Goal: Transaction & Acquisition: Purchase product/service

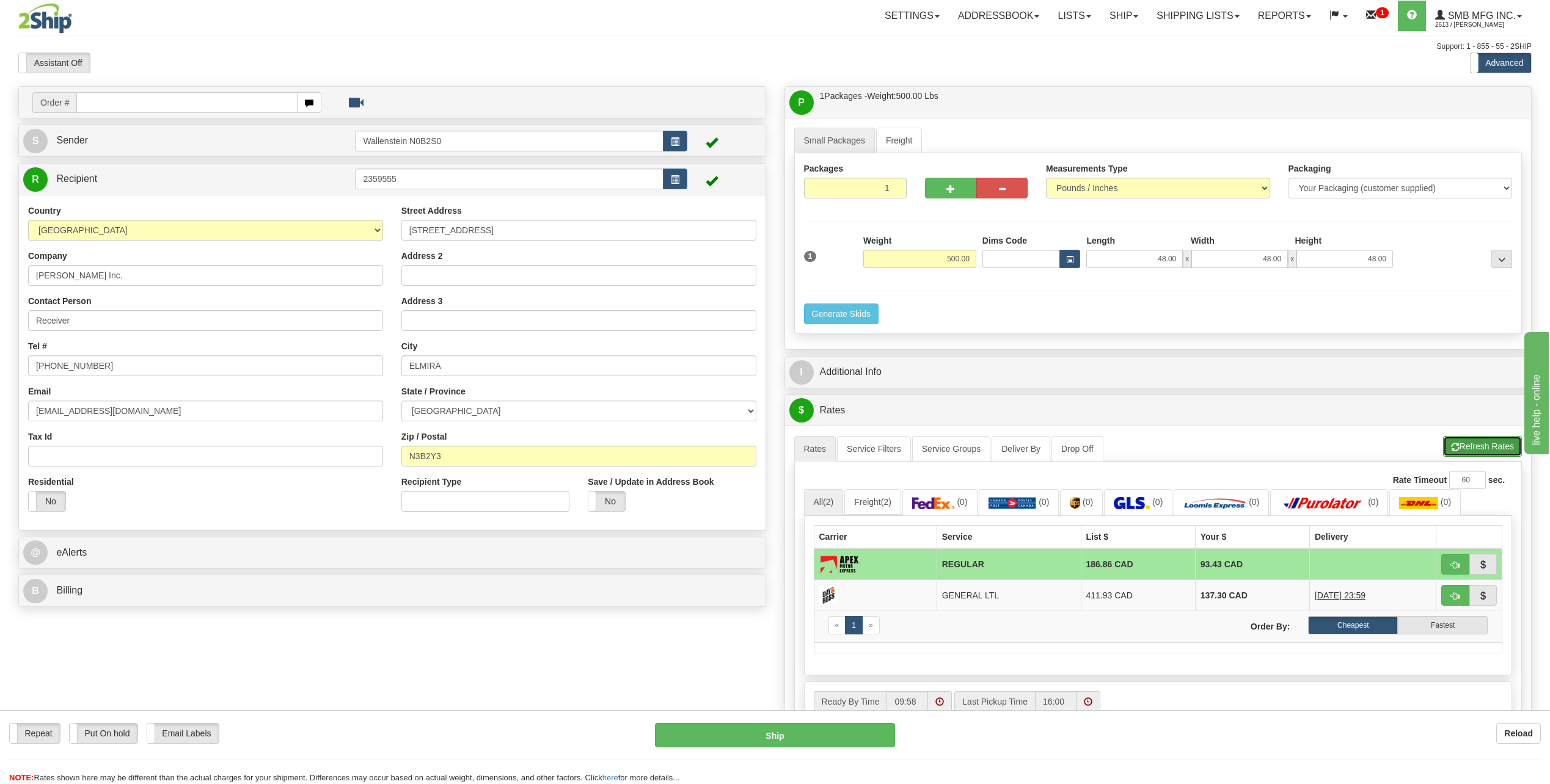
click at [1465, 448] on button "Refresh Rates" at bounding box center [1483, 447] width 79 height 21
click at [921, 259] on input "500.00" at bounding box center [920, 259] width 113 height 18
type input "250.00"
click at [1460, 441] on li "Refresh Rates Cancel Rating" at bounding box center [1483, 447] width 79 height 21
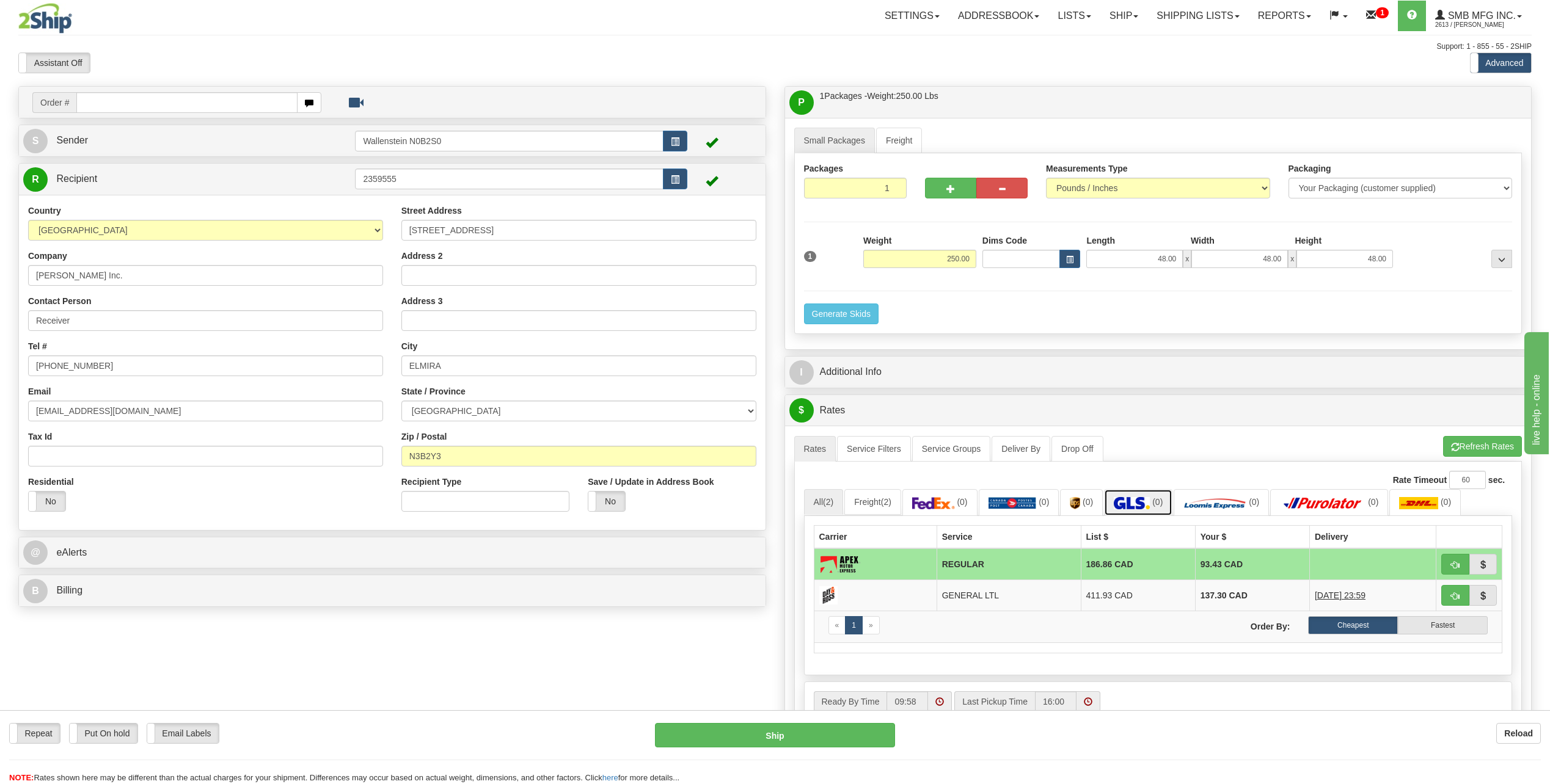
click at [1151, 495] on link "(0)" at bounding box center [1137, 502] width 68 height 26
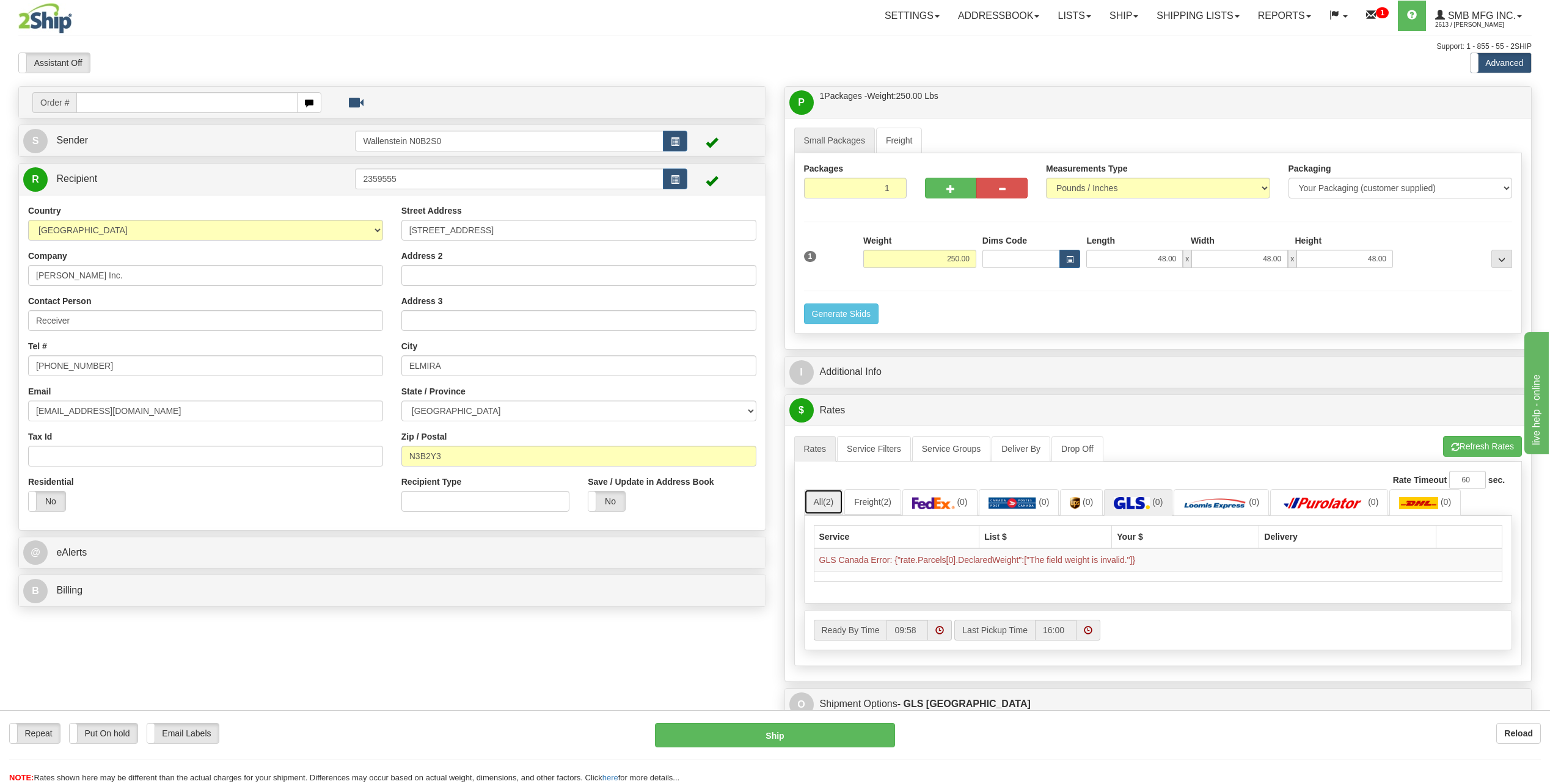
click at [830, 503] on span "(2)" at bounding box center [827, 502] width 10 height 10
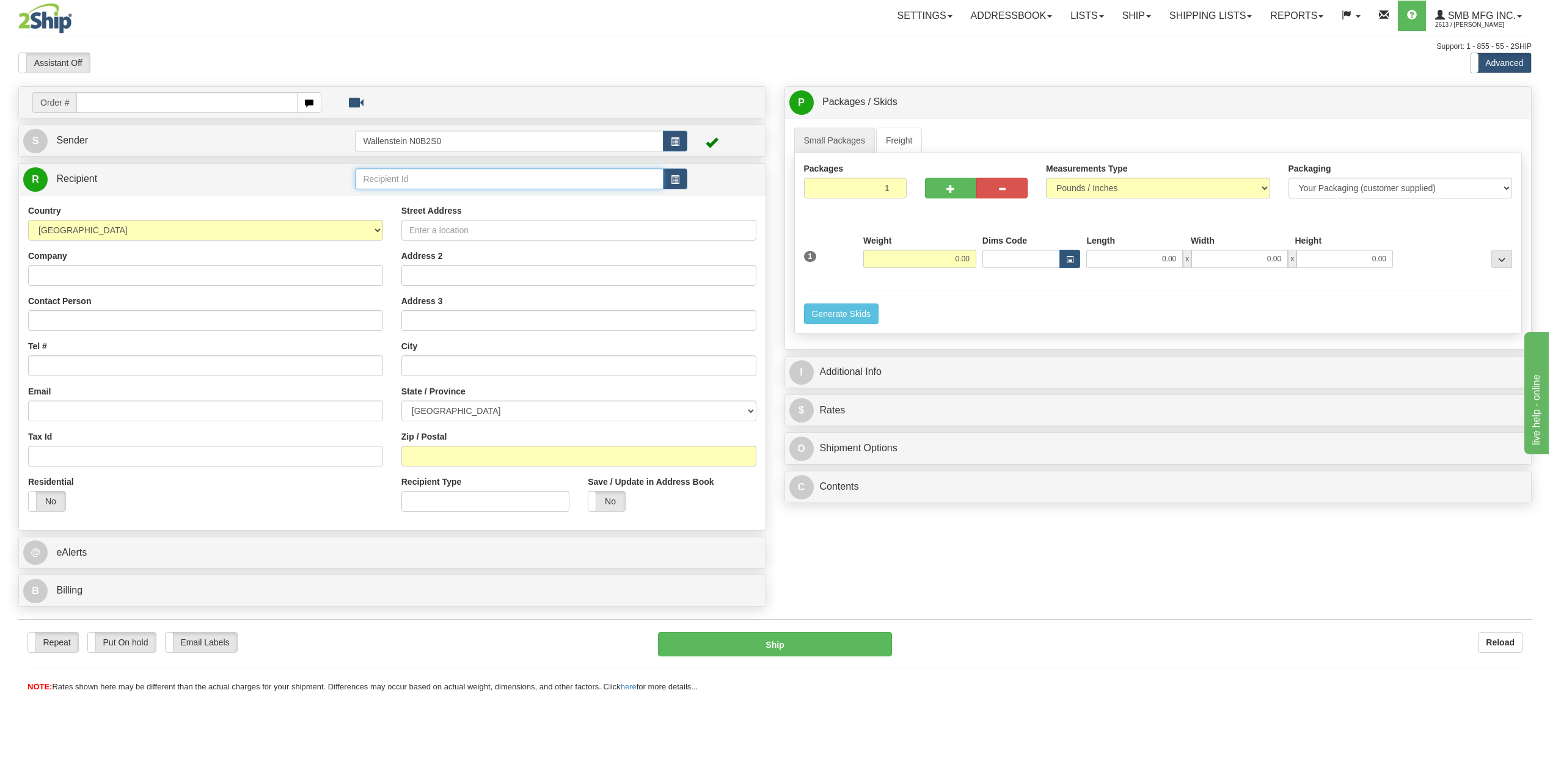
click at [437, 183] on input "text" at bounding box center [509, 179] width 308 height 21
click at [384, 199] on div "TORO01" at bounding box center [507, 198] width 296 height 14
type input "TORO01"
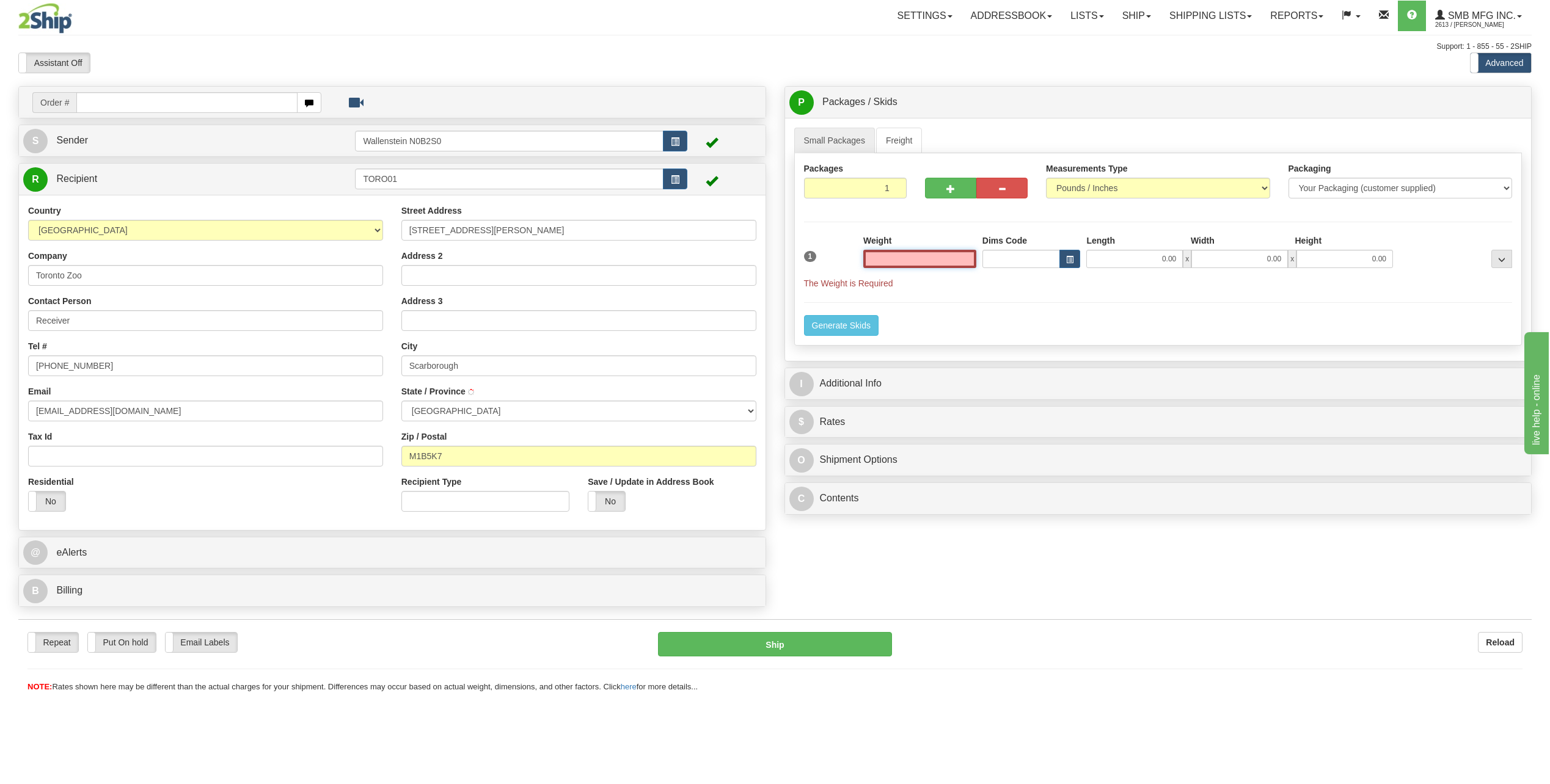
type input "SCARBOROUGH"
type input "300.00"
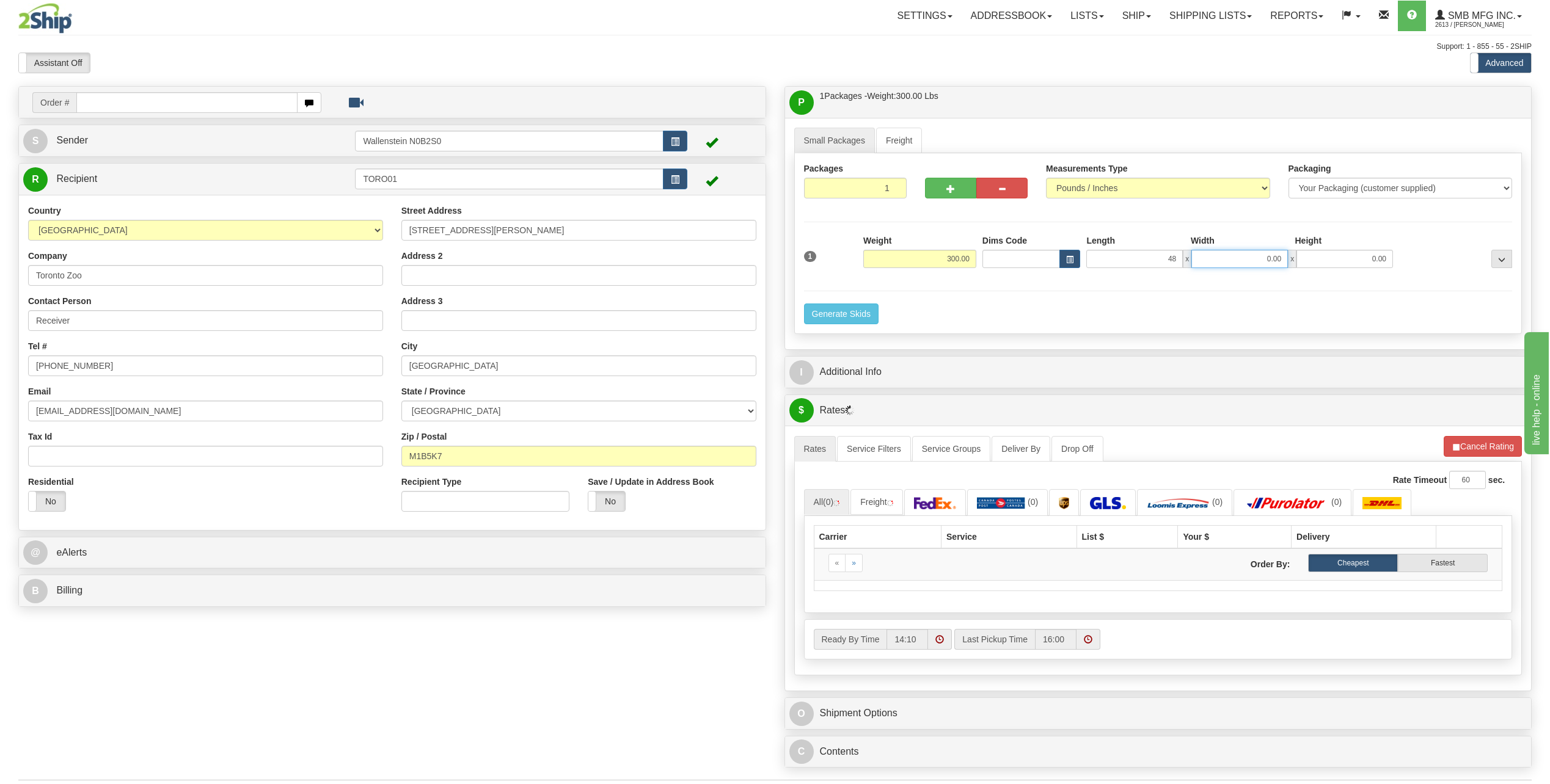
type input "48.00"
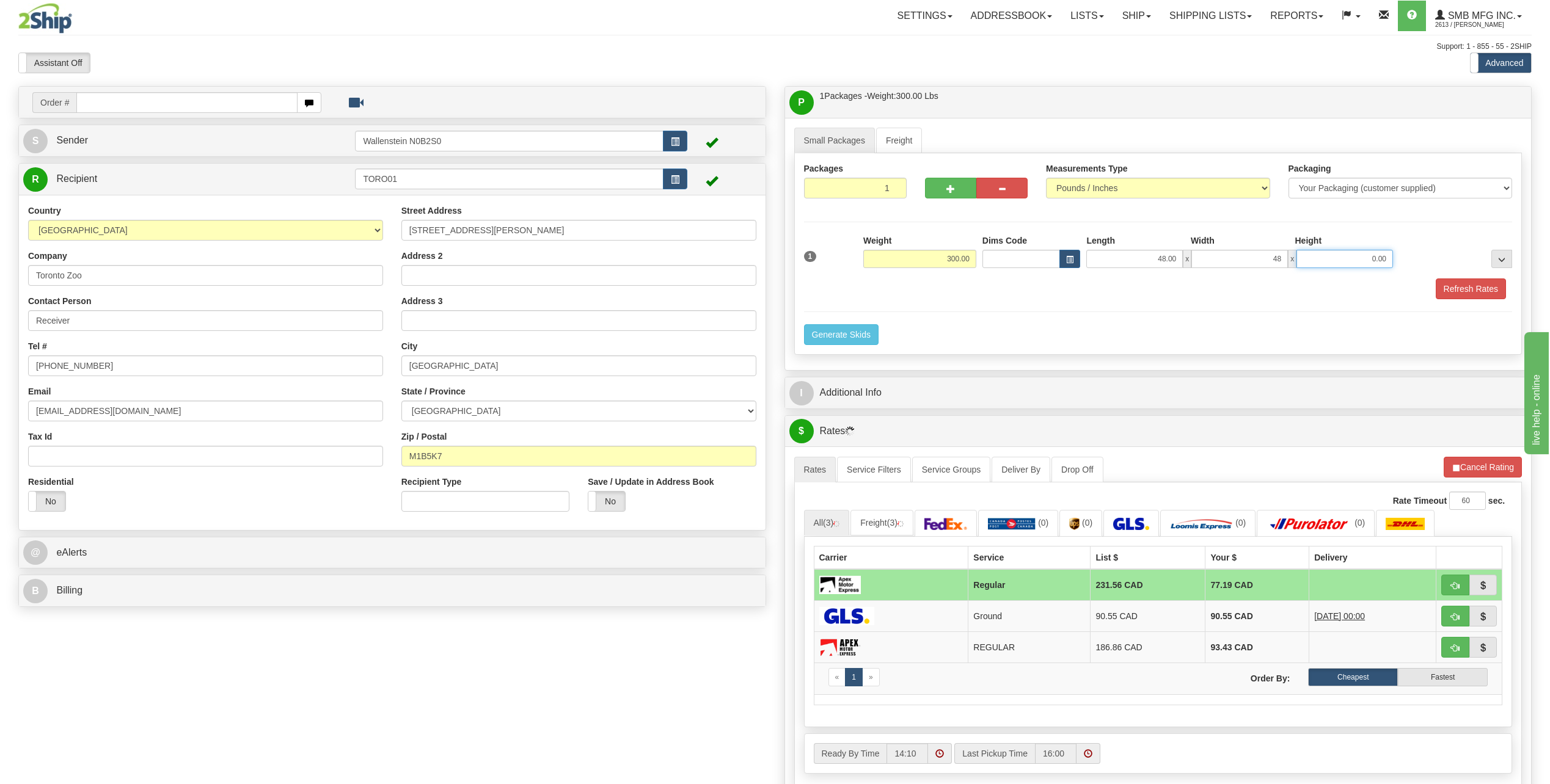
type input "48.00"
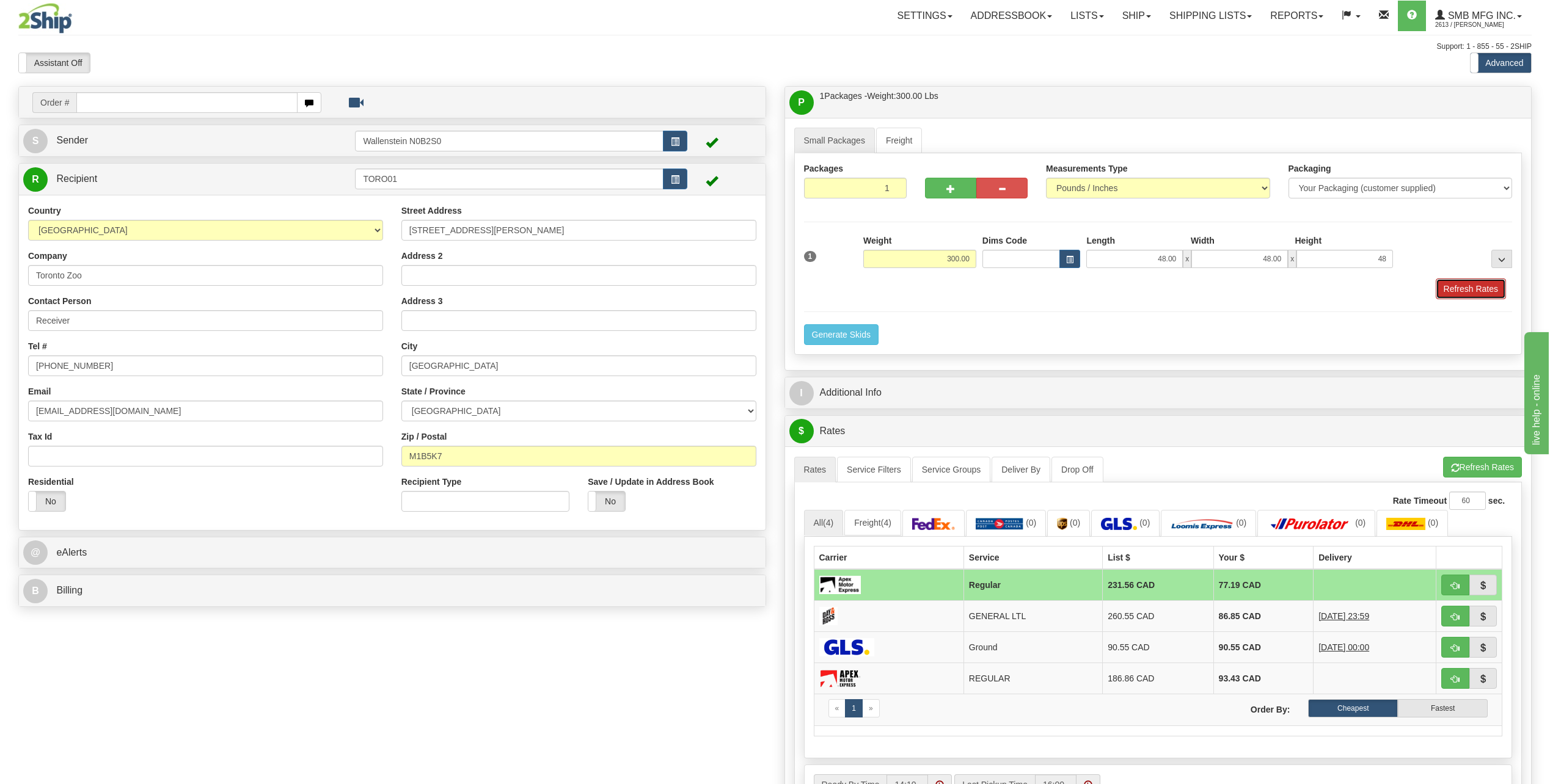
type input "48.00"
click at [1459, 295] on button "Refresh Rates" at bounding box center [1471, 289] width 70 height 21
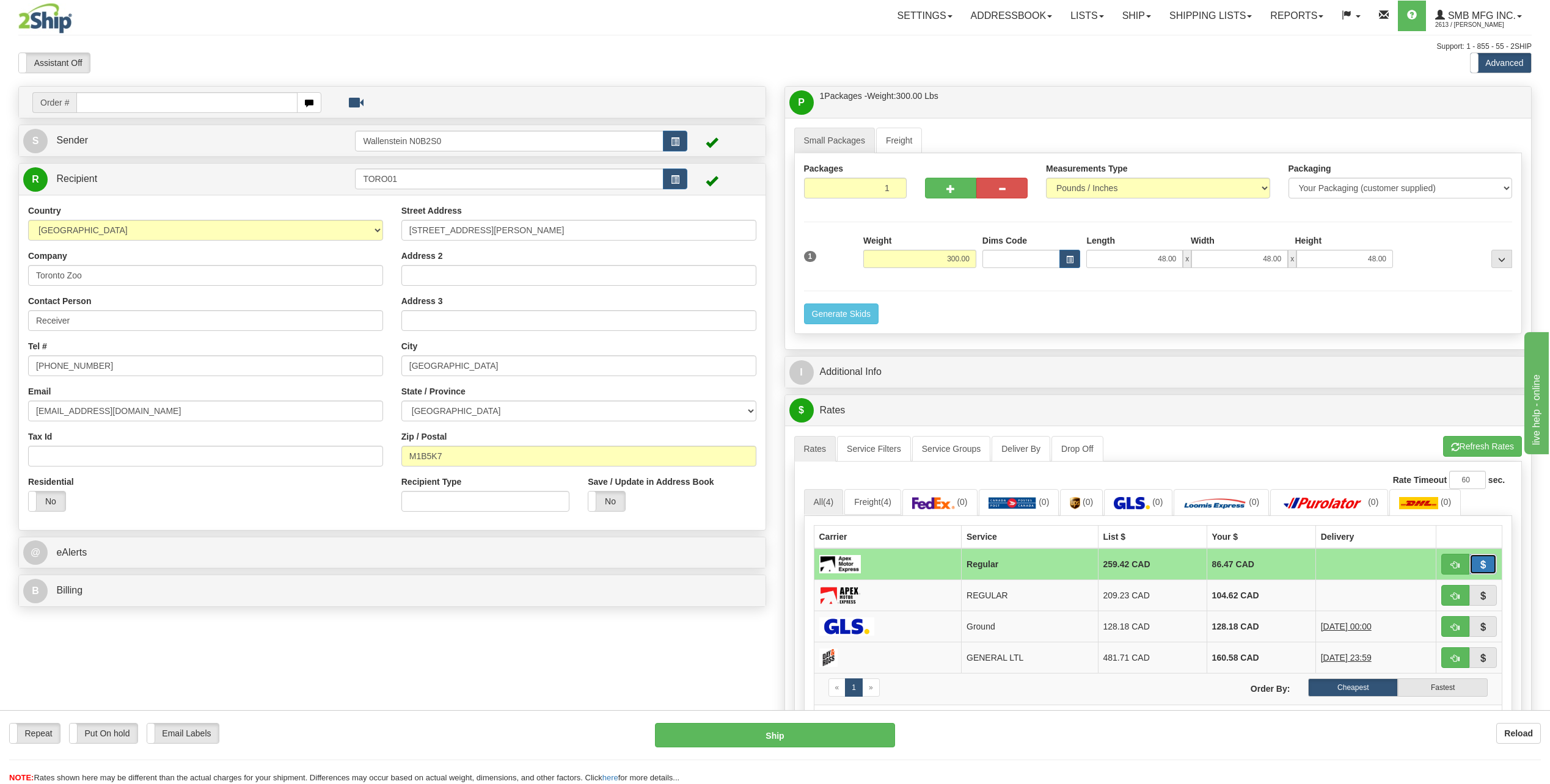
click at [1485, 561] on span "button" at bounding box center [1483, 565] width 9 height 8
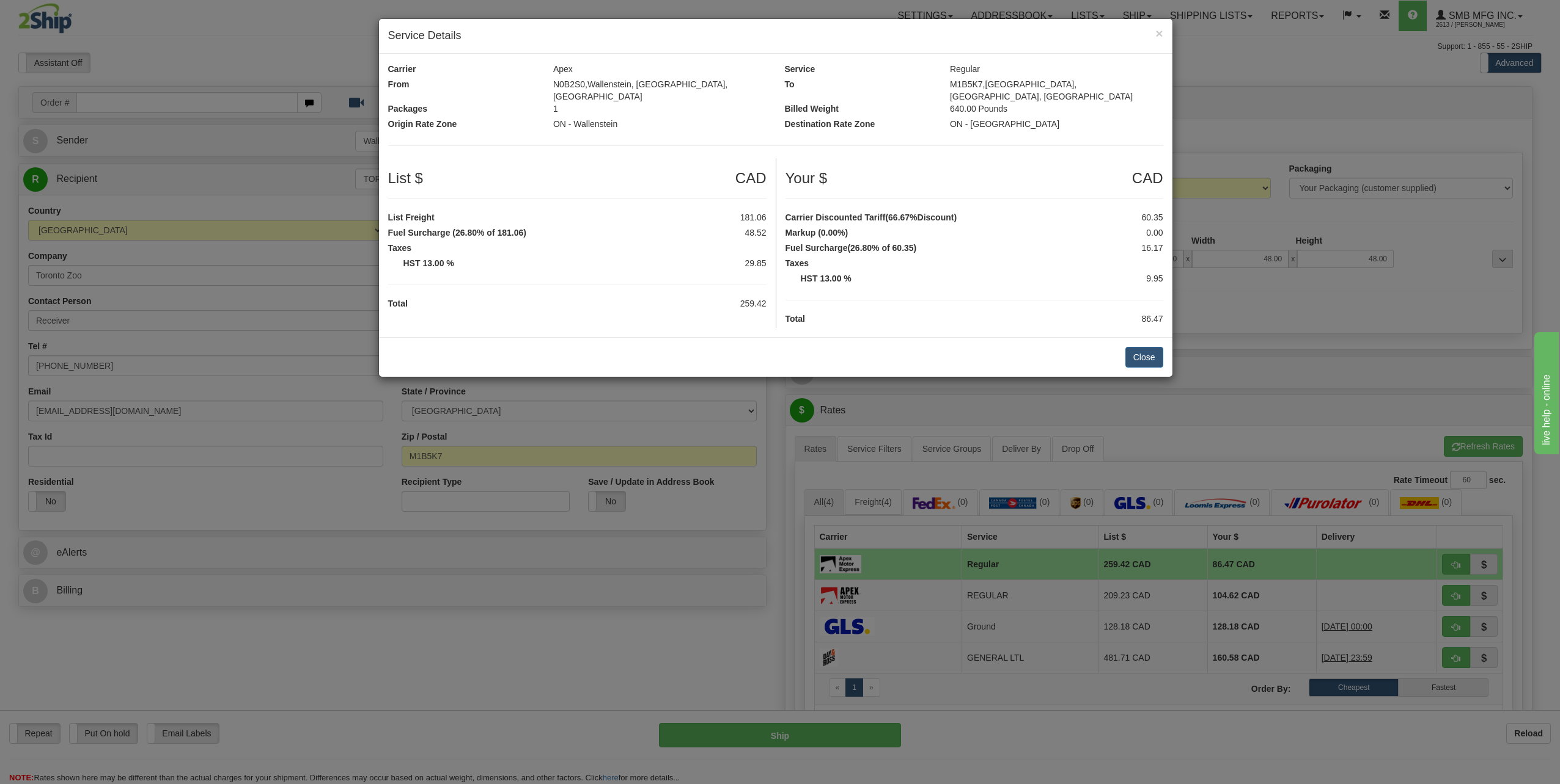
click at [1138, 337] on div "Close" at bounding box center [776, 357] width 793 height 40
click at [1140, 347] on button "Close" at bounding box center [1143, 357] width 38 height 21
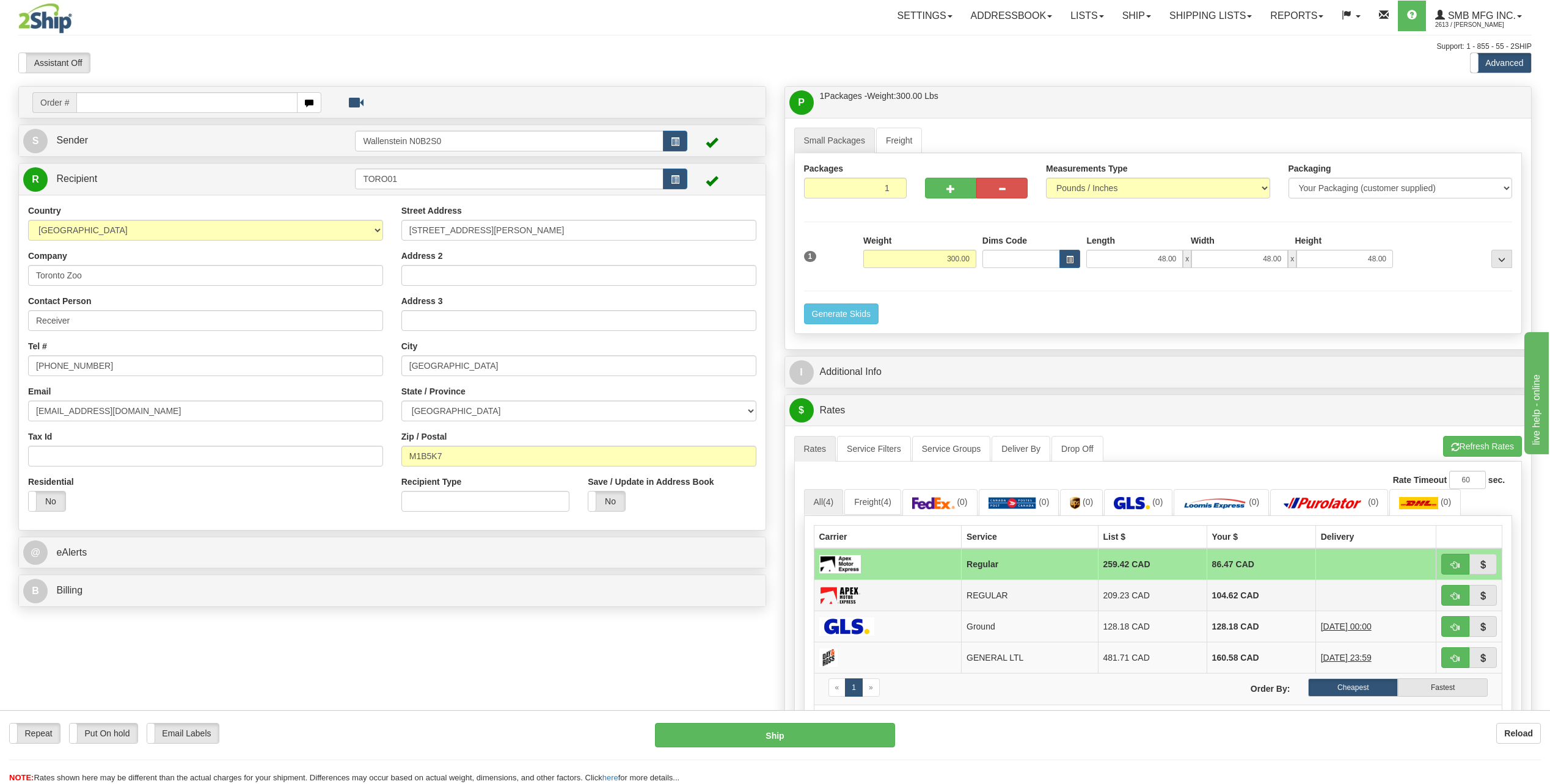
click at [1009, 599] on td "REGULAR" at bounding box center [1030, 595] width 136 height 31
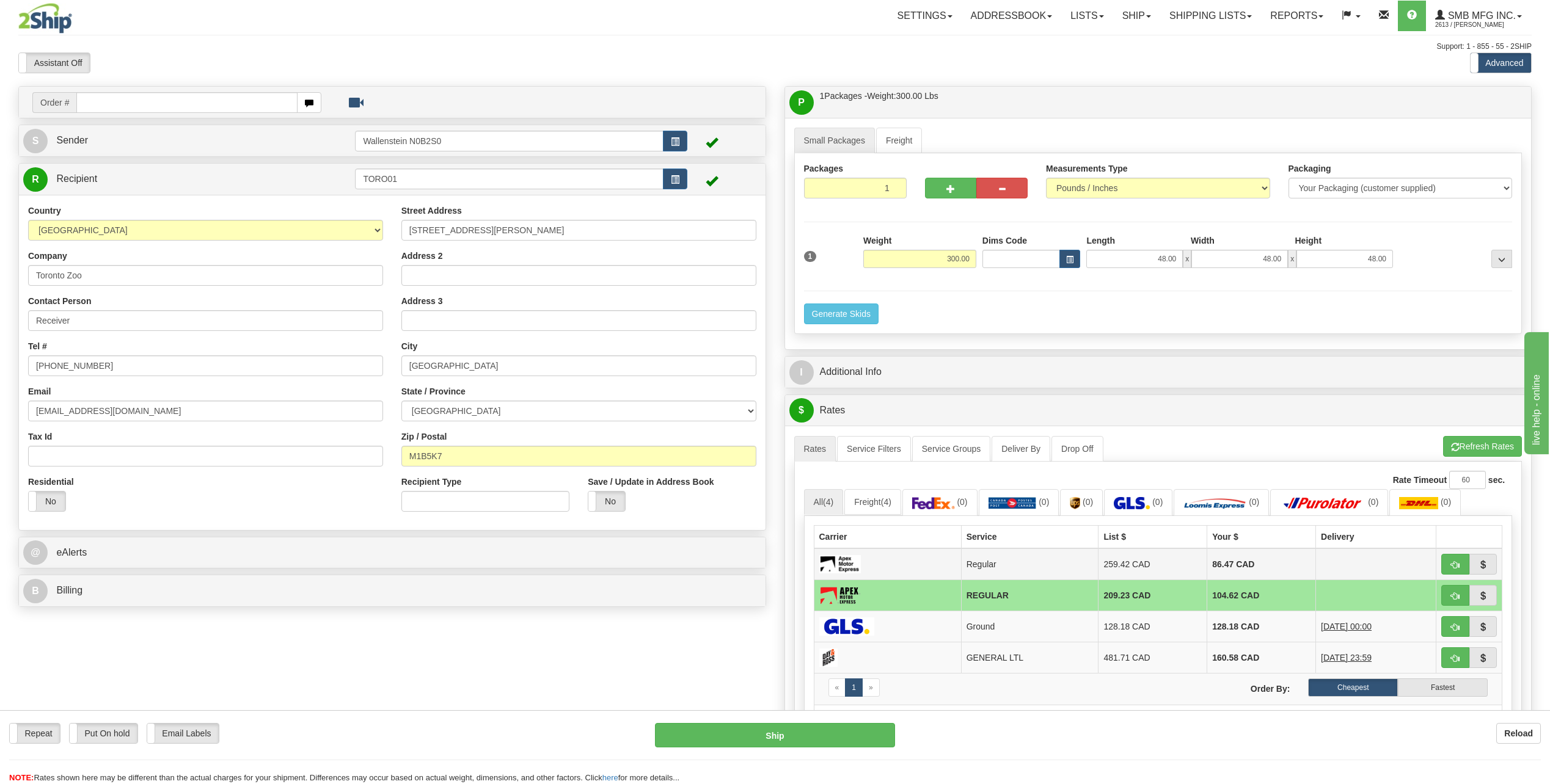
click at [1014, 568] on td "Regular" at bounding box center [1030, 565] width 138 height 32
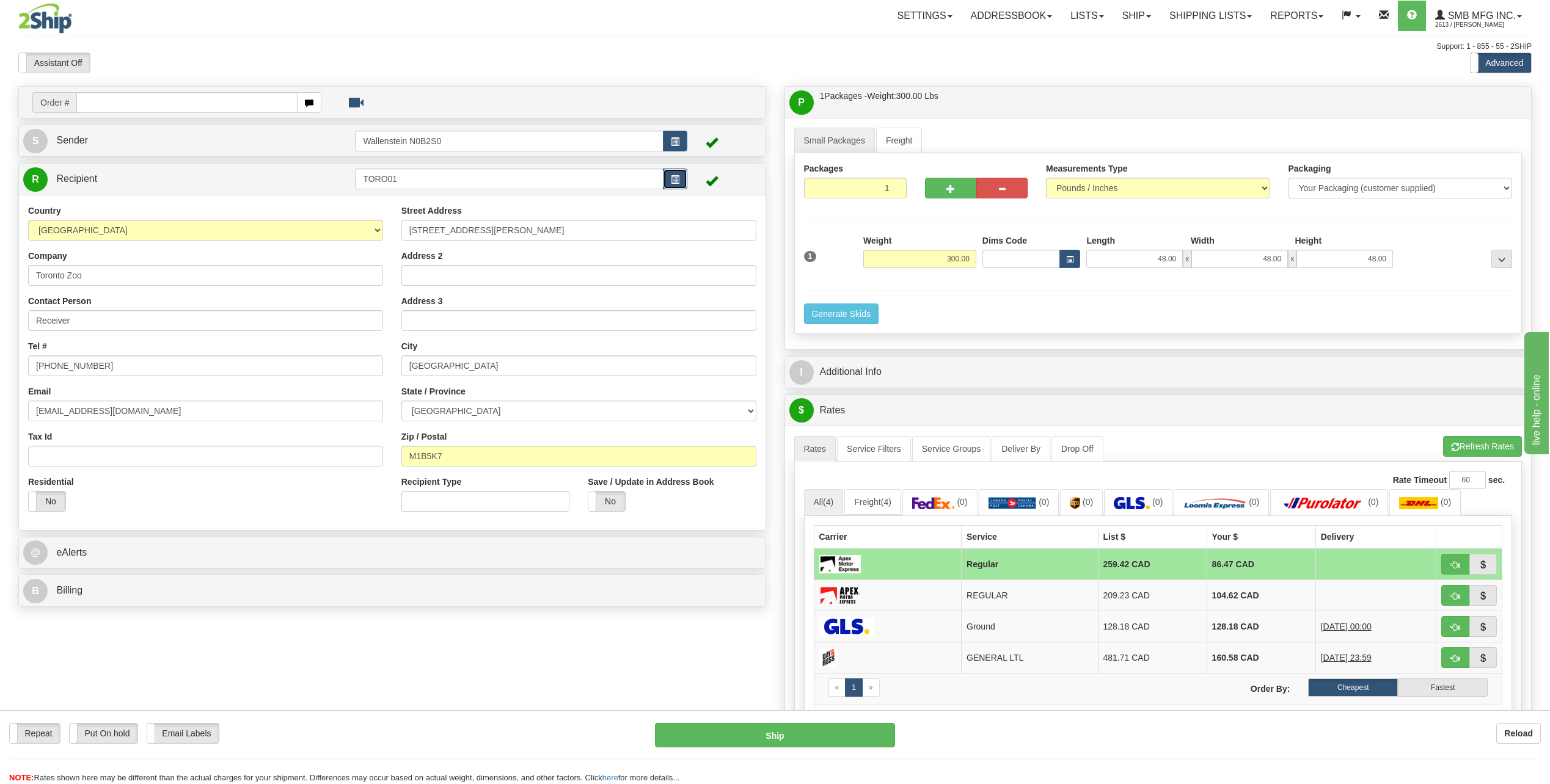
click at [674, 179] on span "button" at bounding box center [675, 180] width 9 height 8
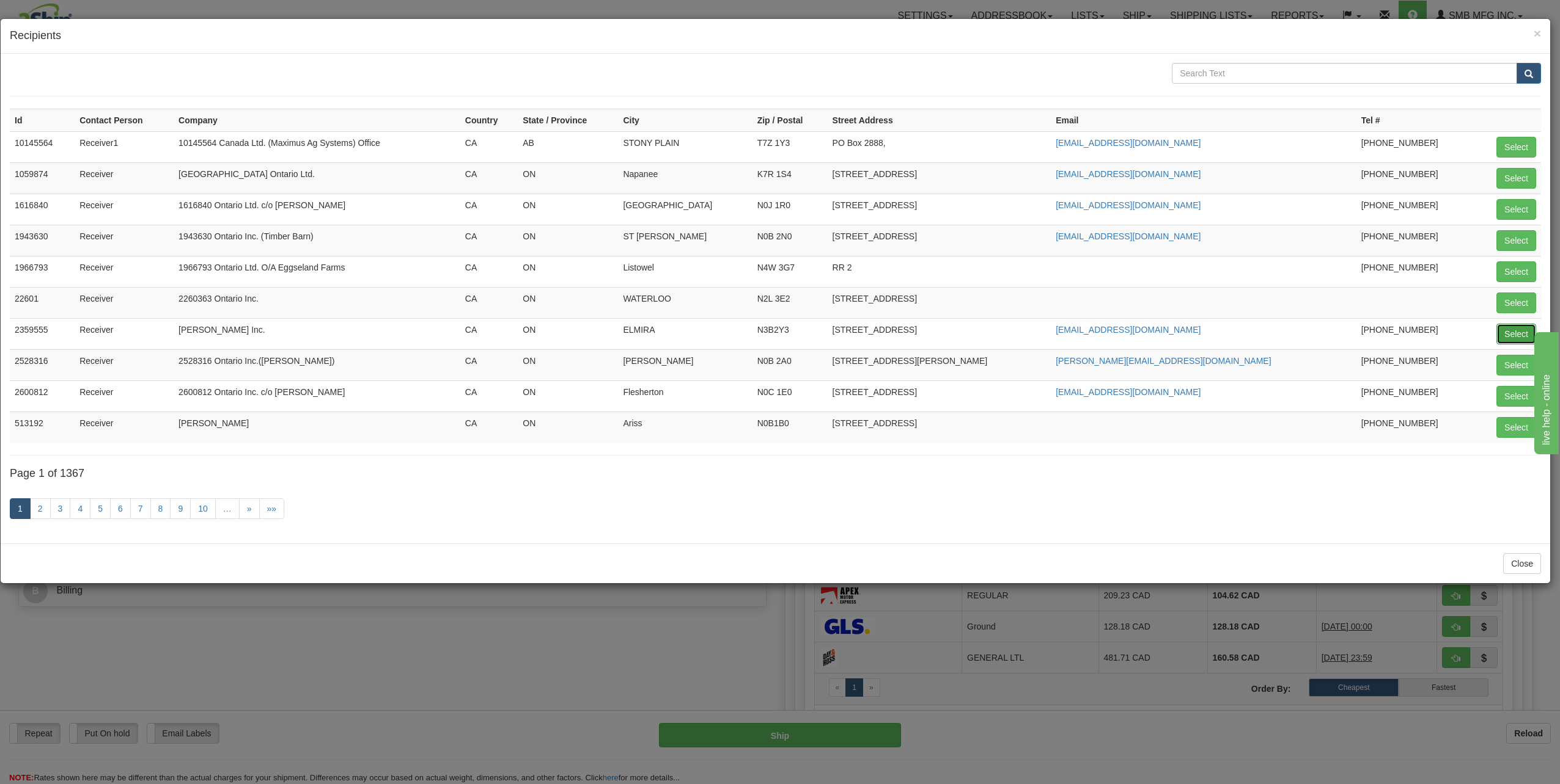
click at [1513, 333] on button "Select" at bounding box center [1516, 334] width 40 height 21
type input "2359555"
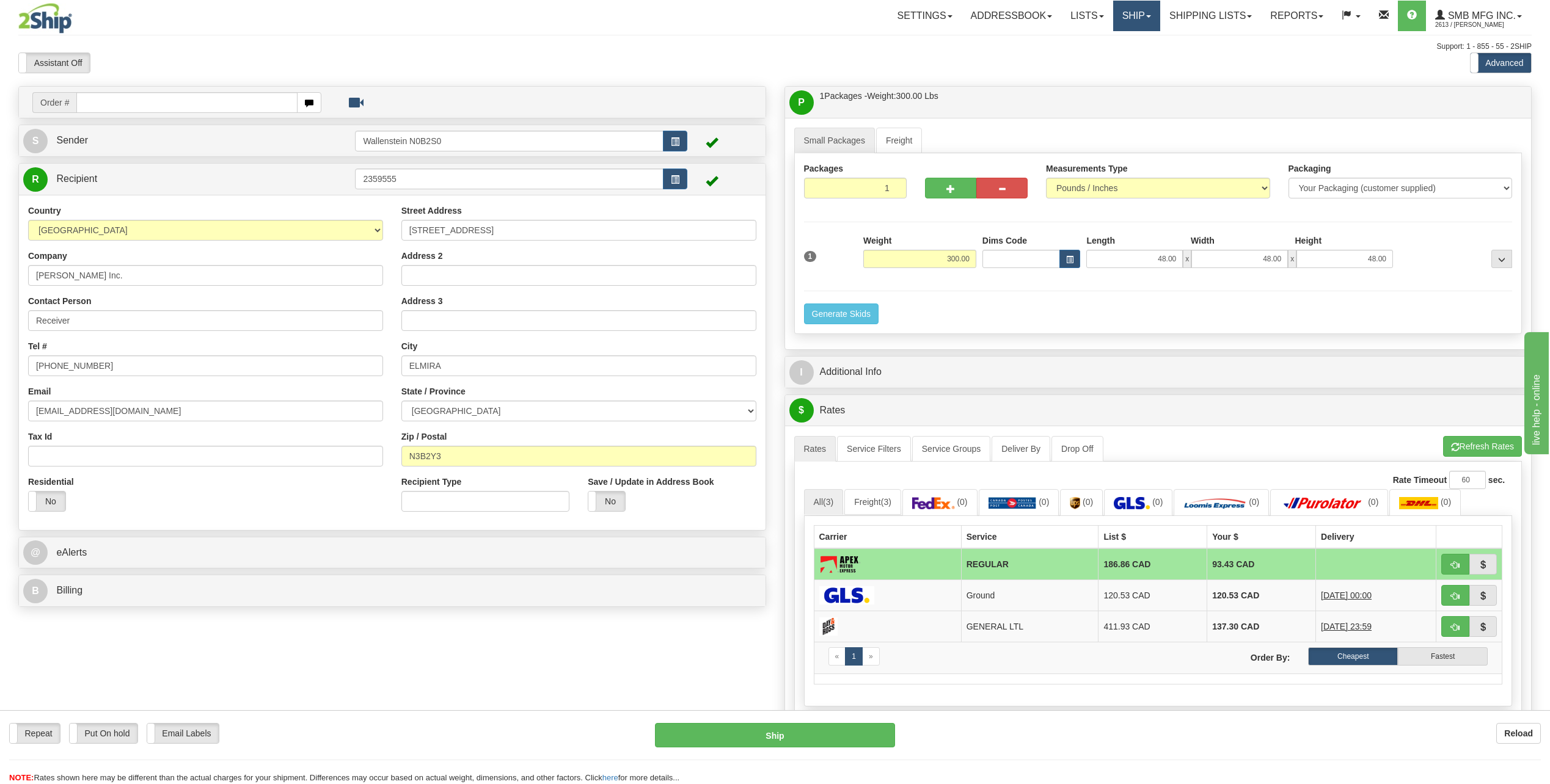
drag, startPoint x: 1121, startPoint y: 12, endPoint x: 1125, endPoint y: 22, distance: 10.8
click at [1121, 13] on link "Ship" at bounding box center [1137, 16] width 47 height 30
click at [1100, 42] on span "Ship Screen" at bounding box center [1085, 42] width 46 height 10
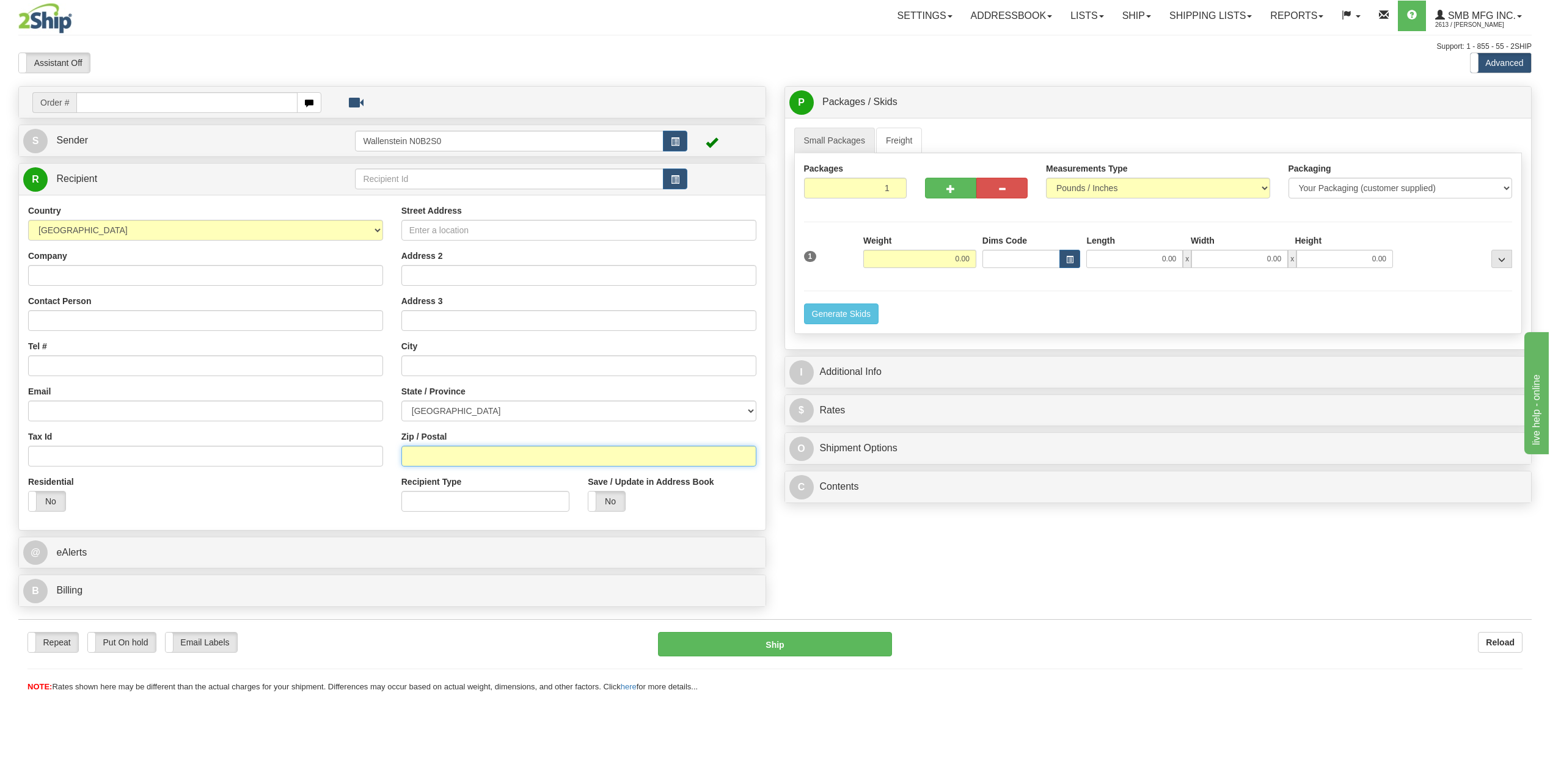
click at [449, 460] on input "Zip / Postal" at bounding box center [578, 456] width 355 height 21
paste input "R2J0T5"
type input "R2J0T5"
click at [497, 412] on select "ALBERTA BRITISH COLUMBIA MANITOBA NEW BRUNSWICK NEWFOUNDLAND NOVA SCOTIA NUNAVU…" at bounding box center [578, 411] width 355 height 21
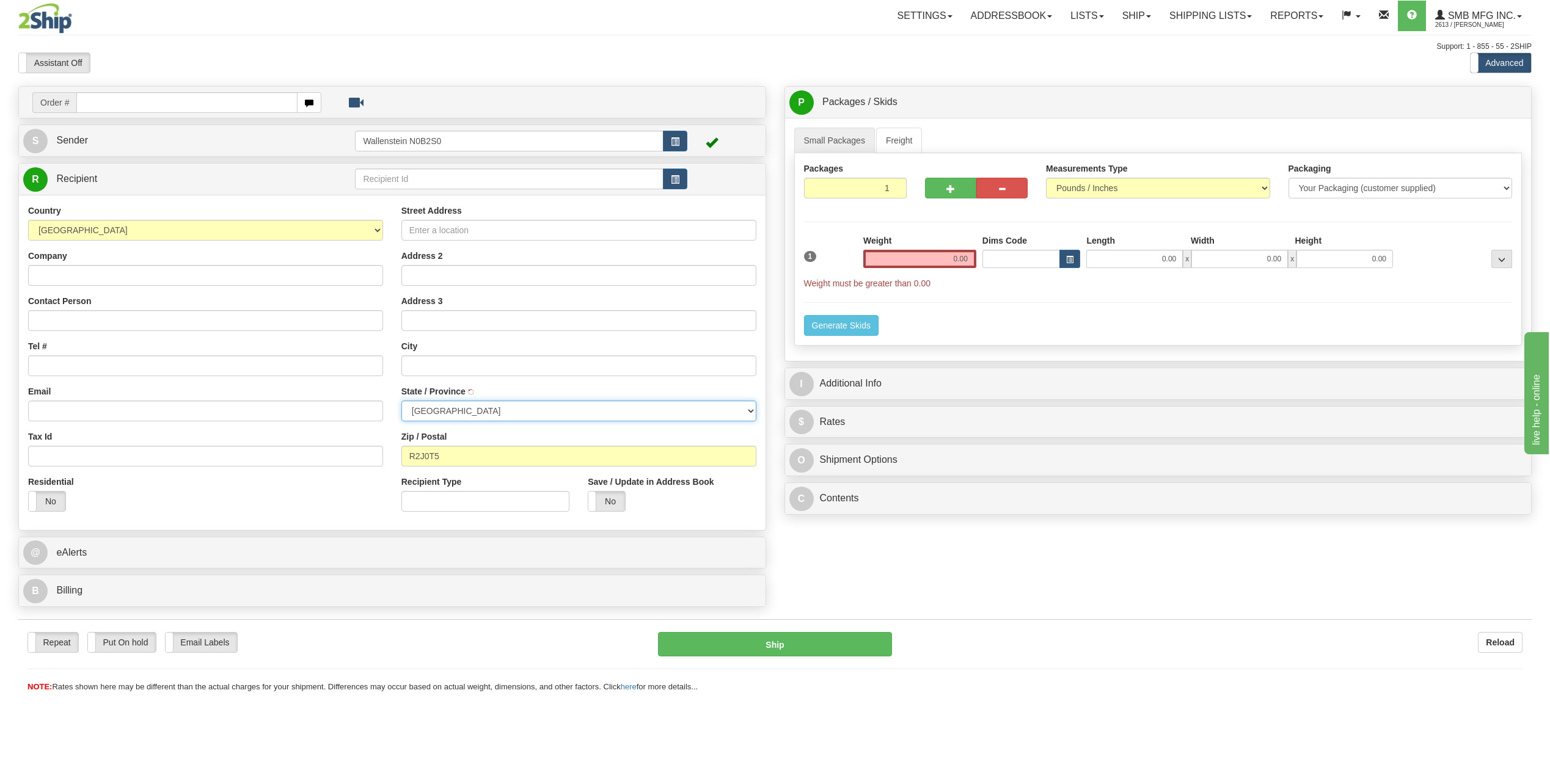
type input "WINNIPEG"
select select "MB"
click at [401, 400] on select "ALBERTA BRITISH COLUMBIA MANITOBA NEW BRUNSWICK NEWFOUNDLAND NOVA SCOTIA NUNAVU…" at bounding box center [578, 411] width 355 height 21
click at [896, 259] on input "0.00" at bounding box center [920, 259] width 113 height 18
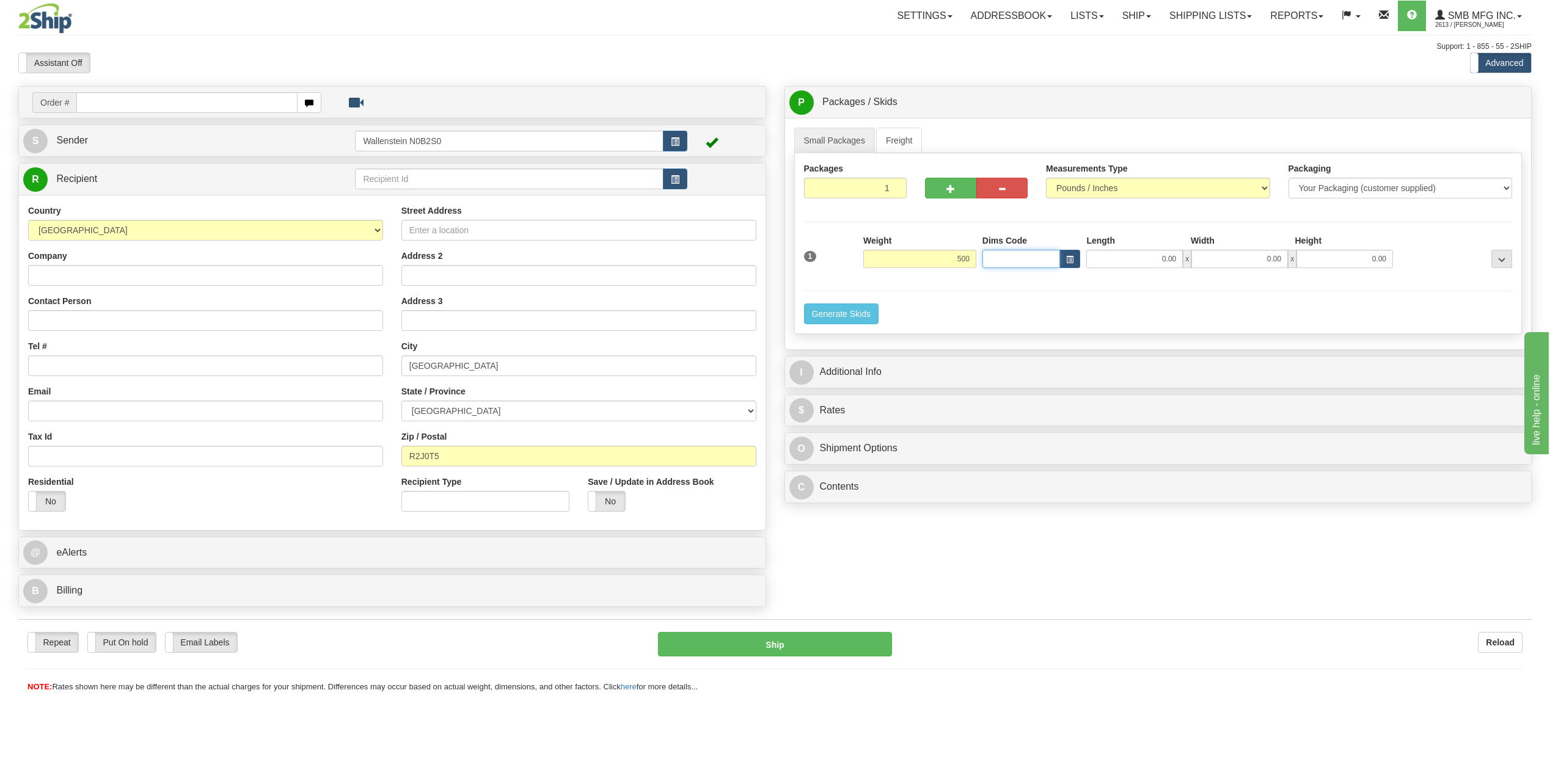
type input "500.00"
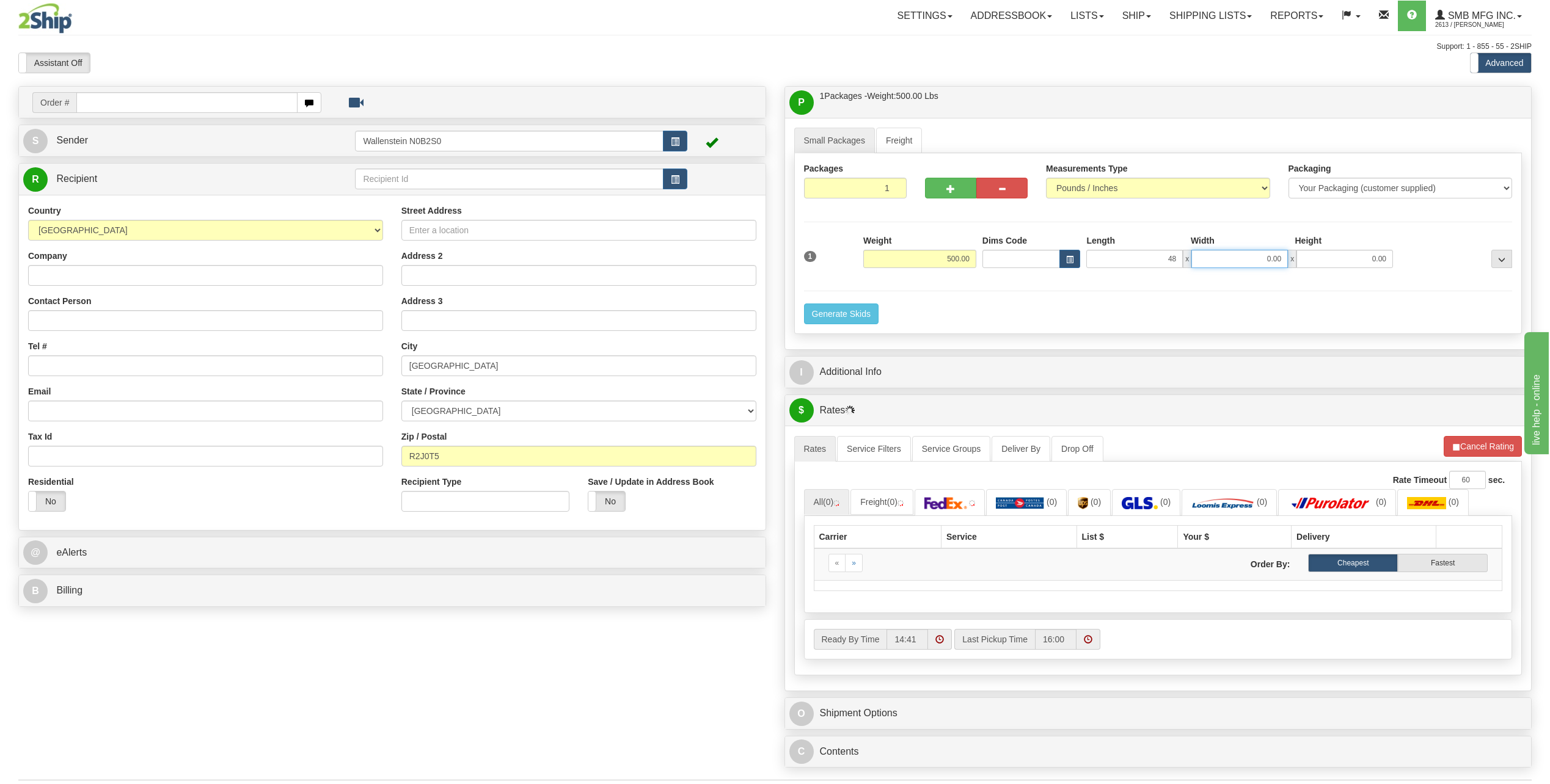
type input "48.00"
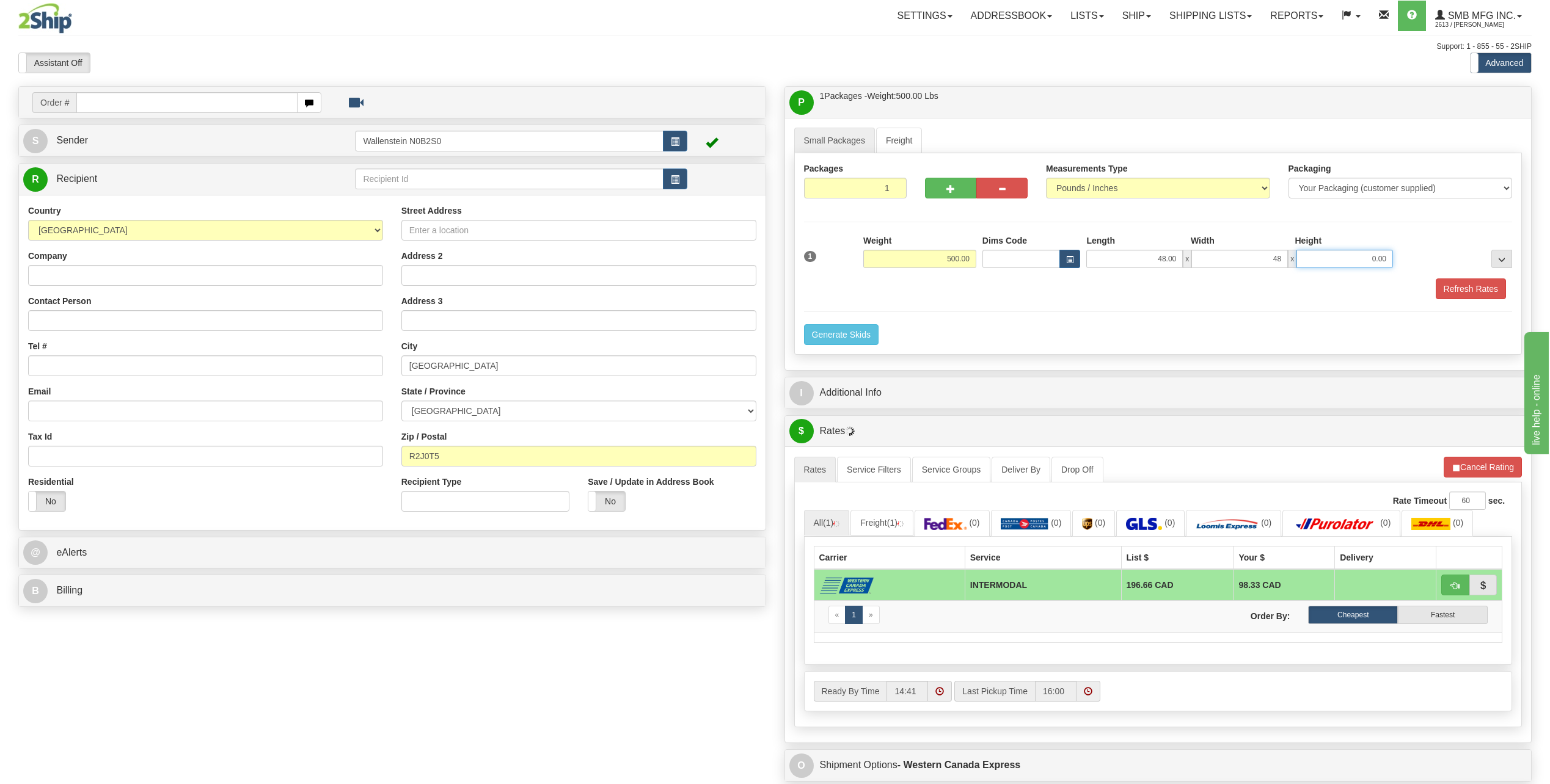
type input "48.00"
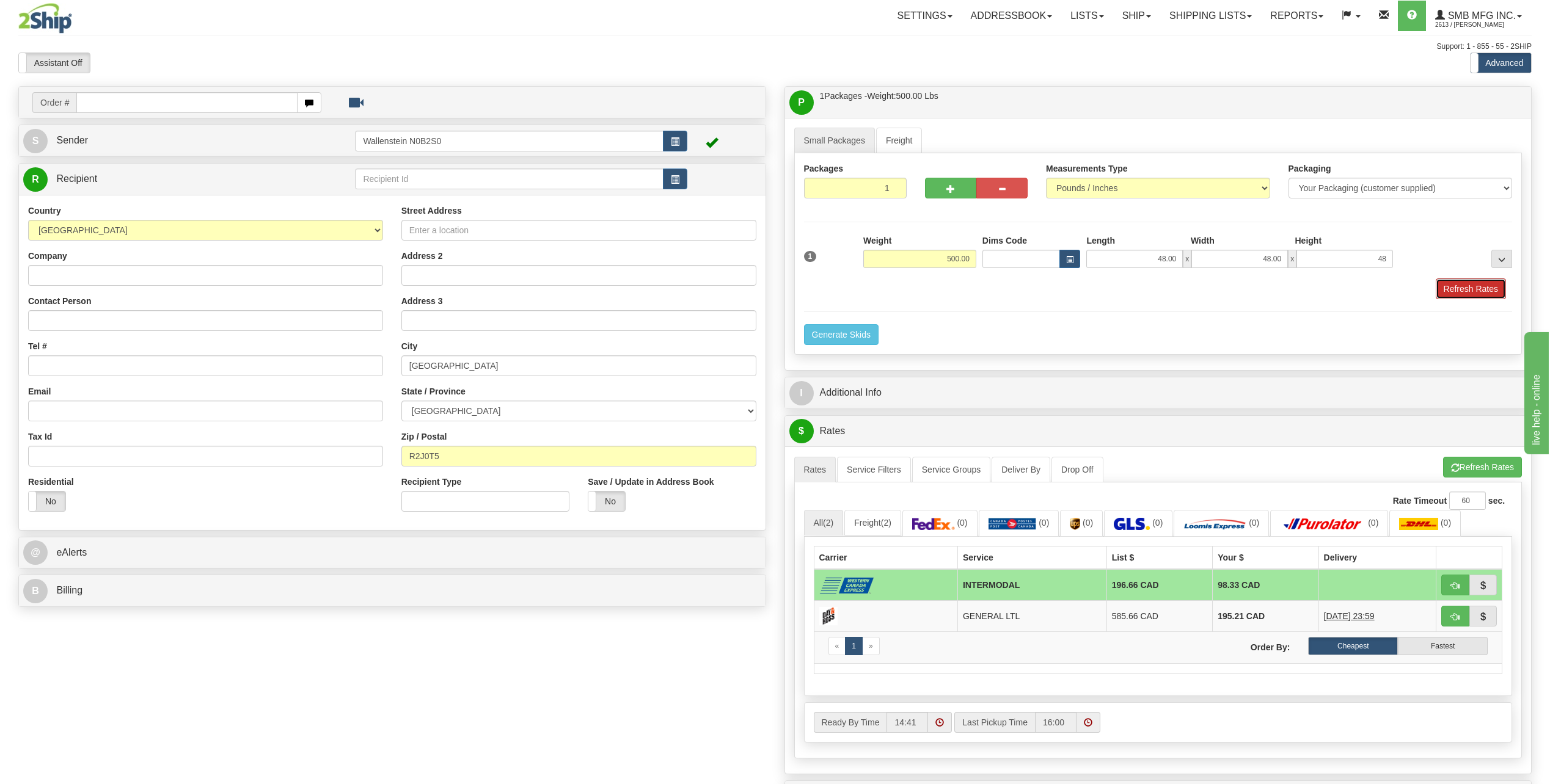
type input "48.00"
click at [1443, 285] on button "Refresh Rates" at bounding box center [1471, 289] width 70 height 21
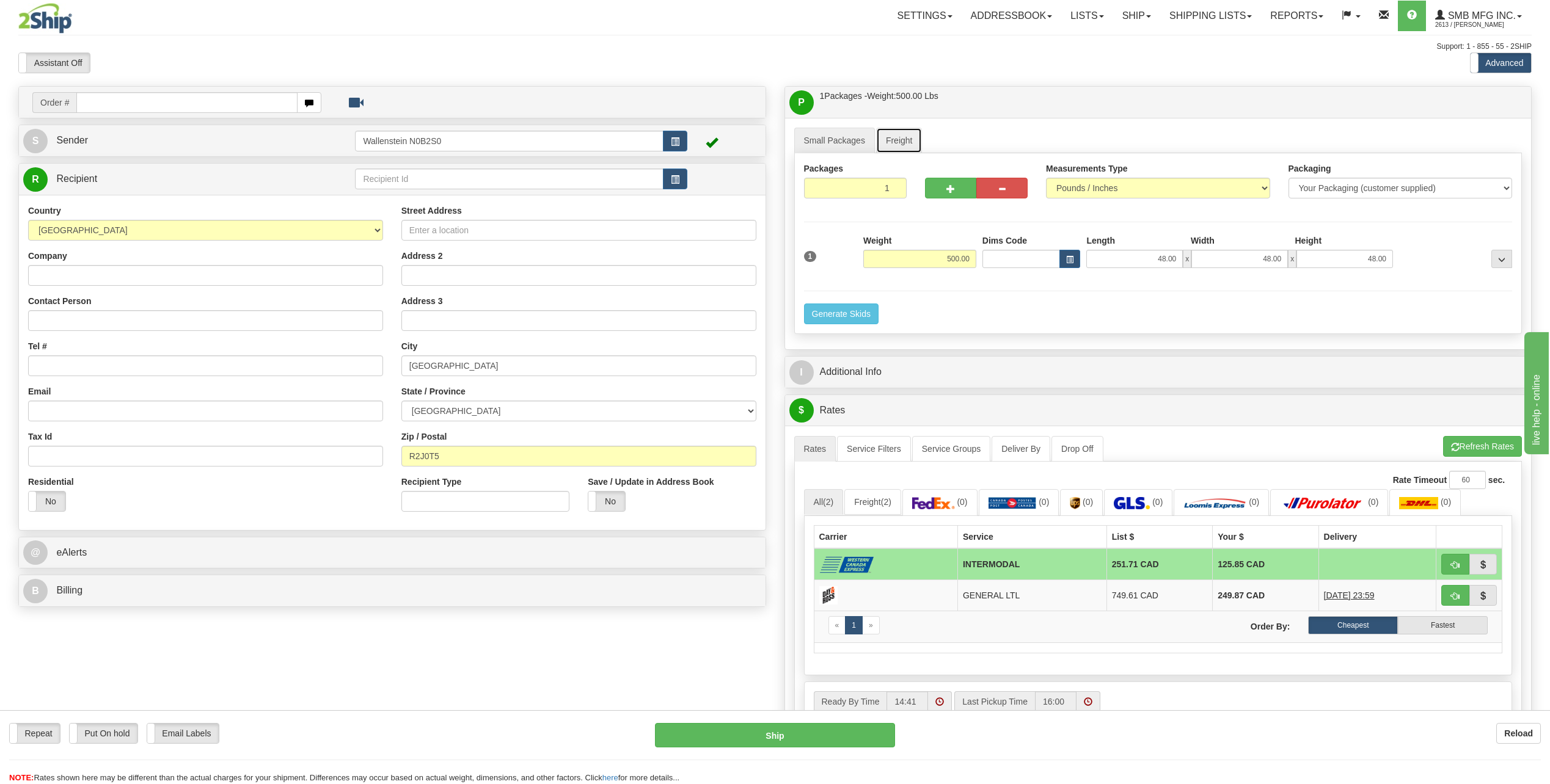
click at [902, 138] on link "Freight" at bounding box center [900, 140] width 46 height 26
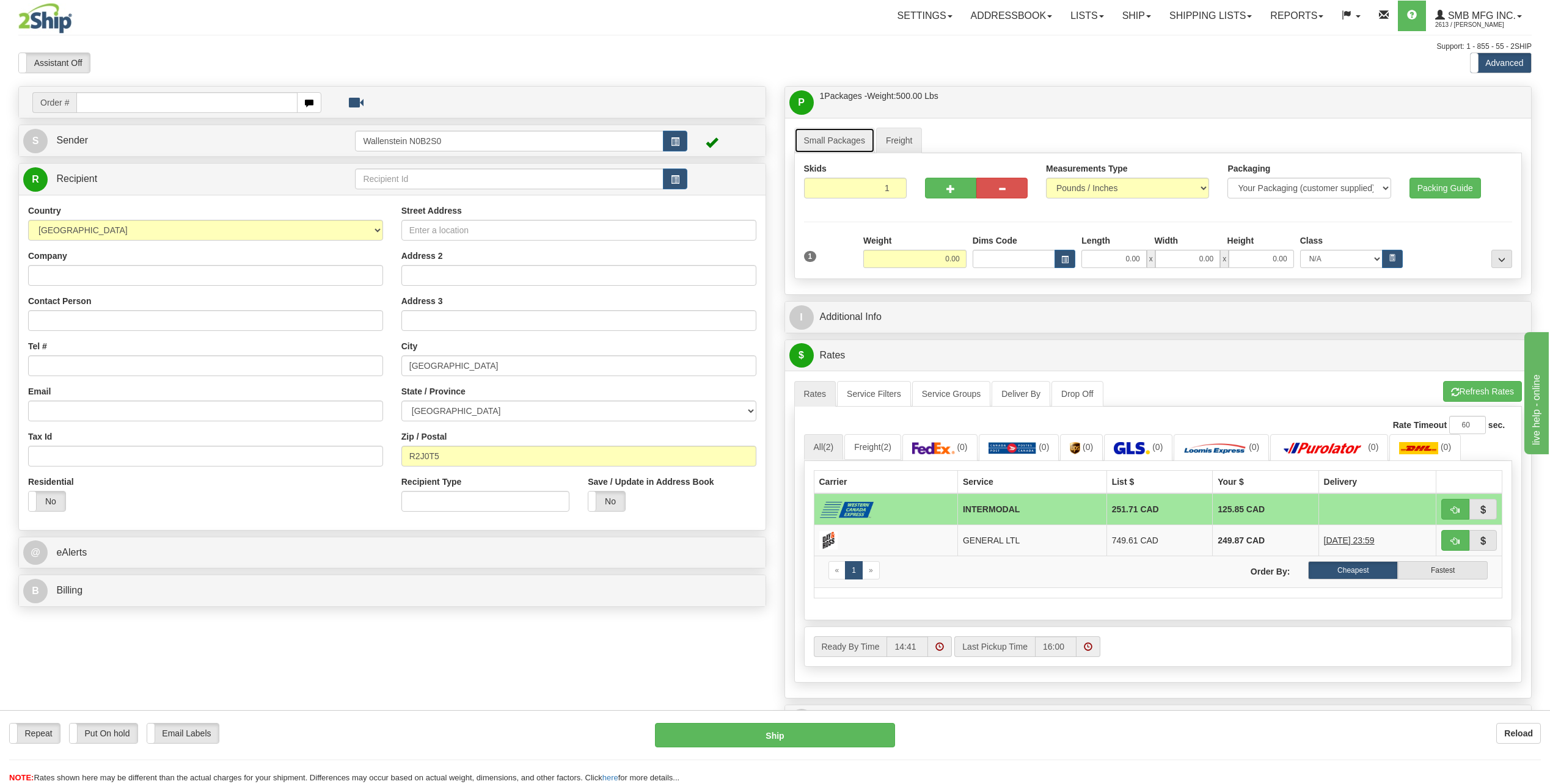
click at [819, 139] on link "Small Packages" at bounding box center [835, 140] width 81 height 26
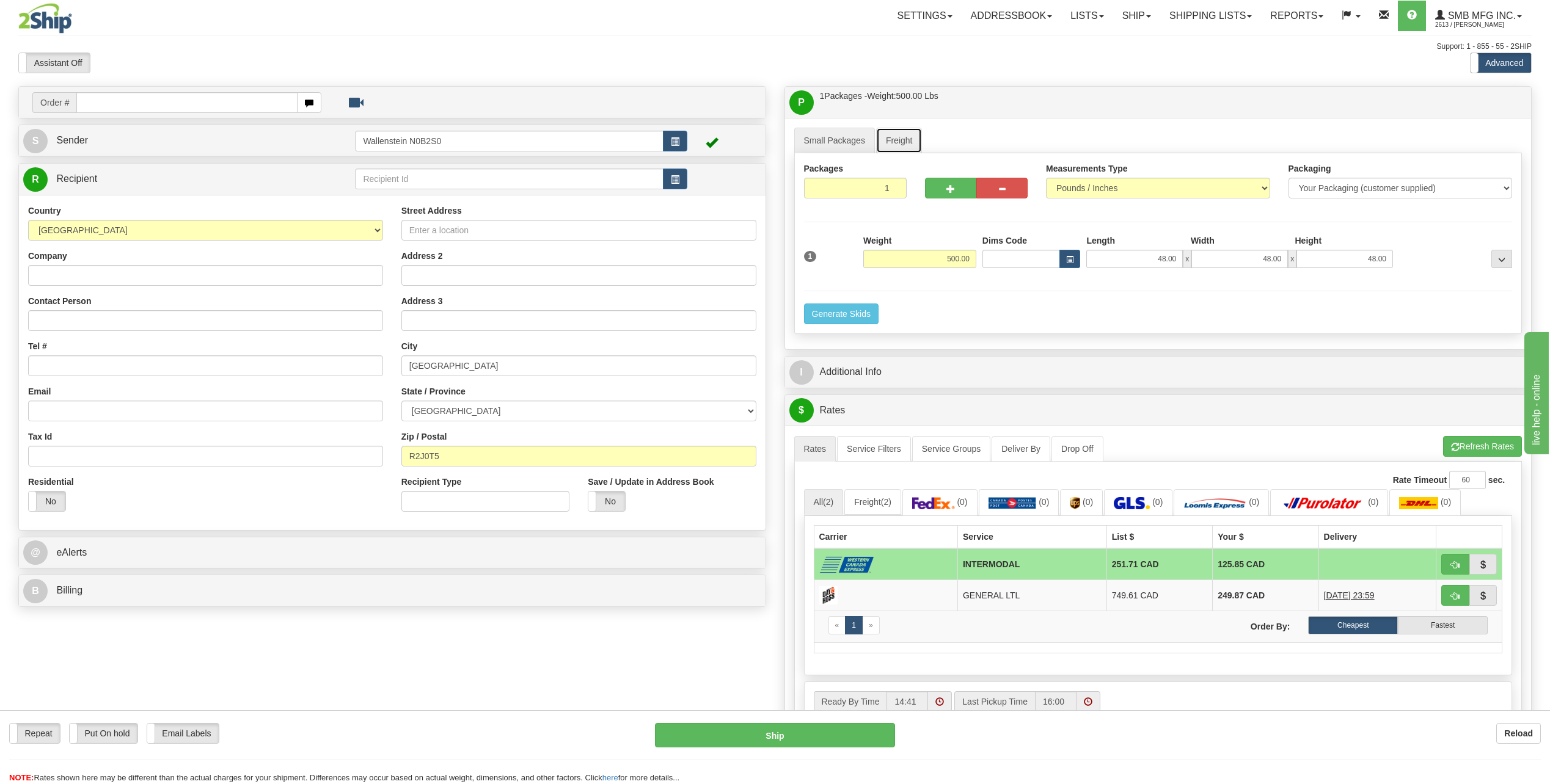
click at [894, 139] on link "Freight" at bounding box center [900, 140] width 46 height 26
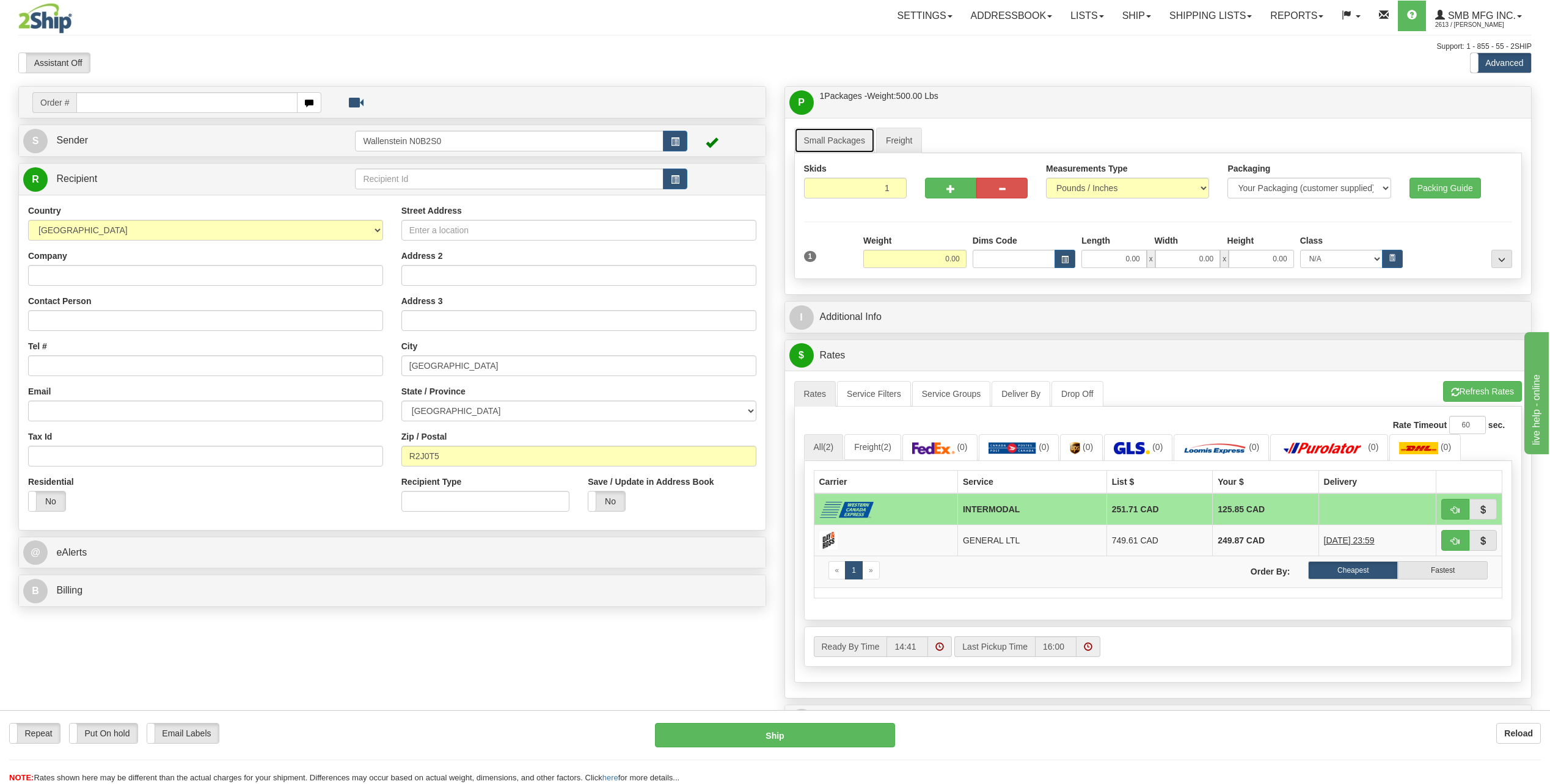
click at [841, 143] on link "Small Packages" at bounding box center [835, 140] width 81 height 26
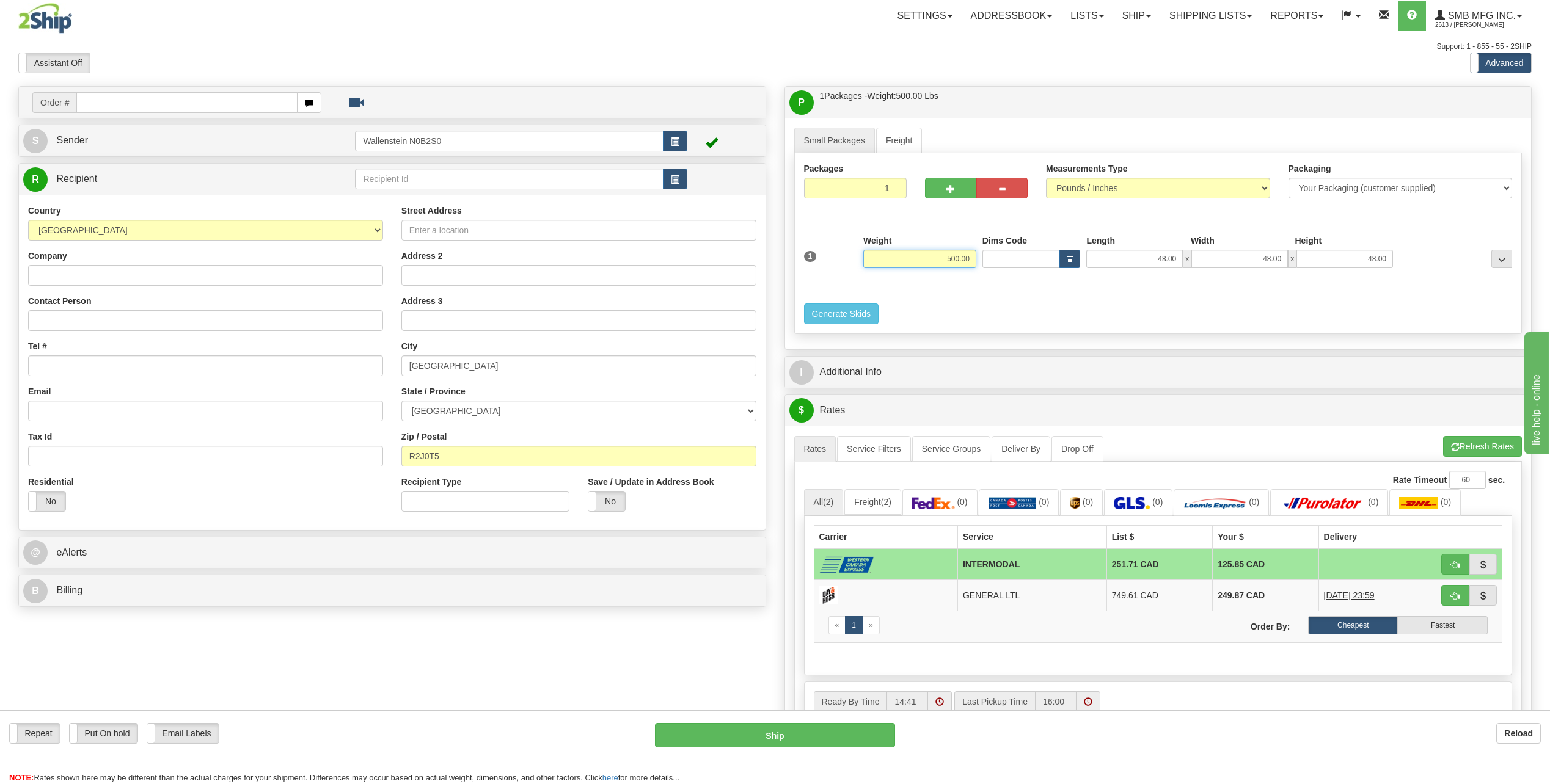
drag, startPoint x: 932, startPoint y: 263, endPoint x: 994, endPoint y: 253, distance: 62.8
click at [994, 253] on div "1 Weight 500.00 Dims Code x" at bounding box center [1158, 256] width 715 height 43
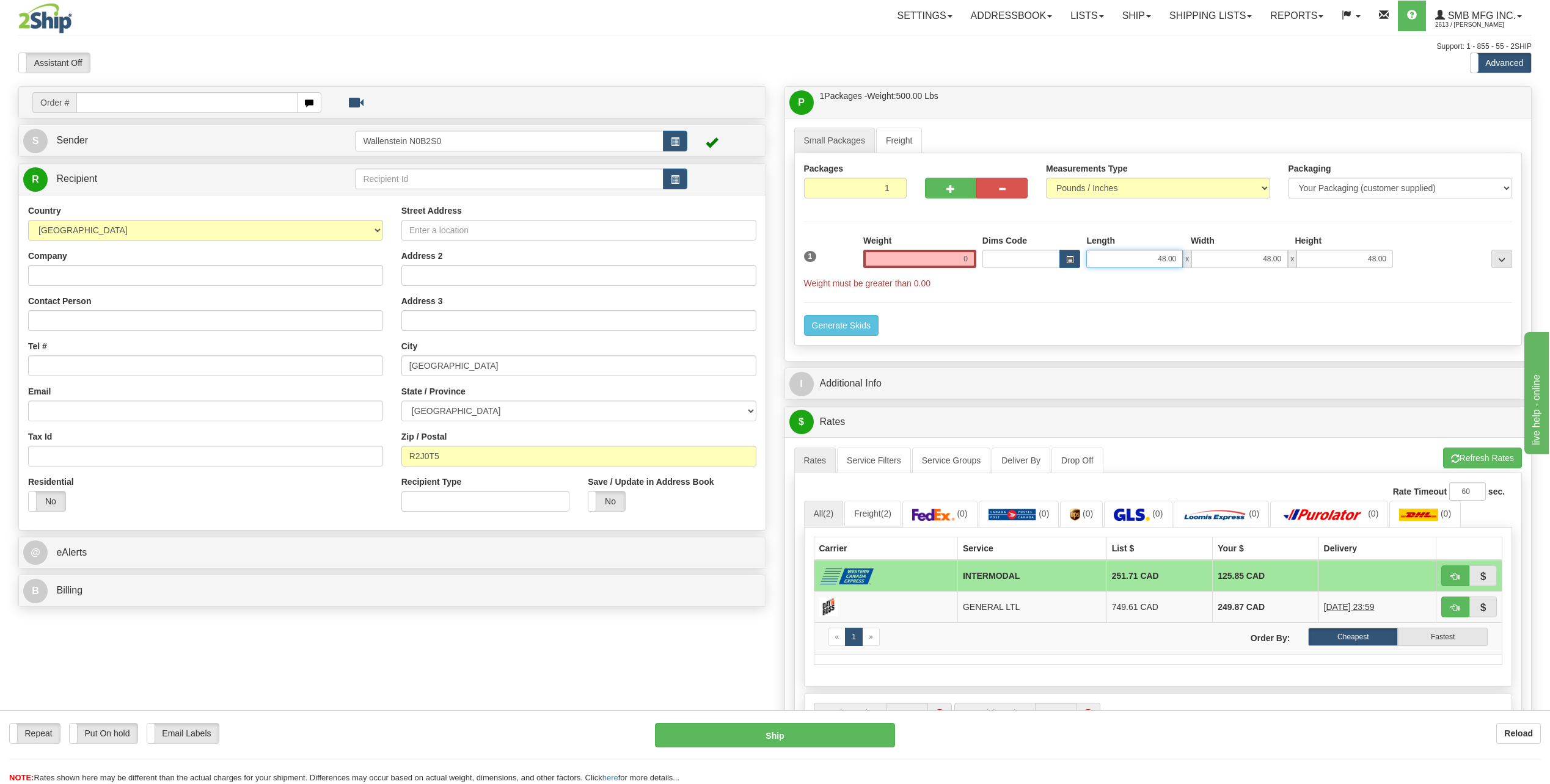
type input "0.00"
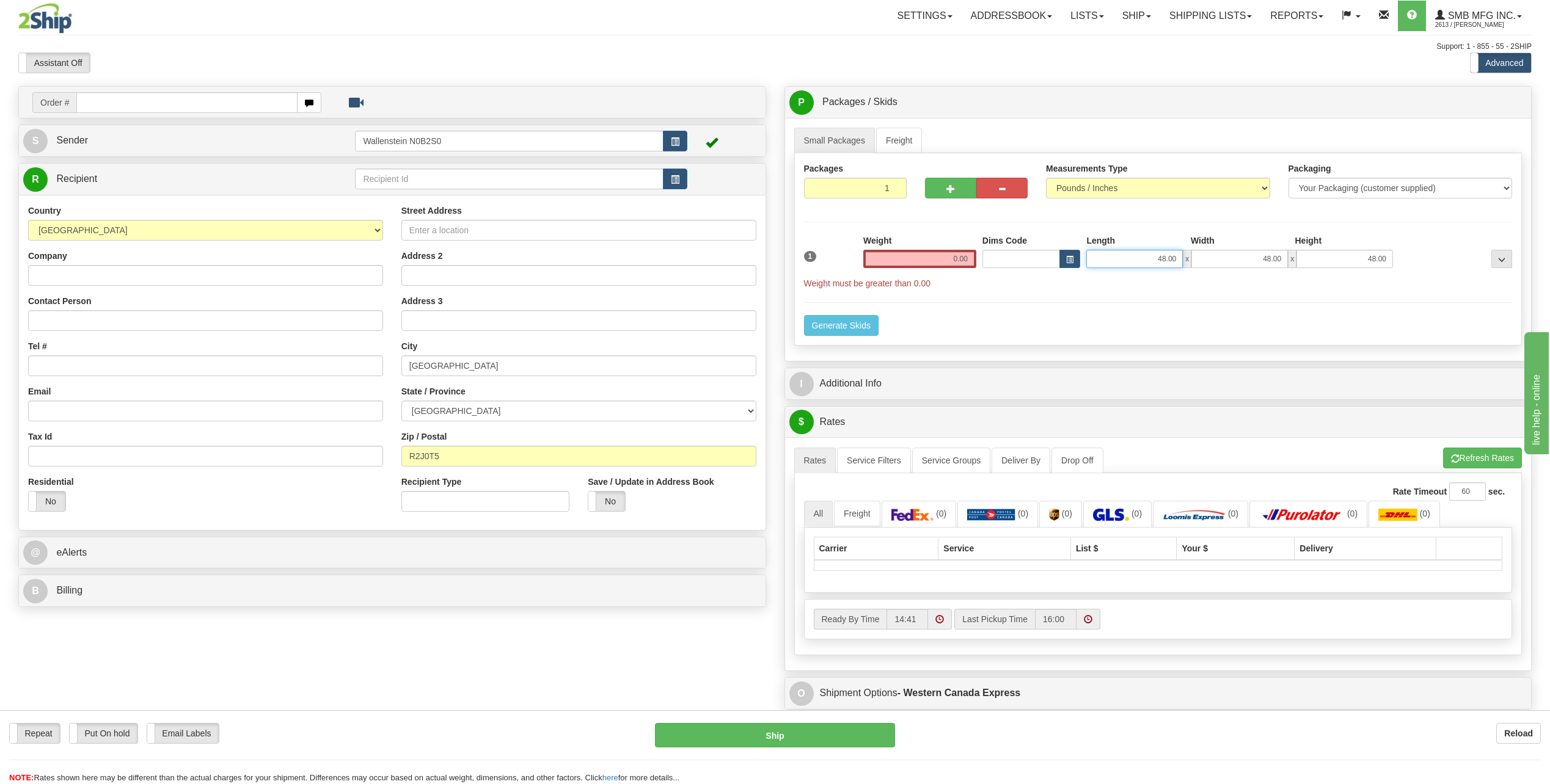
drag, startPoint x: 1117, startPoint y: 251, endPoint x: 1217, endPoint y: 253, distance: 100.0
click at [1217, 253] on div "48.00 x 48.00 x 48.00" at bounding box center [1239, 259] width 307 height 18
type input "0.00"
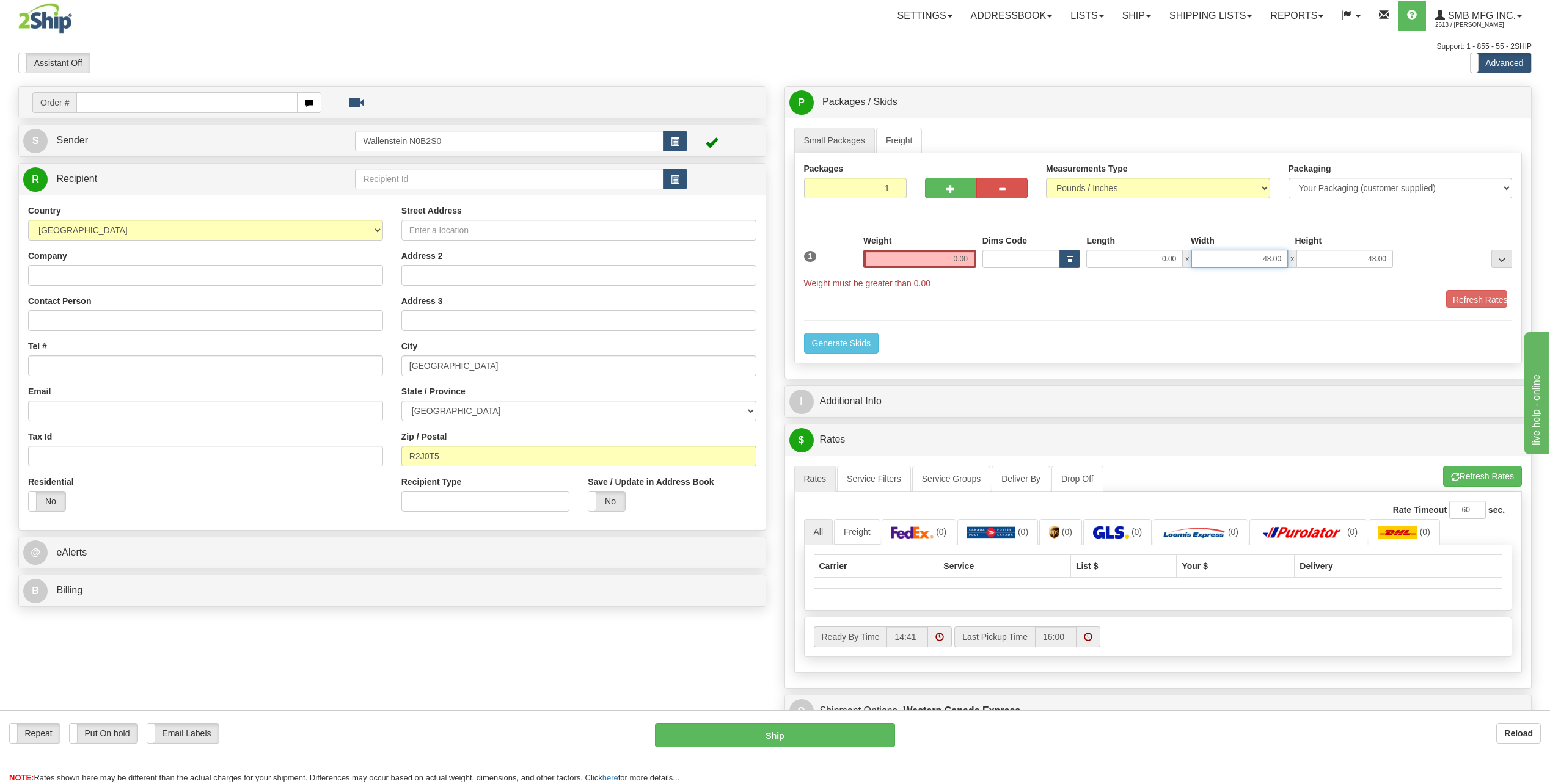
drag, startPoint x: 1248, startPoint y: 255, endPoint x: 1334, endPoint y: 255, distance: 86.0
click at [1334, 255] on div "0.00 x 48.00 x 48.00" at bounding box center [1239, 259] width 307 height 18
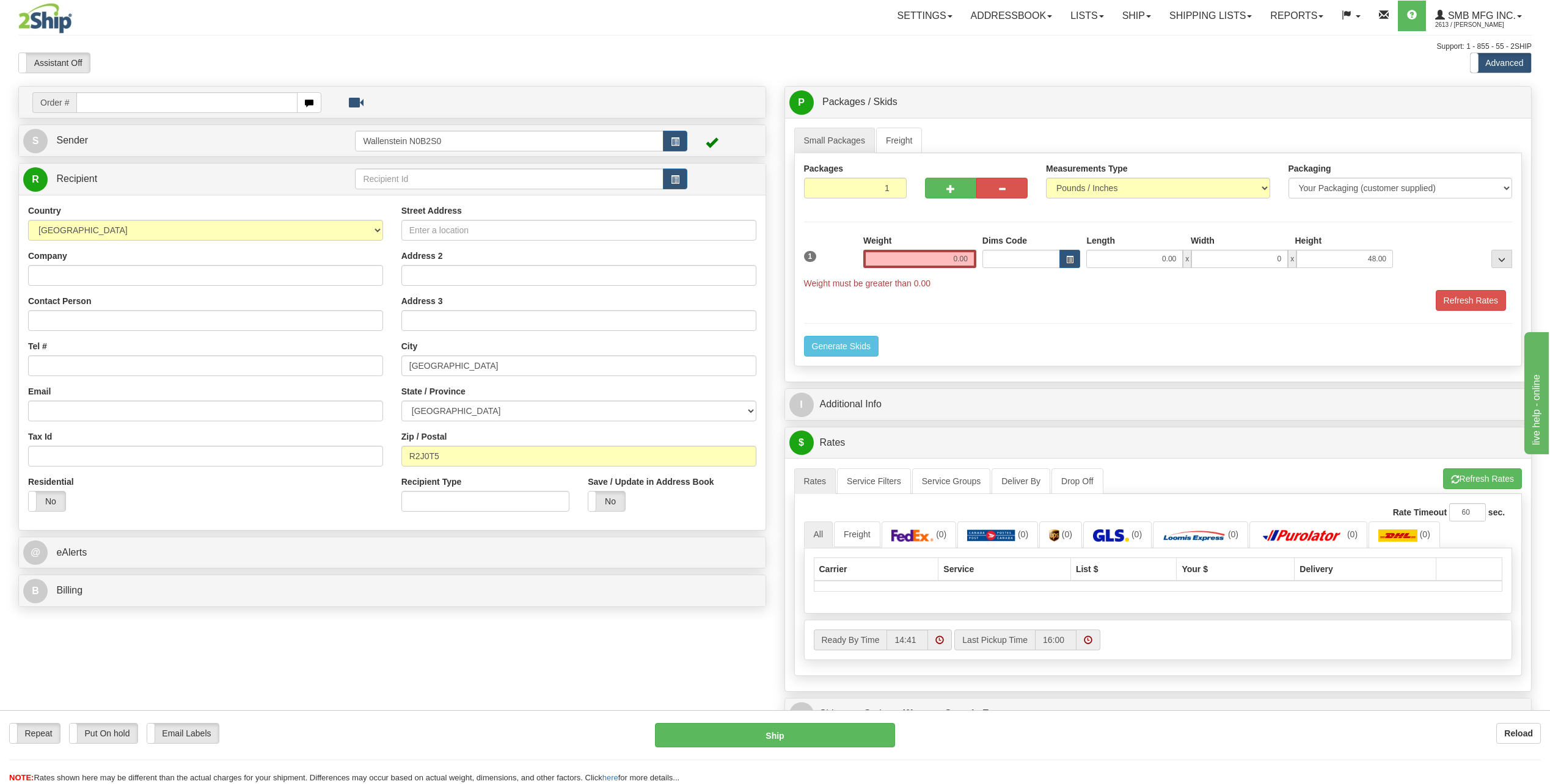
type input "0.00"
drag, startPoint x: 1387, startPoint y: 262, endPoint x: 1414, endPoint y: 259, distance: 27.2
click at [1414, 259] on div "1 Weight 0.00 Dims Code 0.00" at bounding box center [1158, 262] width 715 height 55
drag, startPoint x: 1361, startPoint y: 256, endPoint x: 1432, endPoint y: 260, distance: 71.1
click at [1432, 260] on div "1 Weight 0.00 Dims Code 0.00" at bounding box center [1158, 262] width 715 height 55
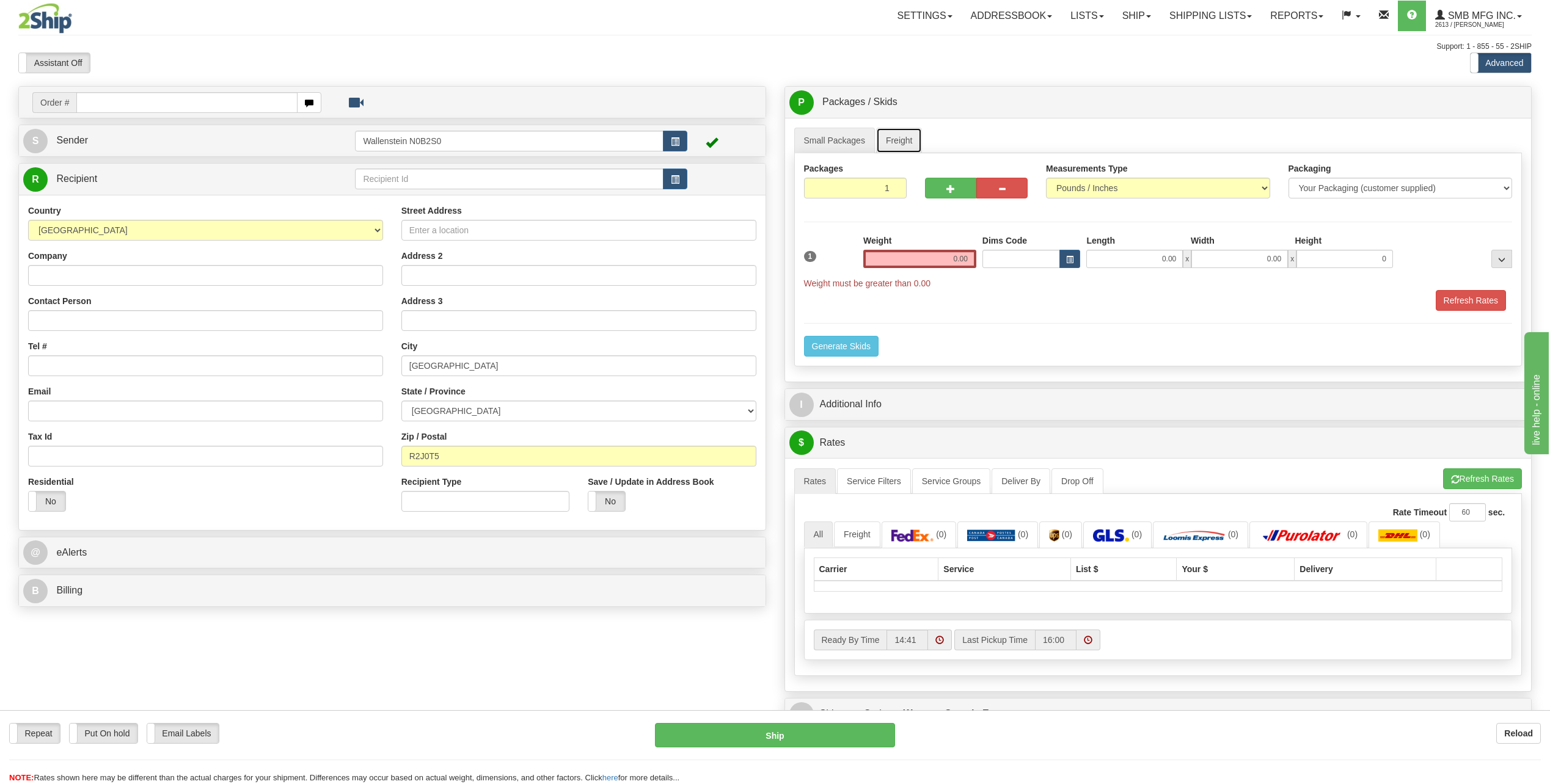
type input "0.00"
click at [895, 135] on link "Freight" at bounding box center [900, 140] width 46 height 26
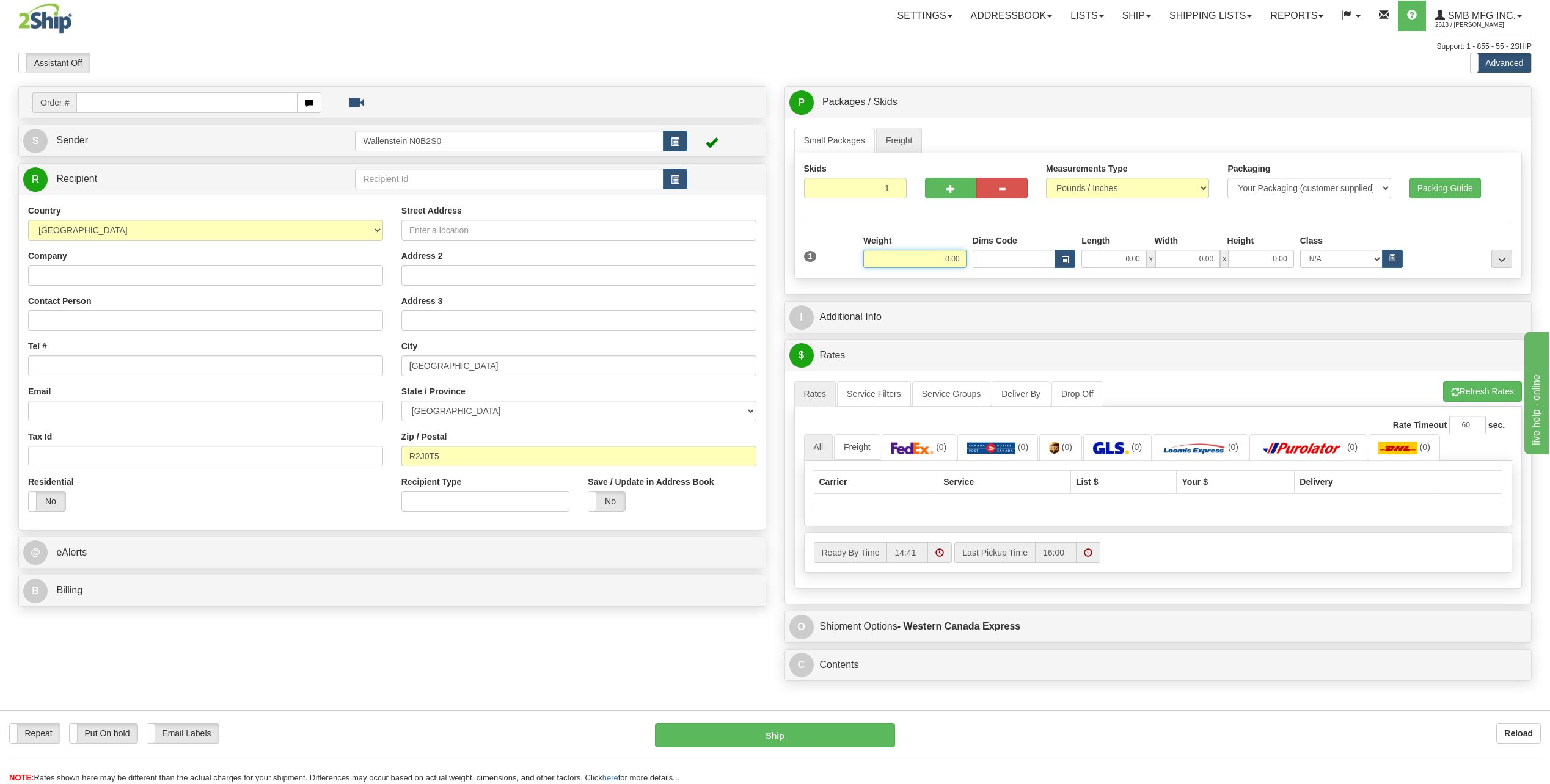
click at [898, 256] on input "0.00" at bounding box center [915, 259] width 103 height 18
type input "500.00"
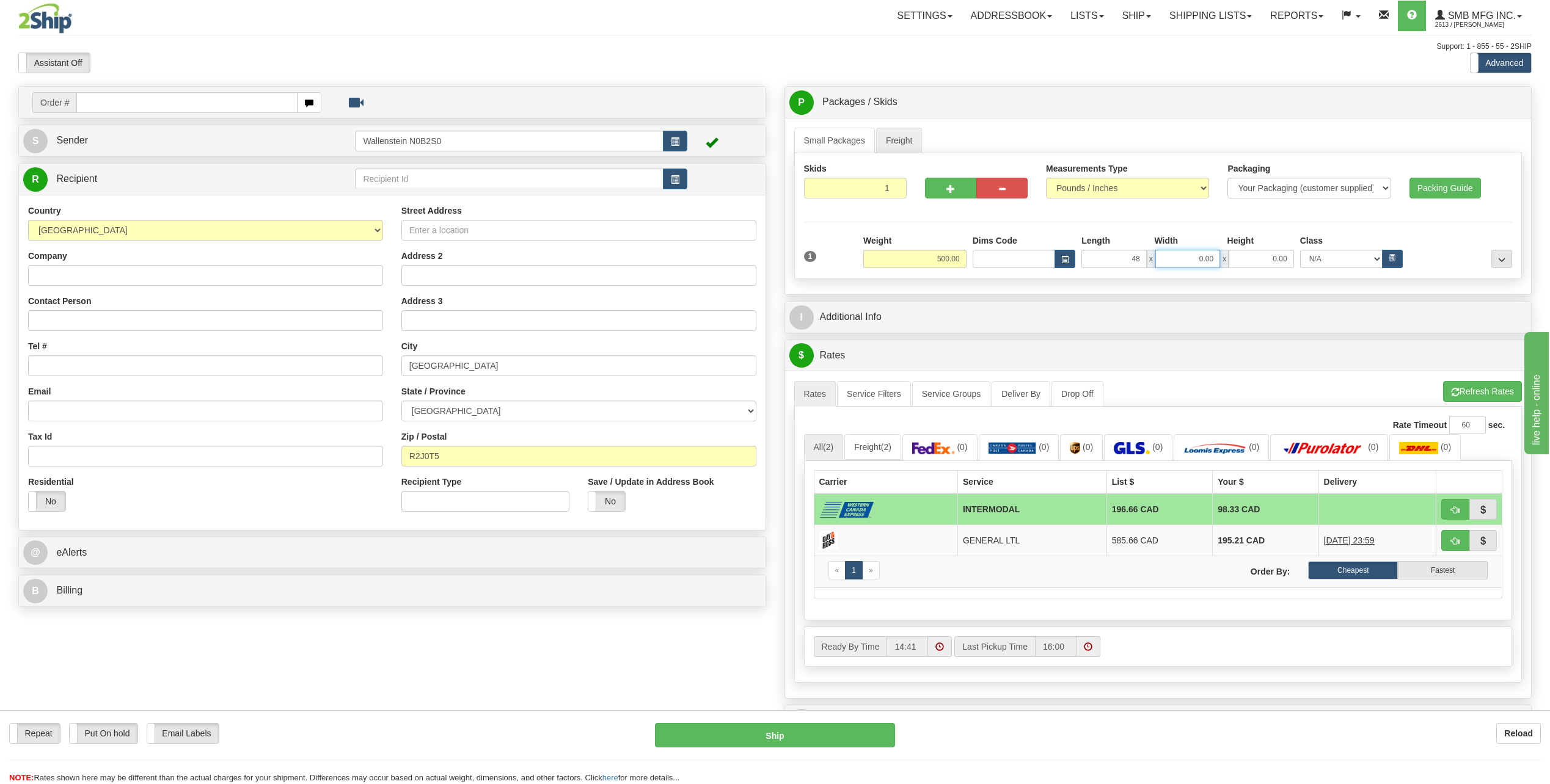
type input "48.00"
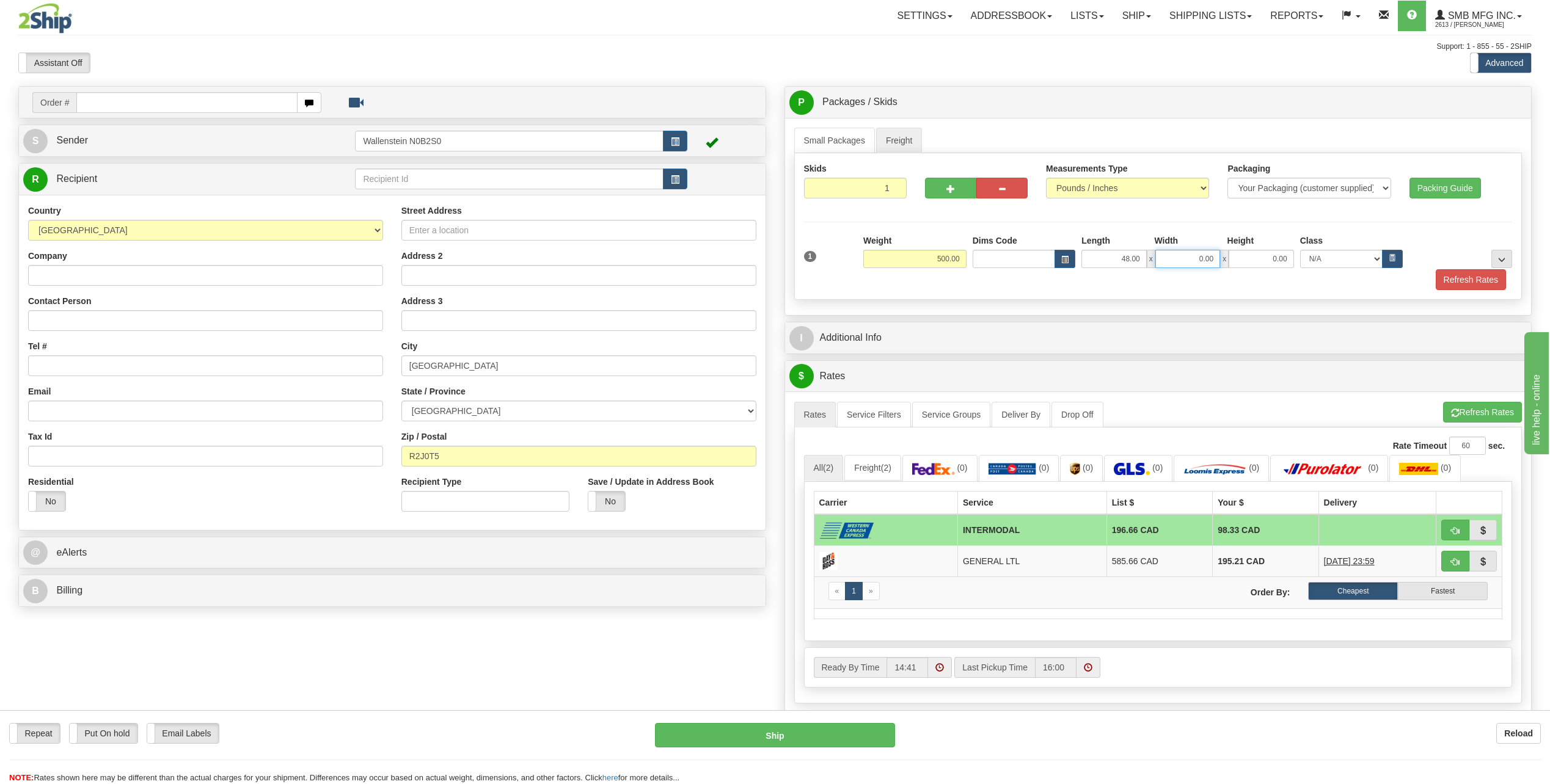
type input "8"
type input "48.00"
click at [1469, 274] on button "Refresh Rates" at bounding box center [1471, 279] width 70 height 21
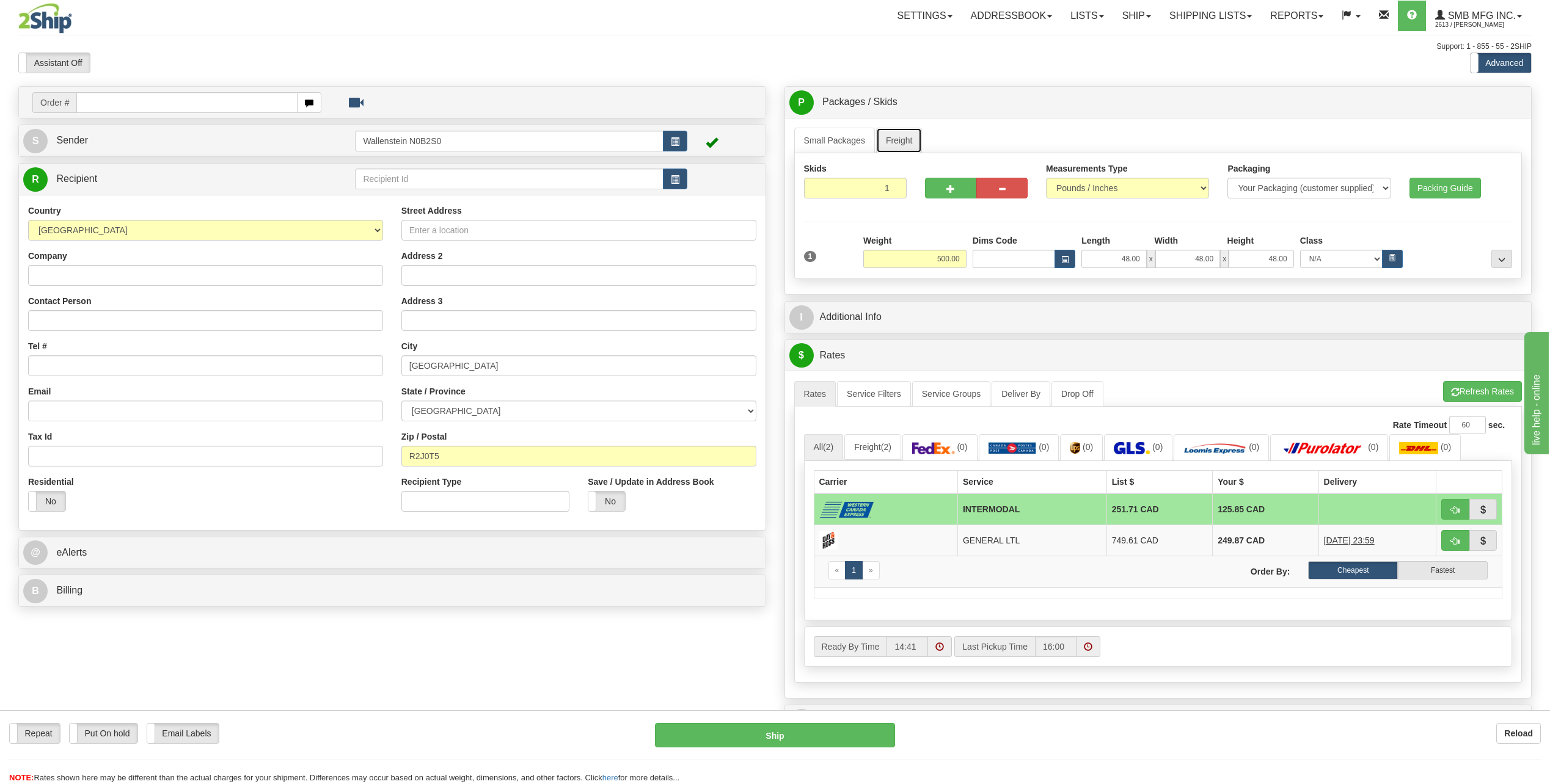
click at [904, 138] on link "Freight" at bounding box center [900, 140] width 46 height 26
click at [89, 289] on div "Country AFGHANISTAN ALAND ISLANDS ALBANIA ALGERIA AMERICAN SAMOA ANDORRA ANGOLA…" at bounding box center [206, 363] width 373 height 316
click at [102, 283] on input "Company" at bounding box center [205, 275] width 355 height 21
type input "envirotech"
click at [456, 226] on input "Street Address" at bounding box center [578, 231] width 355 height 21
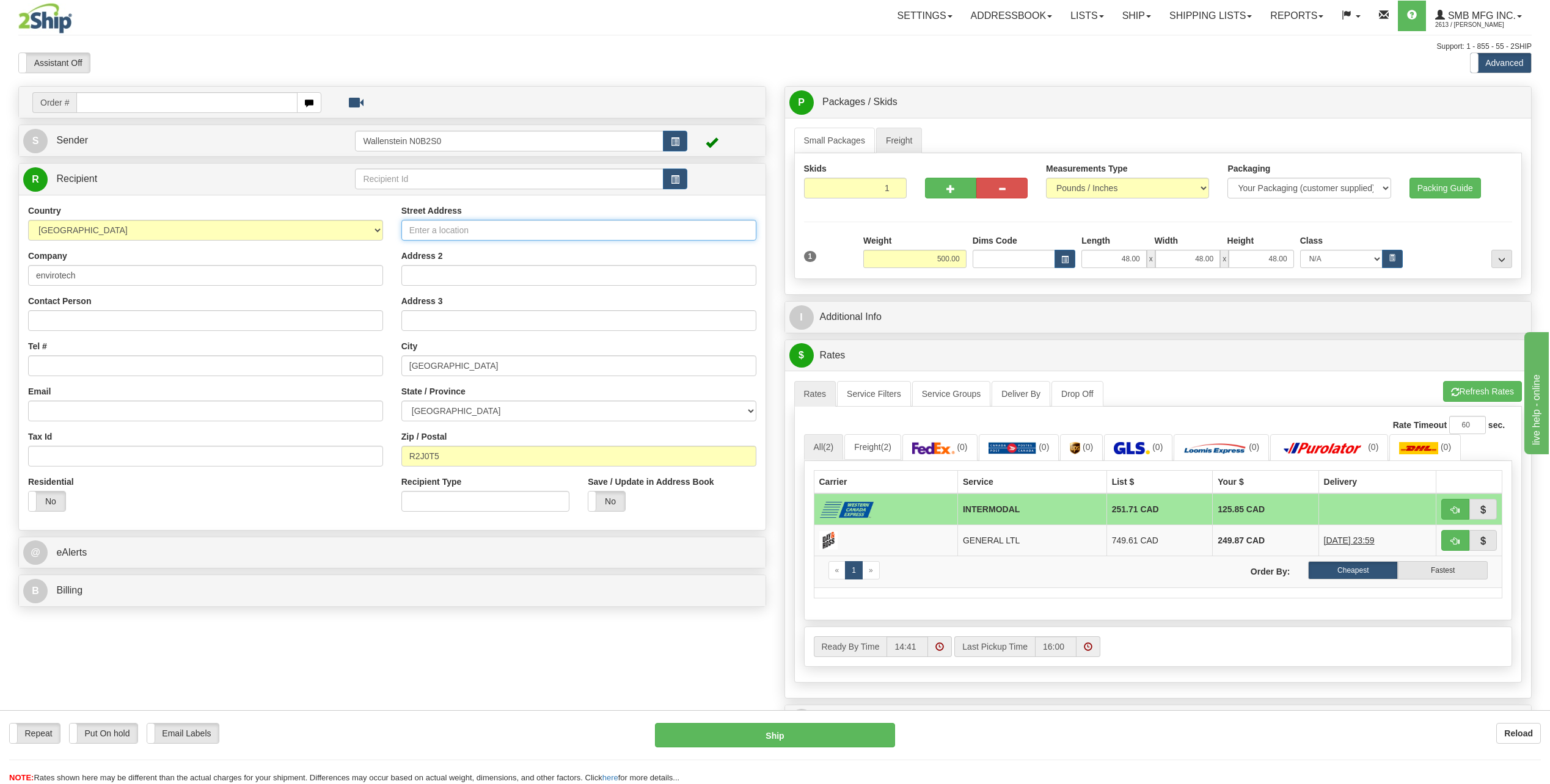
paste input "6 Nicolas Ave."
type input "6 Nicolas Ave."
click at [1480, 388] on button "Refresh Rates" at bounding box center [1483, 392] width 79 height 21
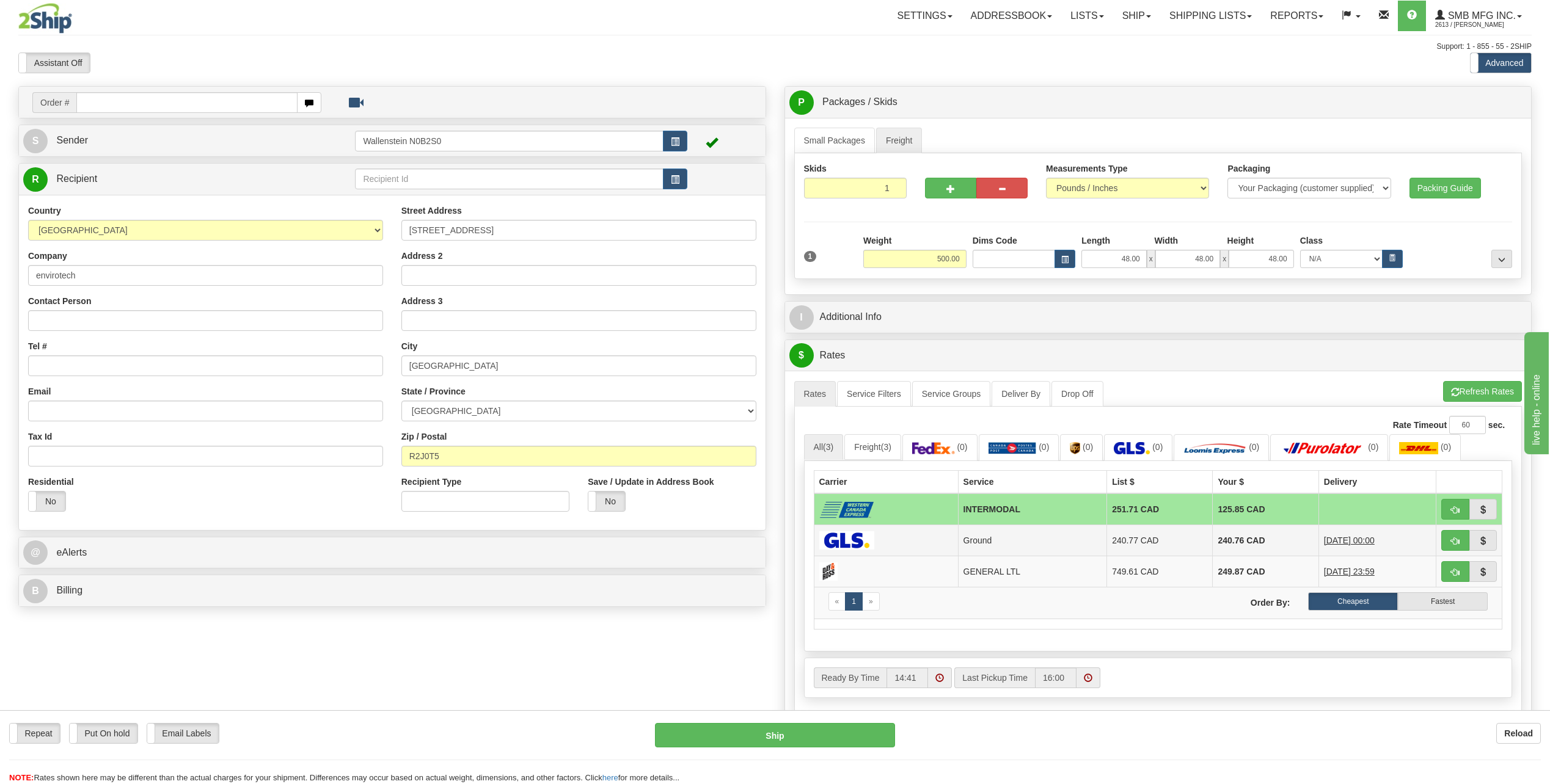
click at [984, 537] on td "Ground" at bounding box center [1033, 540] width 149 height 31
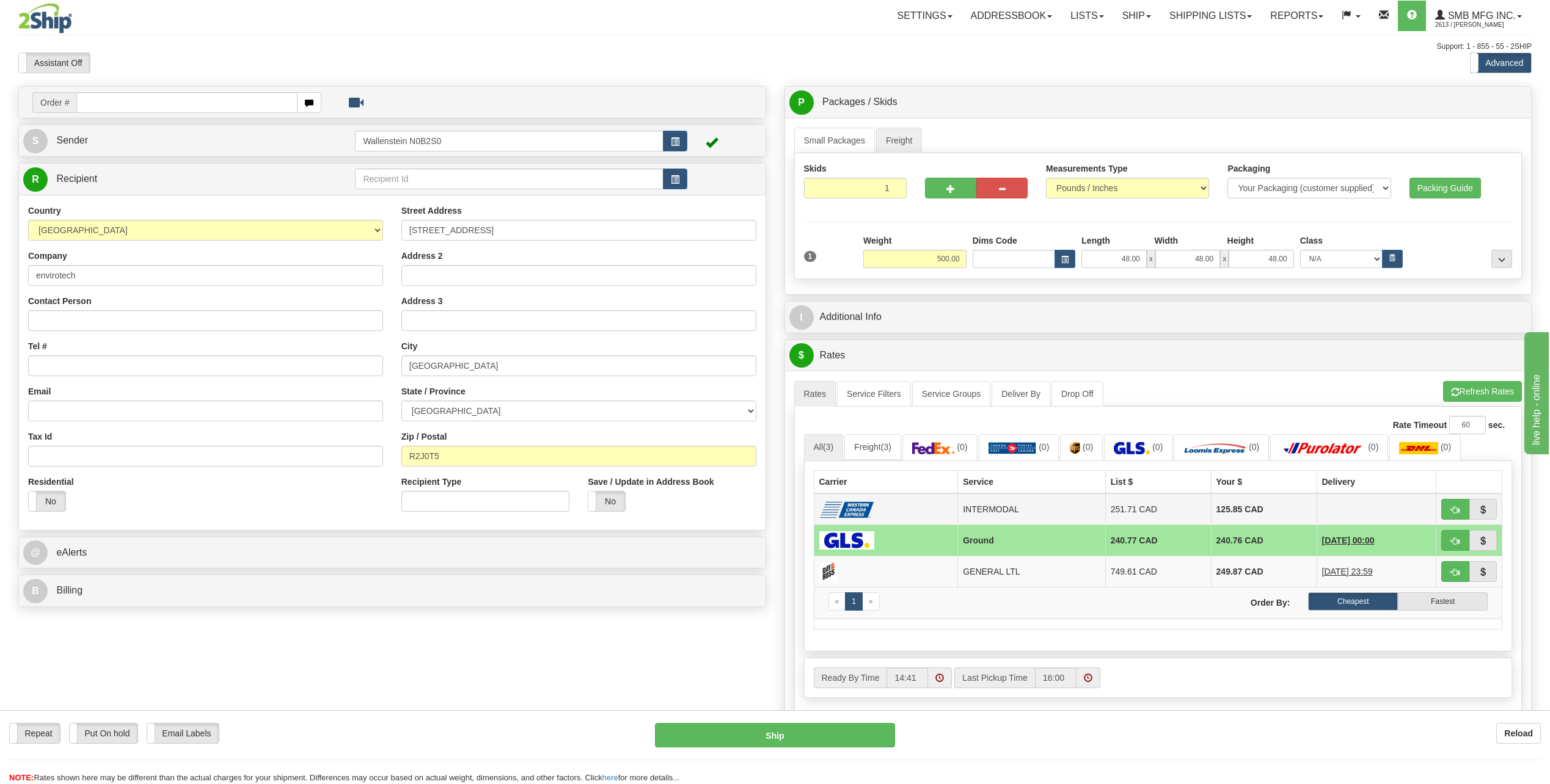
click at [1150, 511] on td "251.71 CAD" at bounding box center [1158, 509] width 106 height 32
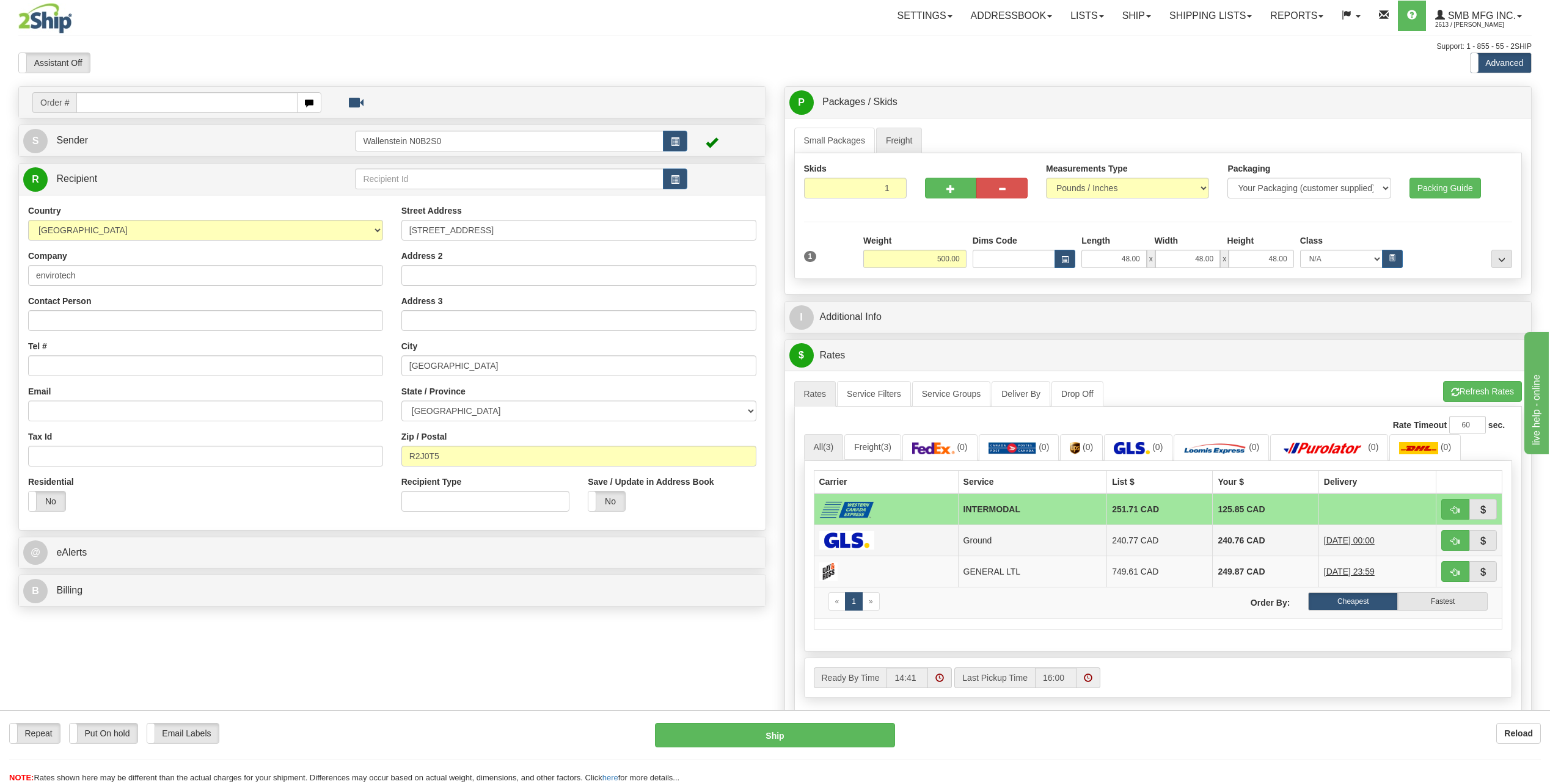
click at [1133, 539] on td "240.77 CAD" at bounding box center [1160, 540] width 106 height 31
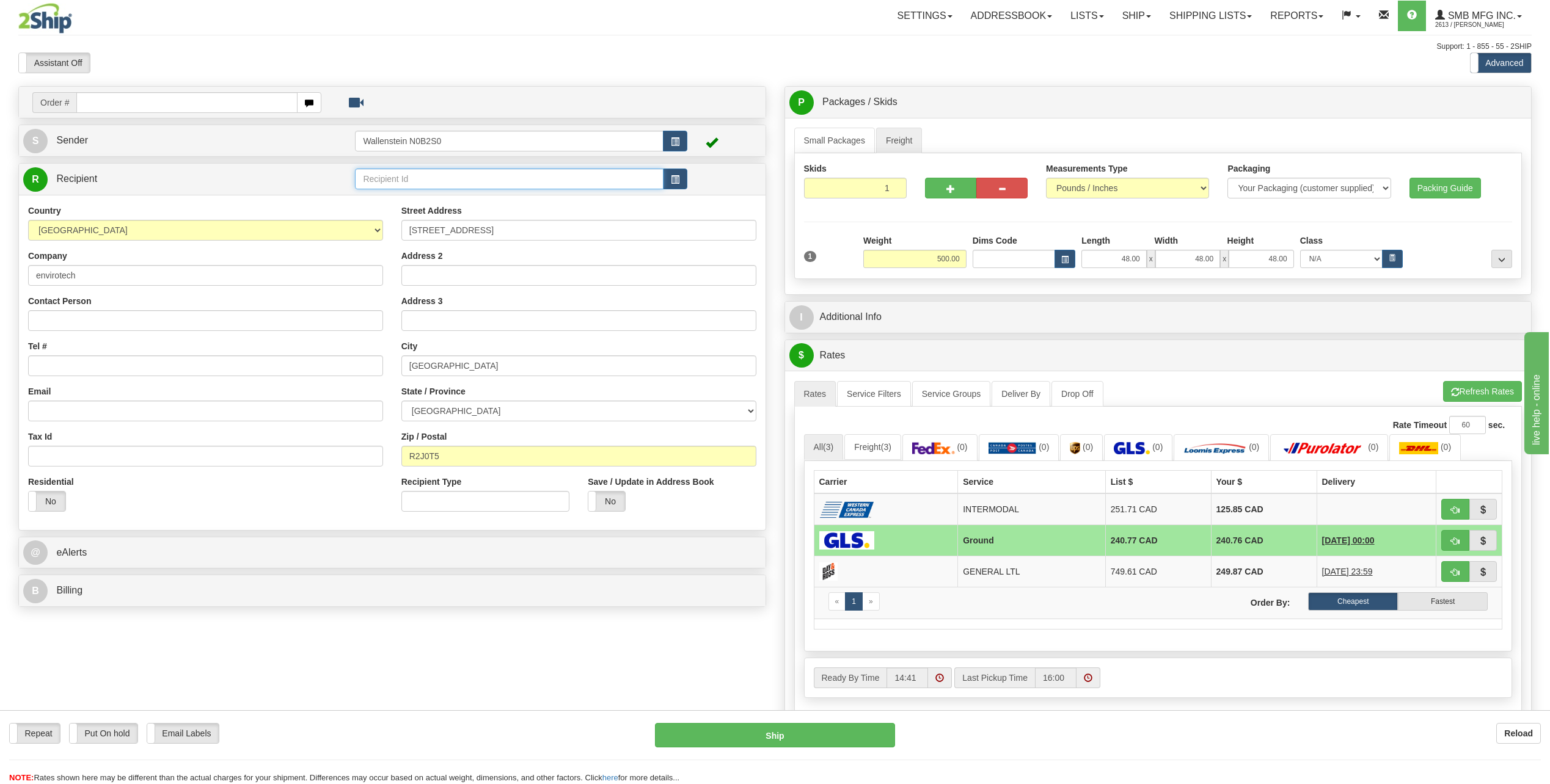
click at [401, 175] on input "text" at bounding box center [509, 179] width 308 height 21
drag, startPoint x: 498, startPoint y: 231, endPoint x: 386, endPoint y: 243, distance: 112.6
click at [386, 243] on div "Country AFGHANISTAN ALAND ISLANDS ALBANIA ALGERIA AMERICAN SAMOA ANDORRA ANGOLA…" at bounding box center [393, 363] width 747 height 316
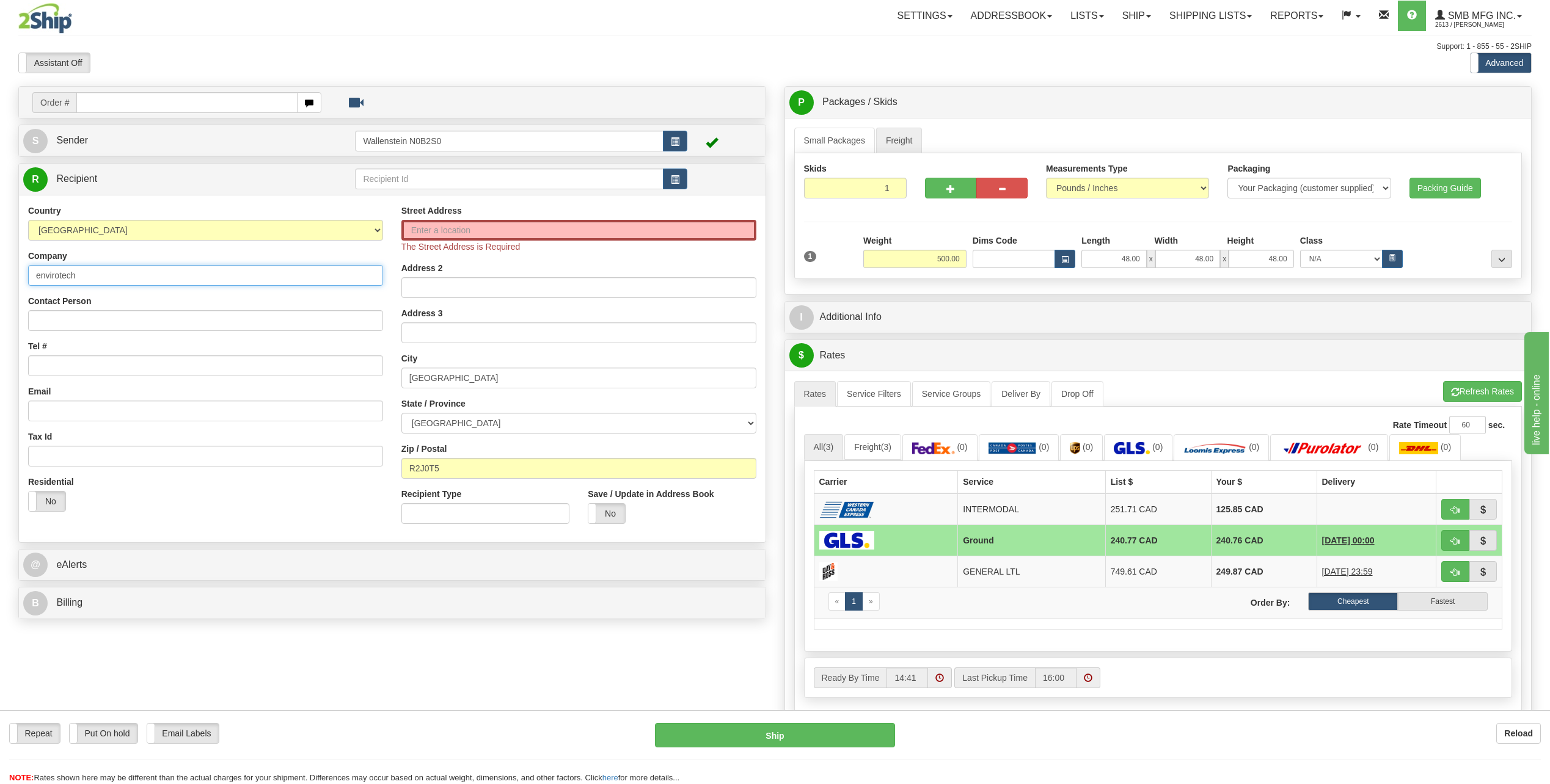
drag, startPoint x: 121, startPoint y: 281, endPoint x: 4, endPoint y: 291, distance: 117.4
click at [4, 291] on div "Toggle navigation Settings Shipping Preferences Fields Preferences New" at bounding box center [775, 437] width 1550 height 874
drag, startPoint x: 465, startPoint y: 475, endPoint x: 380, endPoint y: 475, distance: 85.0
click at [380, 475] on div "Country AFGHANISTAN ALAND ISLANDS ALBANIA ALGERIA AMERICAN SAMOA ANDORRA ANGOLA…" at bounding box center [393, 369] width 747 height 328
paste input "R0A0C0"
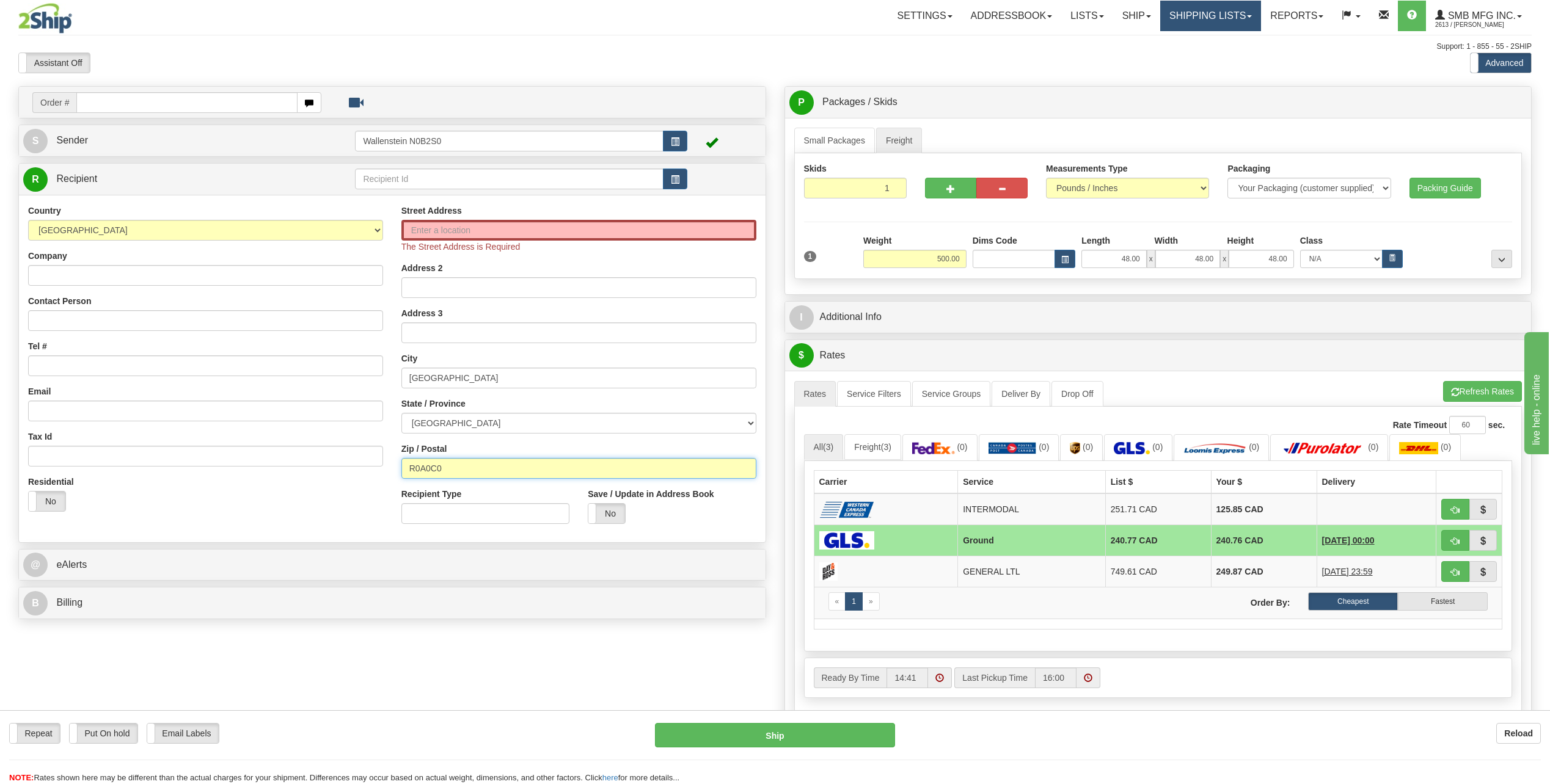
type input "R0A0C0"
type input "BLUMENORT"
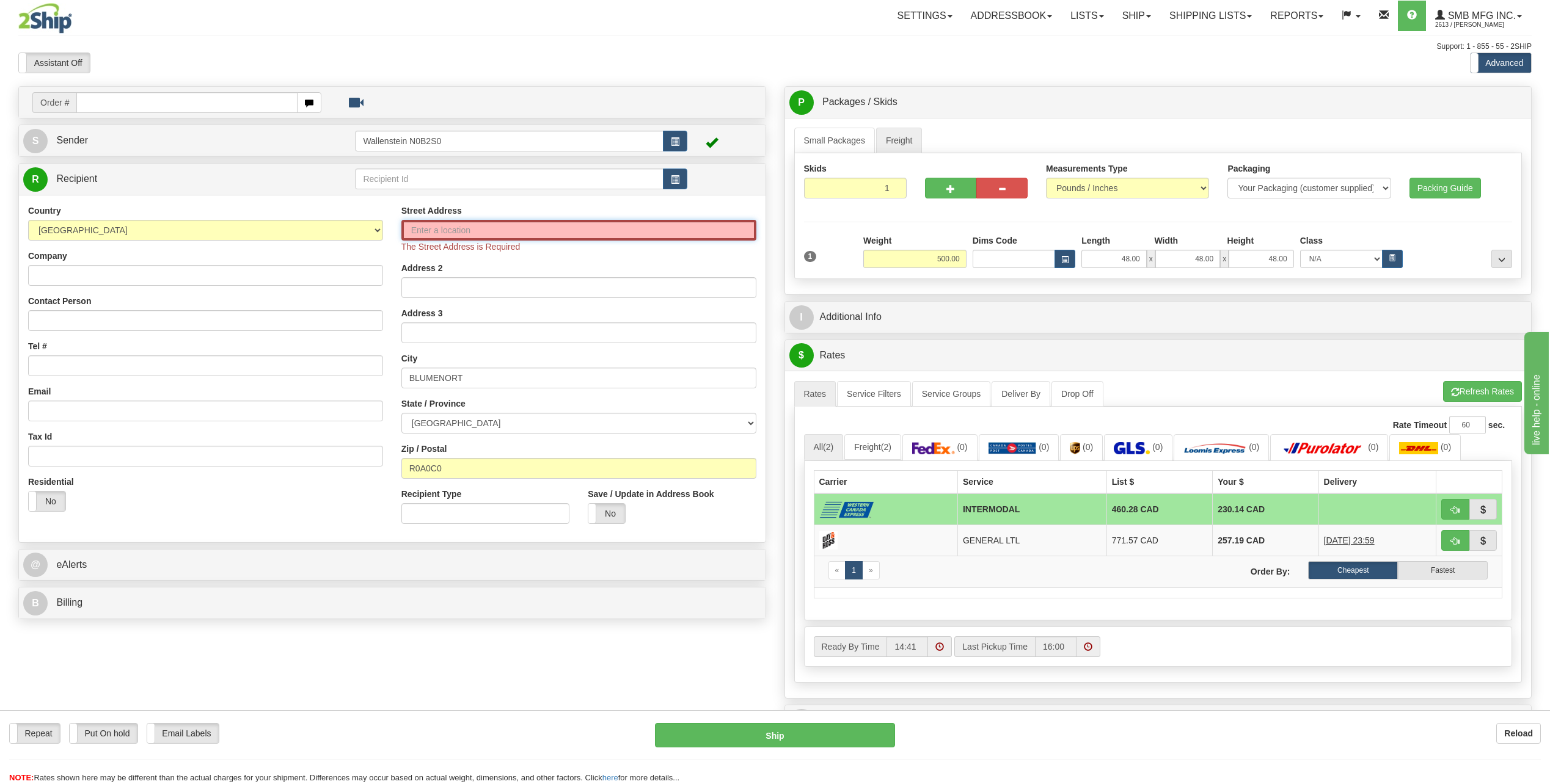
click at [473, 225] on input "Street Address" at bounding box center [578, 231] width 355 height 21
paste input "10 Penner Drive"
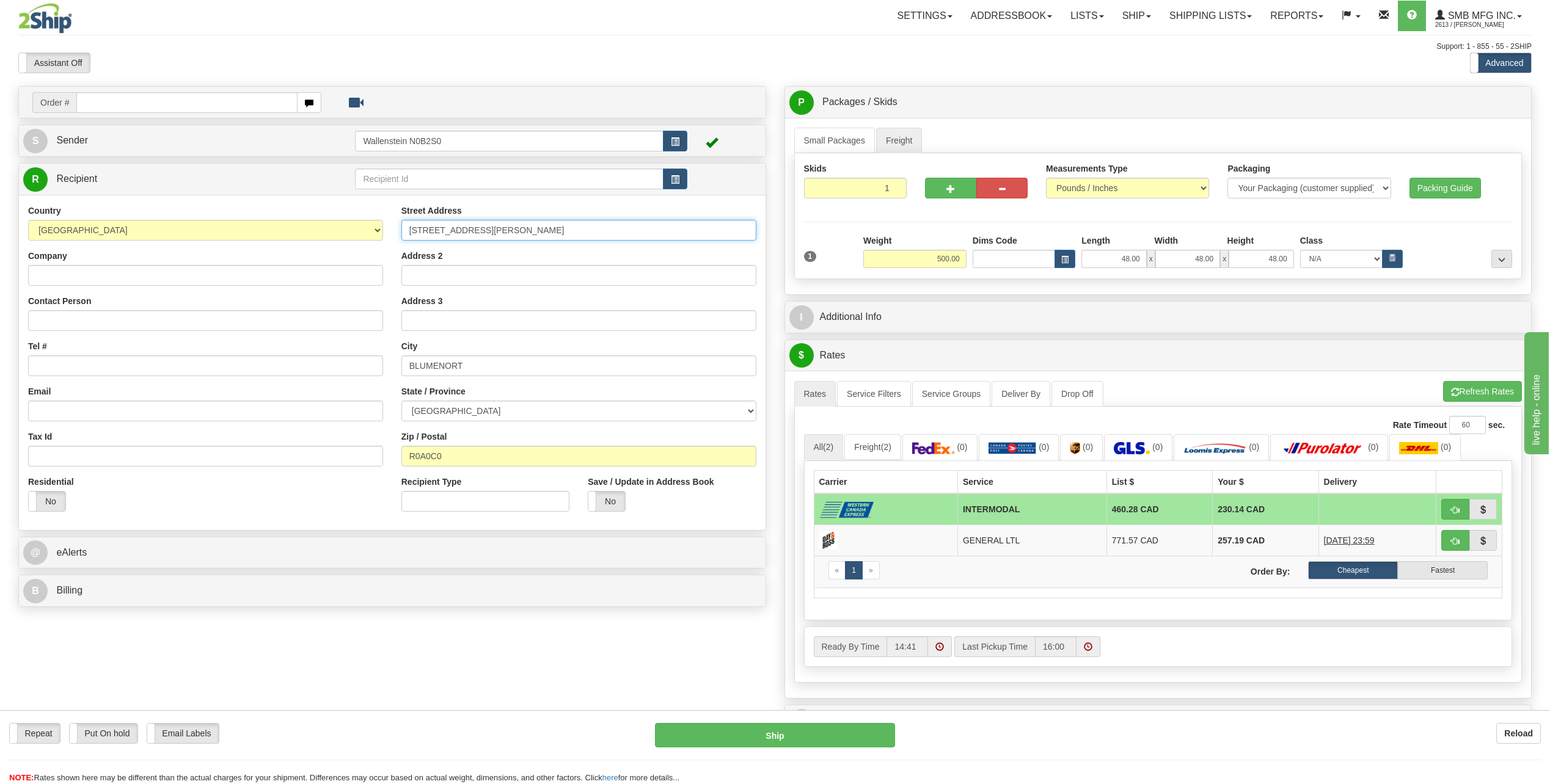
type input "10 Penner Drive"
click at [379, 619] on div "Order # S Sender" at bounding box center [775, 434] width 1532 height 695
click at [91, 271] on input "Company" at bounding box center [205, 275] width 355 height 21
type input "penner"
click at [1464, 395] on button "Refresh Rates" at bounding box center [1483, 392] width 79 height 21
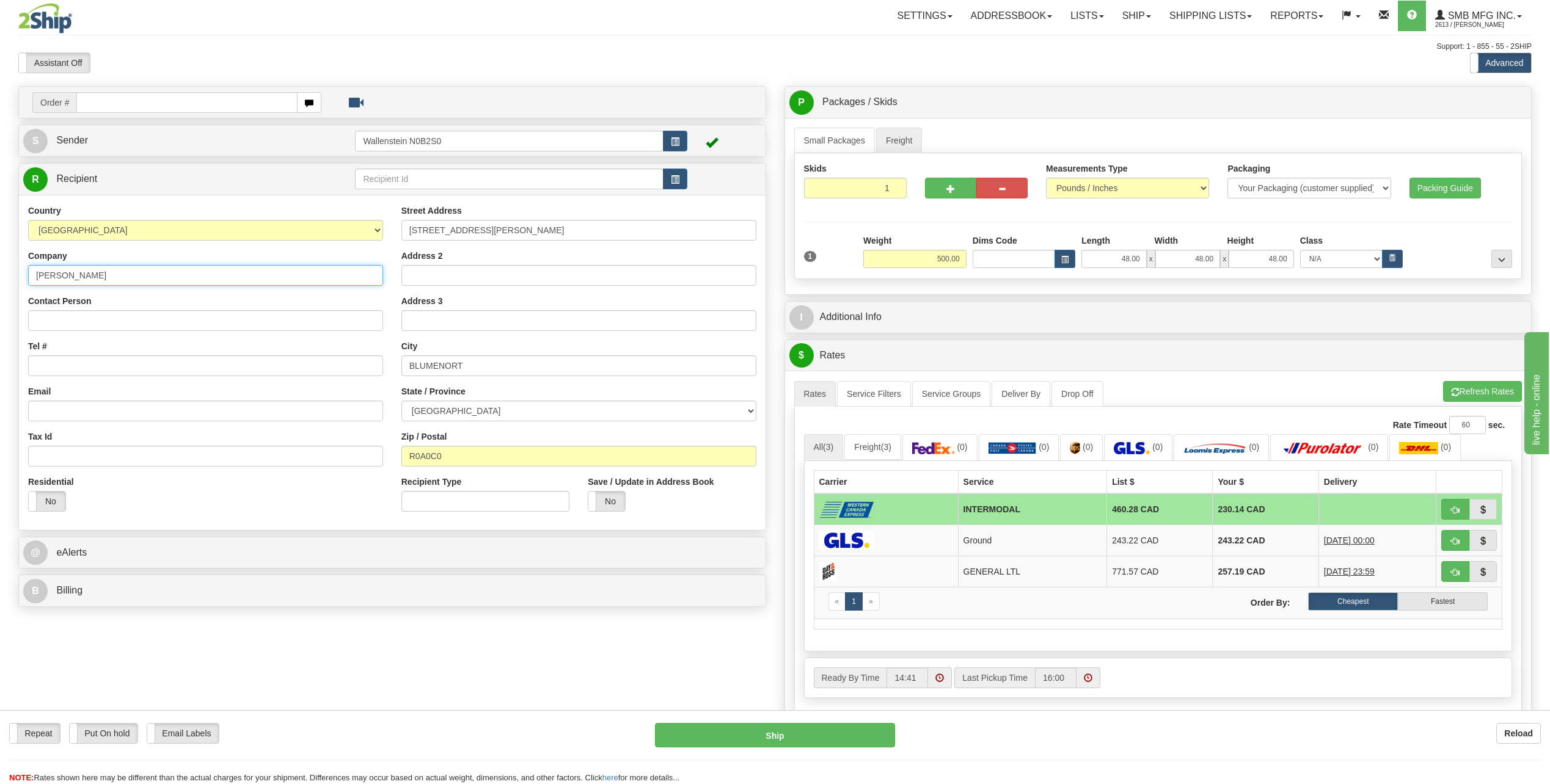
drag, startPoint x: 99, startPoint y: 272, endPoint x: 19, endPoint y: 276, distance: 80.1
click at [19, 276] on div "Country AFGHANISTAN ALAND ISLANDS ALBANIA ALGERIA AMERICAN SAMOA ANDORRA ANGOLA…" at bounding box center [206, 363] width 373 height 316
drag, startPoint x: 1463, startPoint y: 388, endPoint x: 1371, endPoint y: 388, distance: 92.0
click at [1463, 388] on button "Refresh Rates" at bounding box center [1483, 392] width 79 height 21
click at [95, 277] on input "Company" at bounding box center [205, 275] width 355 height 21
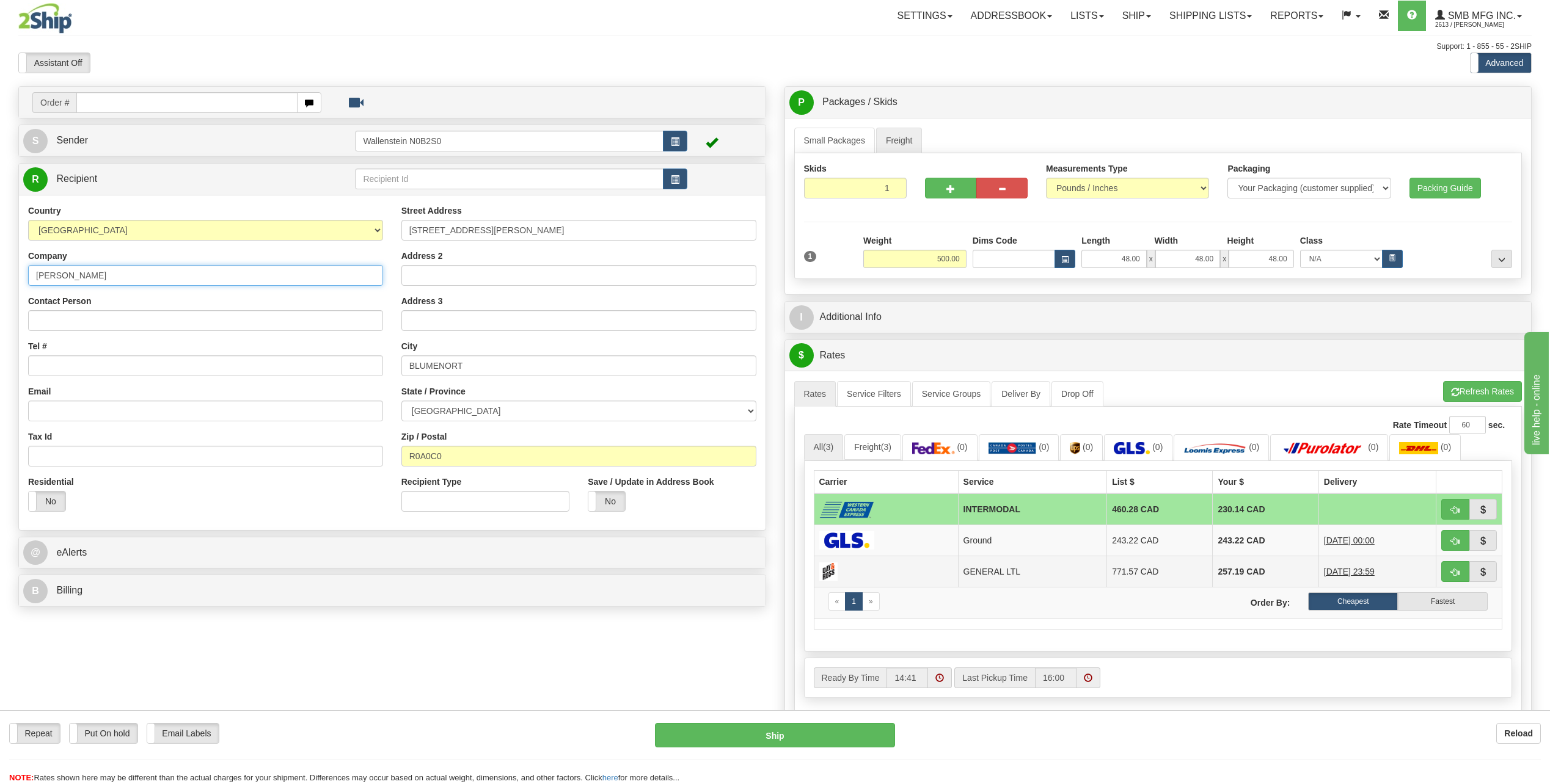
type input "penner"
click at [983, 572] on td "GENERAL LTL" at bounding box center [1033, 571] width 149 height 31
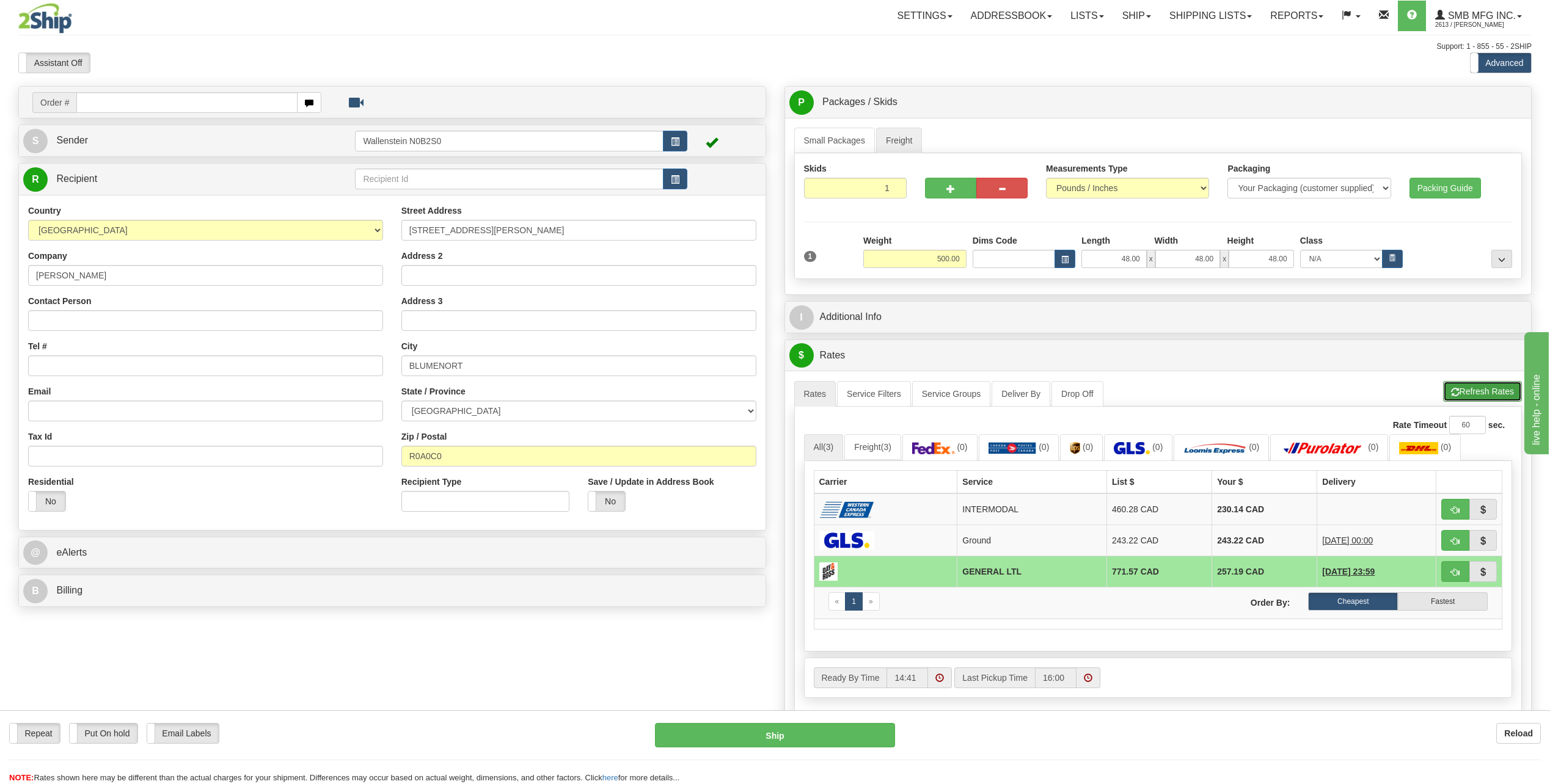
click at [1463, 384] on button "Refresh Rates" at bounding box center [1483, 392] width 79 height 21
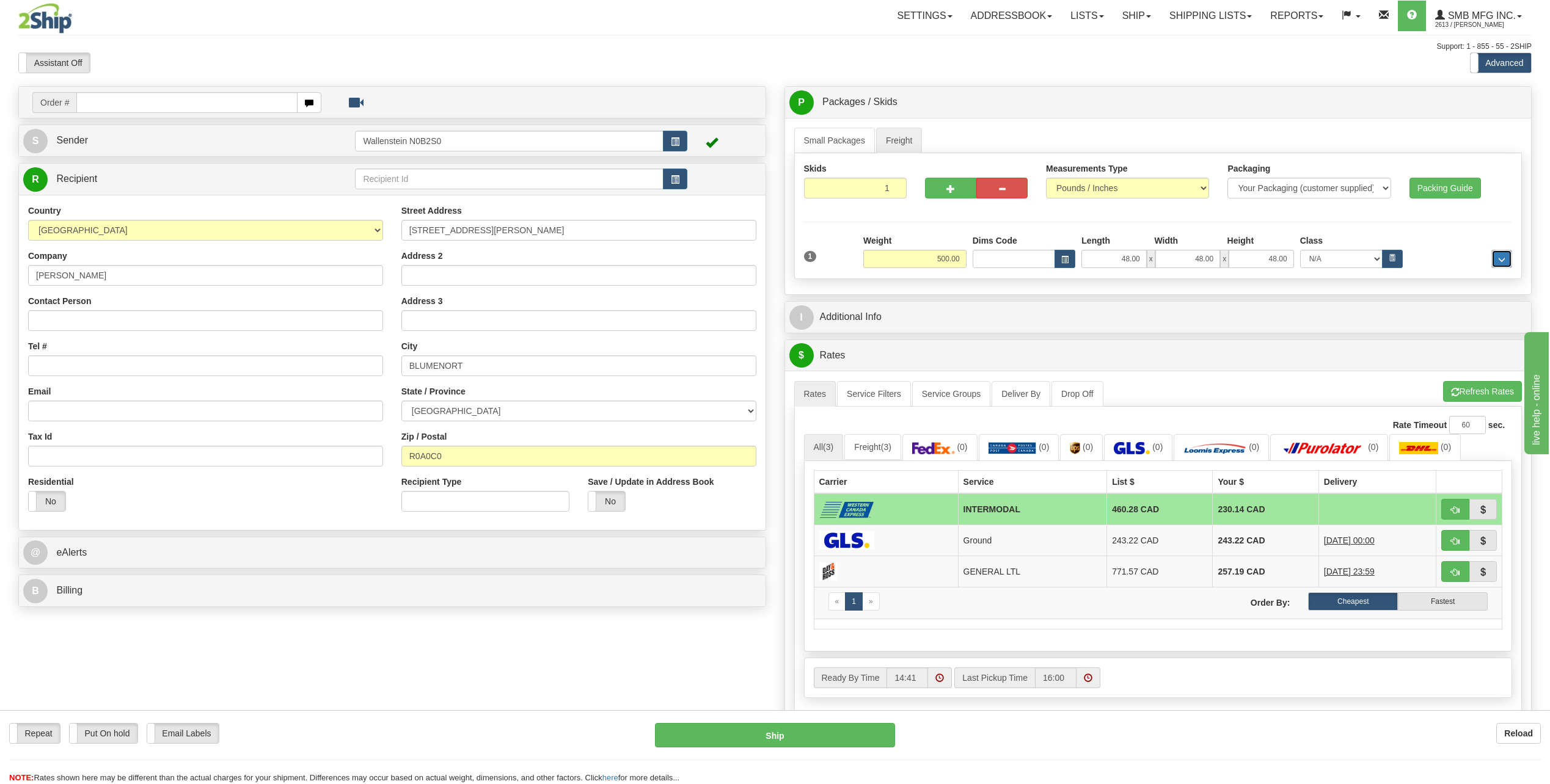
click at [1493, 261] on button "..." at bounding box center [1502, 259] width 21 height 18
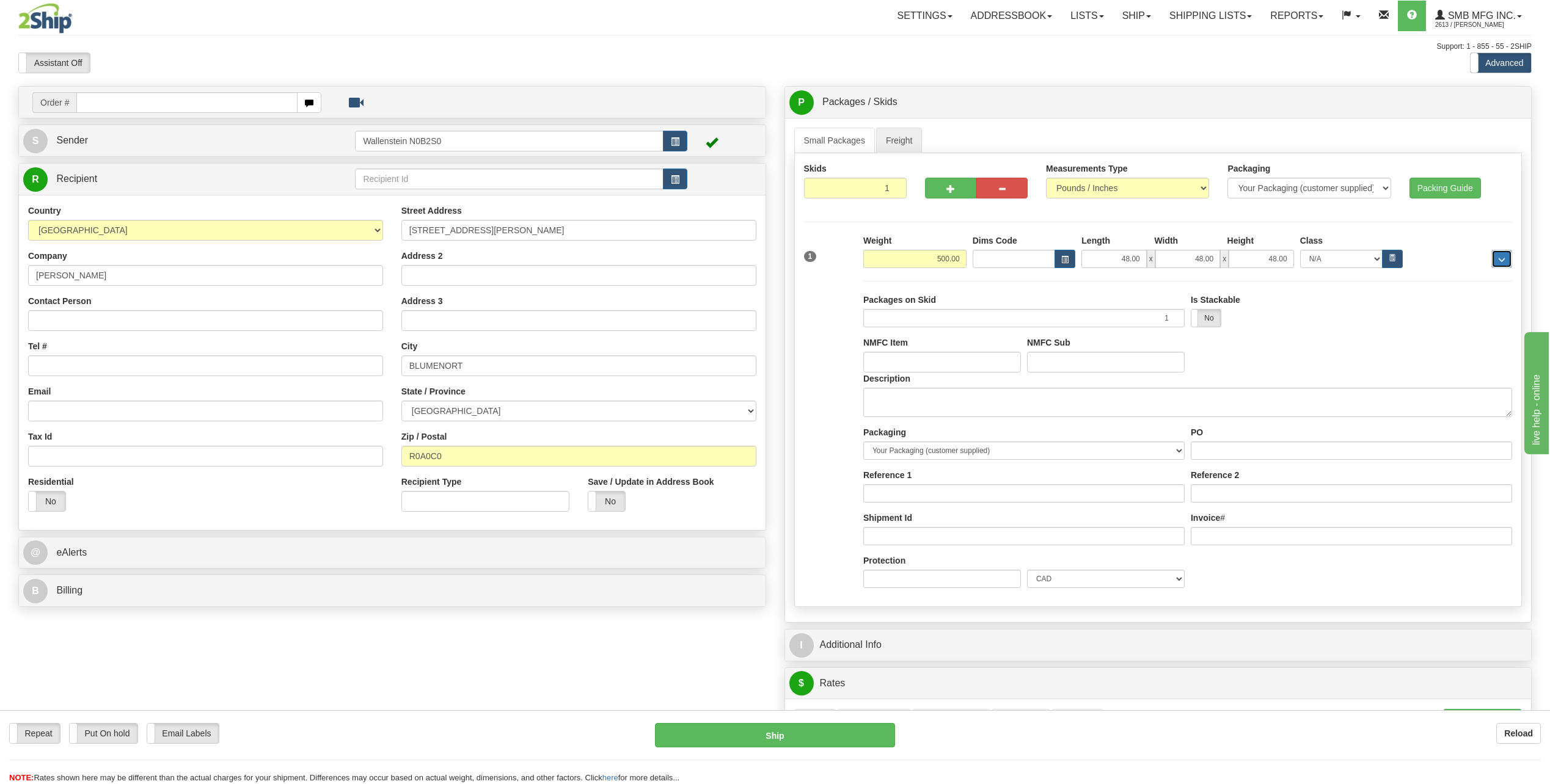
click at [1496, 260] on button "..." at bounding box center [1502, 259] width 21 height 18
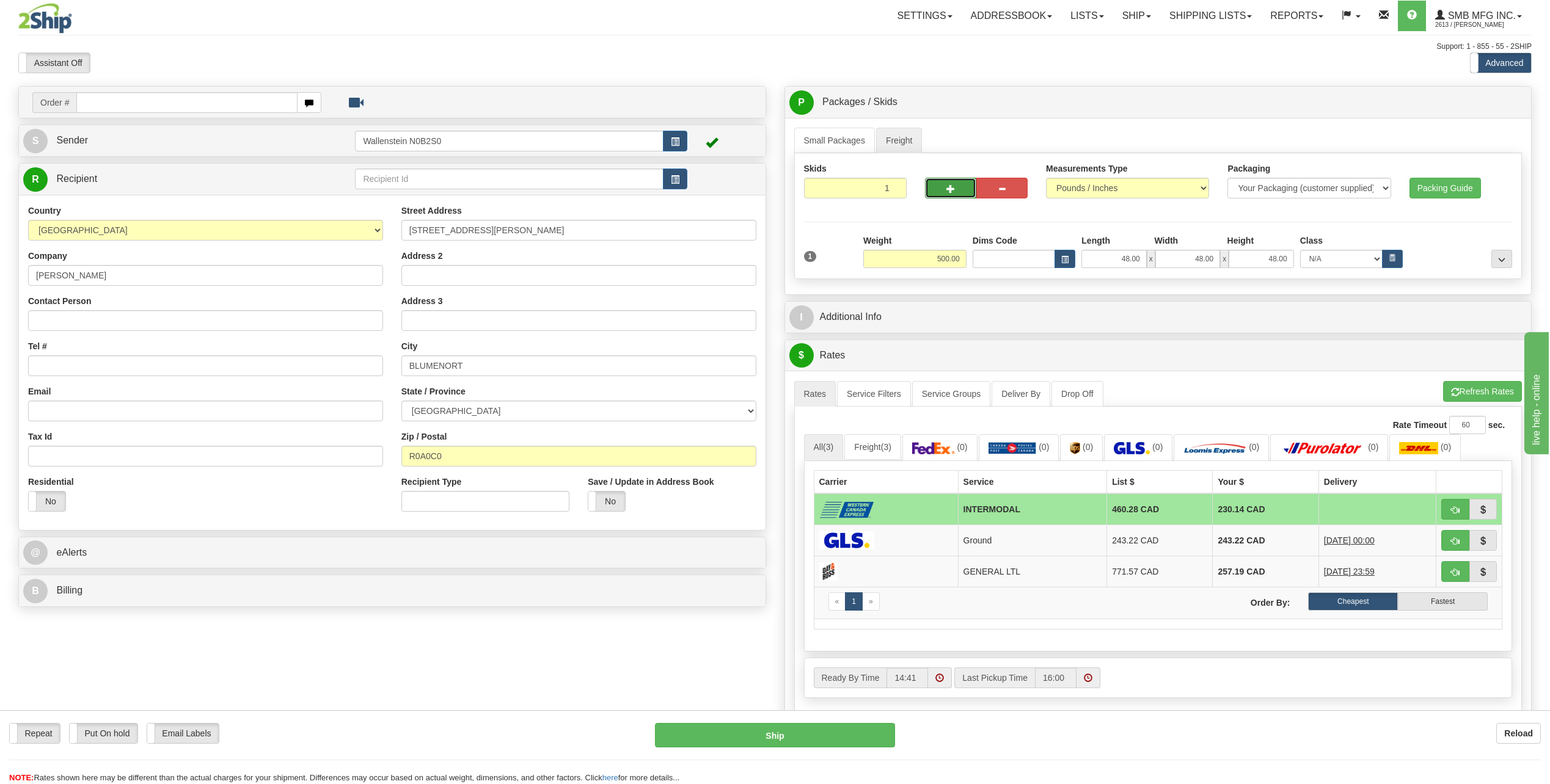
click at [957, 191] on button "button" at bounding box center [951, 188] width 51 height 21
type input "2"
click at [915, 264] on input "500.00" at bounding box center [915, 259] width 103 height 18
click at [900, 136] on link "Freight" at bounding box center [900, 140] width 46 height 26
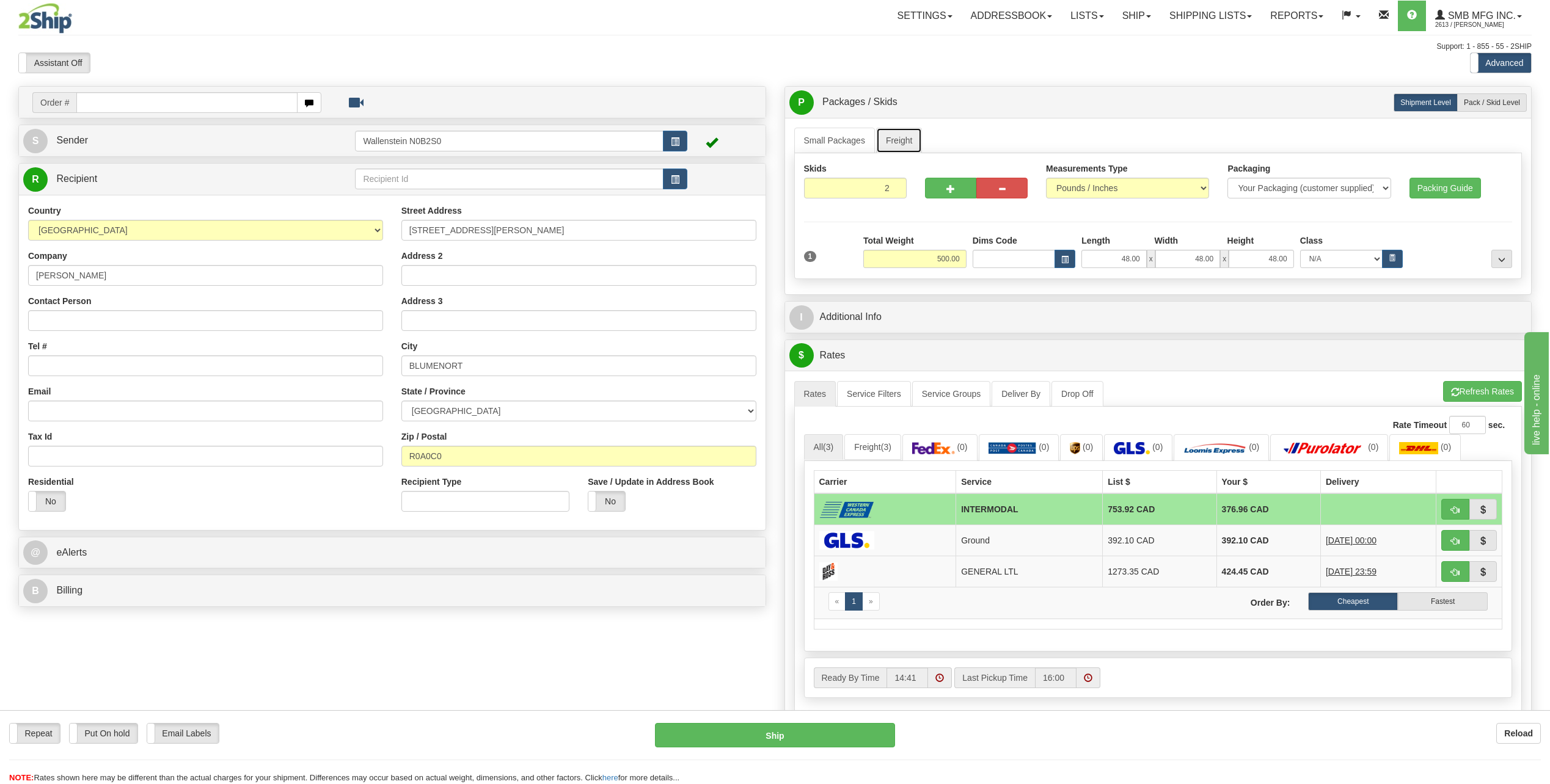
click at [900, 136] on link "Freight" at bounding box center [900, 140] width 46 height 26
click at [1498, 258] on button "..." at bounding box center [1502, 259] width 21 height 18
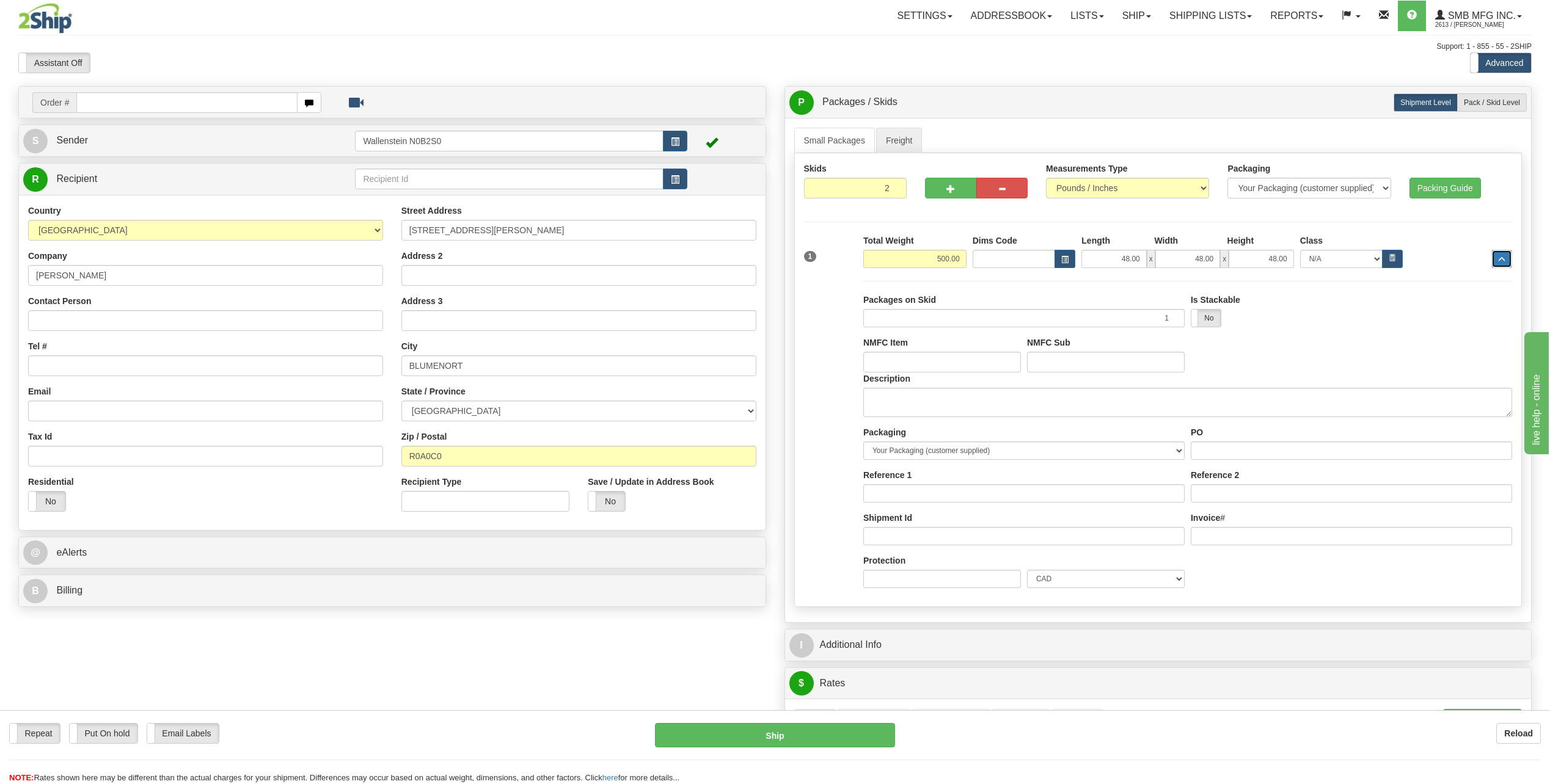
scroll to position [61, 0]
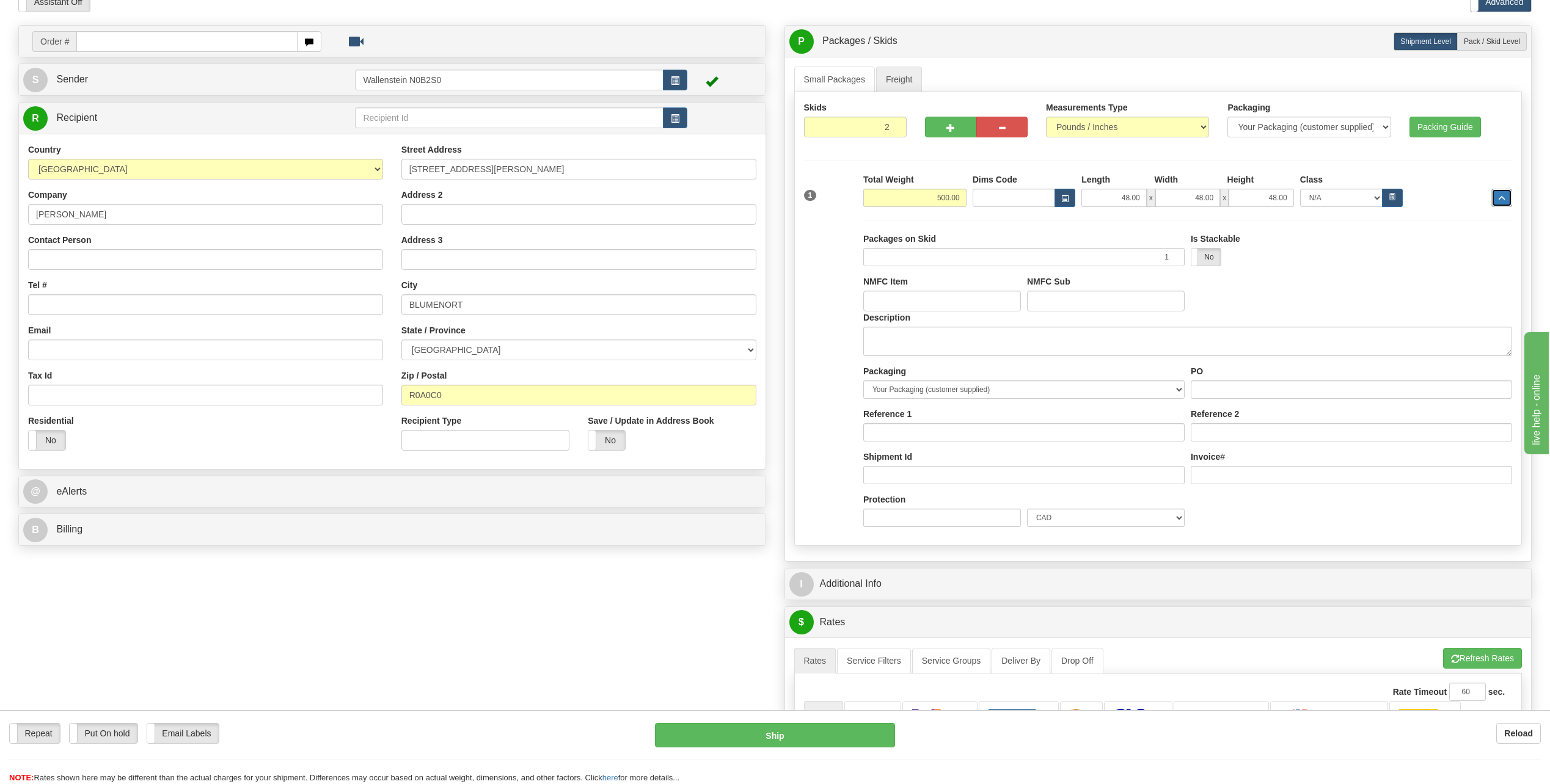
click at [1501, 198] on span "..." at bounding box center [1501, 199] width 7 height 6
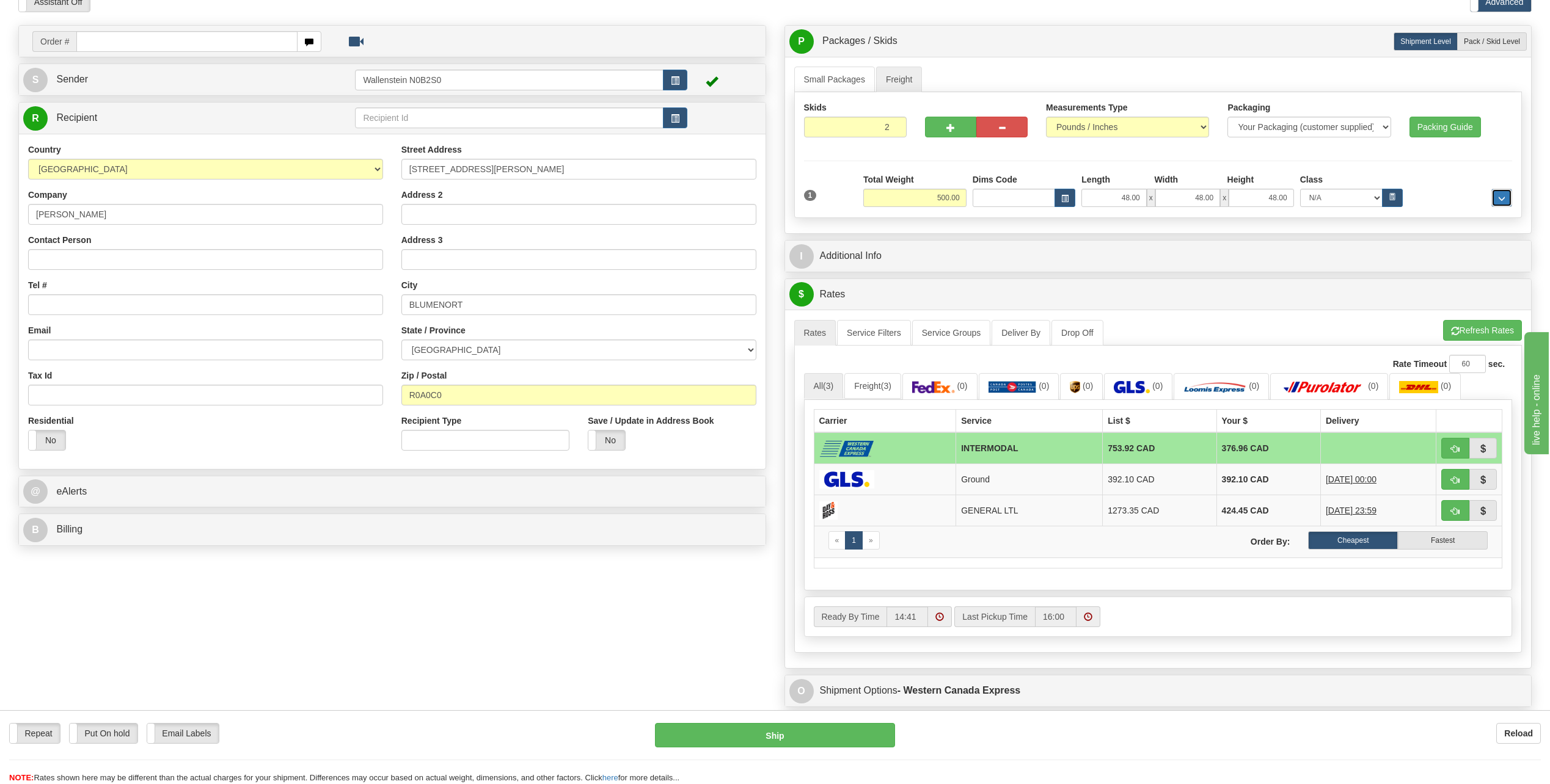
scroll to position [0, 0]
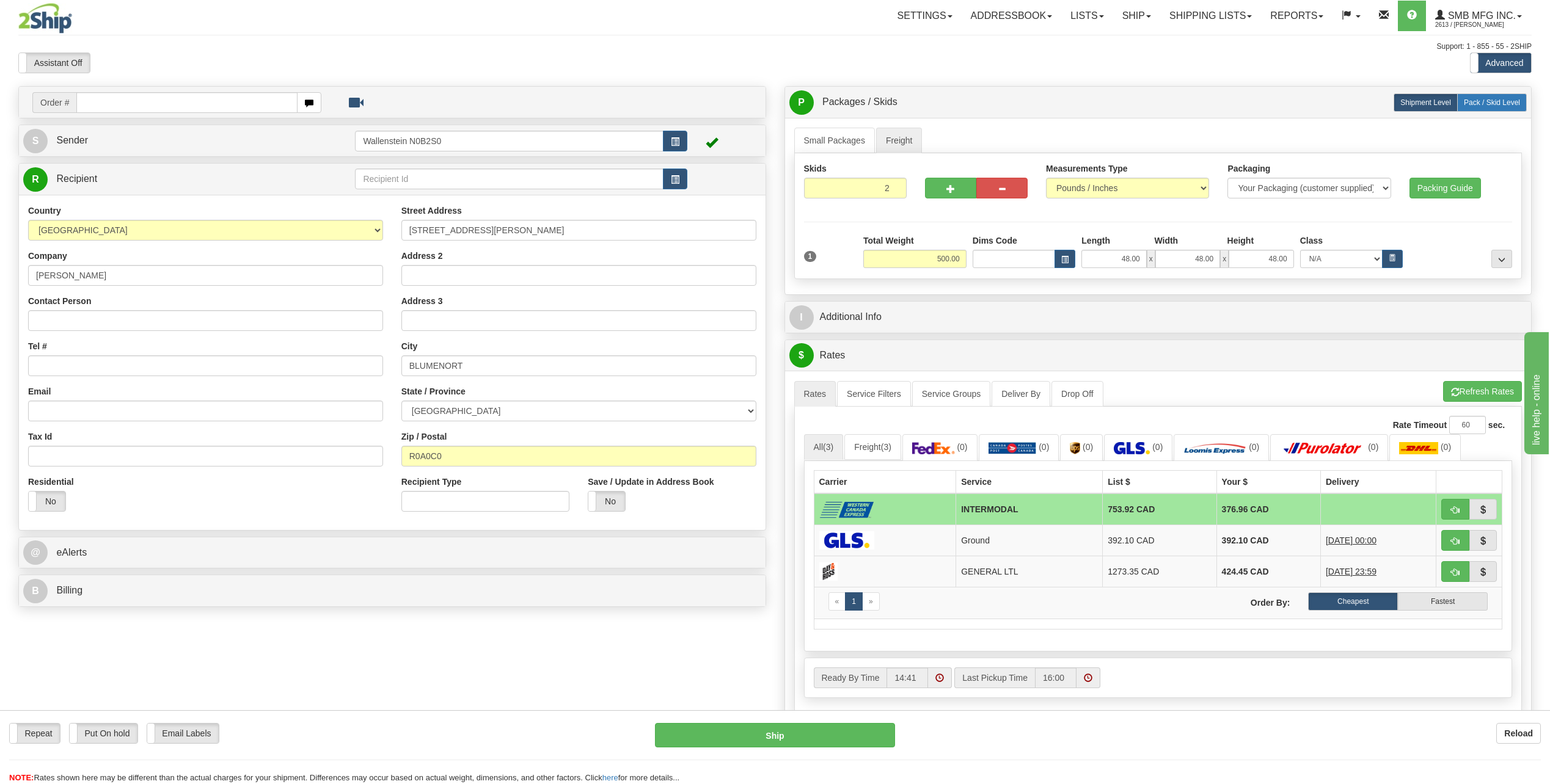
click at [1479, 96] on label "Pack / Skid Level Pack.." at bounding box center [1492, 103] width 70 height 18
radio input "true"
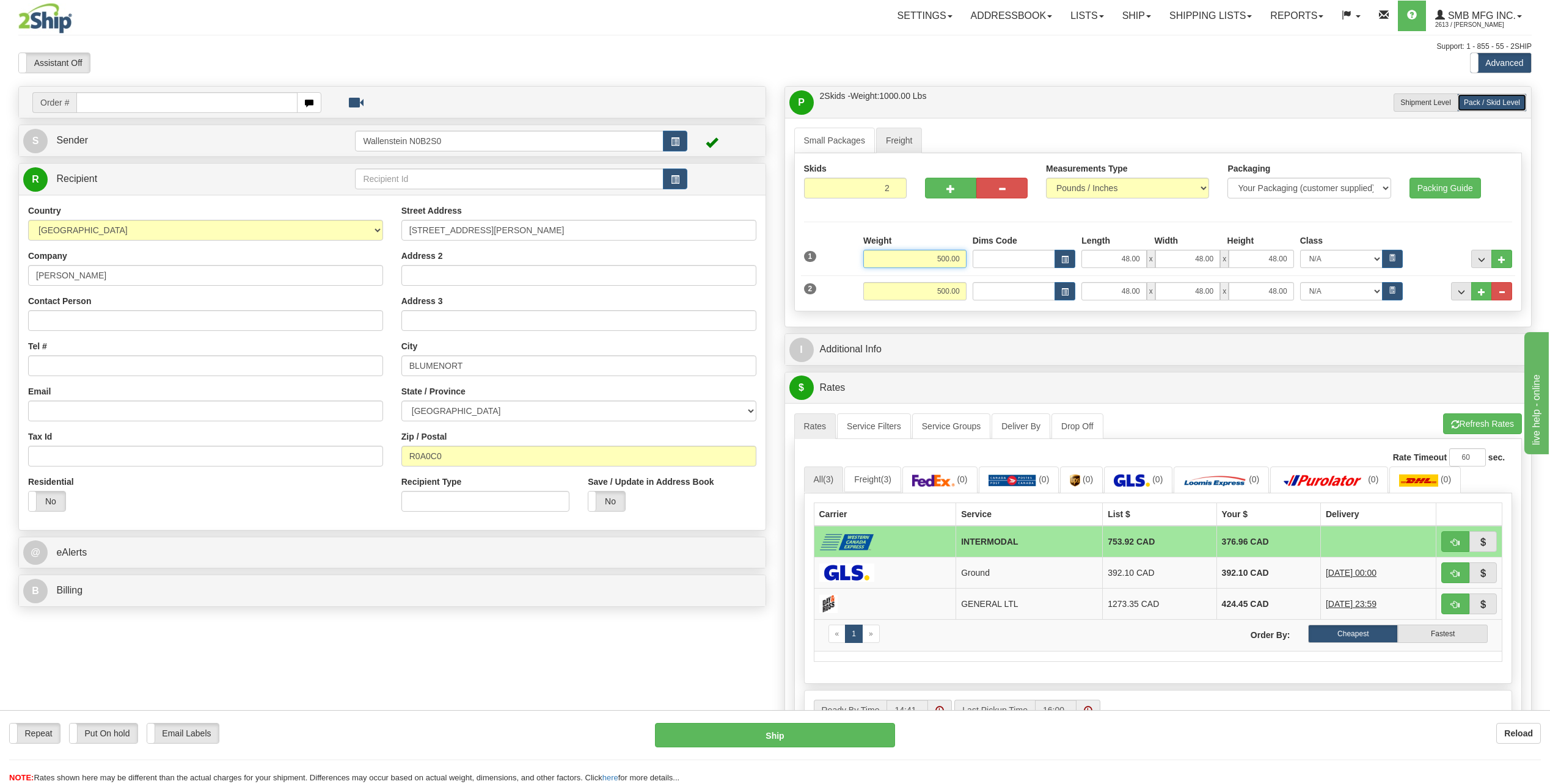
click at [913, 263] on input "500.00" at bounding box center [915, 259] width 103 height 18
type input "425.00"
type input "46.00"
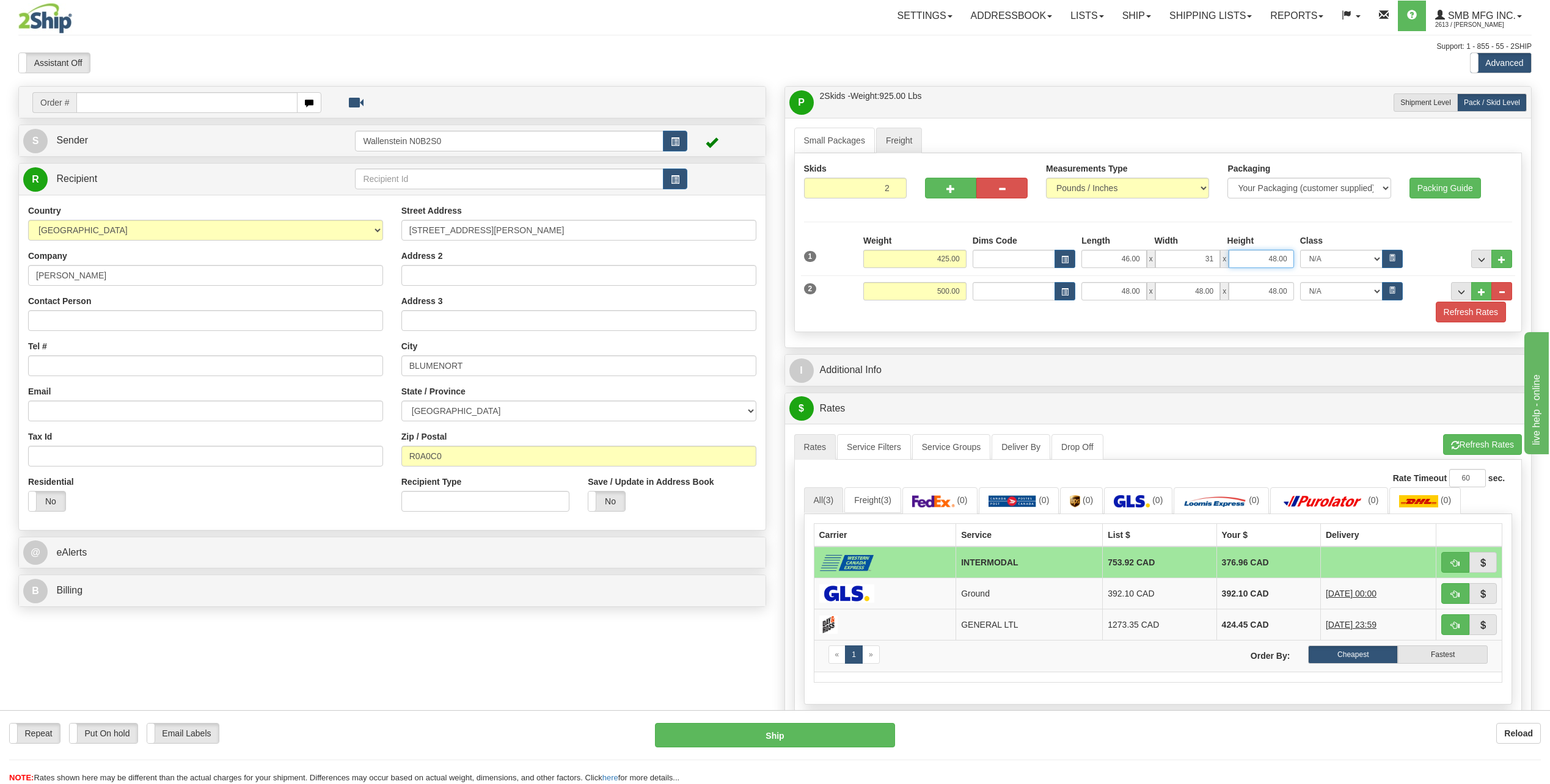
type input "31.00"
type input "30.00"
click at [885, 295] on input "500.00" at bounding box center [915, 291] width 103 height 18
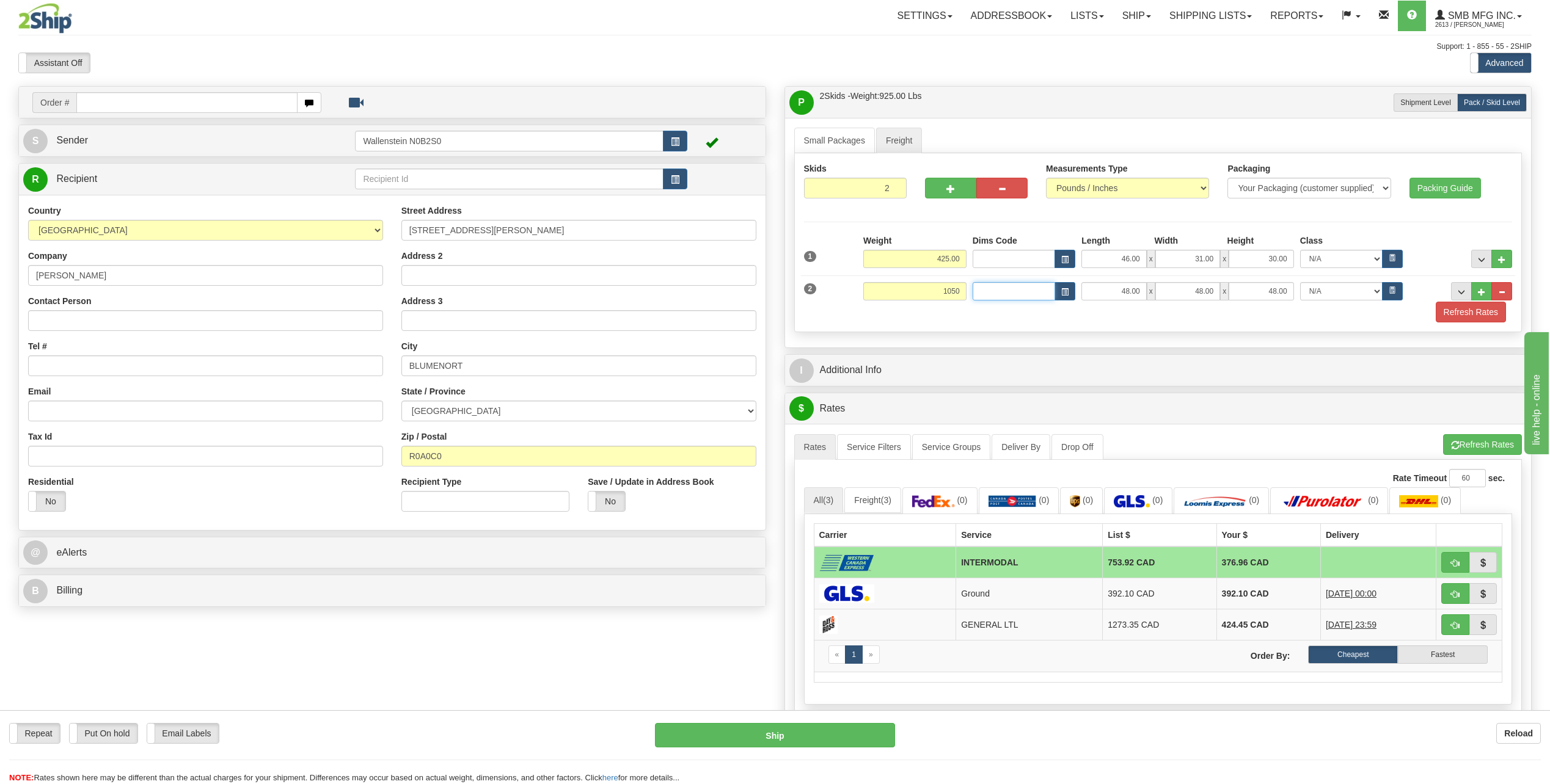
type input "1050.00"
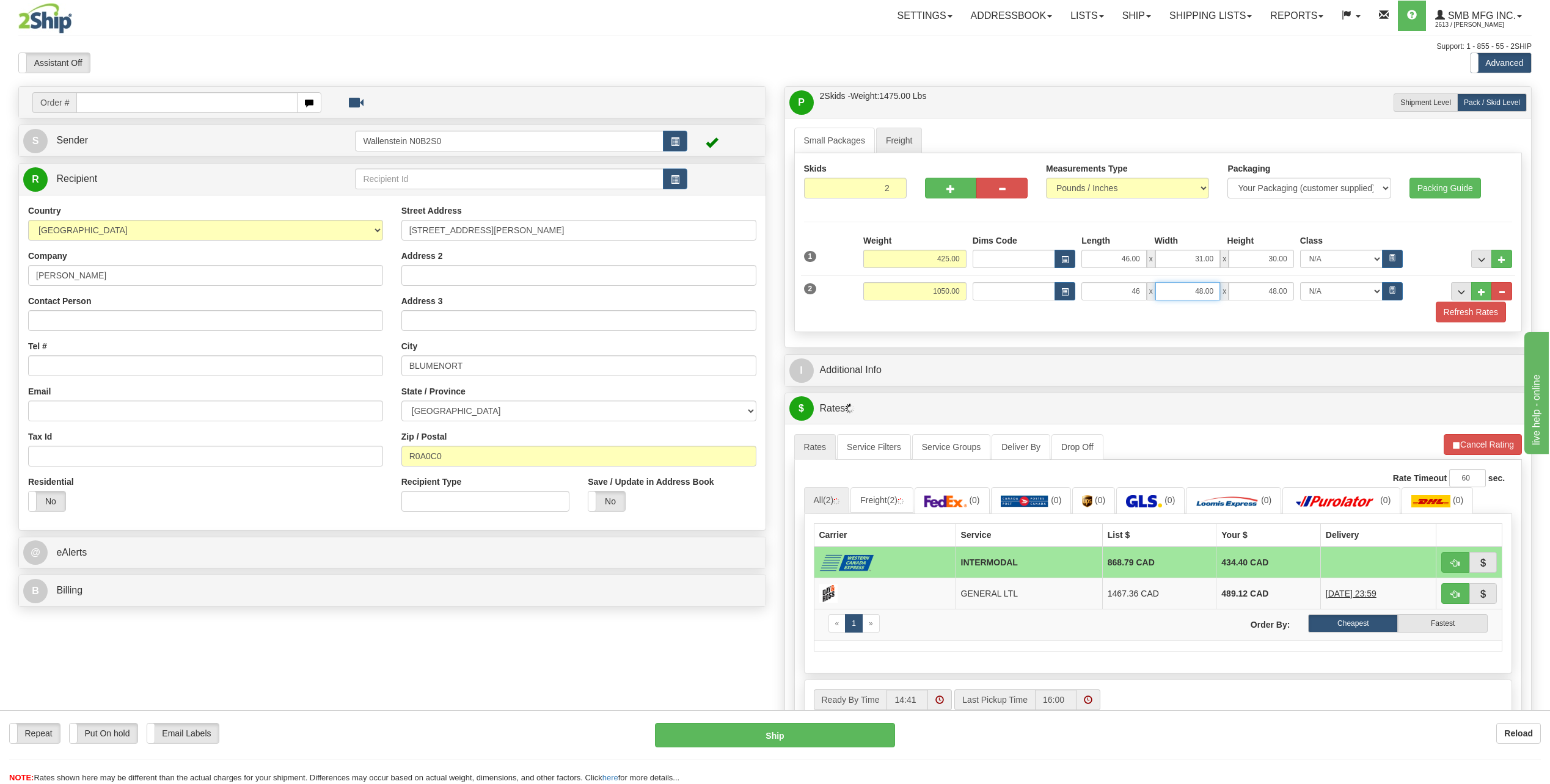
type input "46.00"
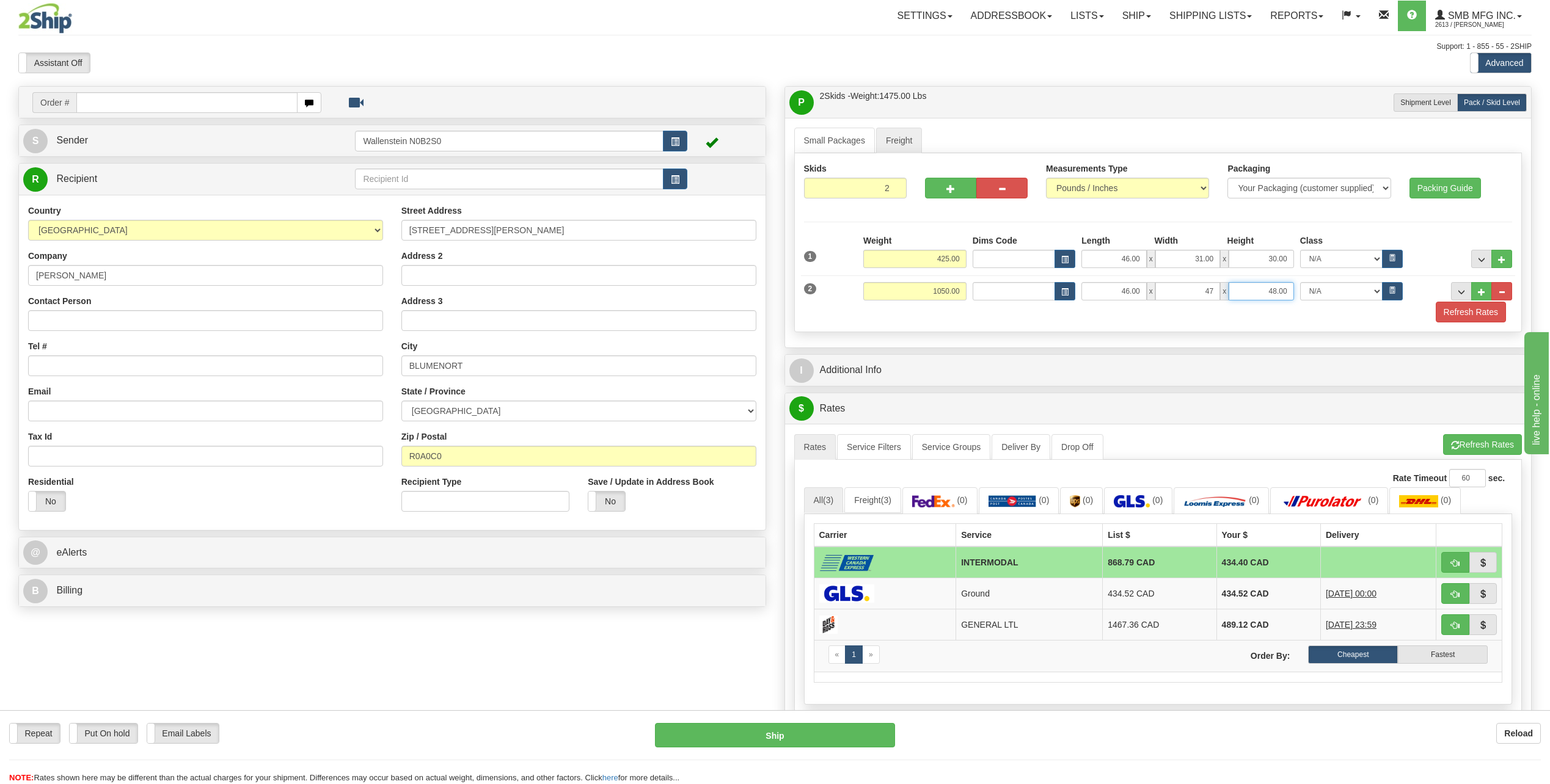
type input "47.00"
type input "78.00"
click at [1453, 308] on button "Refresh Rates" at bounding box center [1471, 312] width 70 height 21
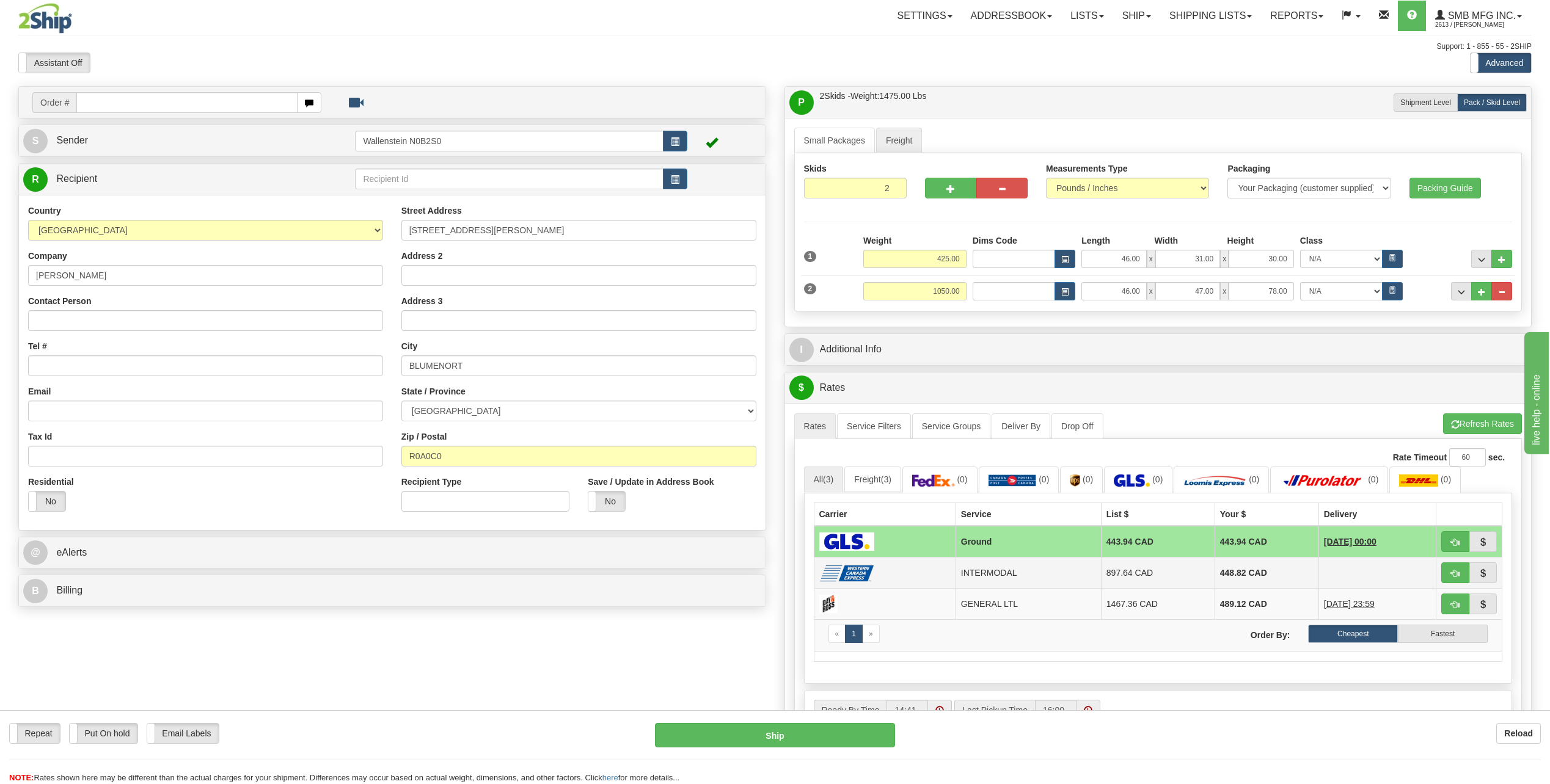
click at [1101, 568] on td "897.64 CAD" at bounding box center [1158, 573] width 114 height 31
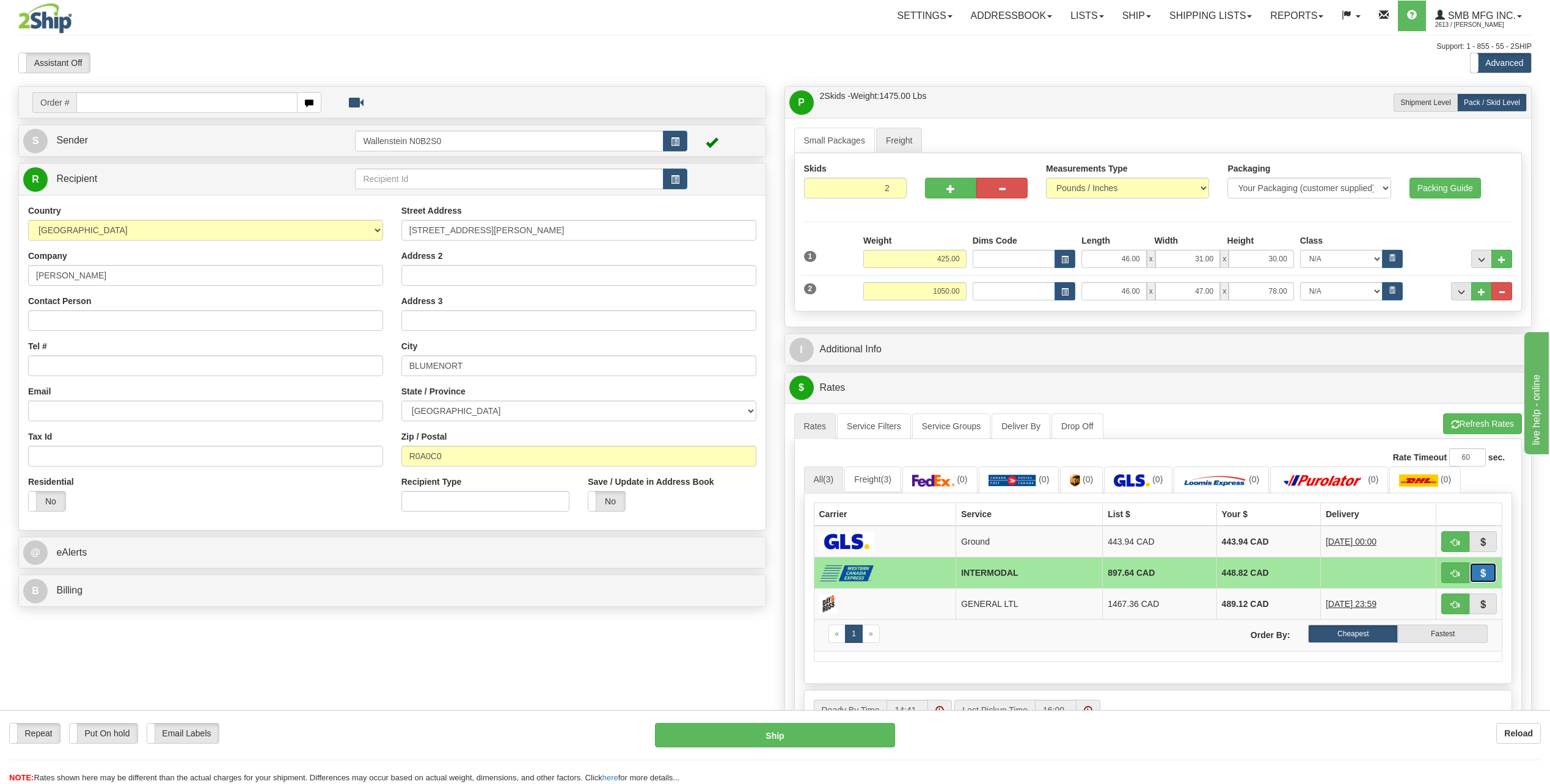
click at [1483, 573] on span "button" at bounding box center [1483, 574] width 9 height 8
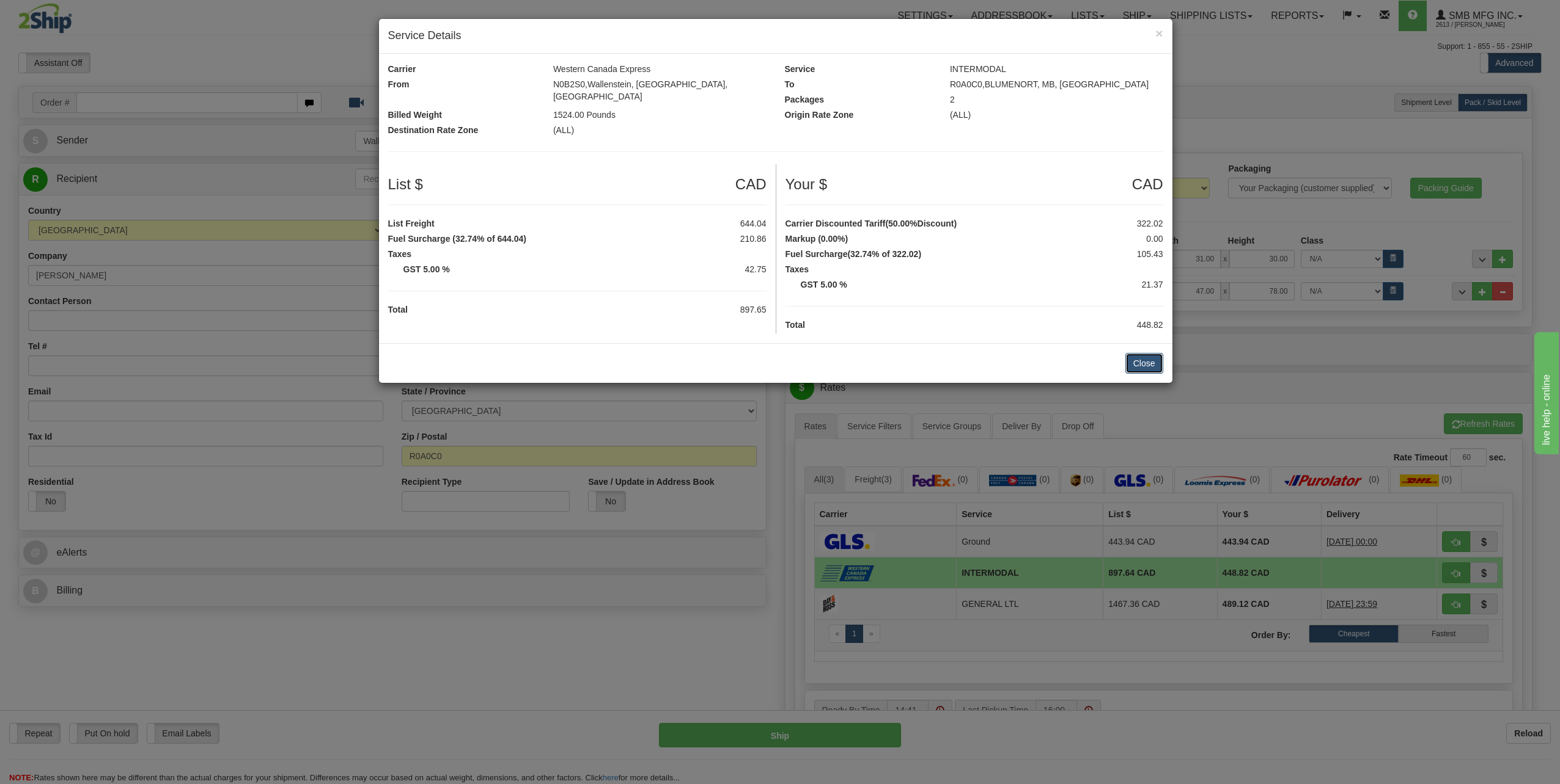
click at [1140, 353] on button "Close" at bounding box center [1143, 364] width 38 height 21
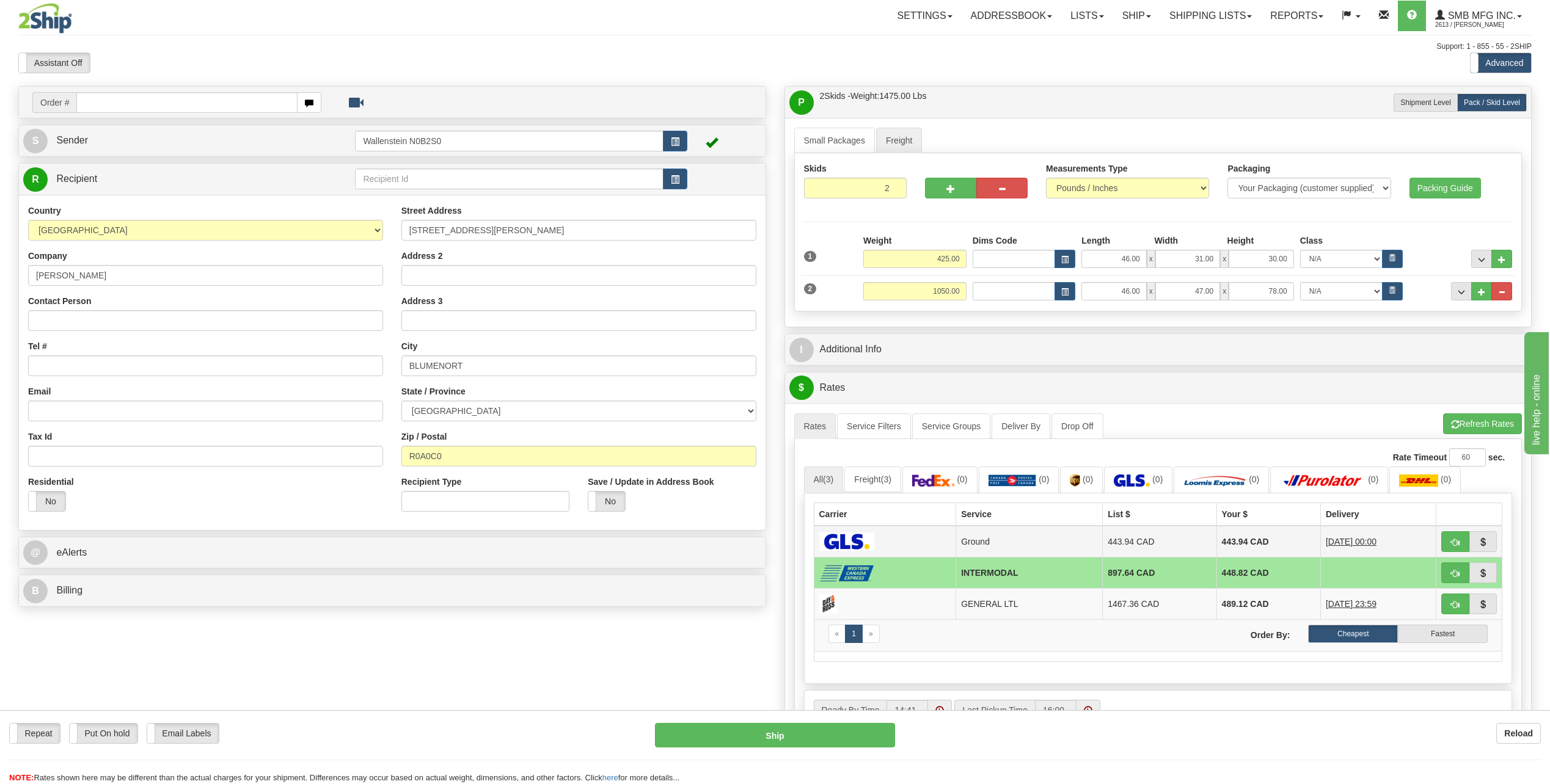
click at [1248, 545] on td "443.94 CAD" at bounding box center [1269, 542] width 104 height 32
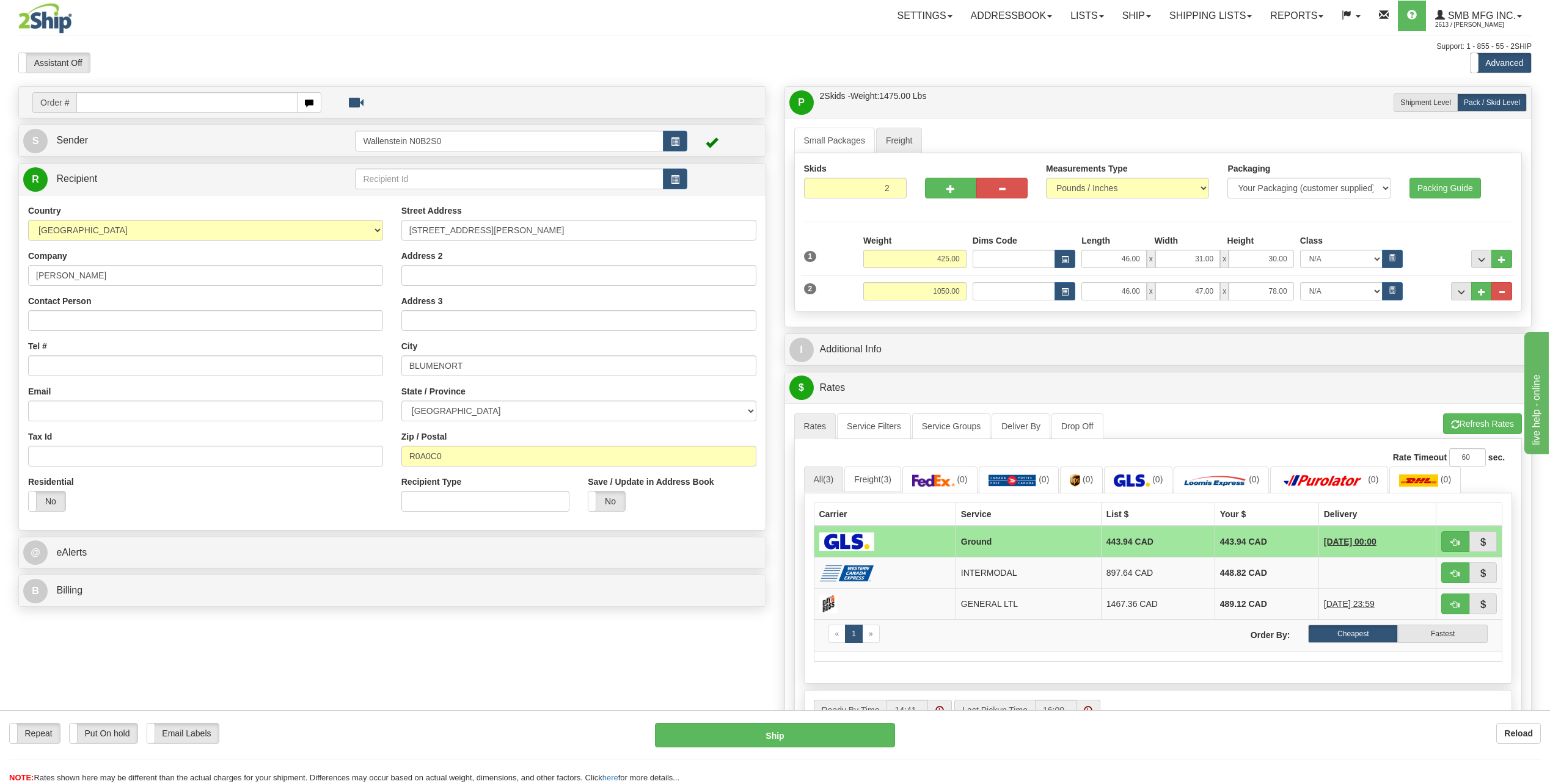
click at [776, 350] on div "P Packages / Skids 1 Packages - Weight: 0.00 Lbs 2 Skids - Weight: 1475.00 Lbs …" at bounding box center [1158, 465] width 767 height 758
click at [771, 368] on div "Order # S Sender" at bounding box center [392, 350] width 767 height 527
click at [776, 362] on div "P Packages / Skids 1 Packages - Weight: 0.00 Lbs 2 Skids - Weight: 1475.00 Lbs …" at bounding box center [1158, 465] width 767 height 758
click at [1238, 573] on td "448.82 CAD" at bounding box center [1266, 573] width 104 height 31
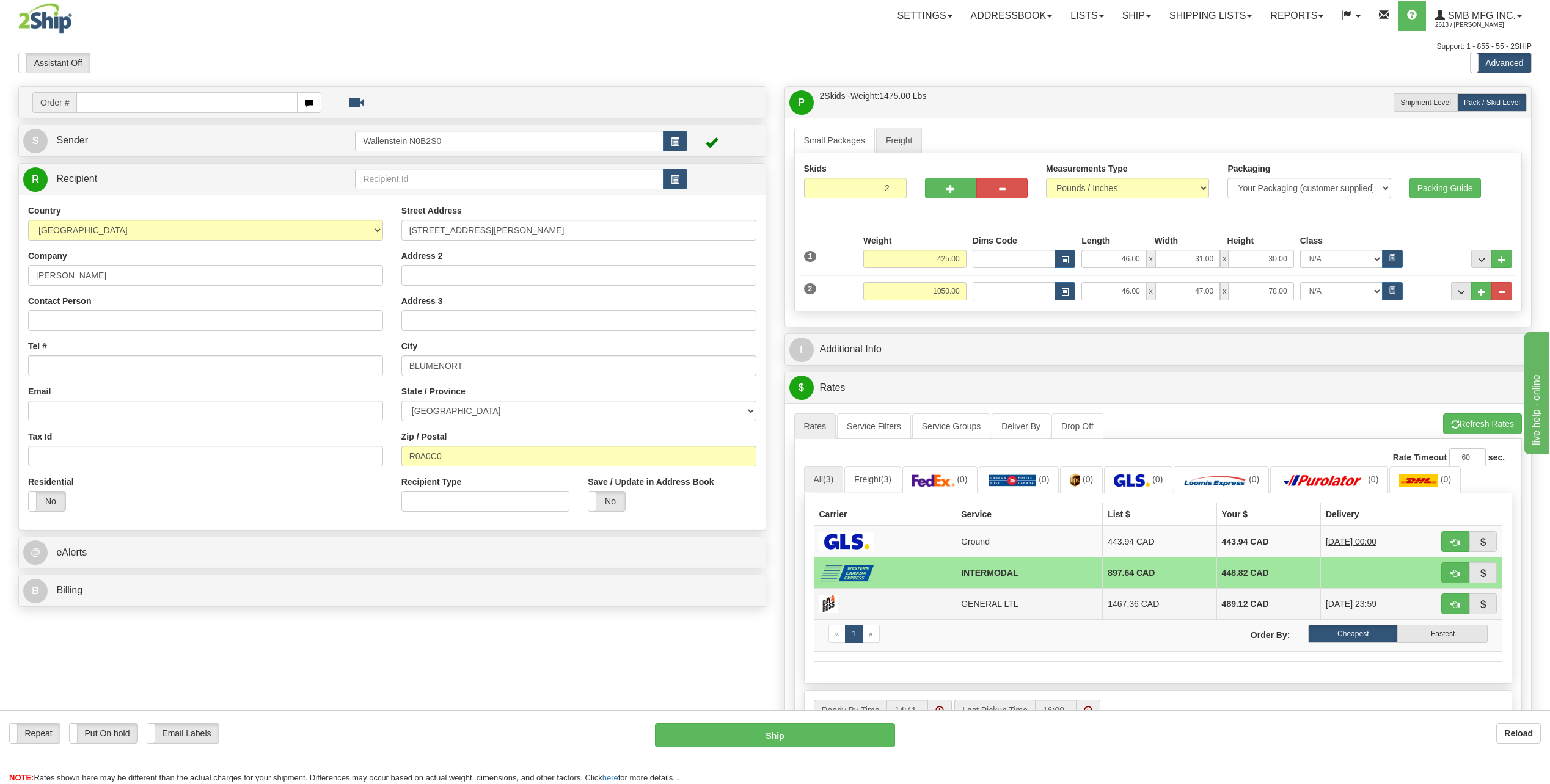
click at [1217, 595] on td "489.12 CAD" at bounding box center [1269, 604] width 104 height 31
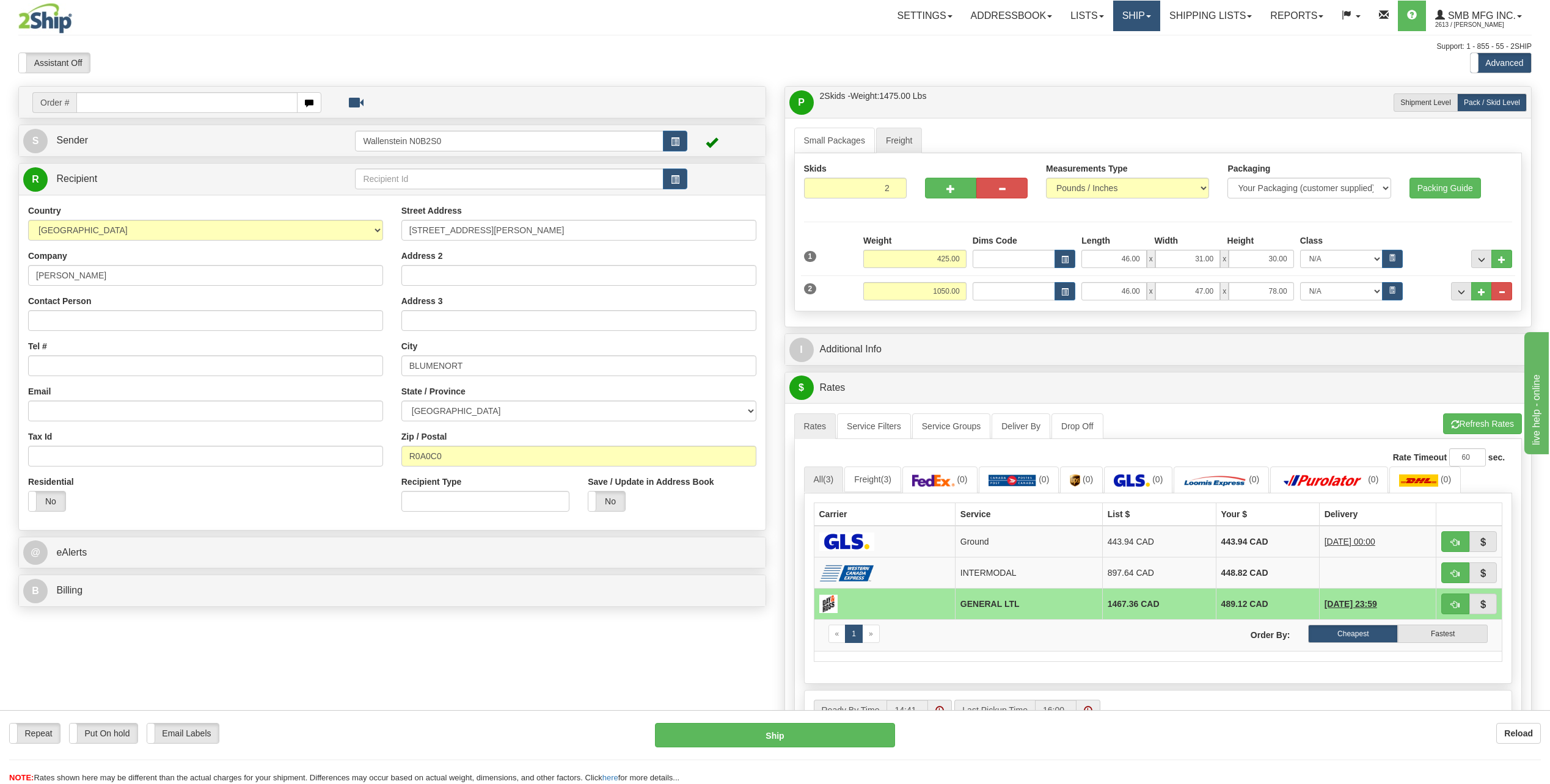
drag, startPoint x: 1142, startPoint y: 27, endPoint x: 1134, endPoint y: 32, distance: 9.4
click at [1143, 27] on link "Ship" at bounding box center [1137, 16] width 47 height 30
click at [1112, 42] on link "Ship Screen" at bounding box center [1105, 42] width 111 height 16
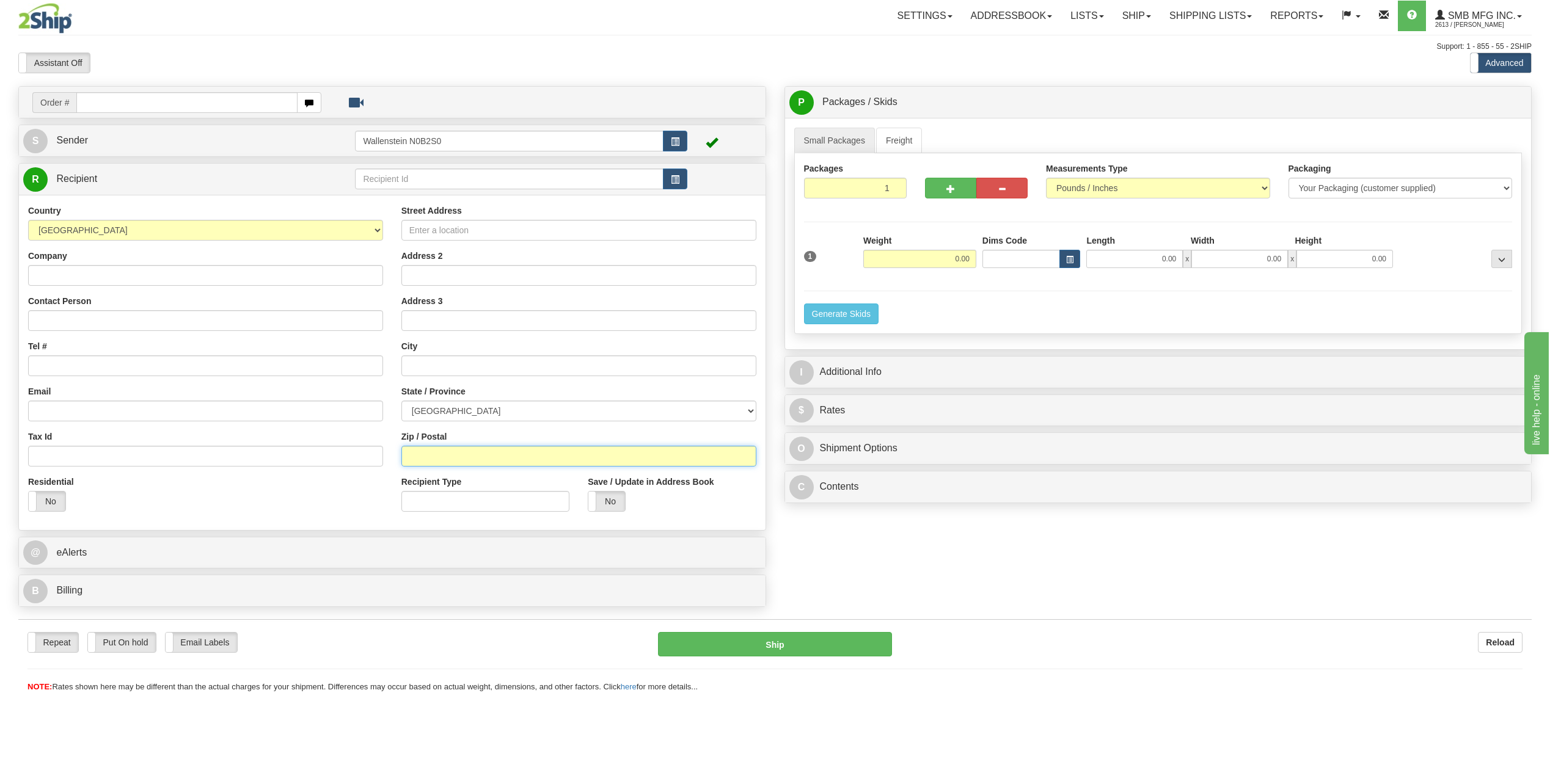
click at [441, 456] on input "Zip / Postal" at bounding box center [578, 456] width 355 height 21
click at [424, 453] on input "Zip / Postal" at bounding box center [578, 456] width 355 height 21
paste input "K0C2K0"
type input "K0C2K0"
click at [538, 409] on select "ALBERTA BRITISH COLUMBIA MANITOBA NEW BRUNSWICK NEWFOUNDLAND NOVA SCOTIA NUNAVU…" at bounding box center [578, 411] width 355 height 21
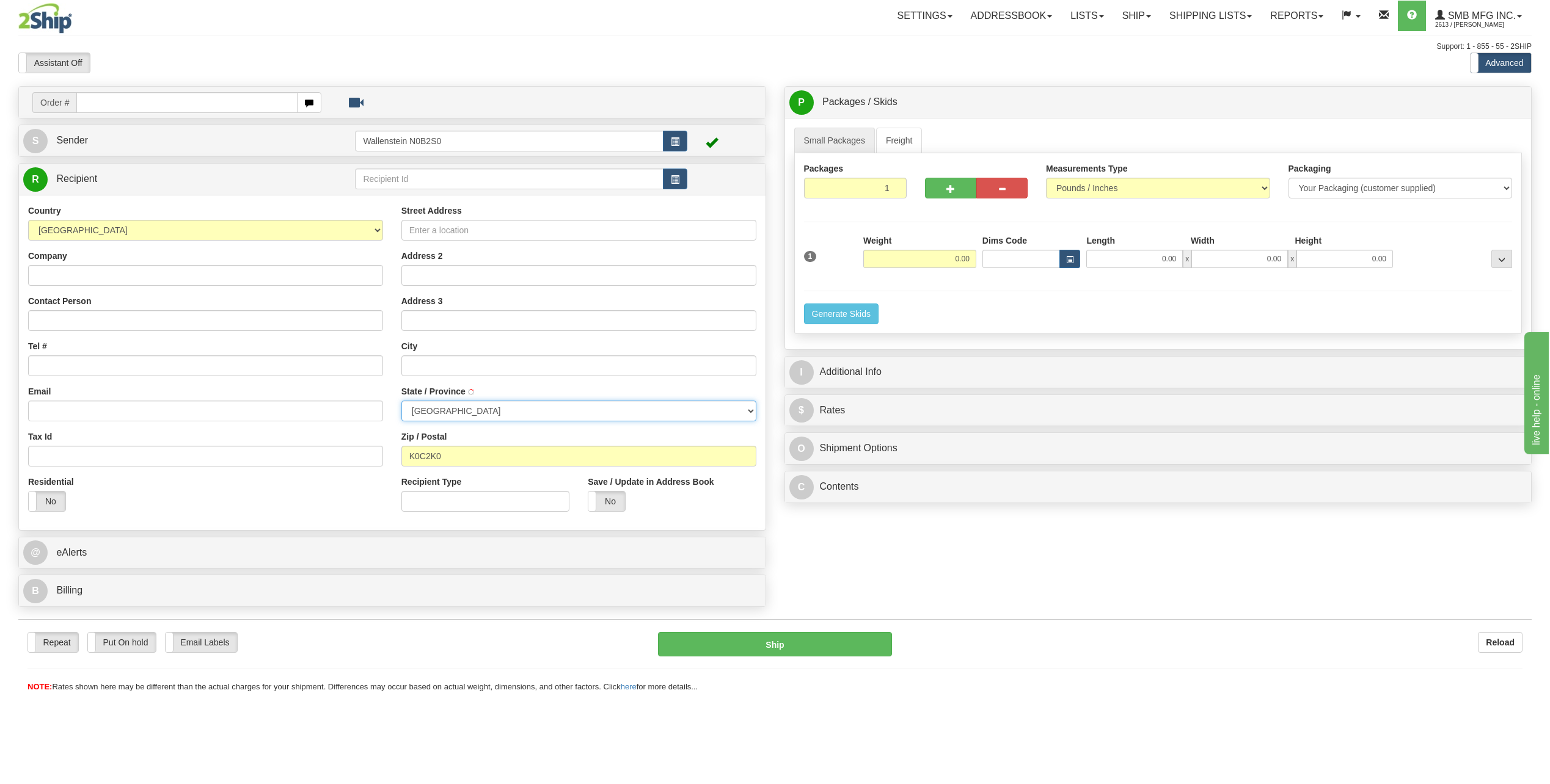
type input "WINCHESTER"
select select "ON"
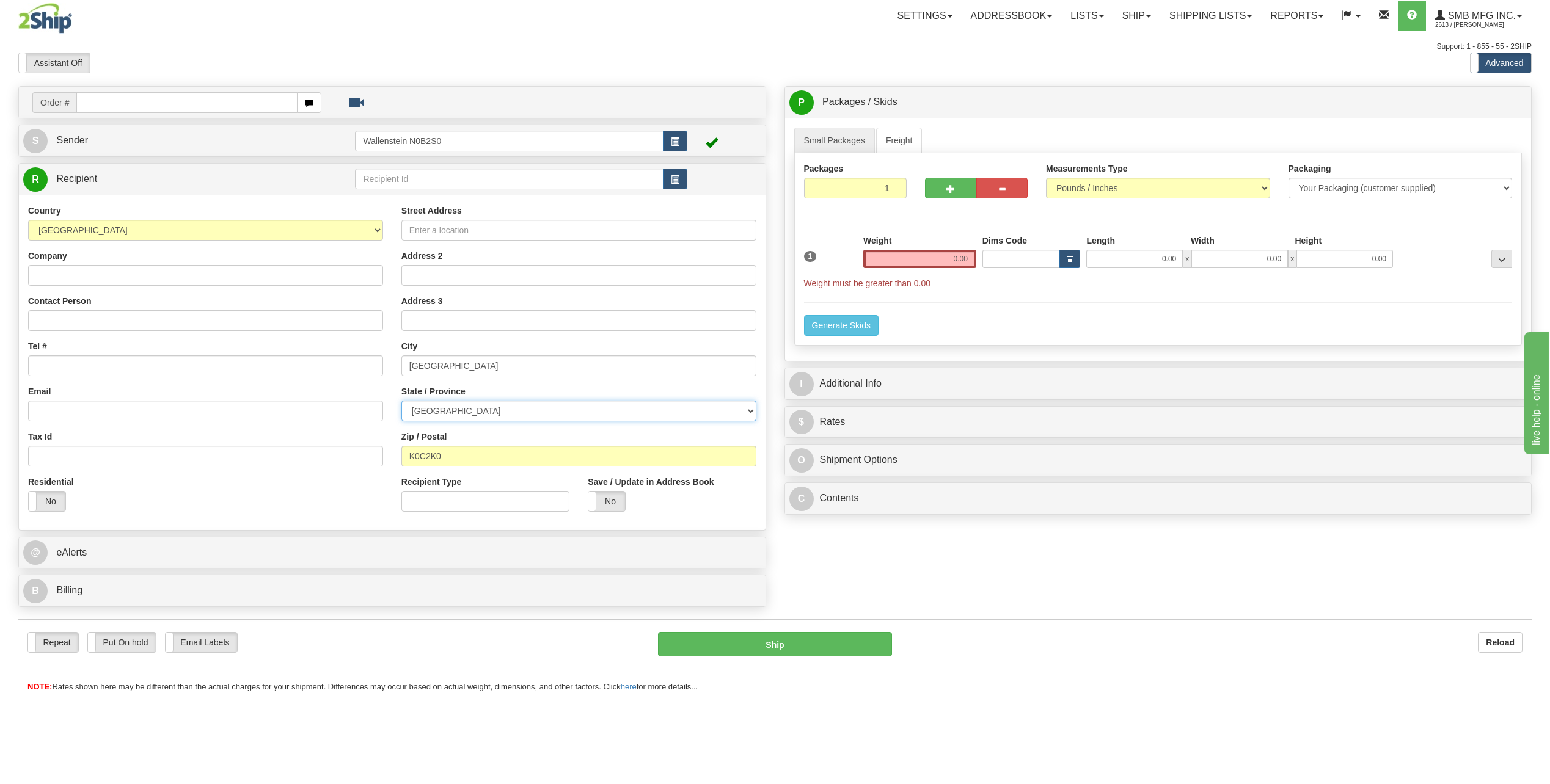
click at [401, 400] on select "ALBERTA BRITISH COLUMBIA MANITOBA NEW BRUNSWICK NEWFOUNDLAND NOVA SCOTIA NUNAVU…" at bounding box center [578, 411] width 355 height 21
click at [154, 279] on input "Company" at bounding box center [205, 275] width 355 height 21
type input "TEST"
click at [904, 255] on input "0.00" at bounding box center [920, 259] width 113 height 18
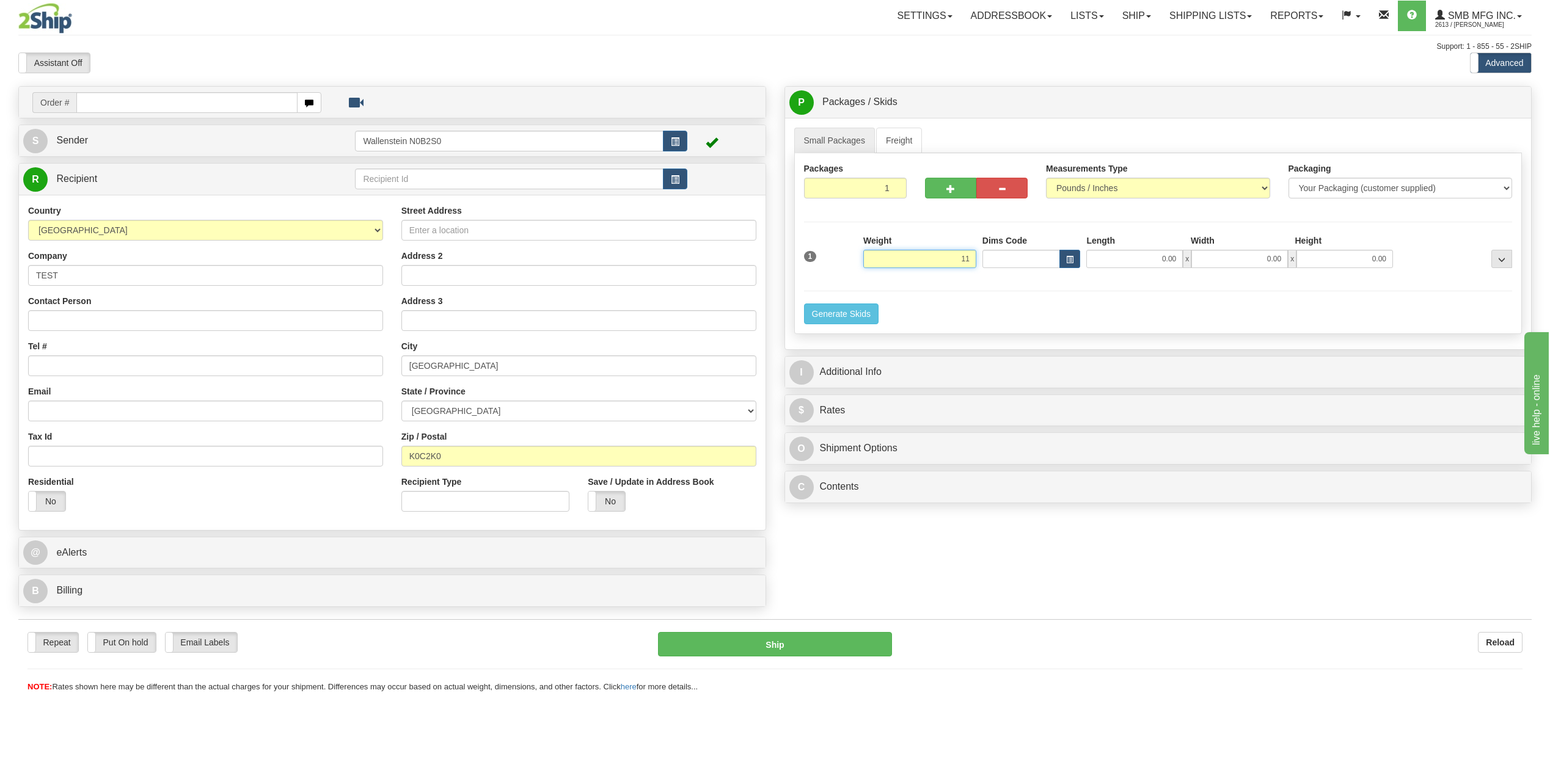
type input "1"
click at [1119, 260] on input "0.00" at bounding box center [1134, 259] width 97 height 18
type input "1128.00"
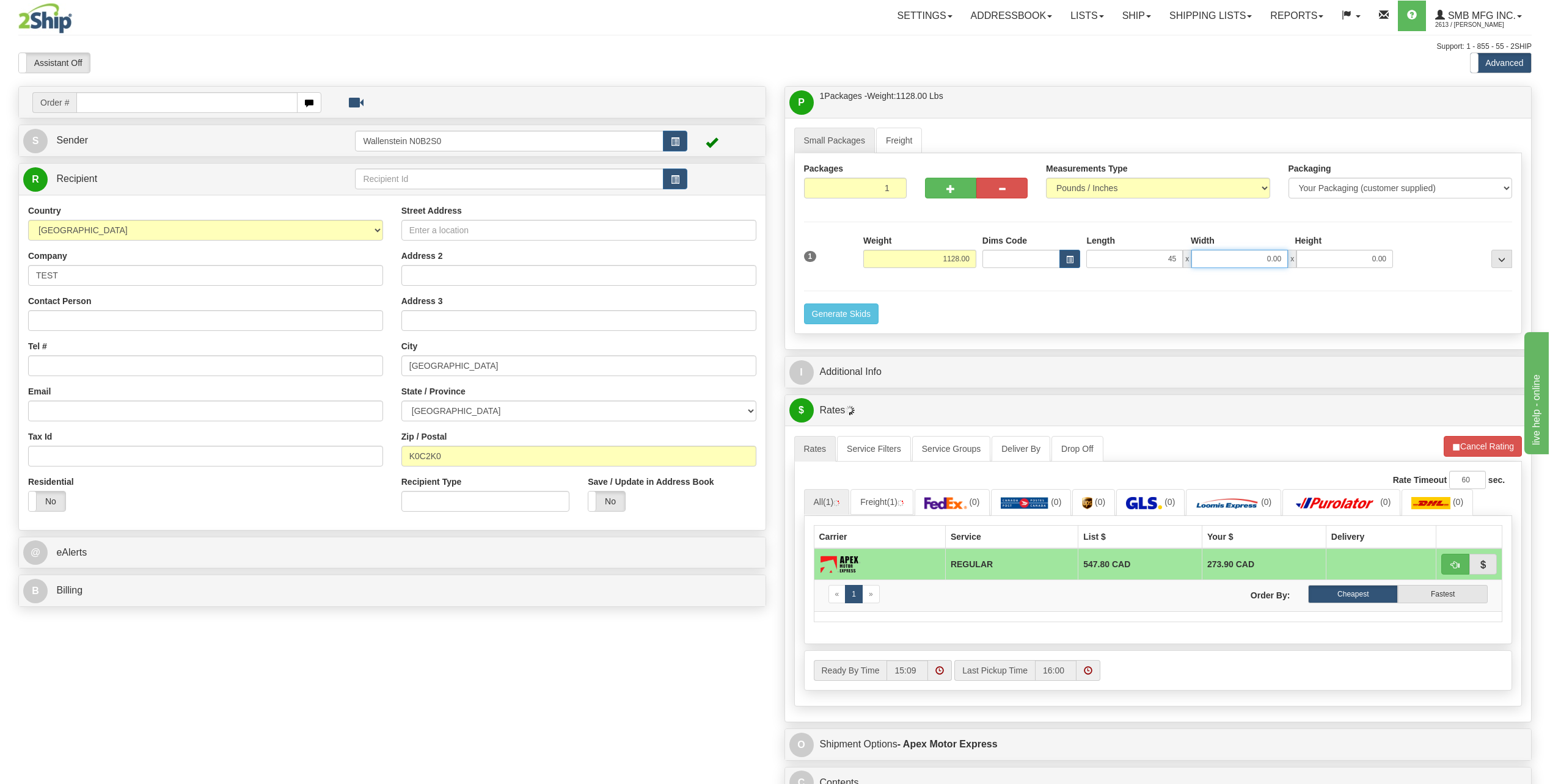
type input "45.00"
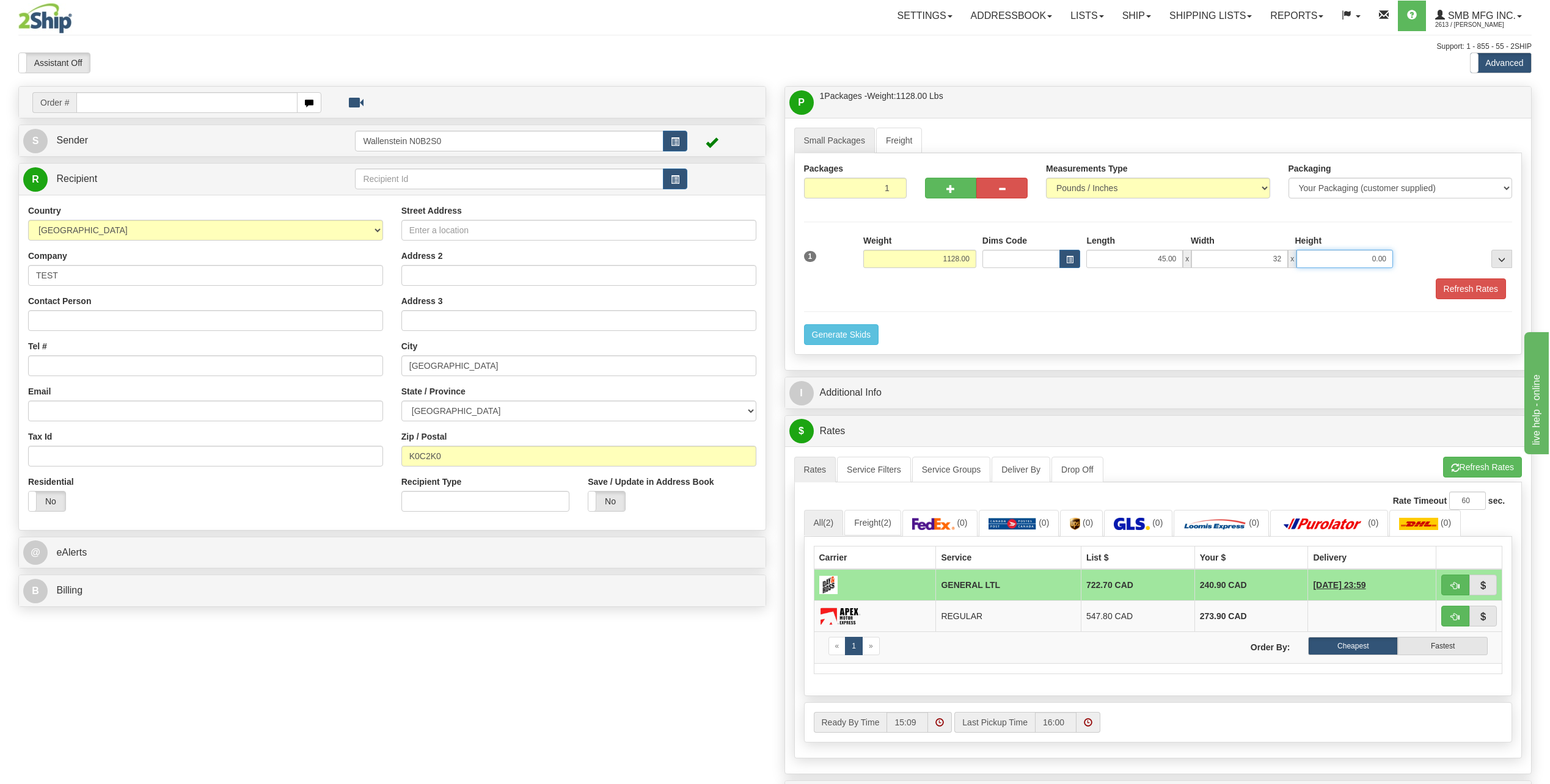
type input "32.00"
type input "52.00"
click at [1471, 295] on button "Refresh Rates" at bounding box center [1471, 289] width 70 height 21
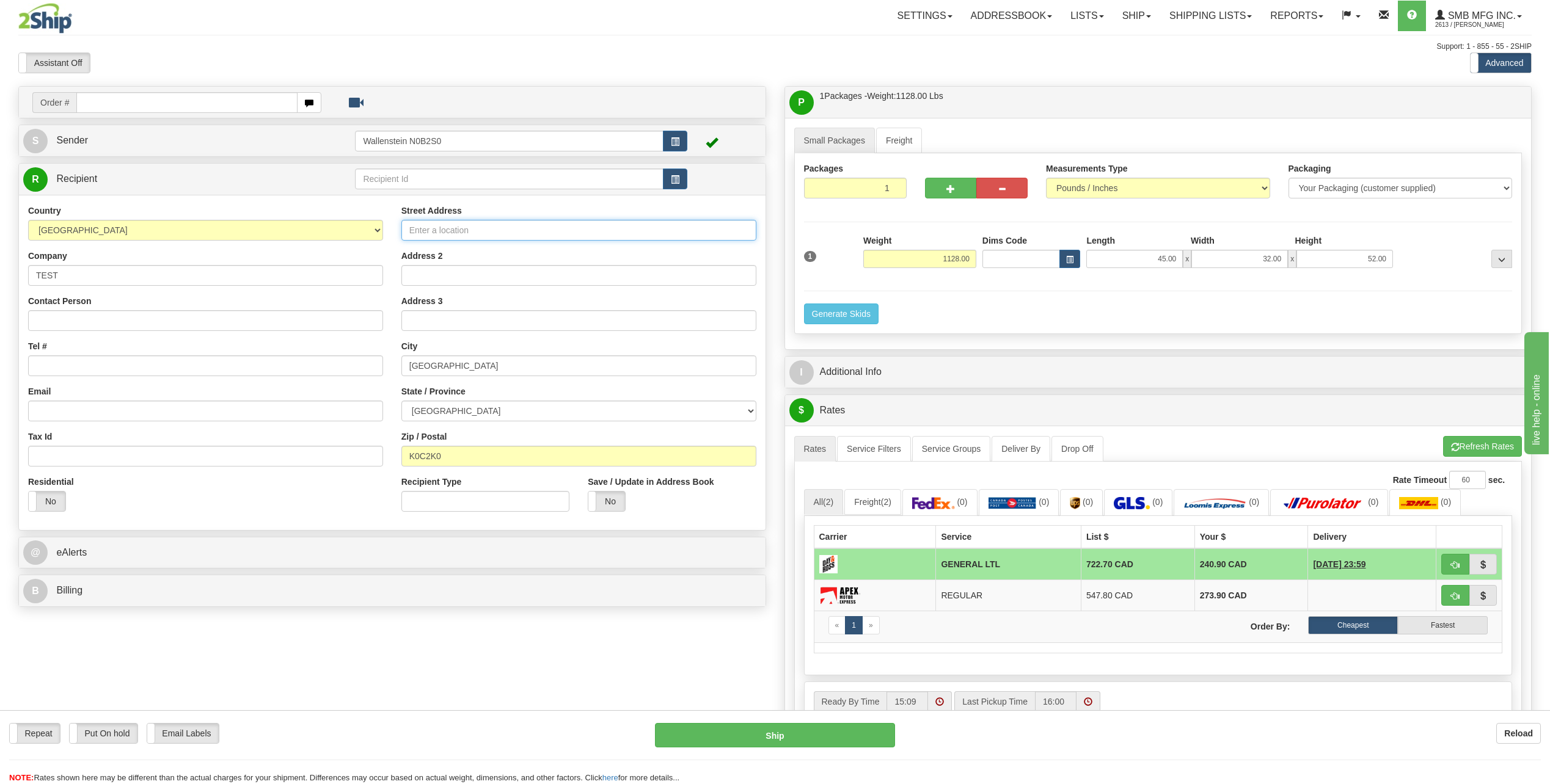
click at [450, 231] on input "Street Address" at bounding box center [578, 231] width 355 height 21
click at [1117, 356] on div "I Additional Info" at bounding box center [1158, 372] width 748 height 32
click at [457, 464] on input "K0C2K0" at bounding box center [578, 456] width 355 height 21
paste input "S0K 3A"
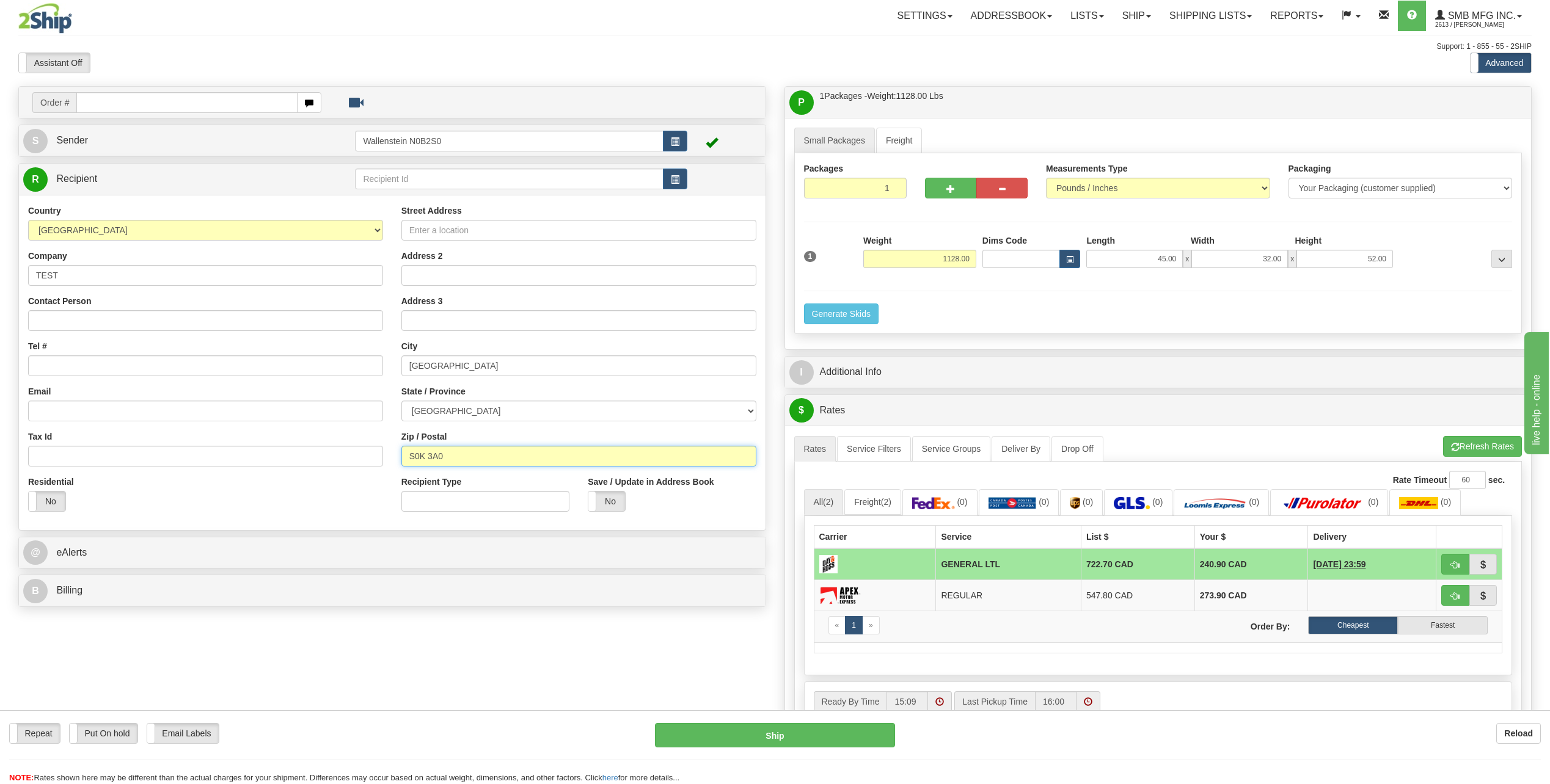
type input "S0K 3A0"
drag, startPoint x: 514, startPoint y: 408, endPoint x: 509, endPoint y: 417, distance: 10.3
click at [514, 408] on select "ALBERTA BRITISH COLUMBIA MANITOBA NEW BRUNSWICK NEWFOUNDLAND NOVA SCOTIA NUNAVU…" at bounding box center [578, 411] width 355 height 21
type input "OSLER"
select select "SK"
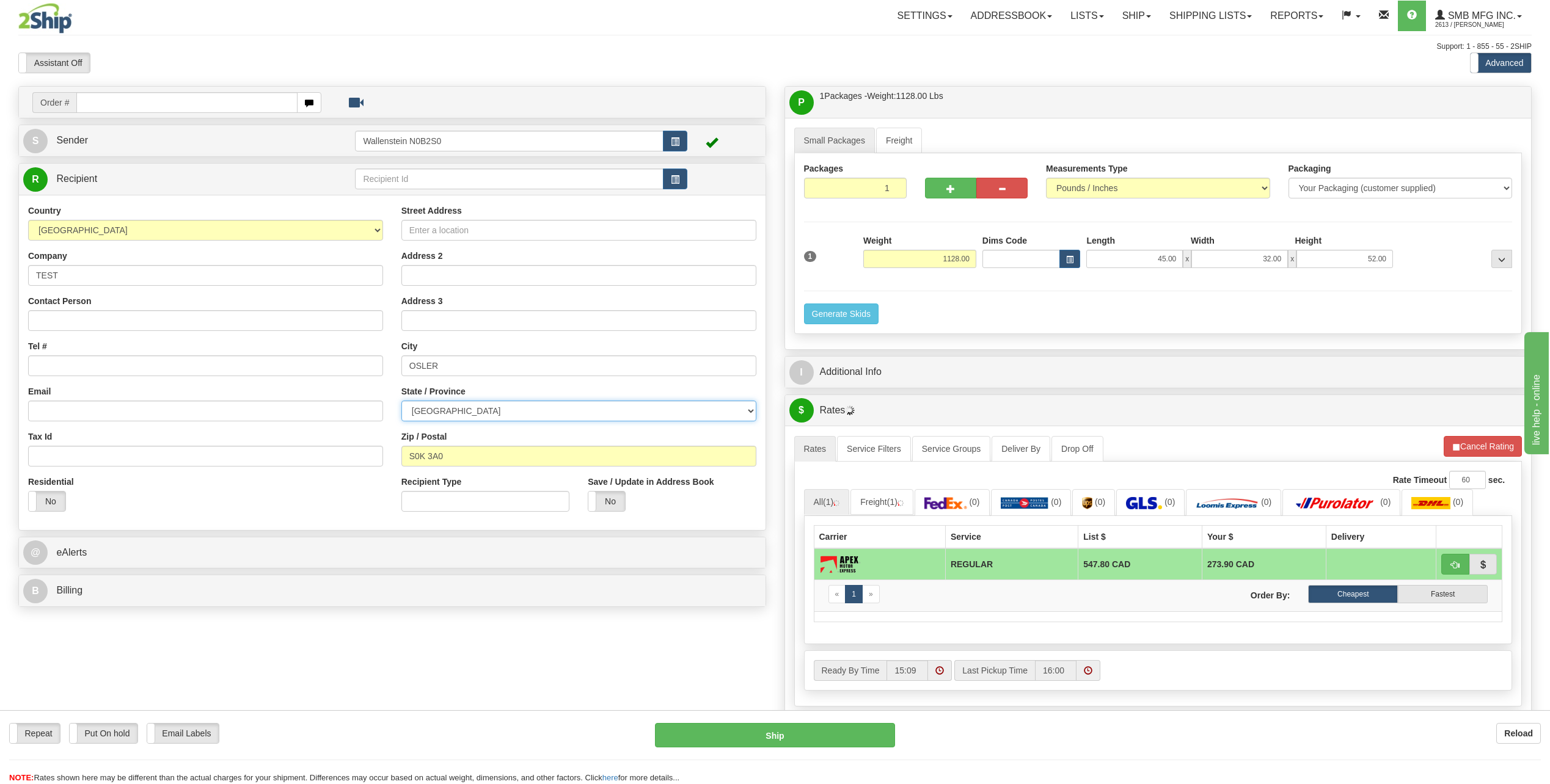
click at [401, 400] on select "ALBERTA BRITISH COLUMBIA MANITOBA NEW BRUNSWICK NEWFOUNDLAND NOVA SCOTIA NUNAVU…" at bounding box center [578, 411] width 355 height 21
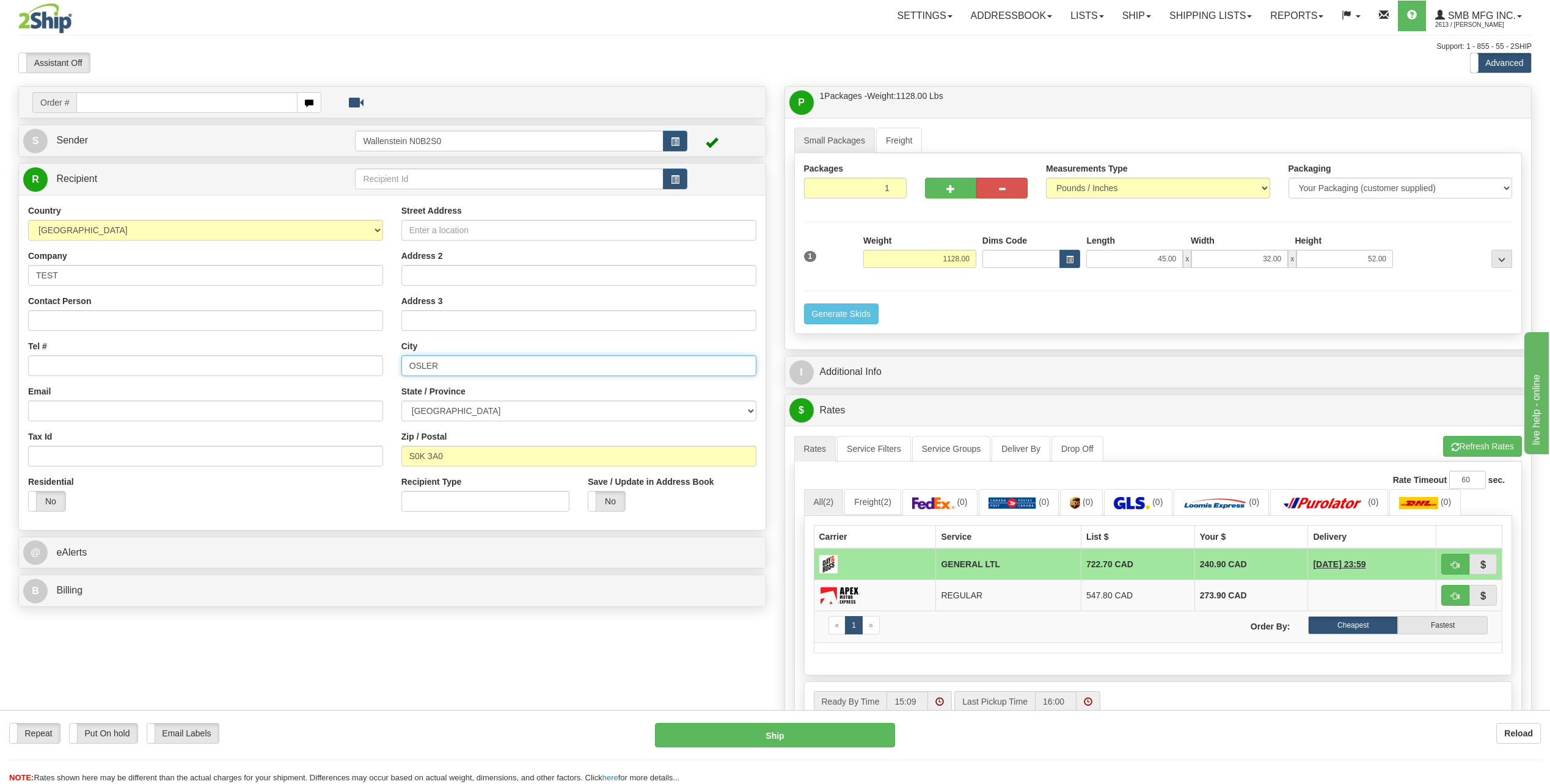
click at [460, 364] on input "OSLER" at bounding box center [578, 366] width 355 height 21
click at [485, 367] on input "OSLER" at bounding box center [578, 366] width 355 height 21
click at [904, 250] on input "1128.00" at bounding box center [920, 259] width 113 height 18
click at [904, 253] on input "1128.00" at bounding box center [920, 259] width 113 height 18
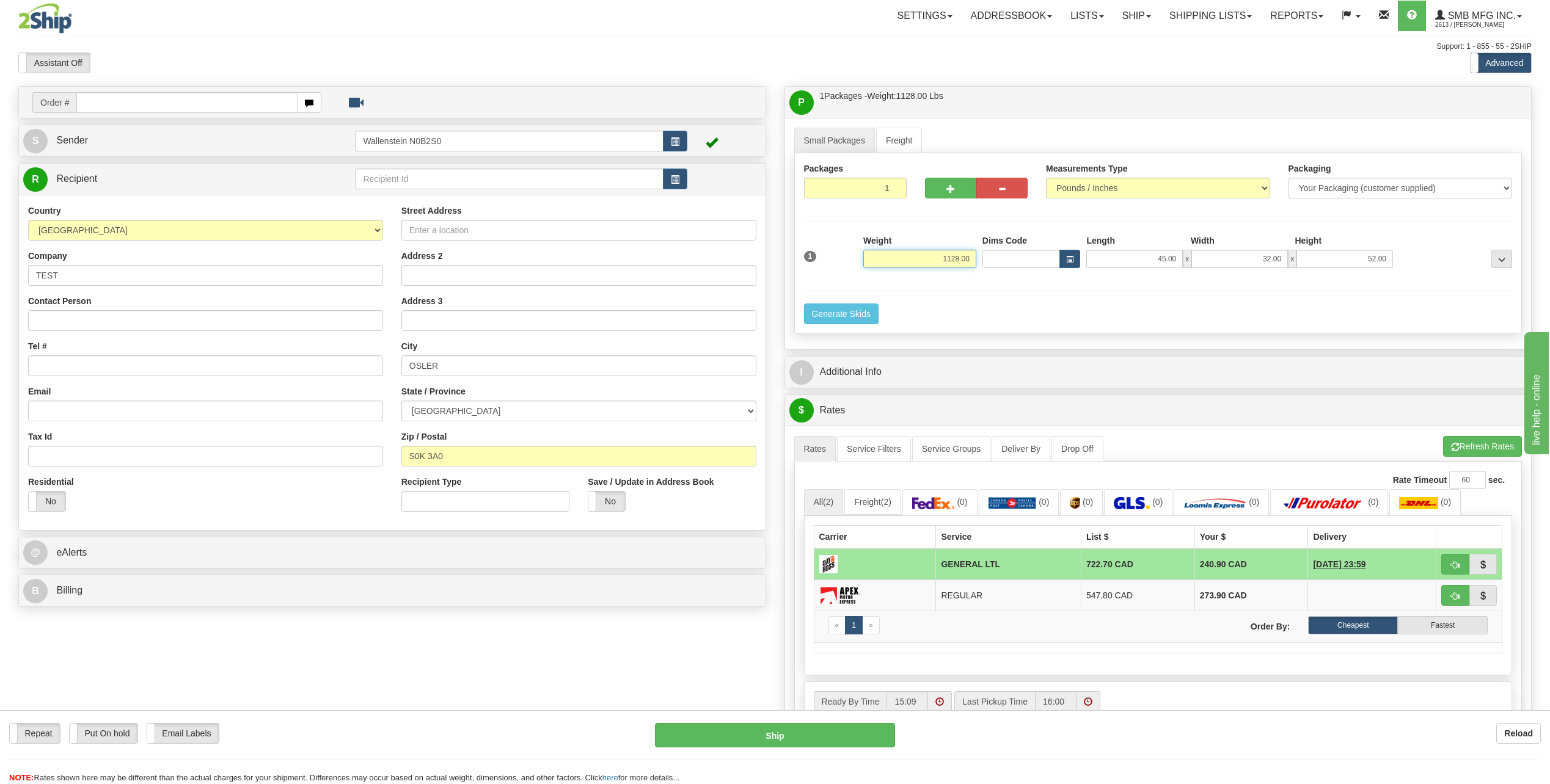
click at [904, 253] on input "1128.00" at bounding box center [920, 259] width 113 height 18
type input "1132.00"
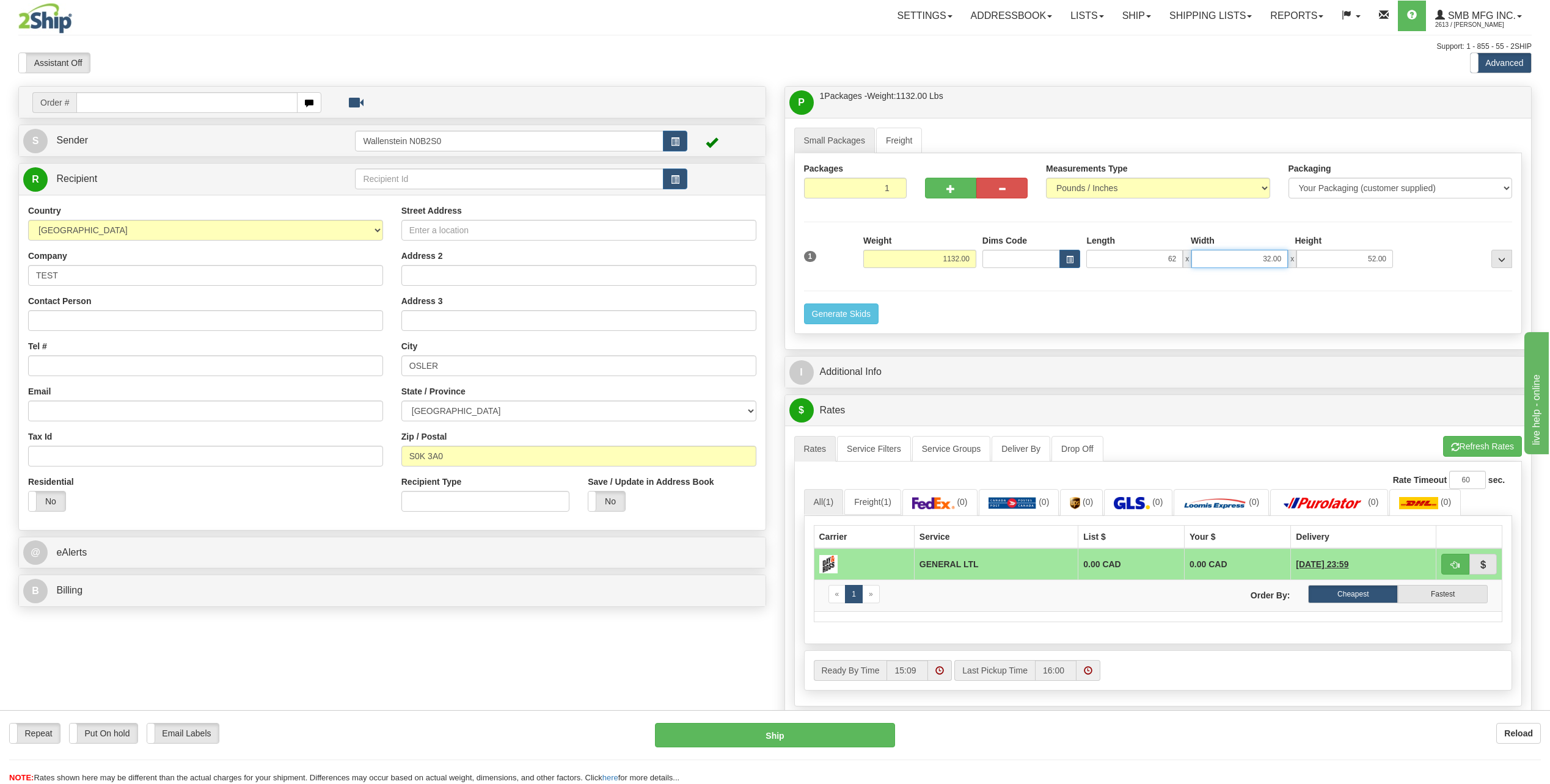
type input "62.00"
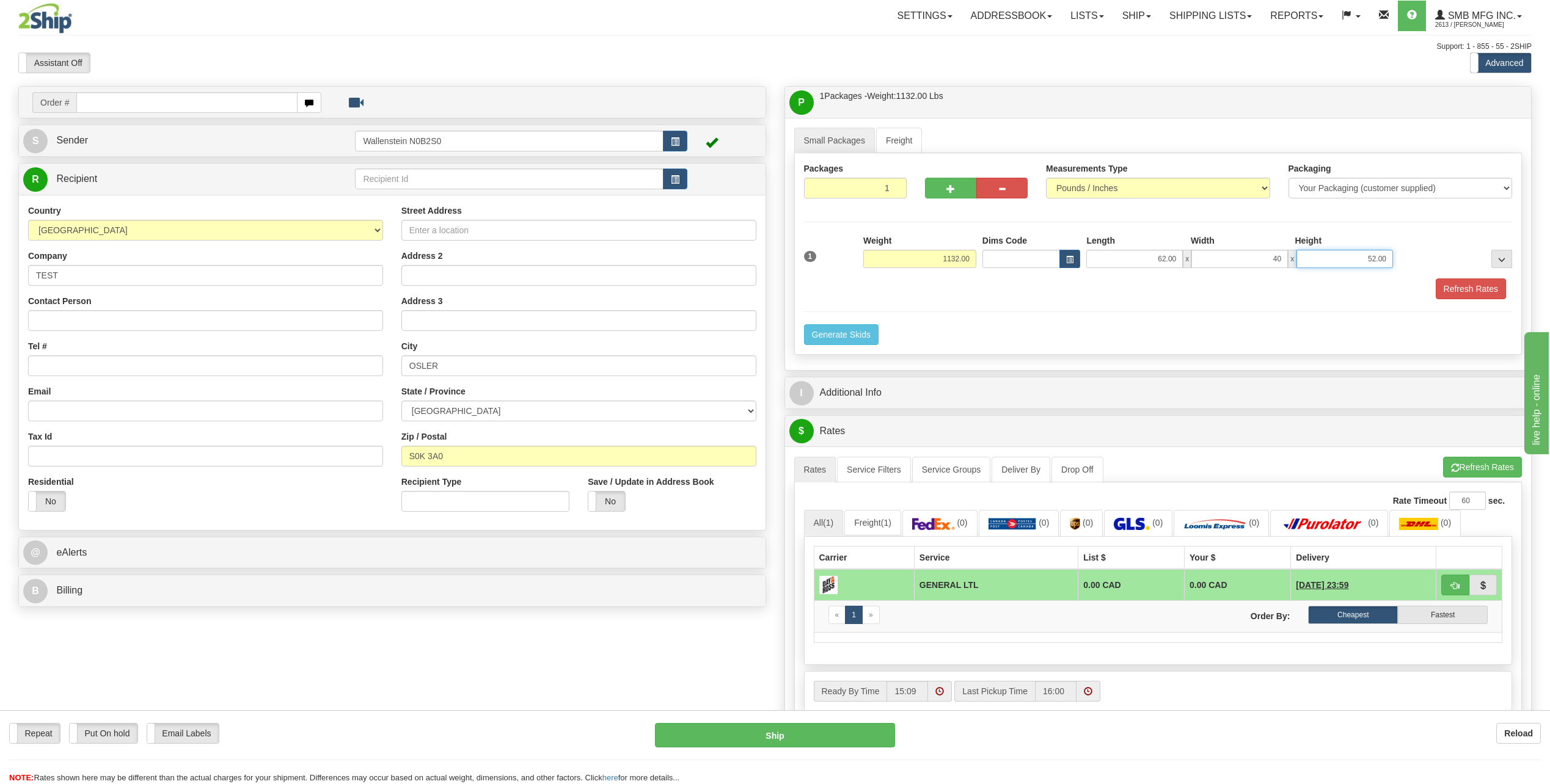
type input "40.00"
type input "43.00"
click at [1468, 288] on button "Refresh Rates" at bounding box center [1471, 289] width 70 height 21
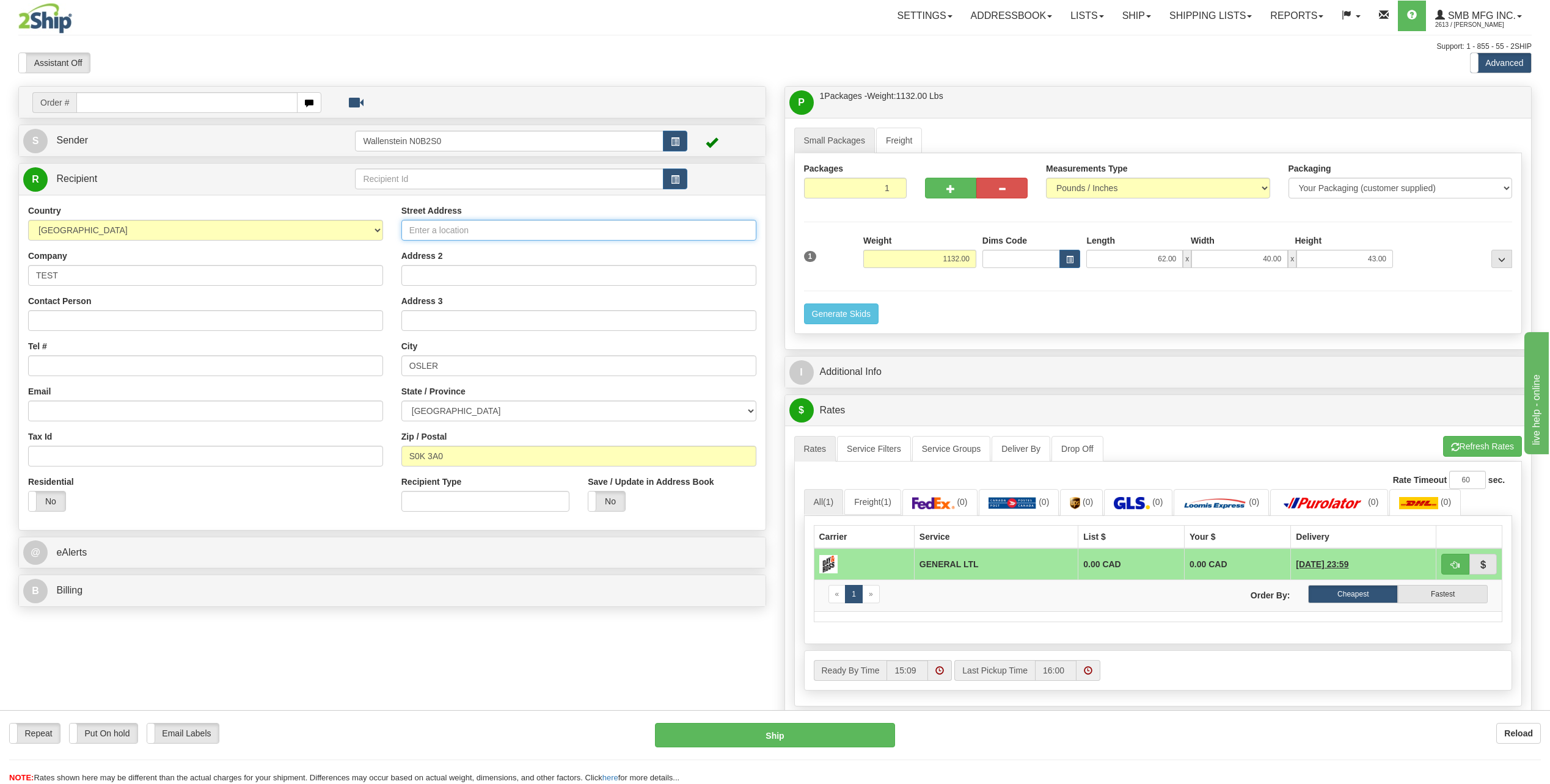
click at [449, 235] on input "Street Address" at bounding box center [578, 231] width 355 height 21
type input "i"
type input "OSLER ROAD"
drag, startPoint x: 1466, startPoint y: 440, endPoint x: 1416, endPoint y: 448, distance: 50.6
click at [1466, 440] on button "Refresh Rates" at bounding box center [1483, 447] width 79 height 21
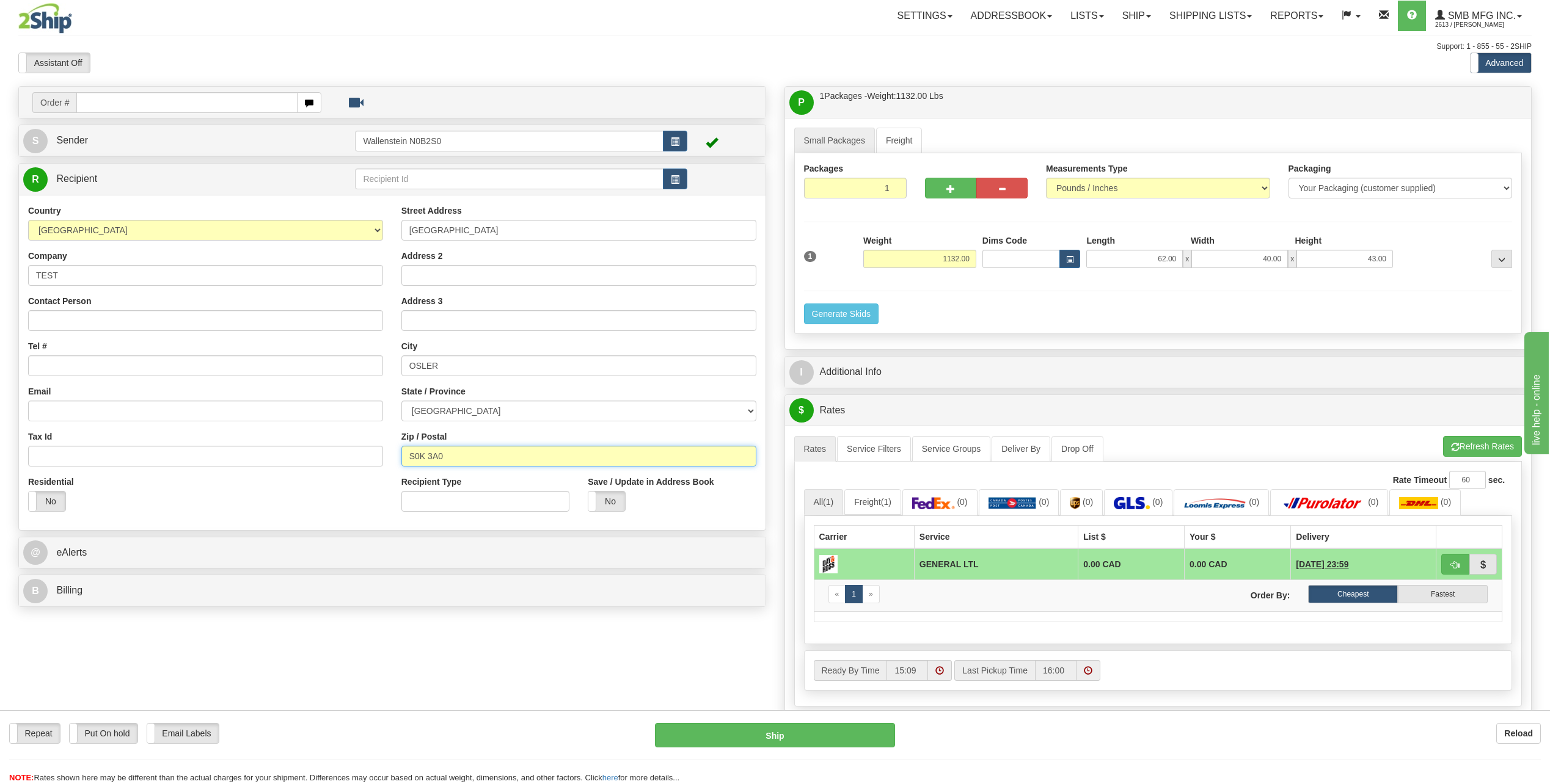
click at [488, 459] on input "S0K 3A0" at bounding box center [578, 456] width 355 height 21
type input "S0K3A0"
click at [1451, 444] on span "button" at bounding box center [1455, 448] width 9 height 8
click at [492, 231] on input "OSLER ROAD" at bounding box center [578, 231] width 355 height 21
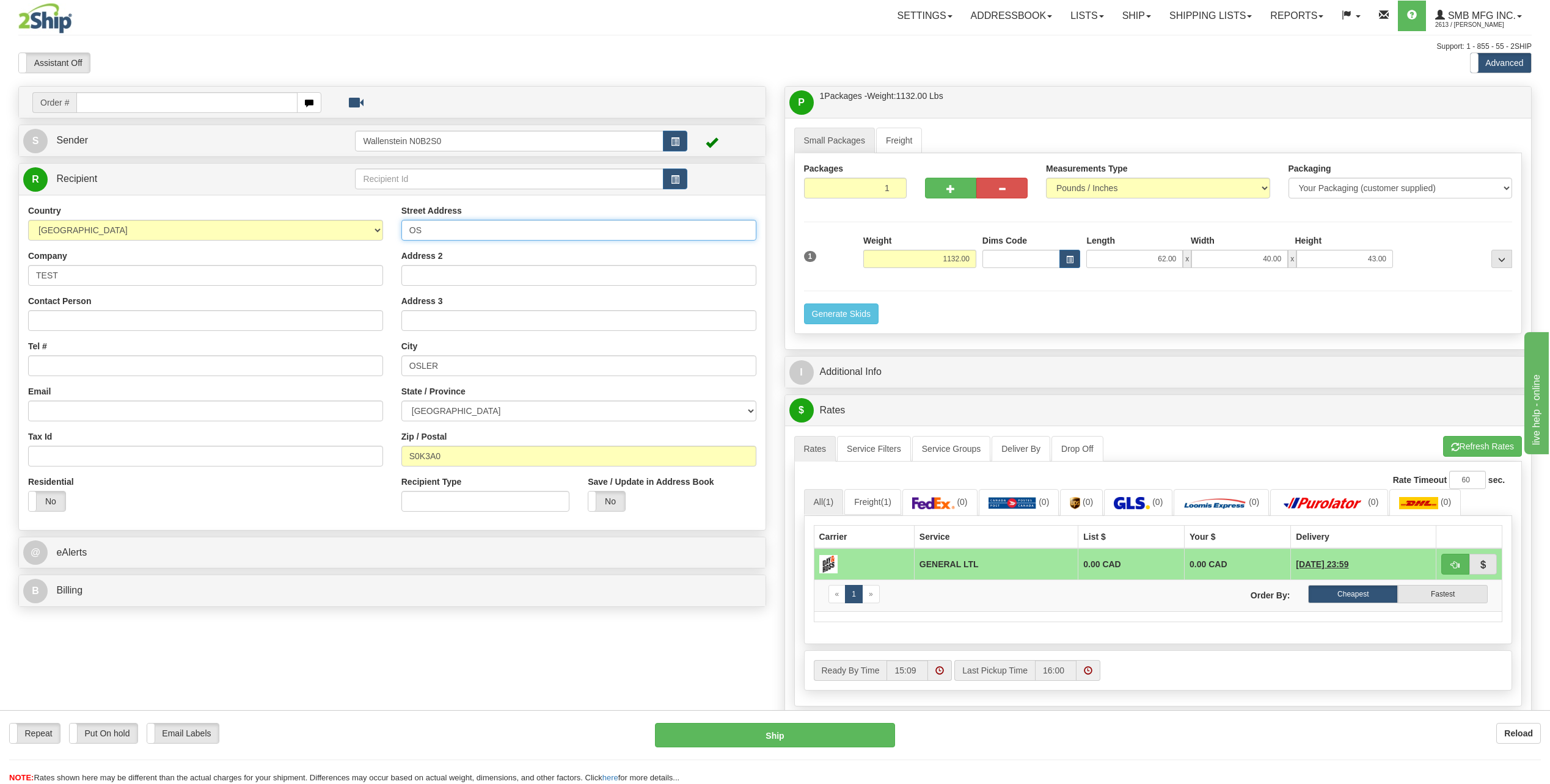
type input "O"
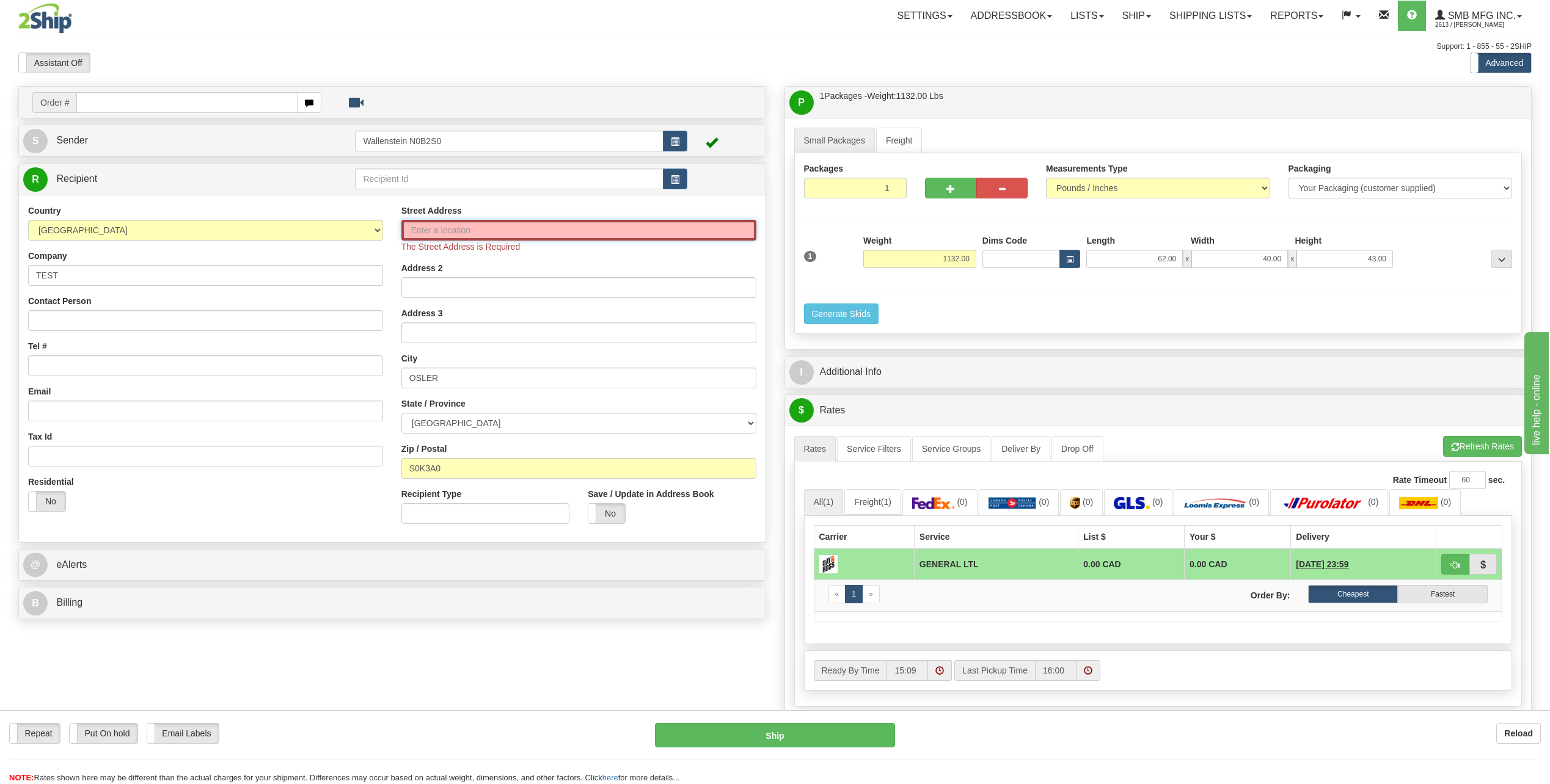
paste input "206 1st Ave, Osler, SK S0K 3A0"
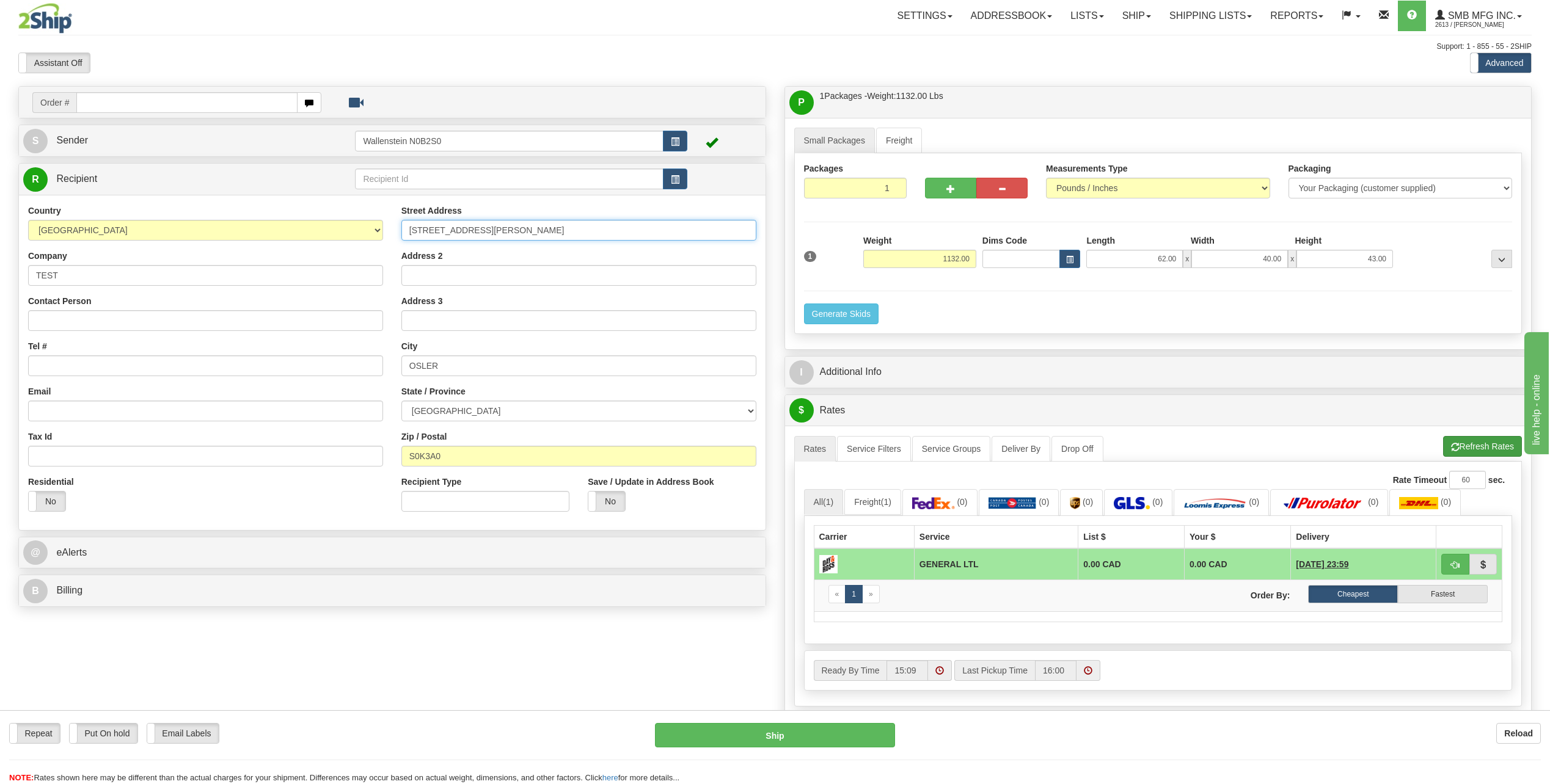
type input "206 1st Ave, Osler, SK S0K 3A0"
click at [1481, 455] on button "Refresh Rates" at bounding box center [1483, 447] width 79 height 21
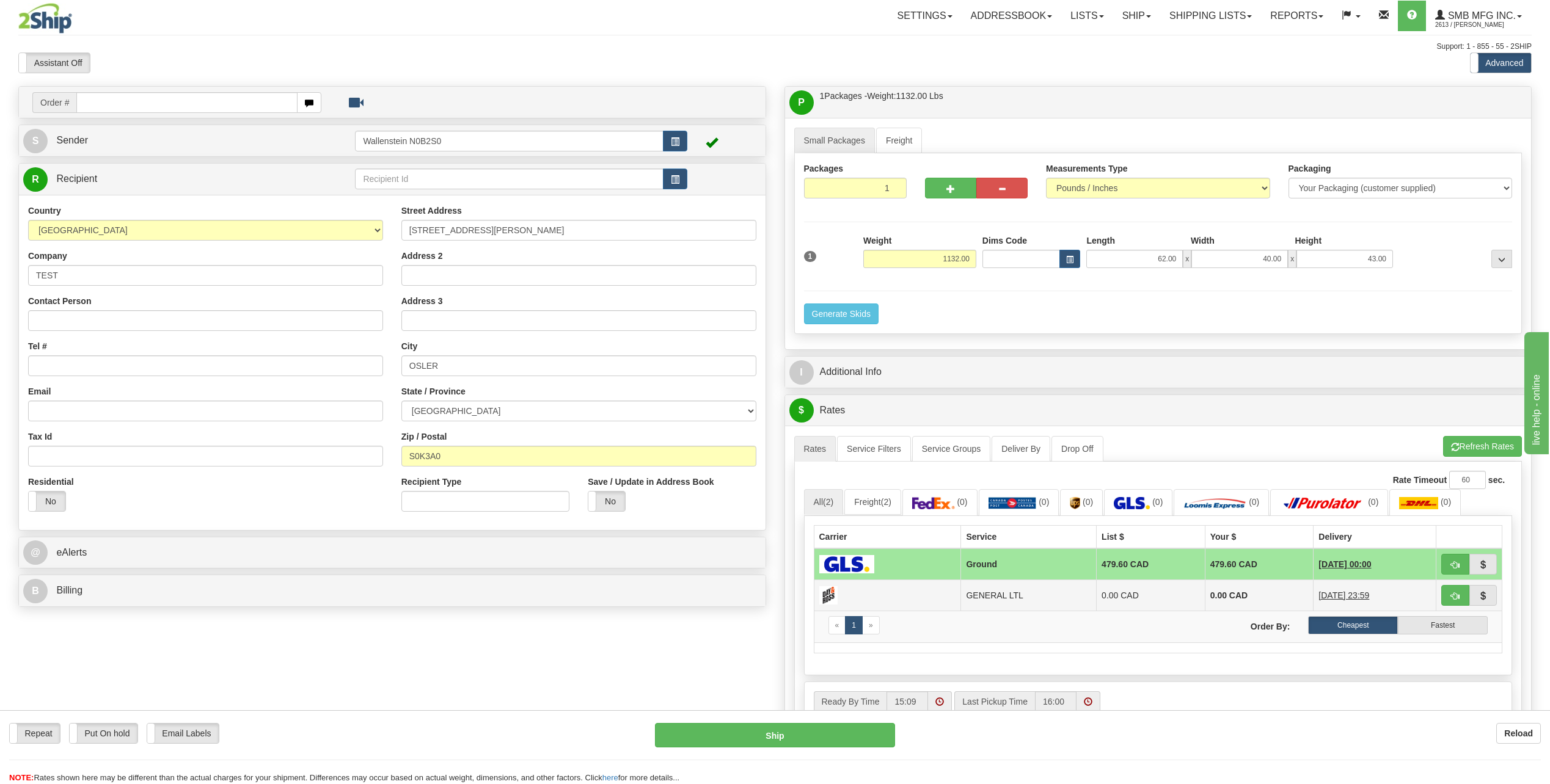
click at [1114, 583] on td "0.00 CAD" at bounding box center [1151, 595] width 109 height 31
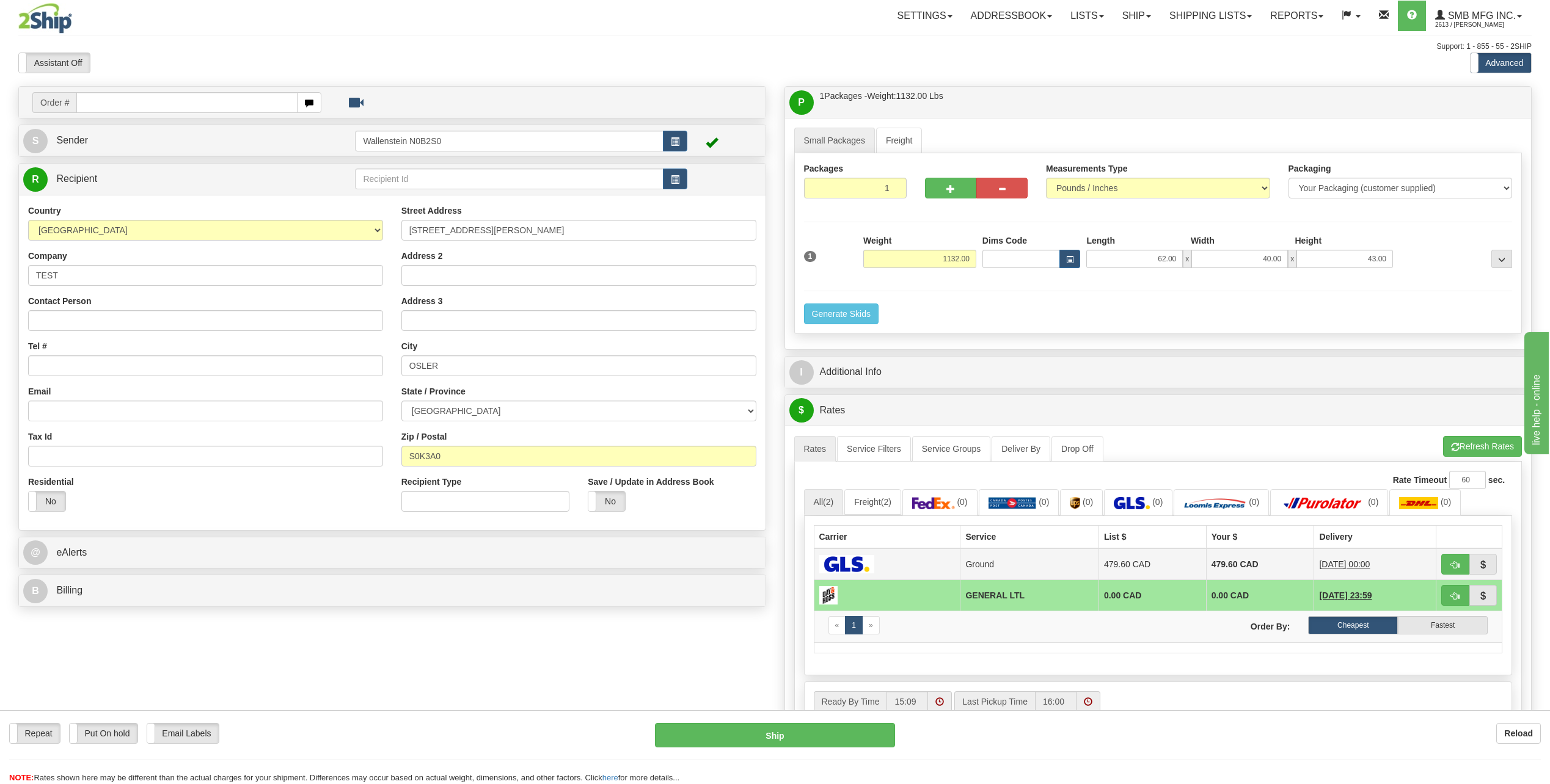
click at [1117, 573] on td "479.60 CAD" at bounding box center [1152, 565] width 107 height 32
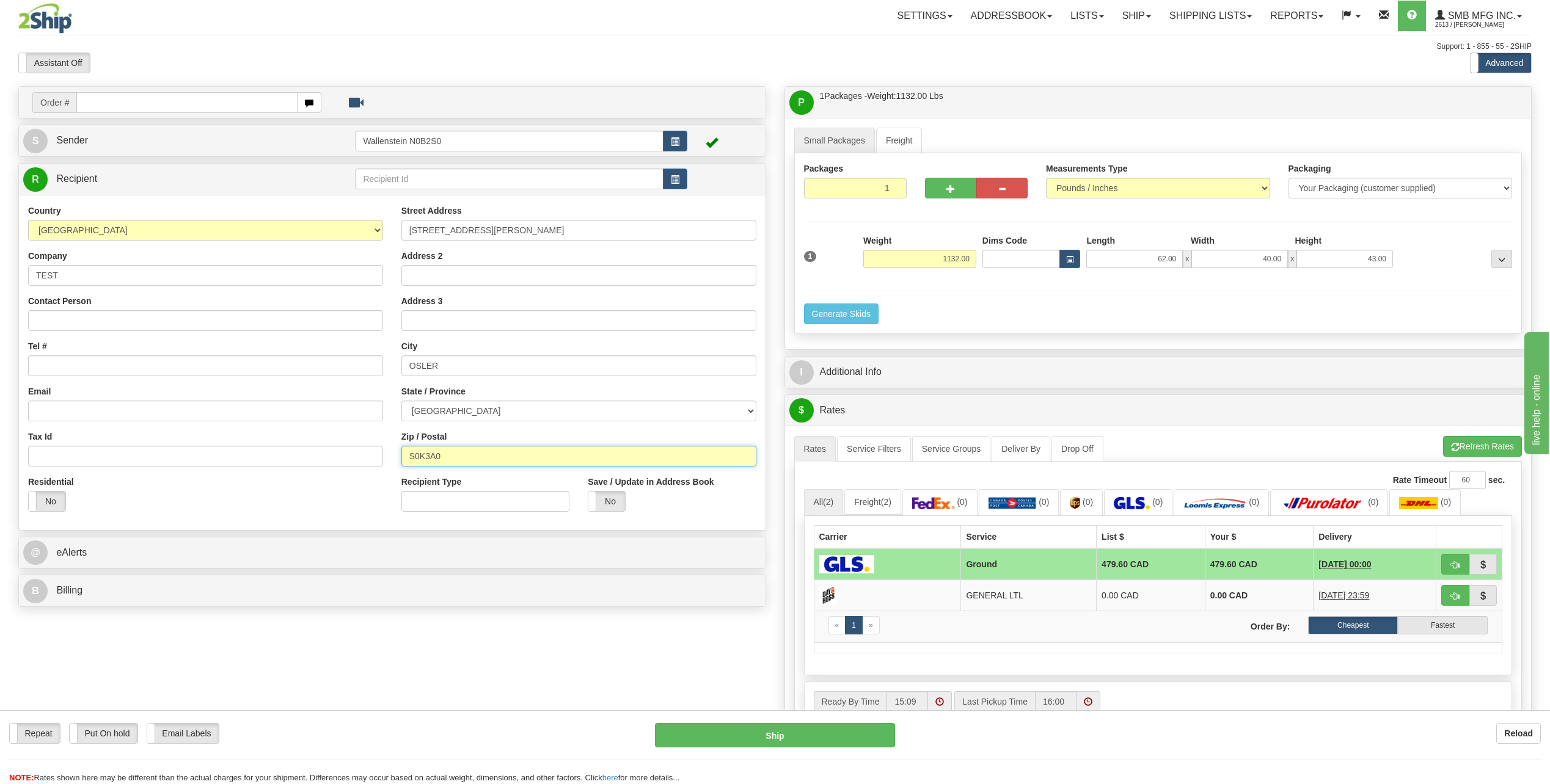
click at [457, 459] on input "S0K3A0" at bounding box center [578, 456] width 355 height 21
paste input "T5V 1L1"
type input "T5V 1L1"
click at [474, 413] on select "ALBERTA BRITISH COLUMBIA MANITOBA NEW BRUNSWICK NEWFOUNDLAND NOVA SCOTIA NUNAVU…" at bounding box center [578, 411] width 355 height 21
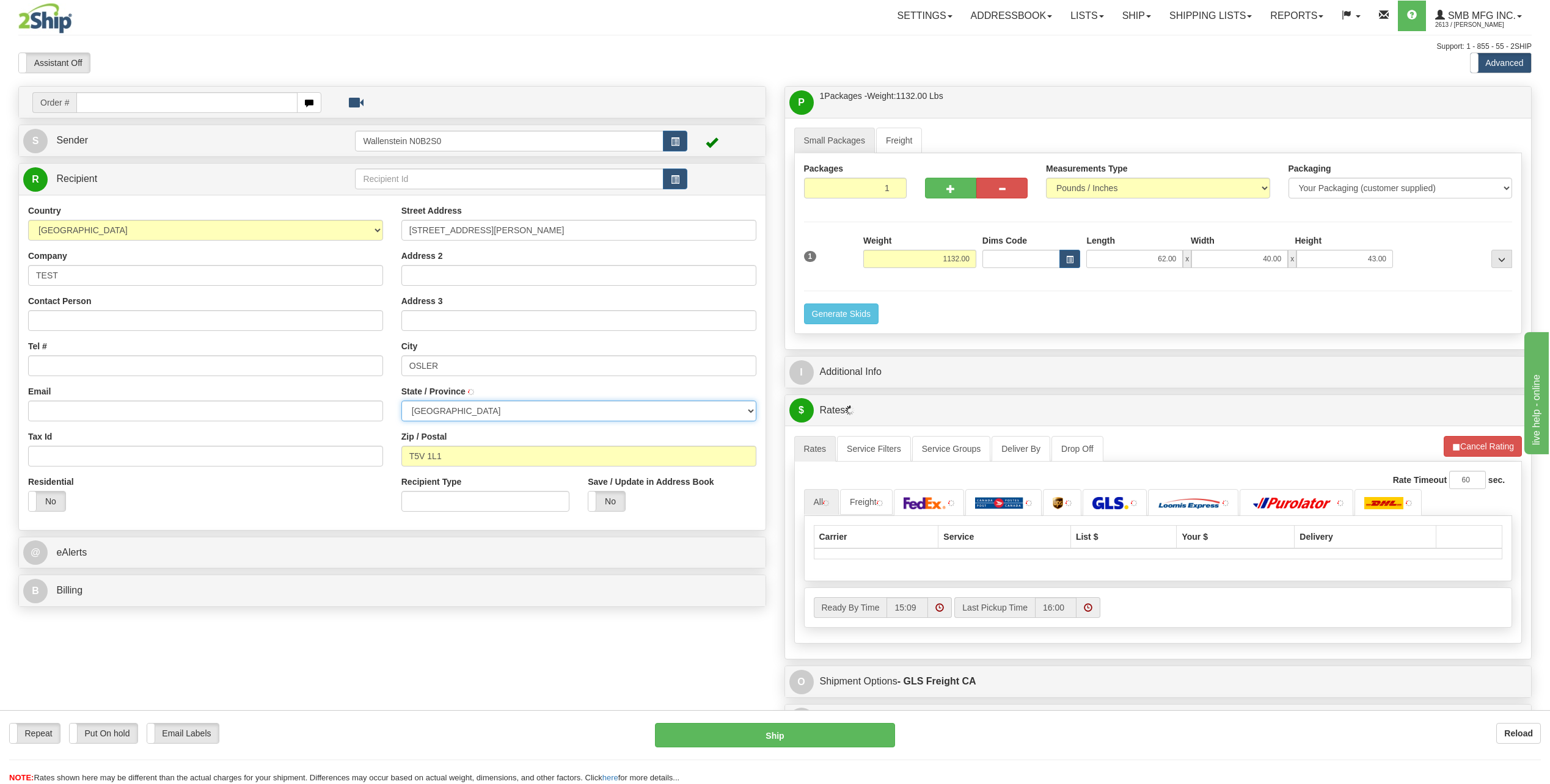
type input "EDMONTON"
select select "AB"
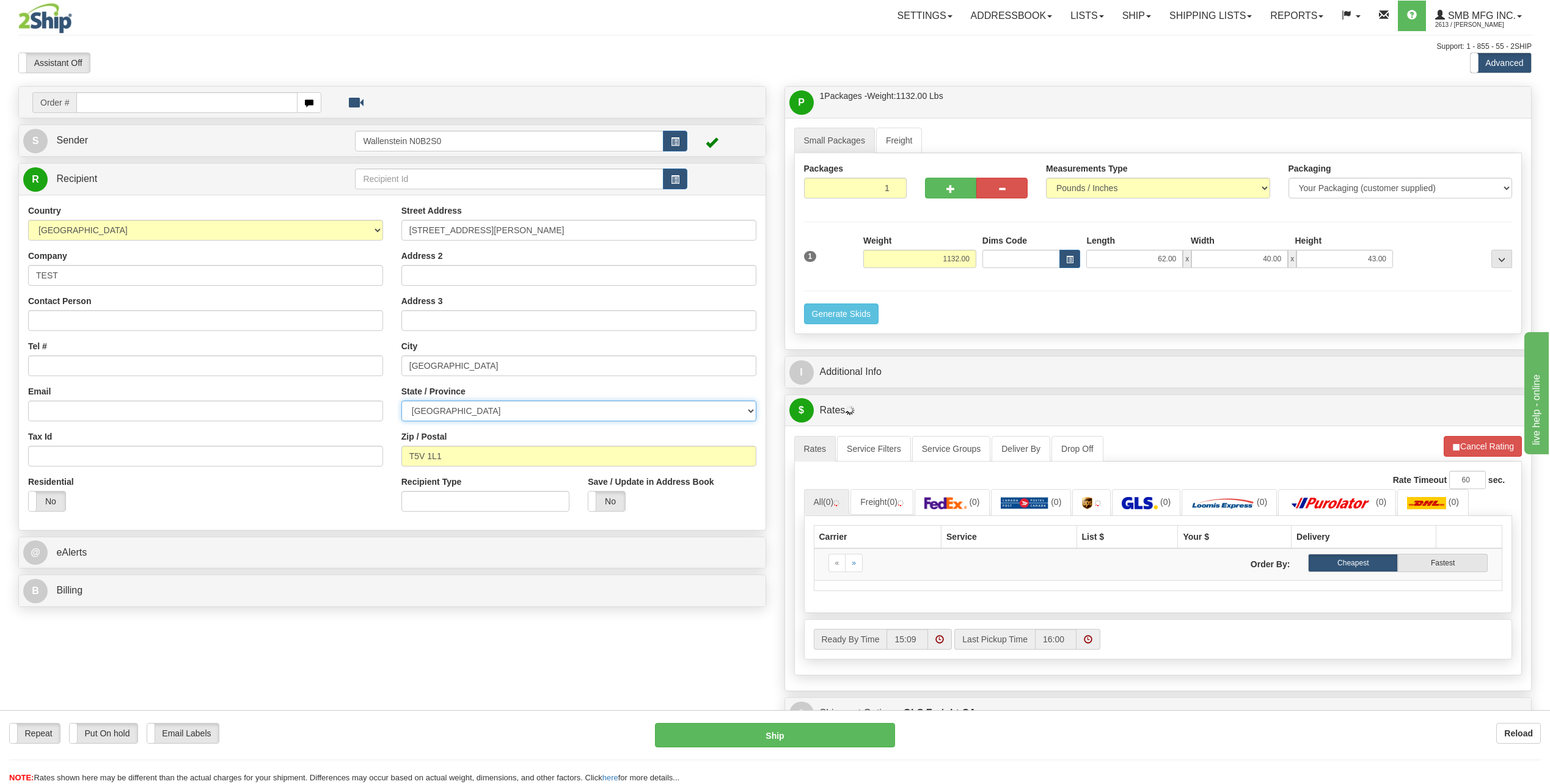
click at [401, 400] on select "ALBERTA BRITISH COLUMBIA MANITOBA NEW BRUNSWICK NEWFOUNDLAND NOVA SCOTIA NUNAVU…" at bounding box center [578, 411] width 355 height 21
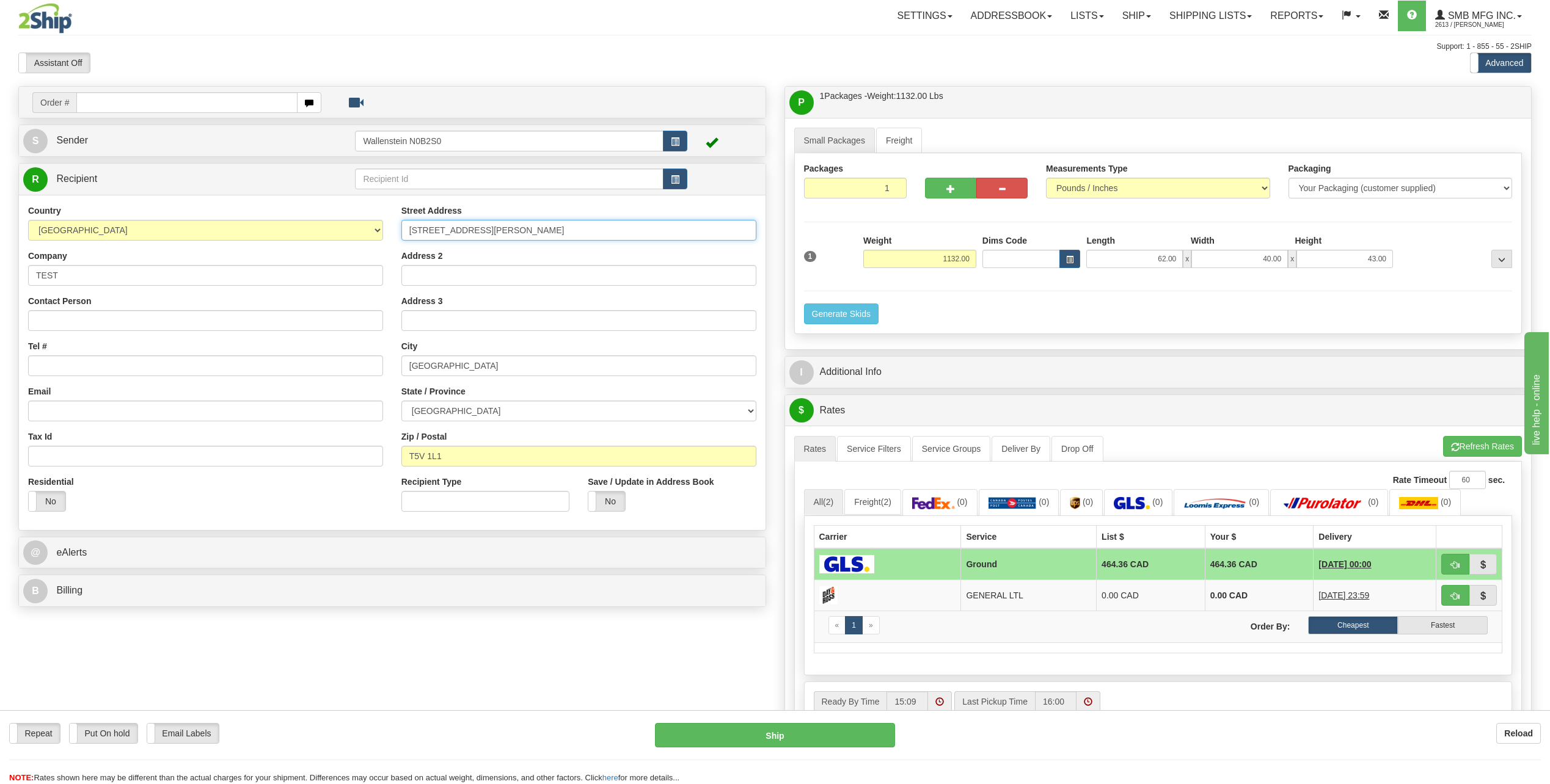
drag, startPoint x: 570, startPoint y: 225, endPoint x: 400, endPoint y: 238, distance: 170.5
click at [400, 238] on div "Street Address 206 1st Ave, Osler, SK S0K 3A0 Address 2 Address 3 City EDMONTON…" at bounding box center [579, 363] width 373 height 316
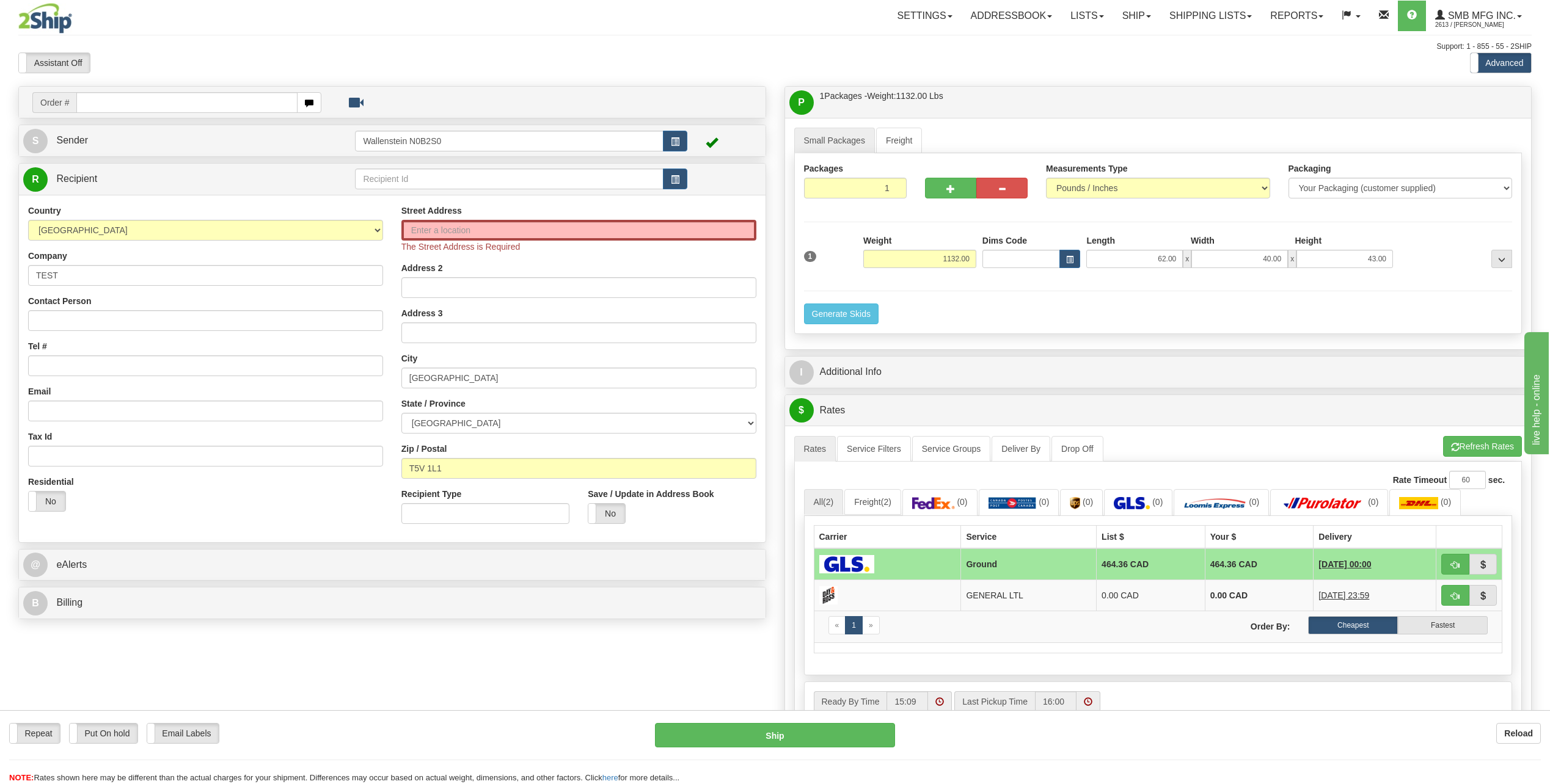
click at [906, 247] on div "Weight 1132.00" at bounding box center [920, 251] width 113 height 34
click at [905, 257] on input "1132.00" at bounding box center [920, 259] width 113 height 18
type input "1132.00"
click at [1480, 447] on button "Refresh Rates" at bounding box center [1483, 447] width 79 height 21
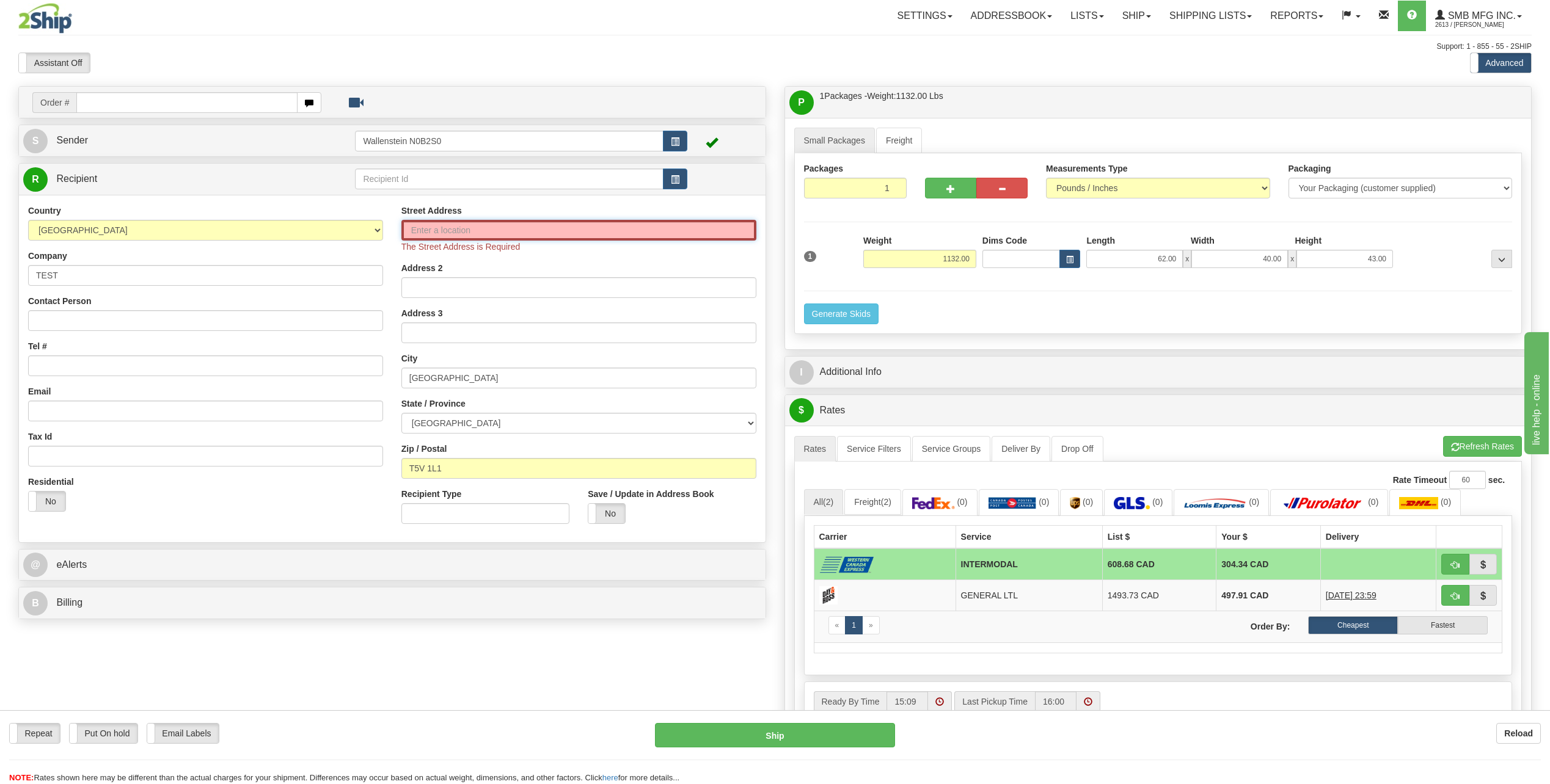
click at [457, 232] on input "Street Address" at bounding box center [578, 231] width 355 height 21
paste input "129 Northwest"
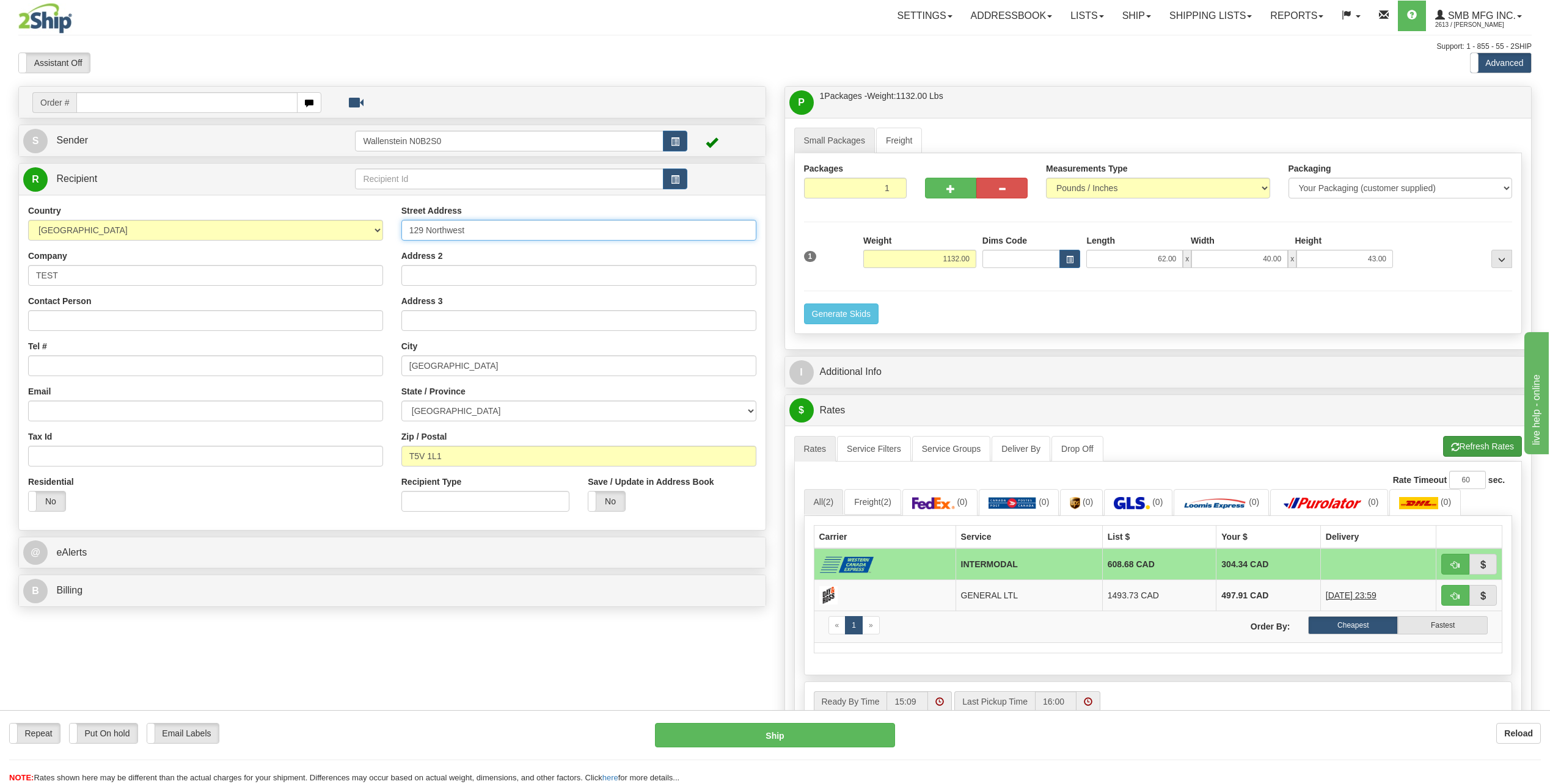
type input "129 Northwest"
drag, startPoint x: 1471, startPoint y: 443, endPoint x: 1459, endPoint y: 444, distance: 12.0
click at [1471, 443] on button "Refresh Rates" at bounding box center [1483, 447] width 79 height 21
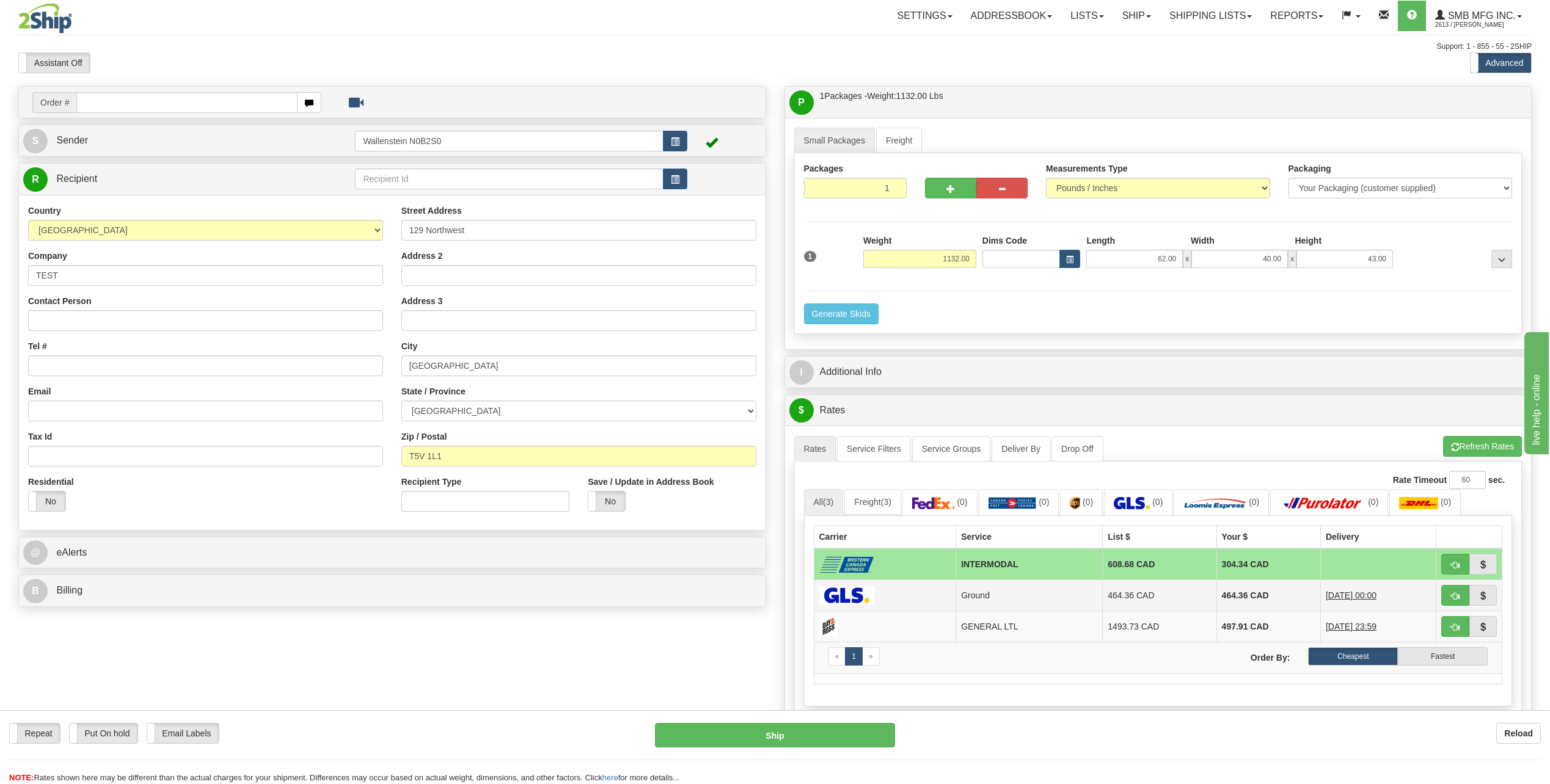
click at [1174, 596] on td "464.36 CAD" at bounding box center [1160, 595] width 114 height 31
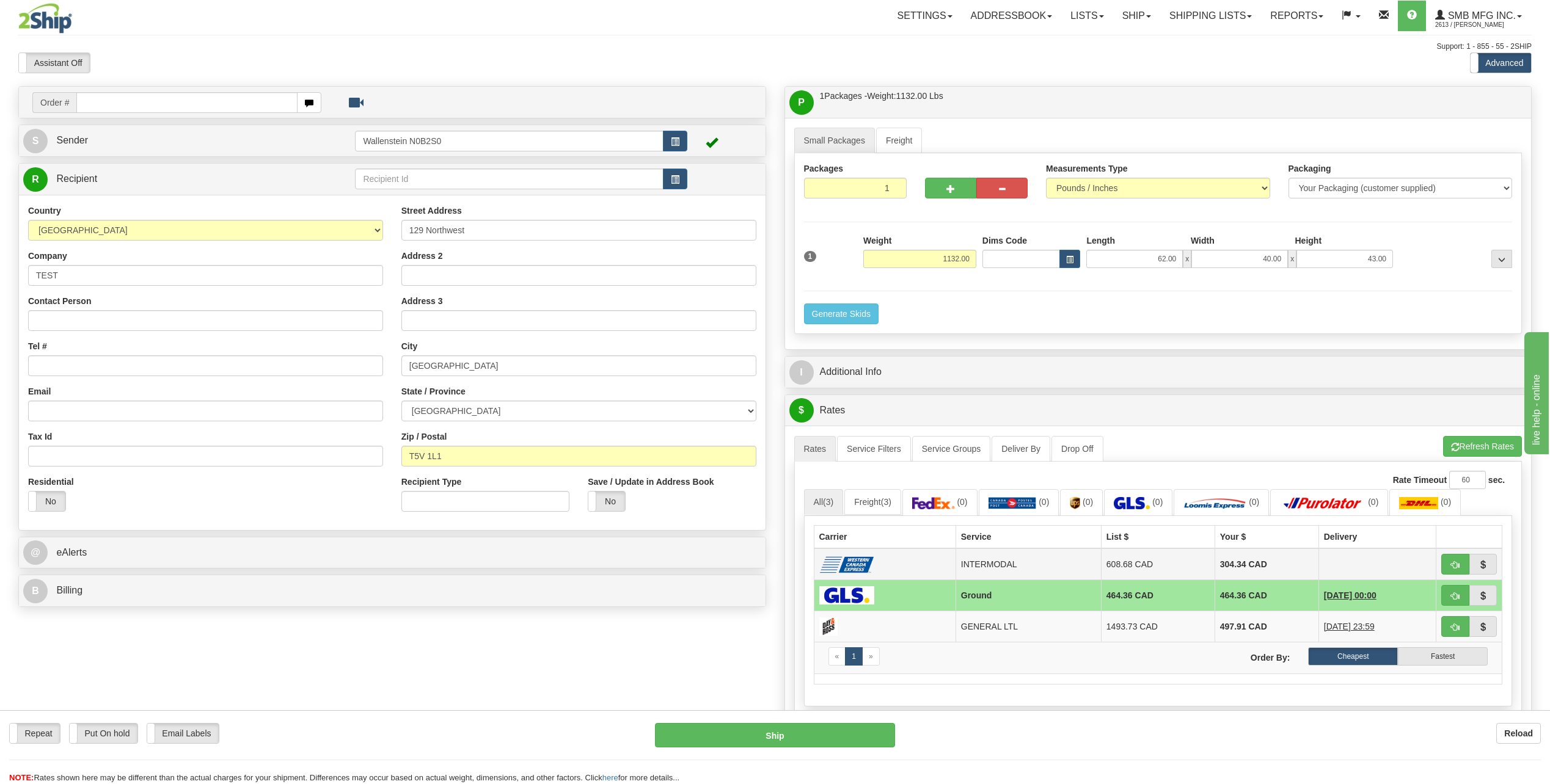
click at [1195, 560] on td "608.68 CAD" at bounding box center [1158, 565] width 114 height 32
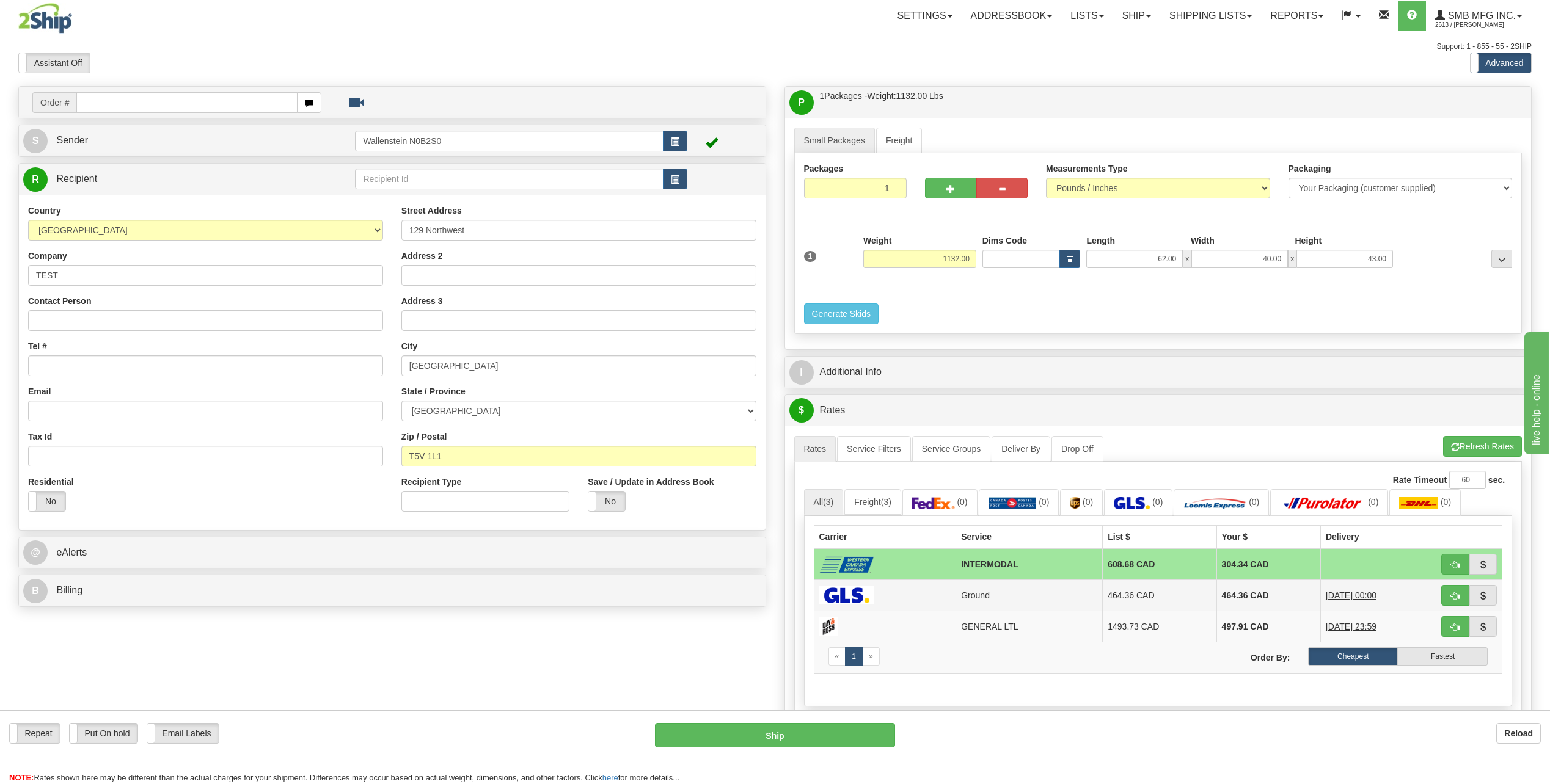
click at [1226, 601] on td "464.36 CAD" at bounding box center [1269, 595] width 104 height 31
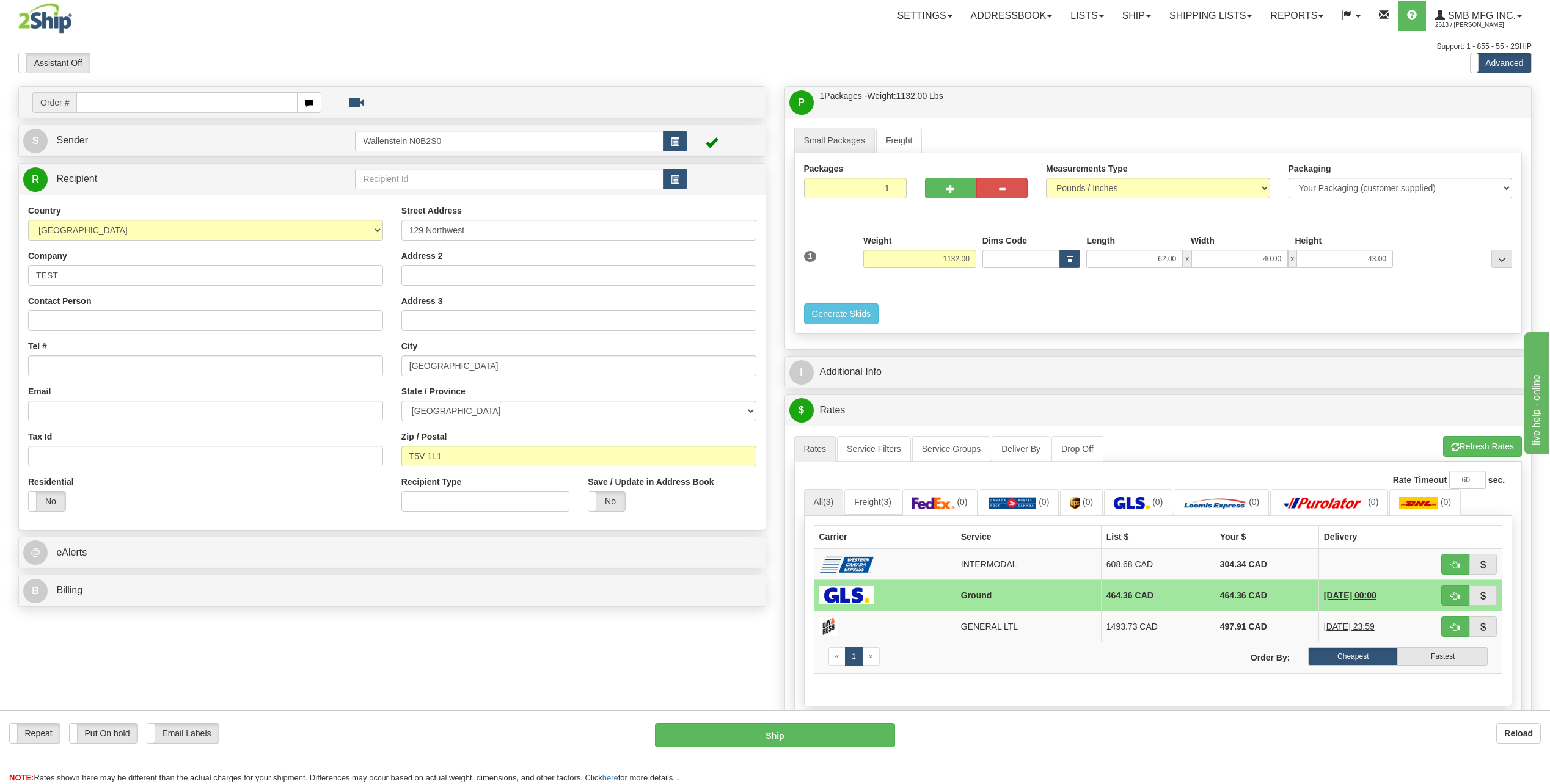
click at [1227, 599] on td "464.36 CAD" at bounding box center [1266, 595] width 104 height 31
click at [495, 227] on input "129 Northwest" at bounding box center [578, 231] width 355 height 21
drag, startPoint x: 495, startPoint y: 227, endPoint x: 409, endPoint y: 235, distance: 86.4
click at [409, 235] on input "129 Northwest" at bounding box center [578, 231] width 355 height 21
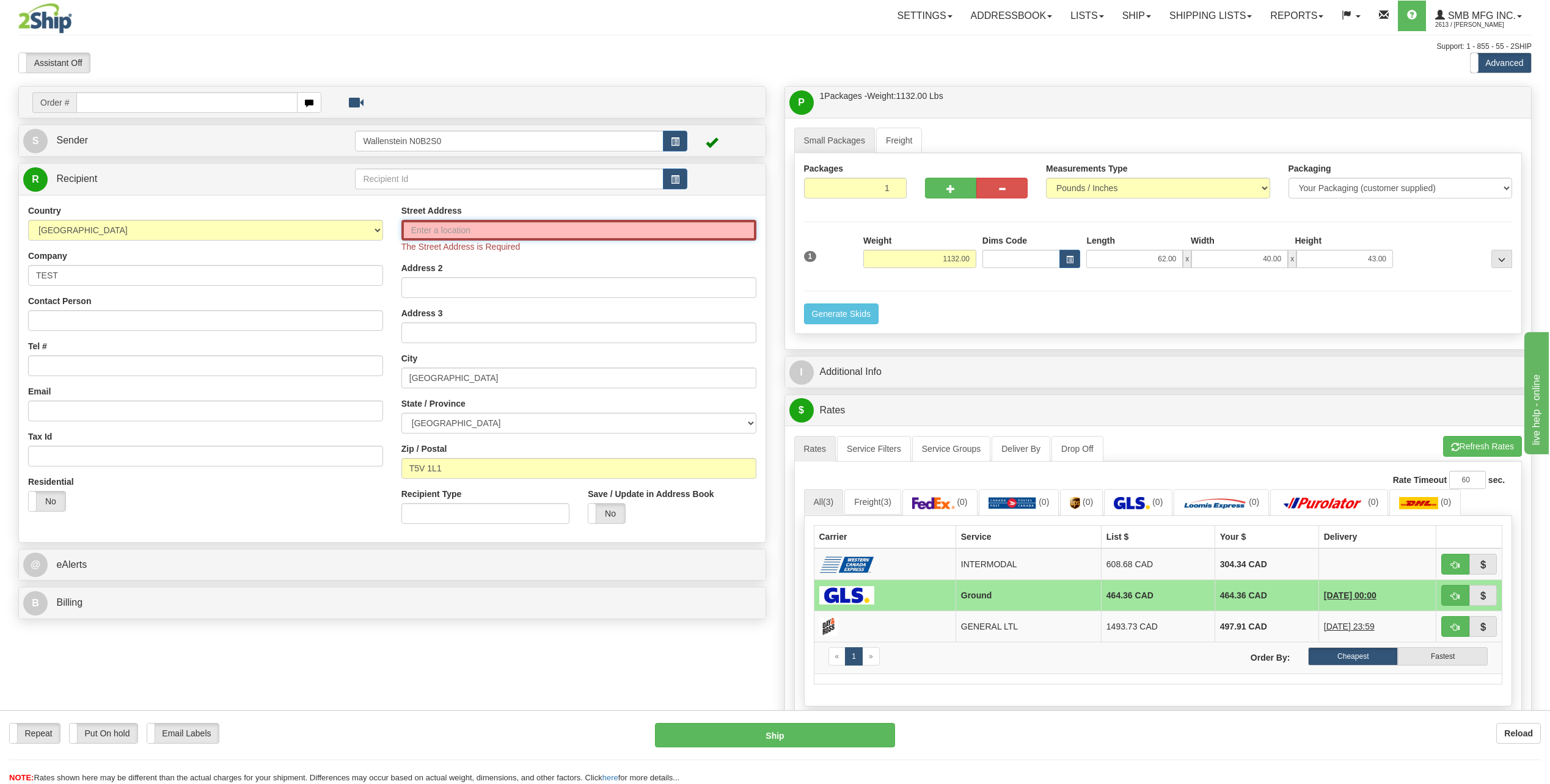
paste input "372 Algonquin Blvd.West"
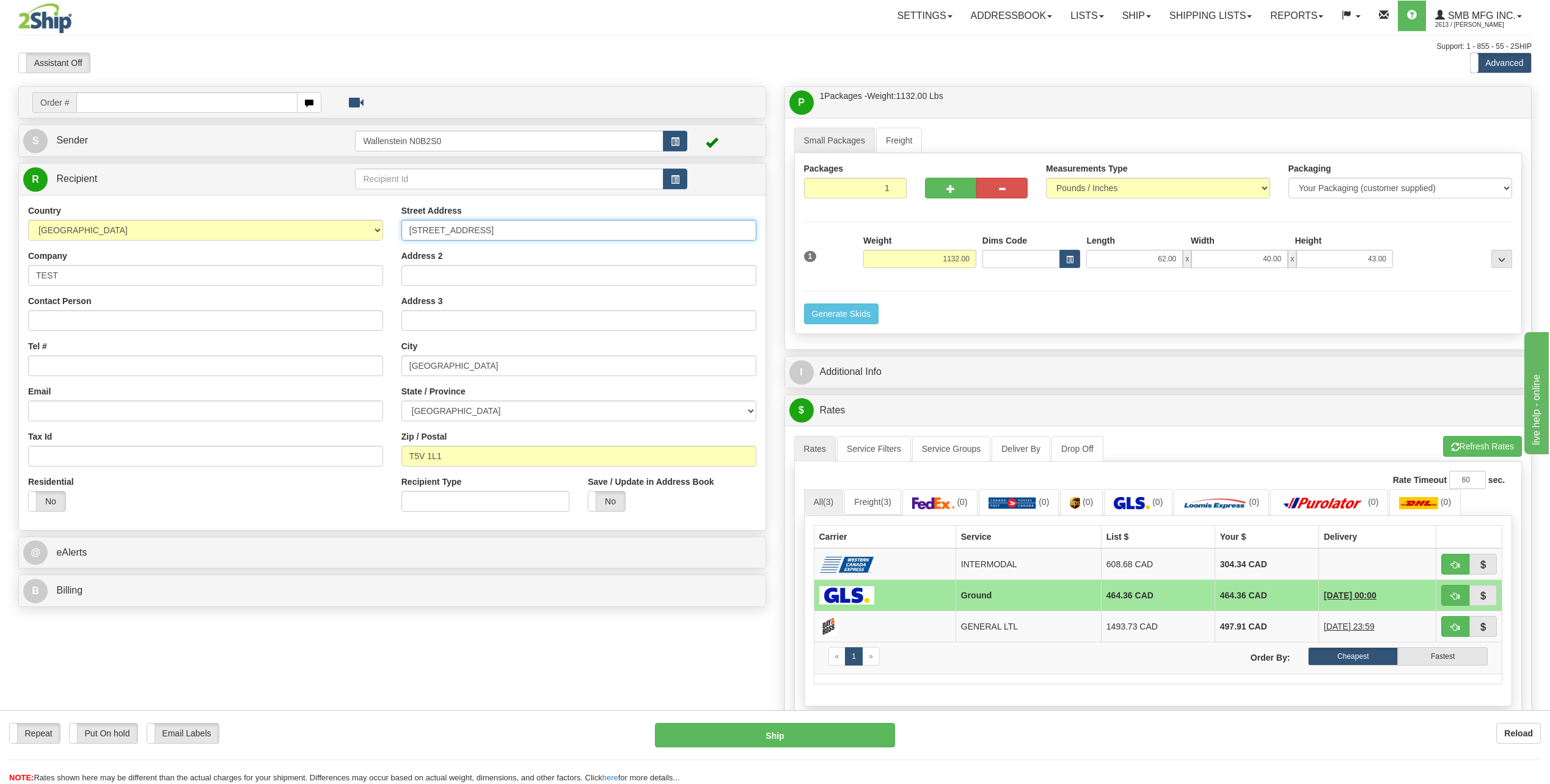
type input "372 Algonquin Blvd.West"
click at [505, 369] on input "EDMONTON" at bounding box center [578, 366] width 355 height 21
drag, startPoint x: 505, startPoint y: 369, endPoint x: 354, endPoint y: 374, distance: 151.1
click at [354, 374] on div "Country AFGHANISTAN ALAND ISLANDS ALBANIA ALGERIA AMERICAN SAMOA ANDORRA ANGOLA…" at bounding box center [393, 363] width 747 height 316
paste input "Timmins"
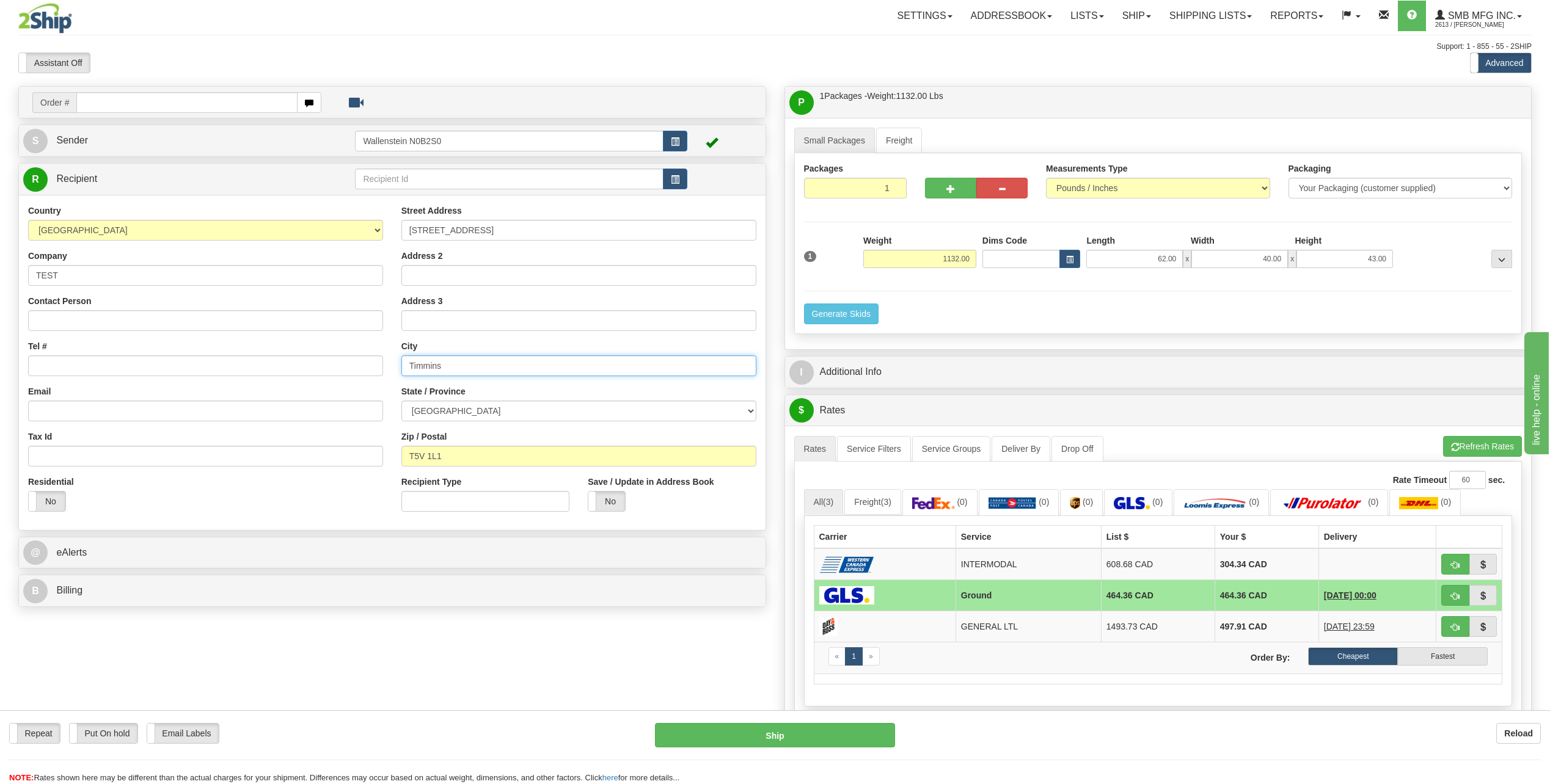
type input "Timmins"
click at [497, 409] on select "ALBERTA BRITISH COLUMBIA MANITOBA NEW BRUNSWICK NEWFOUNDLAND NOVA SCOTIA NUNAVU…" at bounding box center [578, 411] width 355 height 21
select select "ON"
click at [401, 400] on select "ALBERTA BRITISH COLUMBIA MANITOBA NEW BRUNSWICK NEWFOUNDLAND NOVA SCOTIA NUNAVU…" at bounding box center [578, 411] width 355 height 21
click at [513, 456] on input "T5V 1L1" at bounding box center [578, 456] width 355 height 21
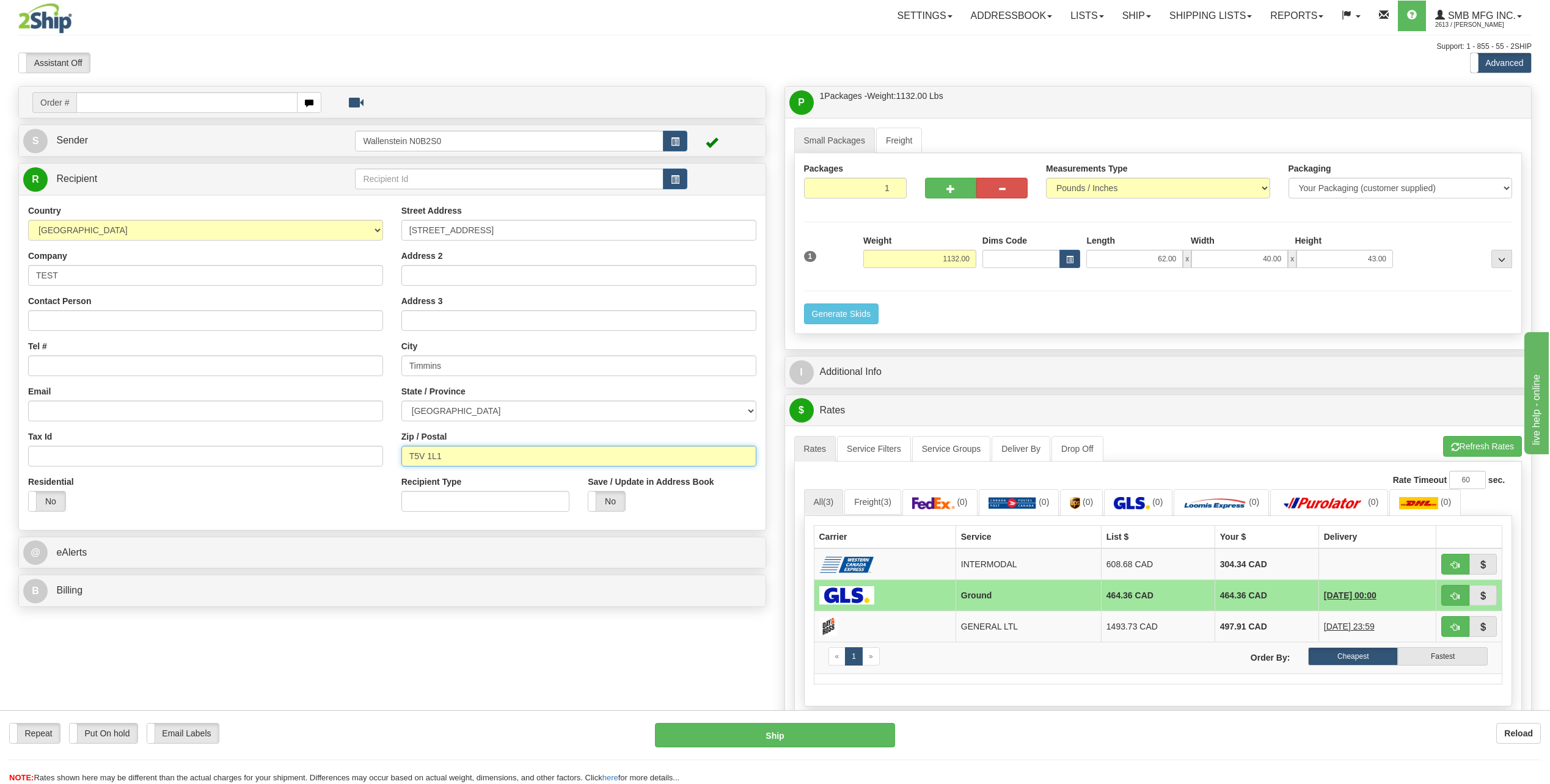
click at [513, 456] on input "T5V 1L1" at bounding box center [578, 456] width 355 height 21
type input "T"
paste input "P4N2S2"
type input "P4N2S2"
click at [934, 259] on input "1132.00" at bounding box center [920, 259] width 113 height 18
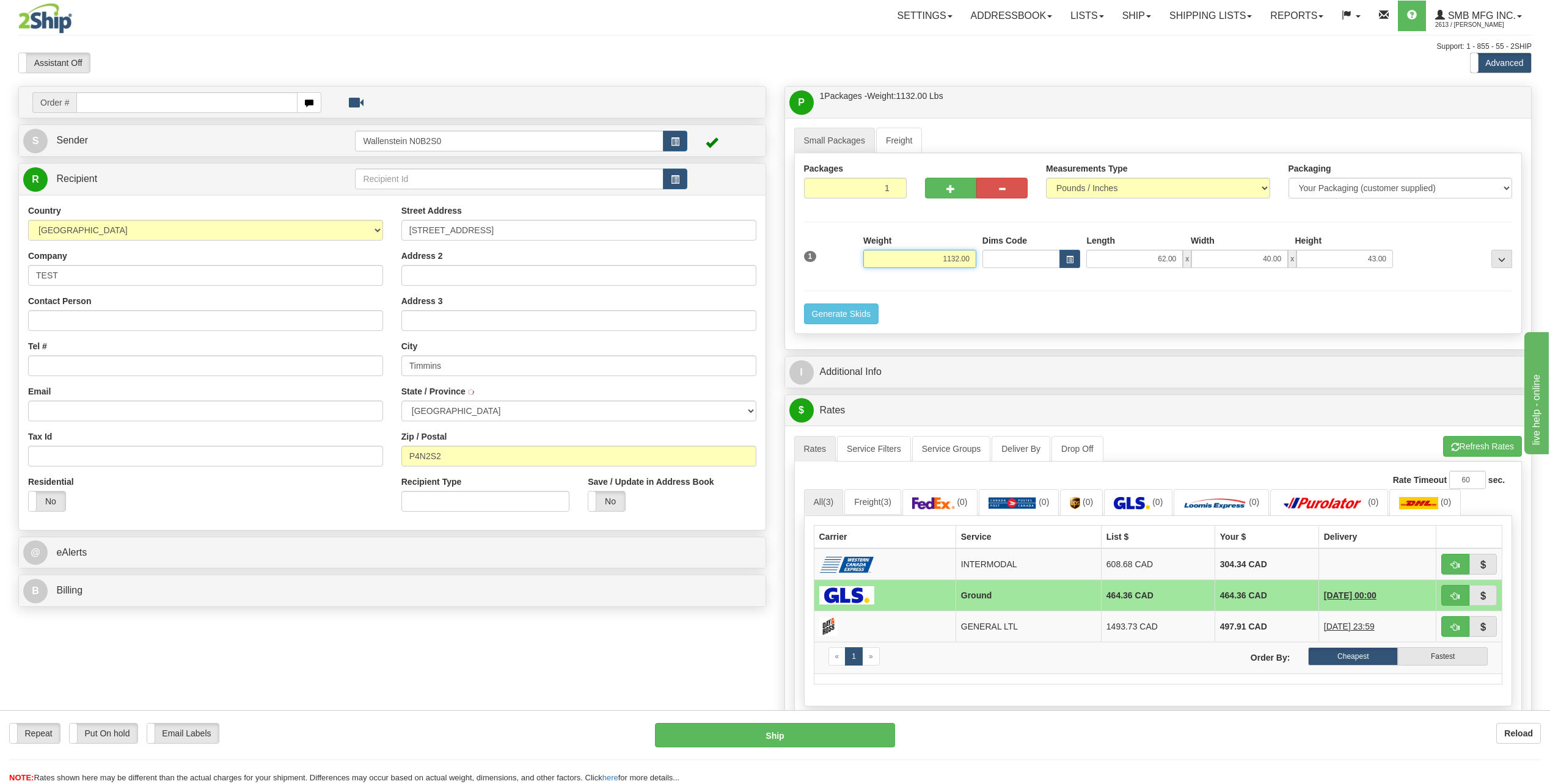
click at [934, 259] on input "1132.00" at bounding box center [920, 259] width 113 height 18
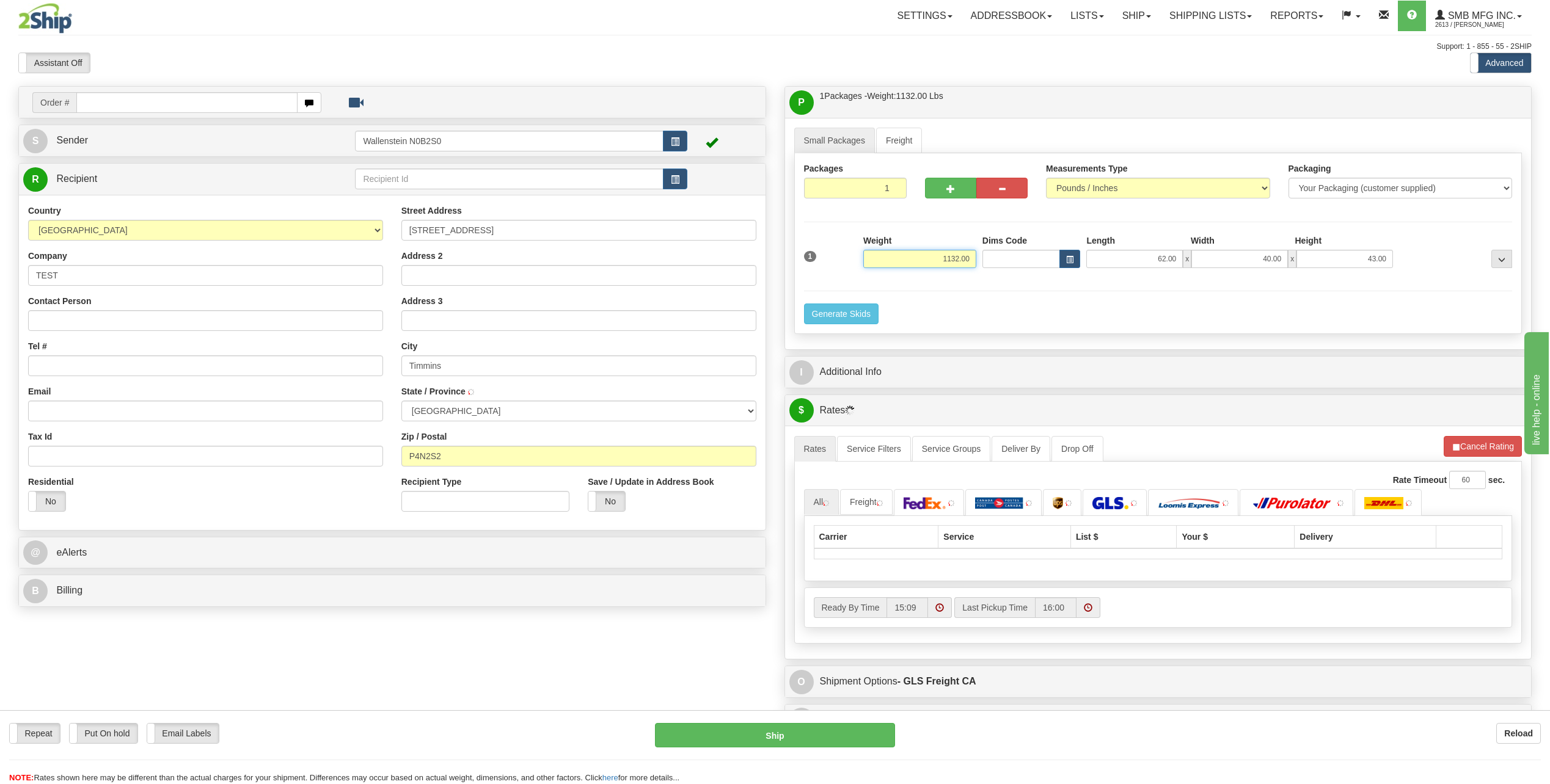
type input "TIMMINS"
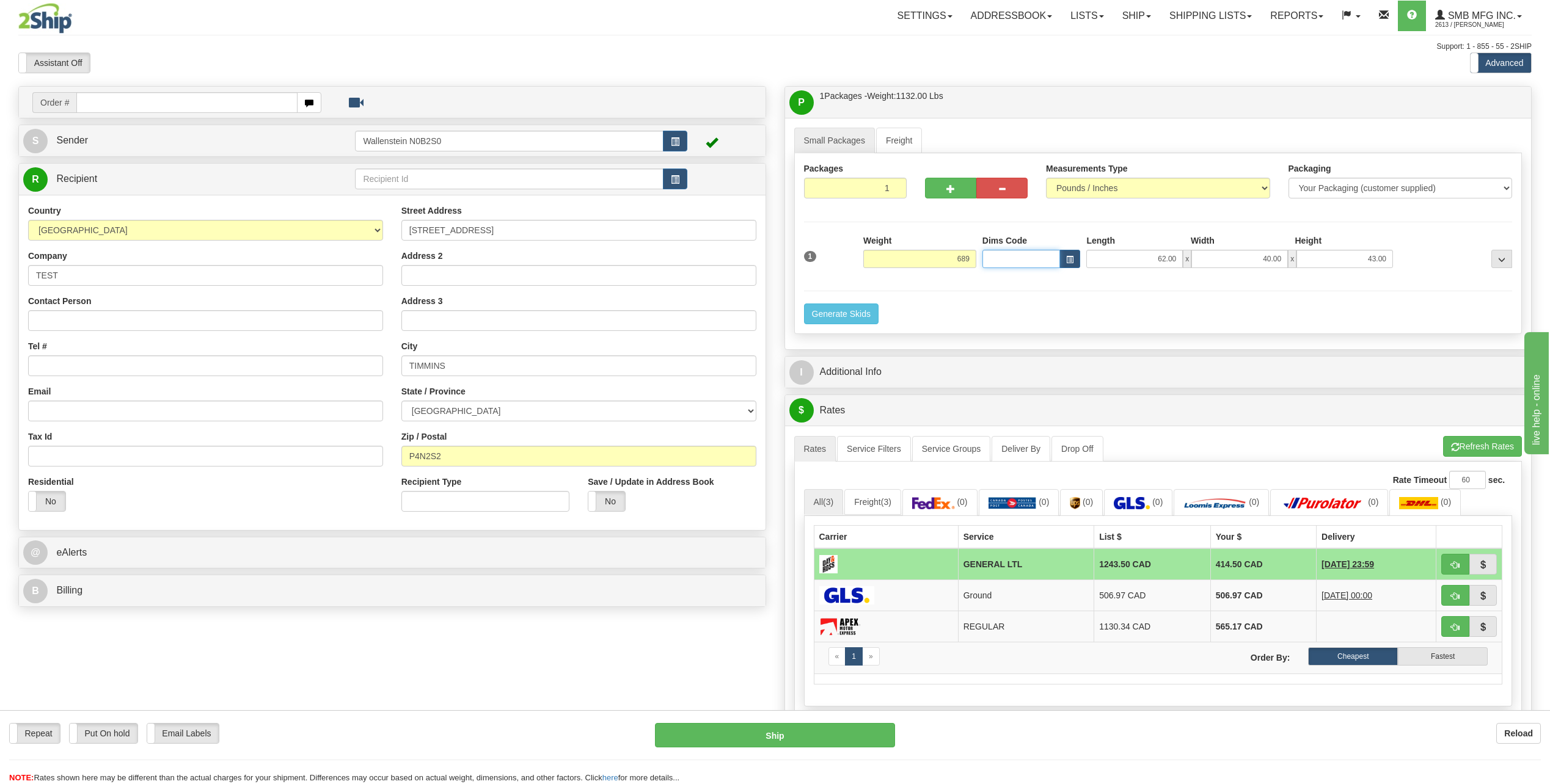
type input "689.00"
type input "41.00"
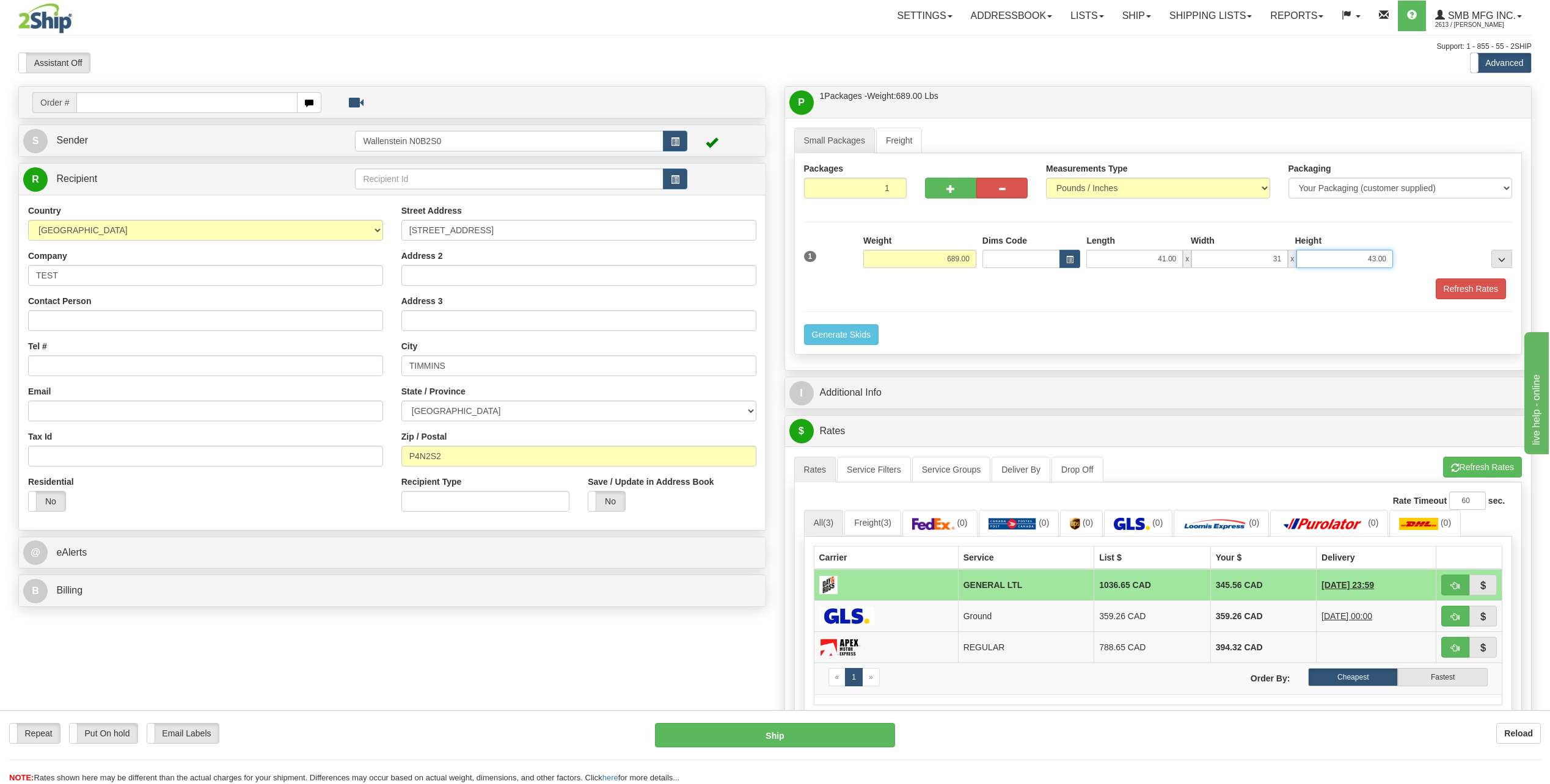
type input "31.00"
type input "40.00"
click at [1493, 286] on button "Refresh Rates" at bounding box center [1471, 289] width 70 height 21
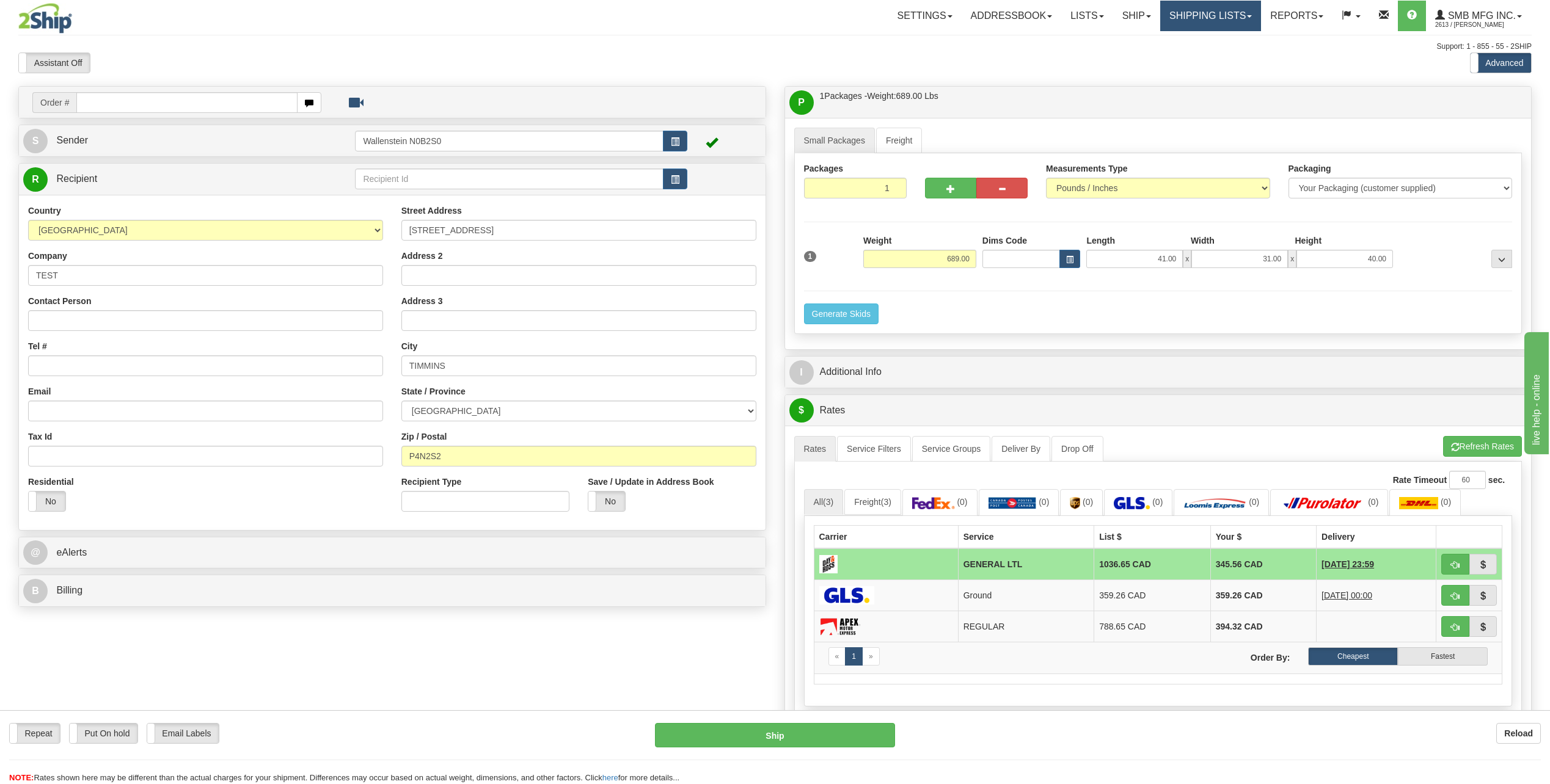
click at [1199, 19] on link "Shipping lists" at bounding box center [1211, 16] width 101 height 30
click at [1197, 42] on span "Current Shipments" at bounding box center [1190, 42] width 71 height 10
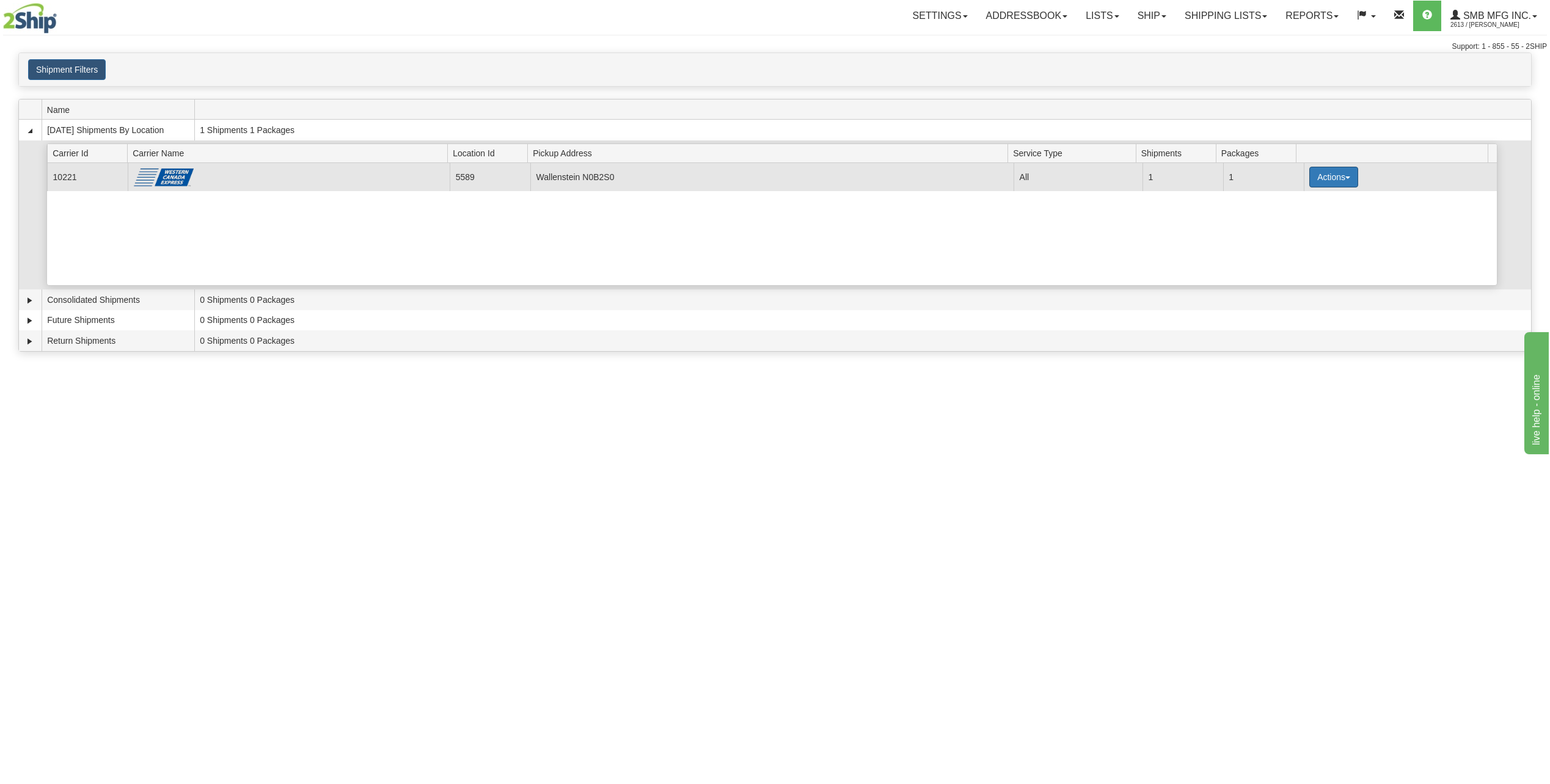
click at [1346, 179] on span "button" at bounding box center [1348, 177] width 5 height 2
click at [1274, 199] on span "Details" at bounding box center [1288, 199] width 33 height 9
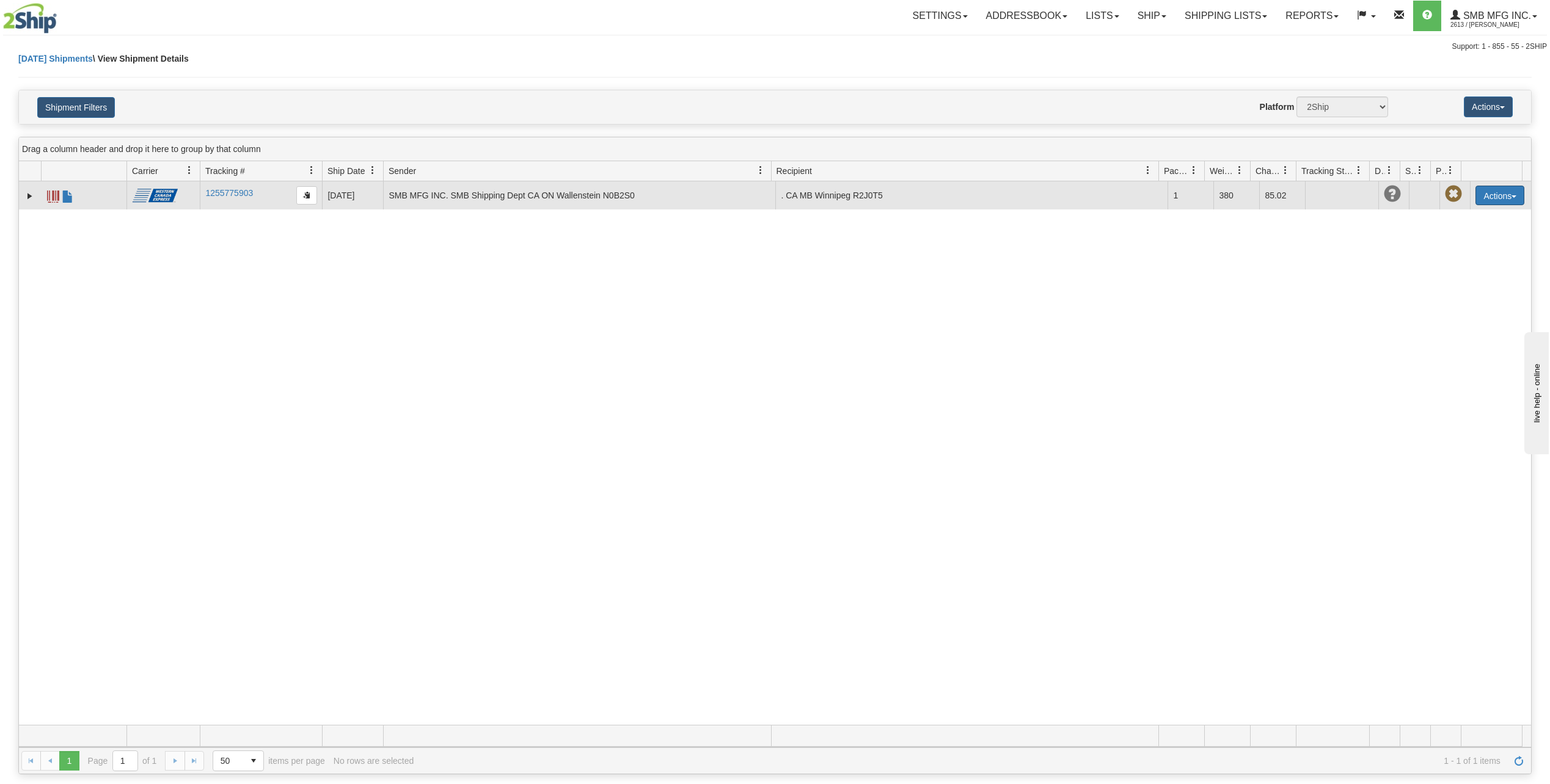
click at [1485, 194] on button "Actions" at bounding box center [1500, 195] width 49 height 19
click at [1466, 263] on link "Delete" at bounding box center [1475, 266] width 98 height 16
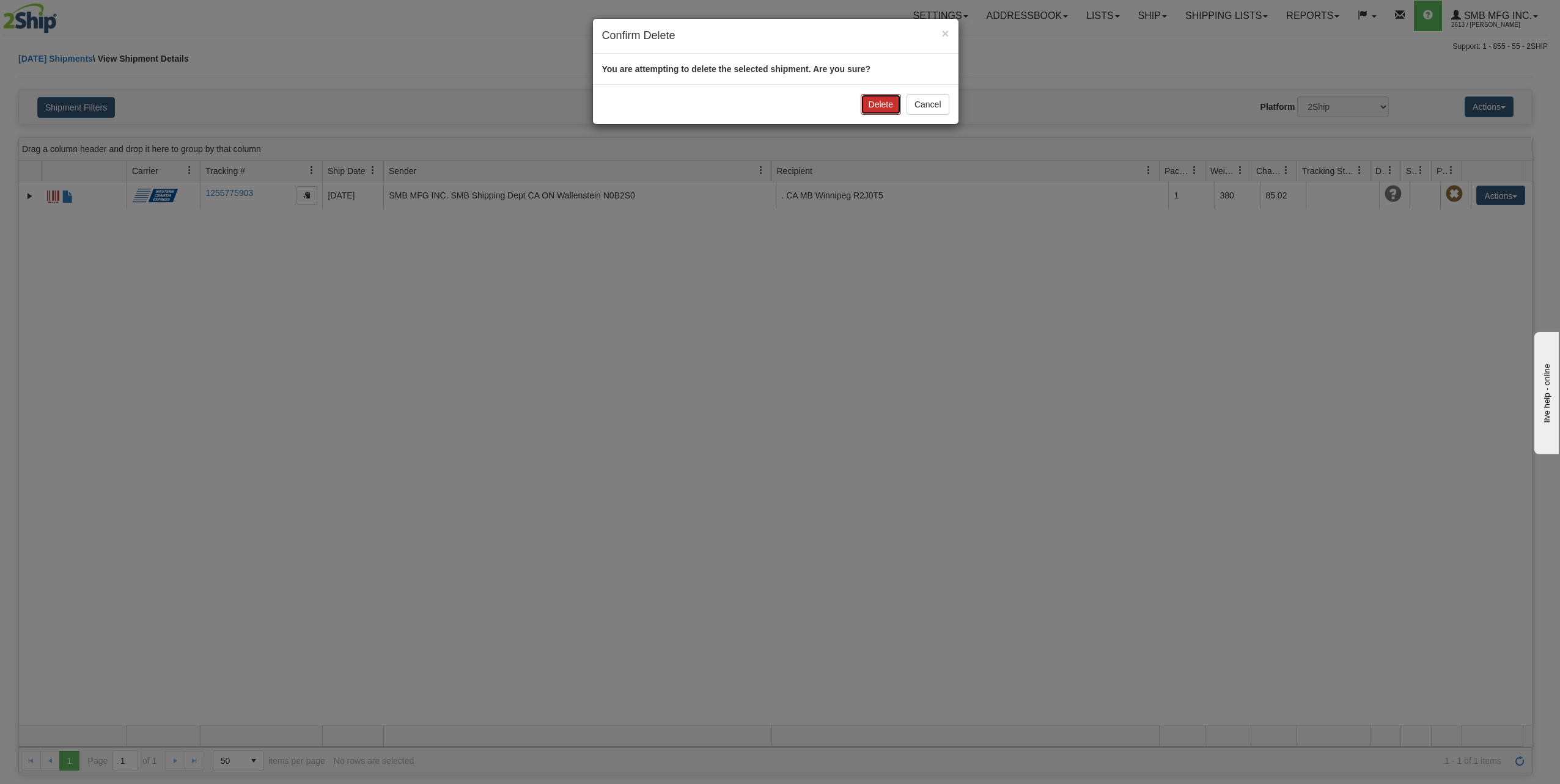
click at [876, 104] on button "Delete" at bounding box center [881, 104] width 40 height 21
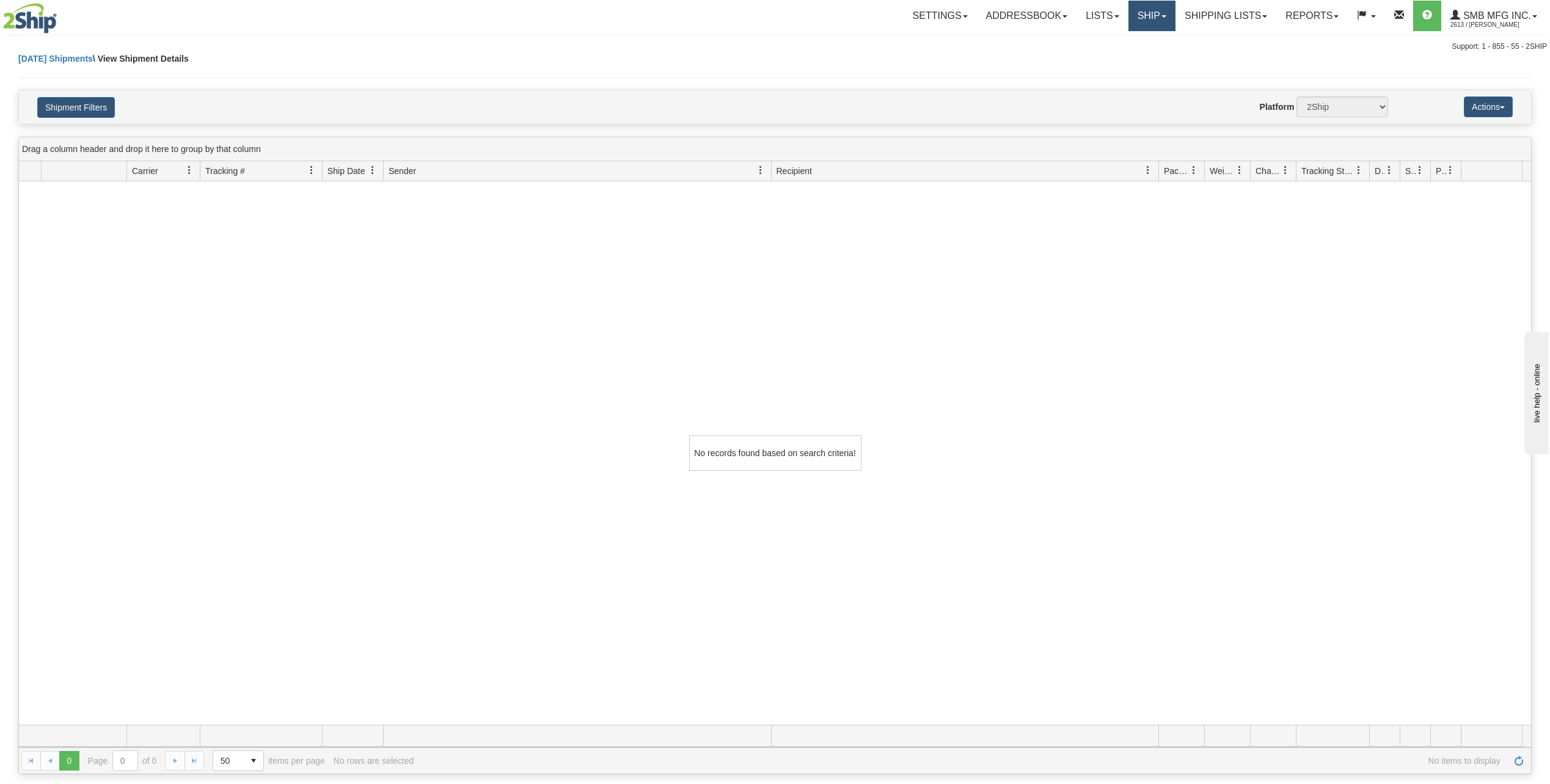
click at [1133, 18] on link "Ship" at bounding box center [1152, 16] width 47 height 30
click at [1102, 42] on span "Ship Screen" at bounding box center [1100, 42] width 46 height 10
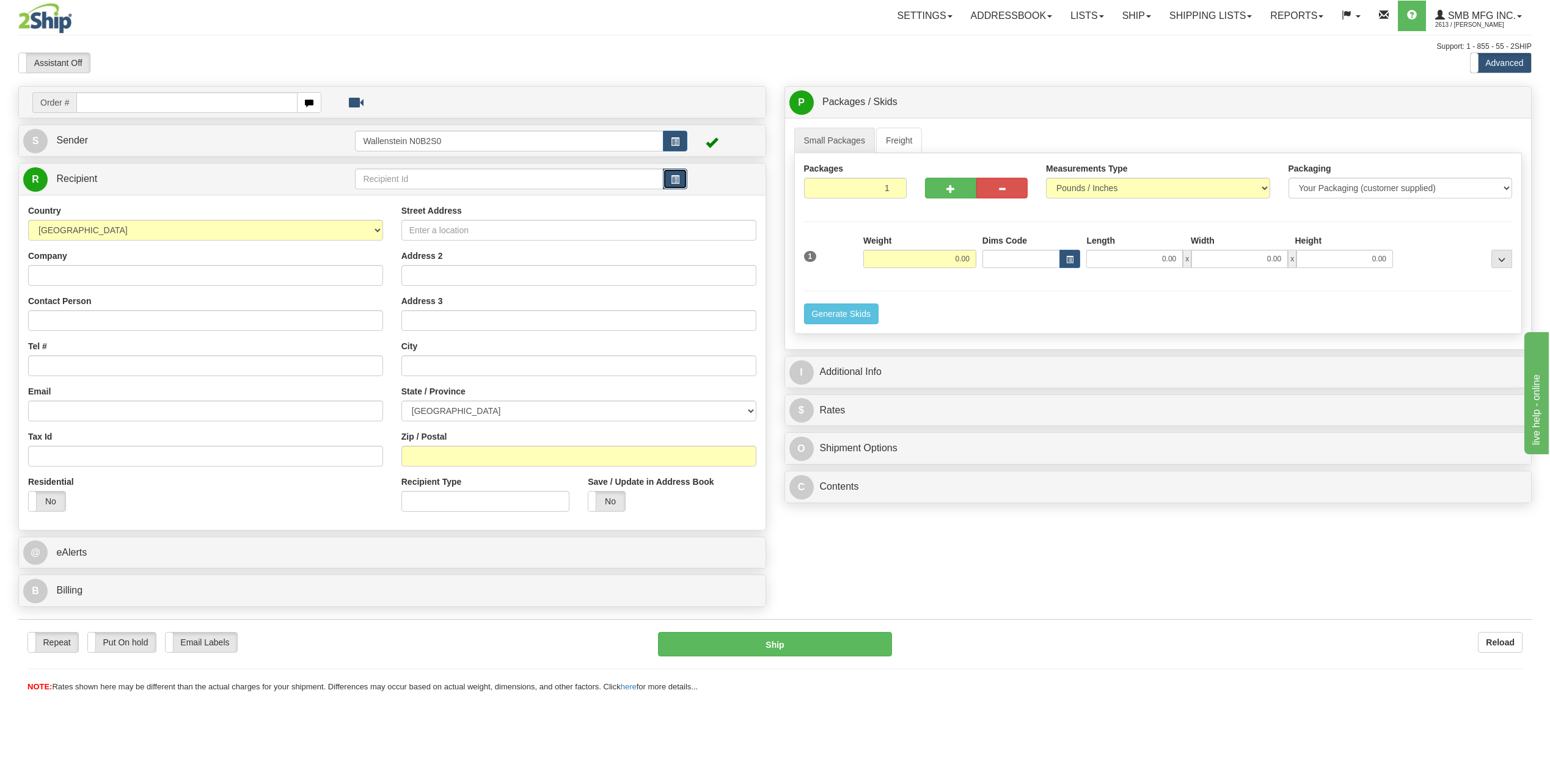
click at [672, 174] on button "button" at bounding box center [675, 179] width 25 height 21
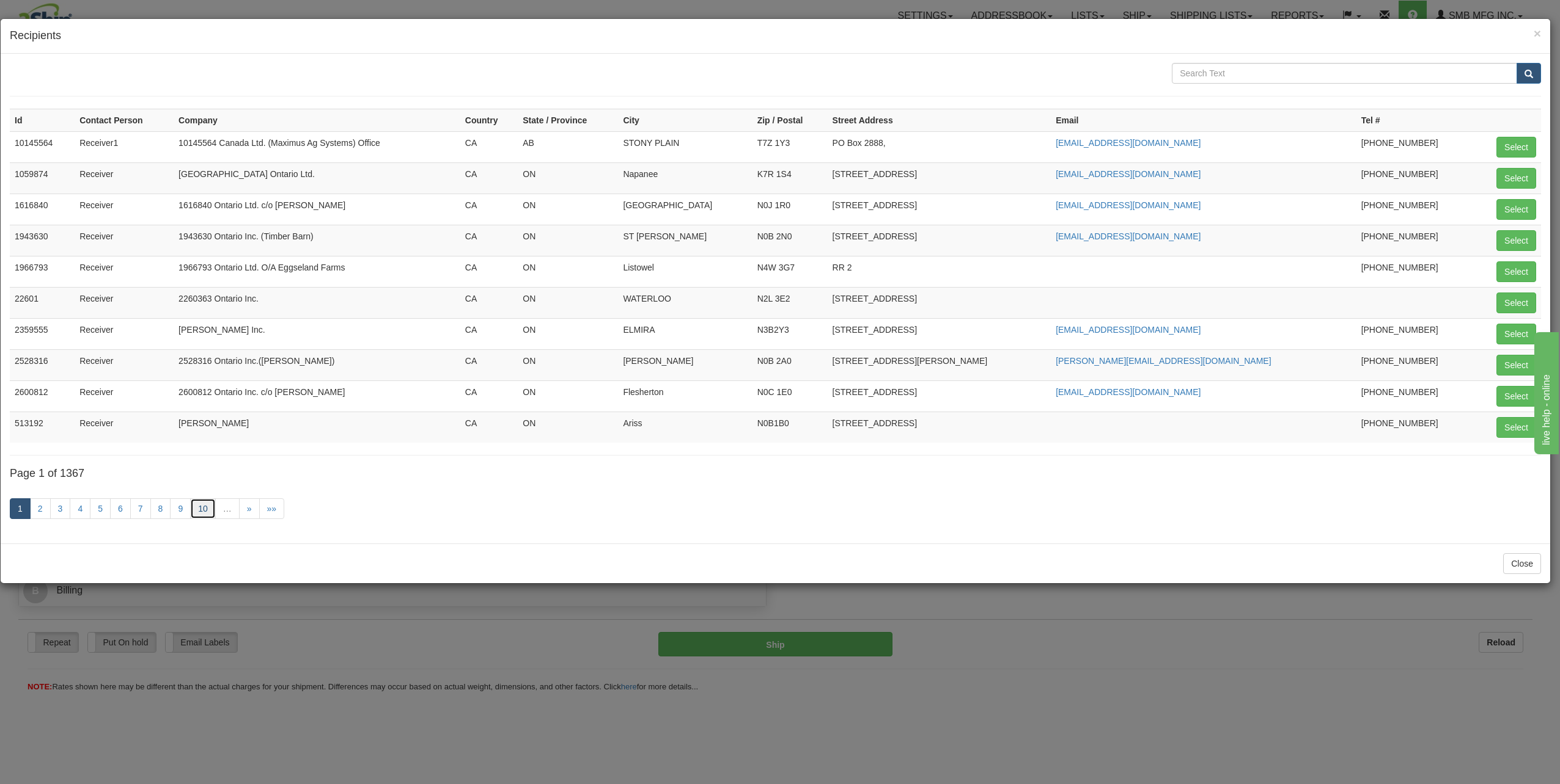
click at [194, 512] on link "10" at bounding box center [203, 509] width 26 height 21
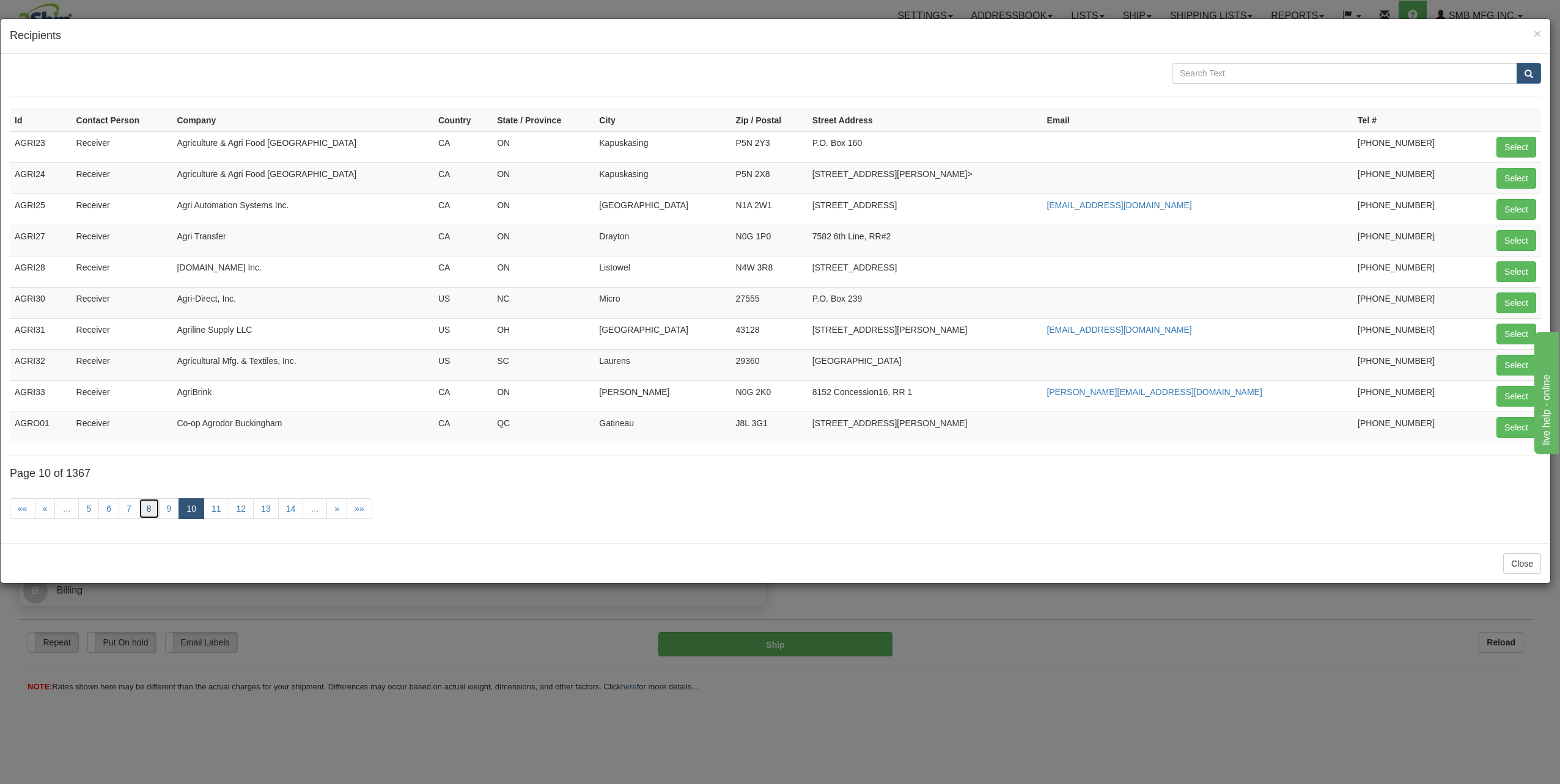
click at [143, 511] on link "8" at bounding box center [149, 509] width 21 height 21
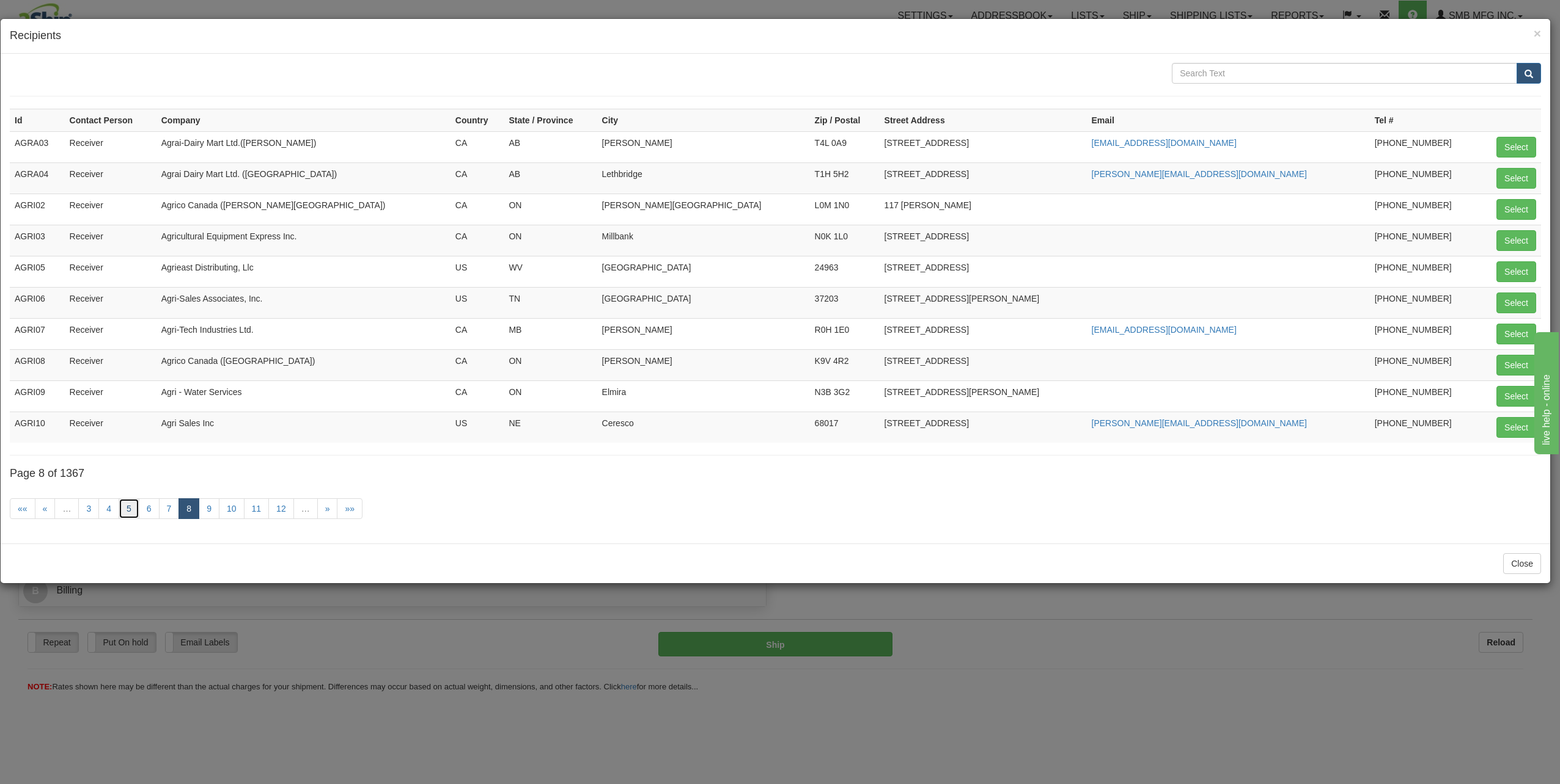
click at [124, 509] on link "5" at bounding box center [129, 509] width 21 height 21
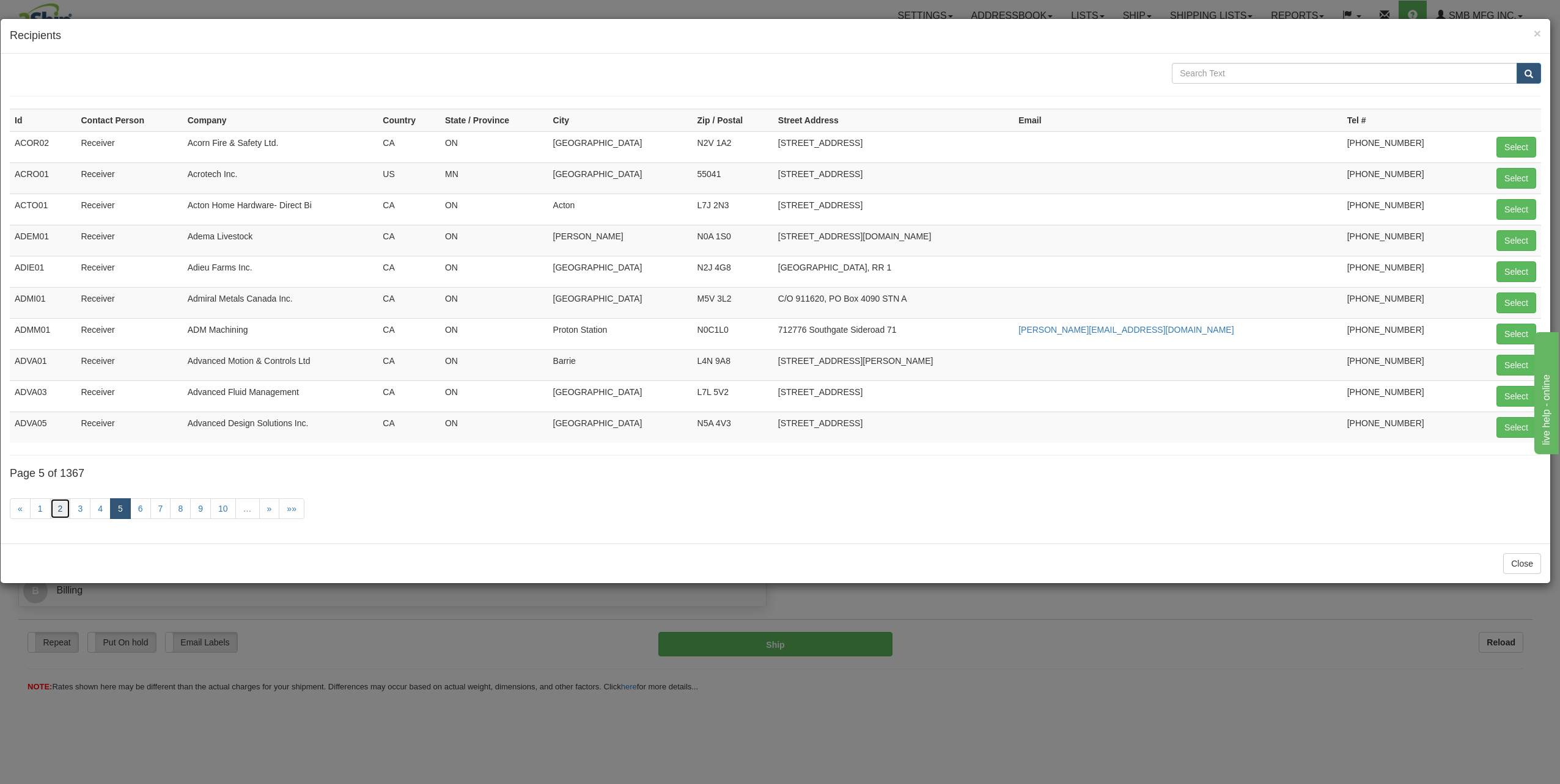
click at [64, 509] on link "2" at bounding box center [61, 509] width 21 height 21
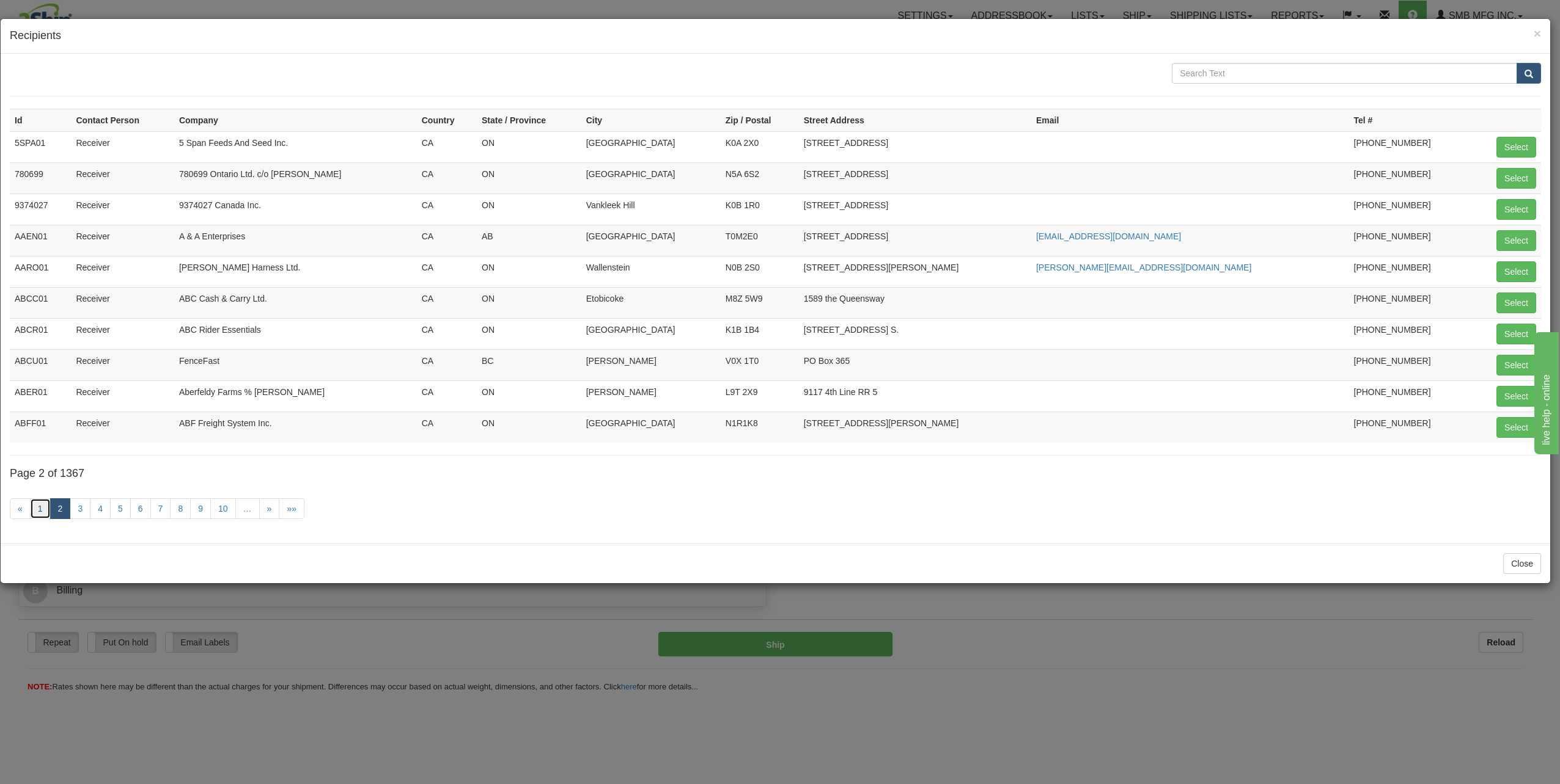
click at [37, 509] on link "1" at bounding box center [40, 509] width 21 height 21
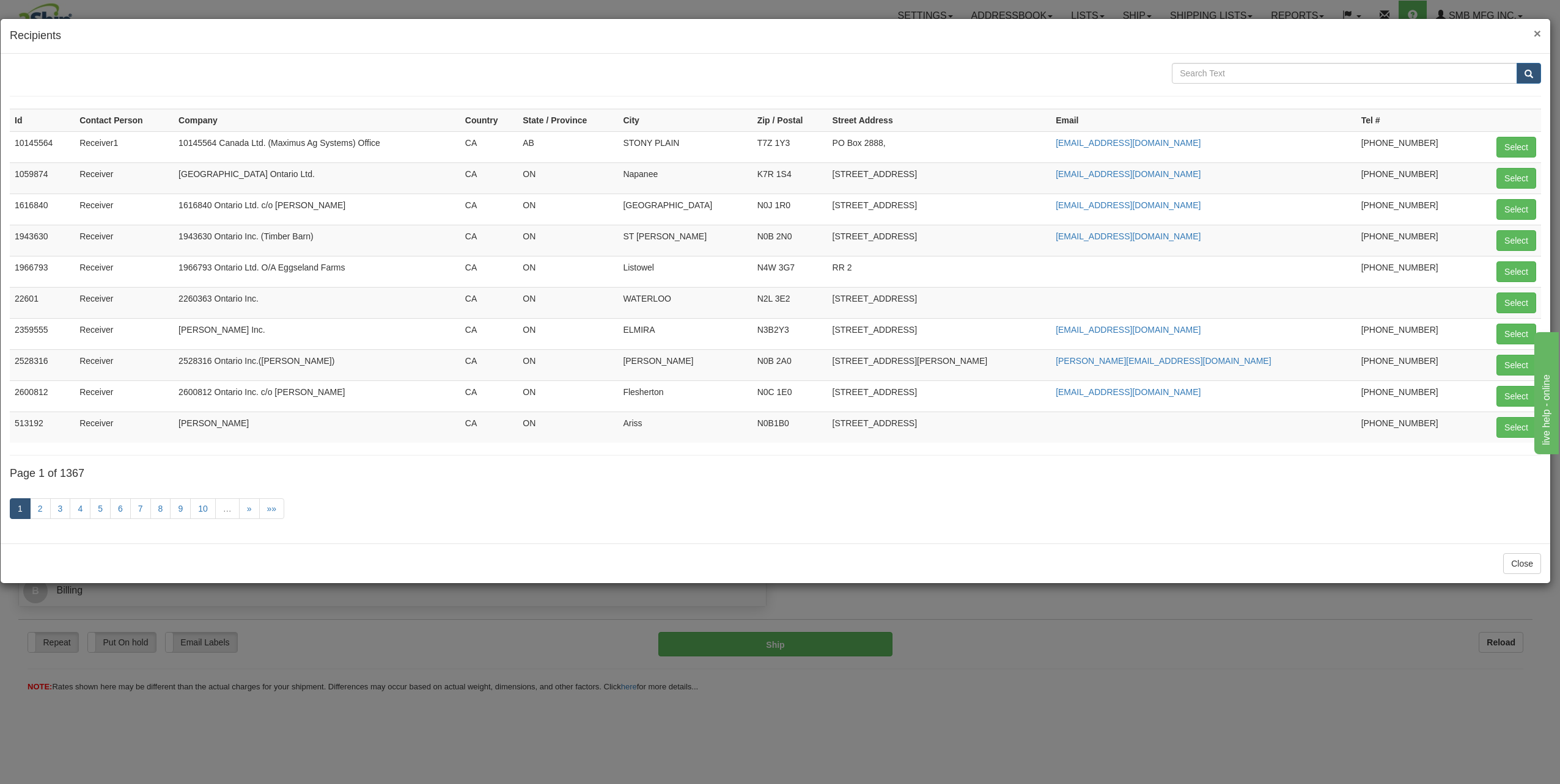
click at [1538, 35] on span "×" at bounding box center [1537, 34] width 7 height 14
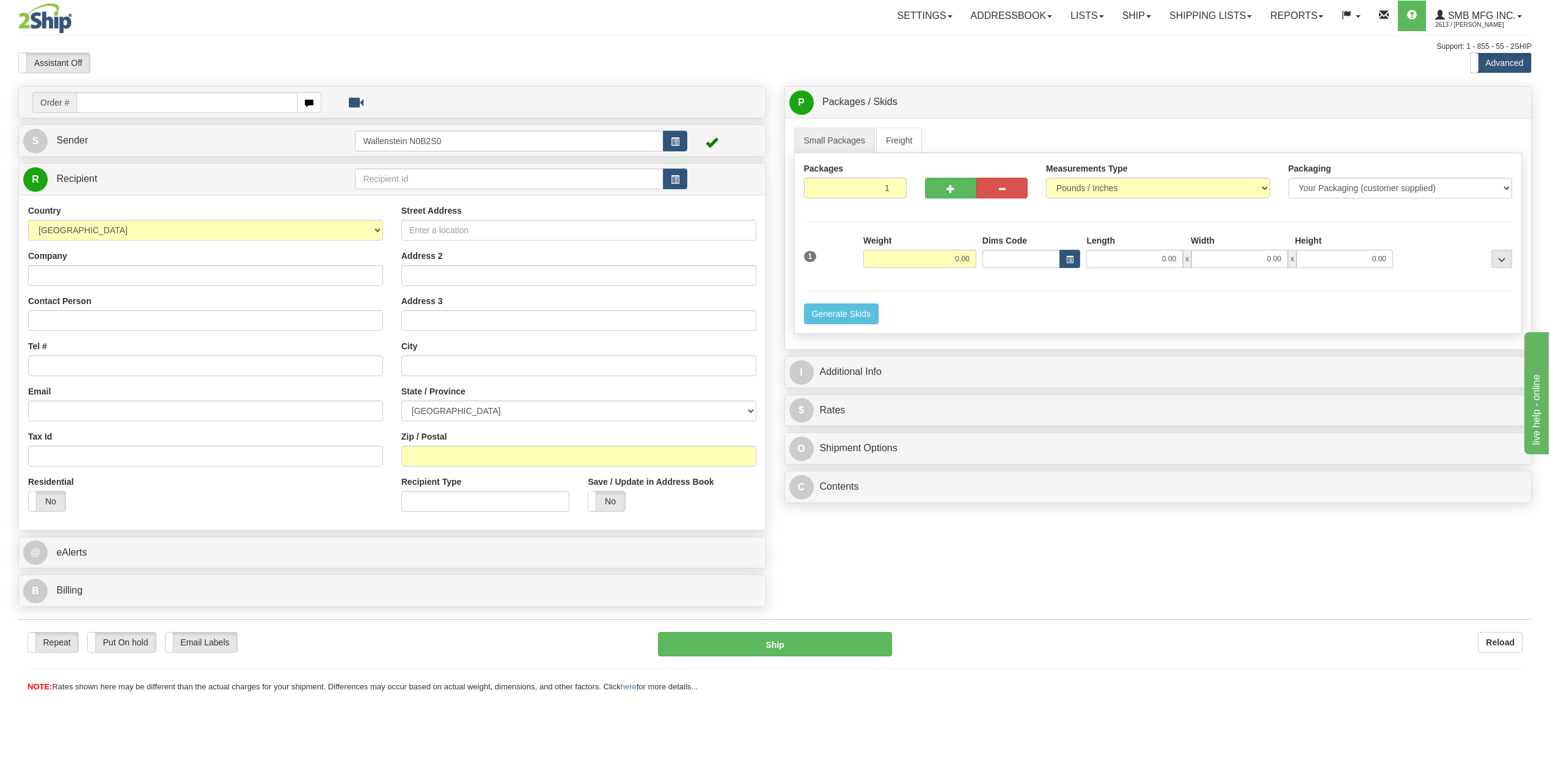
click at [774, 92] on div "Order # S Sender" at bounding box center [392, 350] width 767 height 527
